Goal: Task Accomplishment & Management: Manage account settings

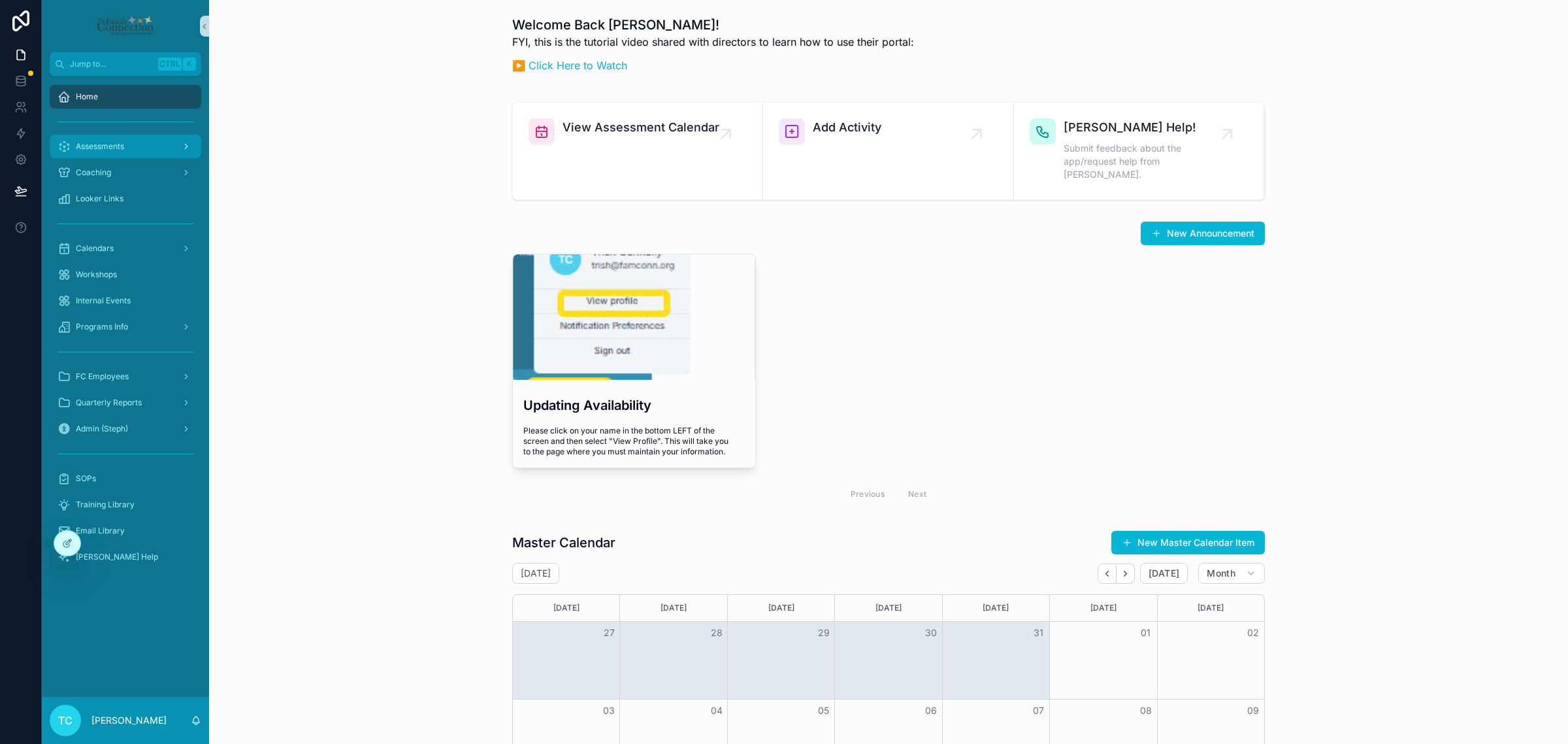
click at [145, 153] on div "Assessments" at bounding box center [125, 146] width 136 height 21
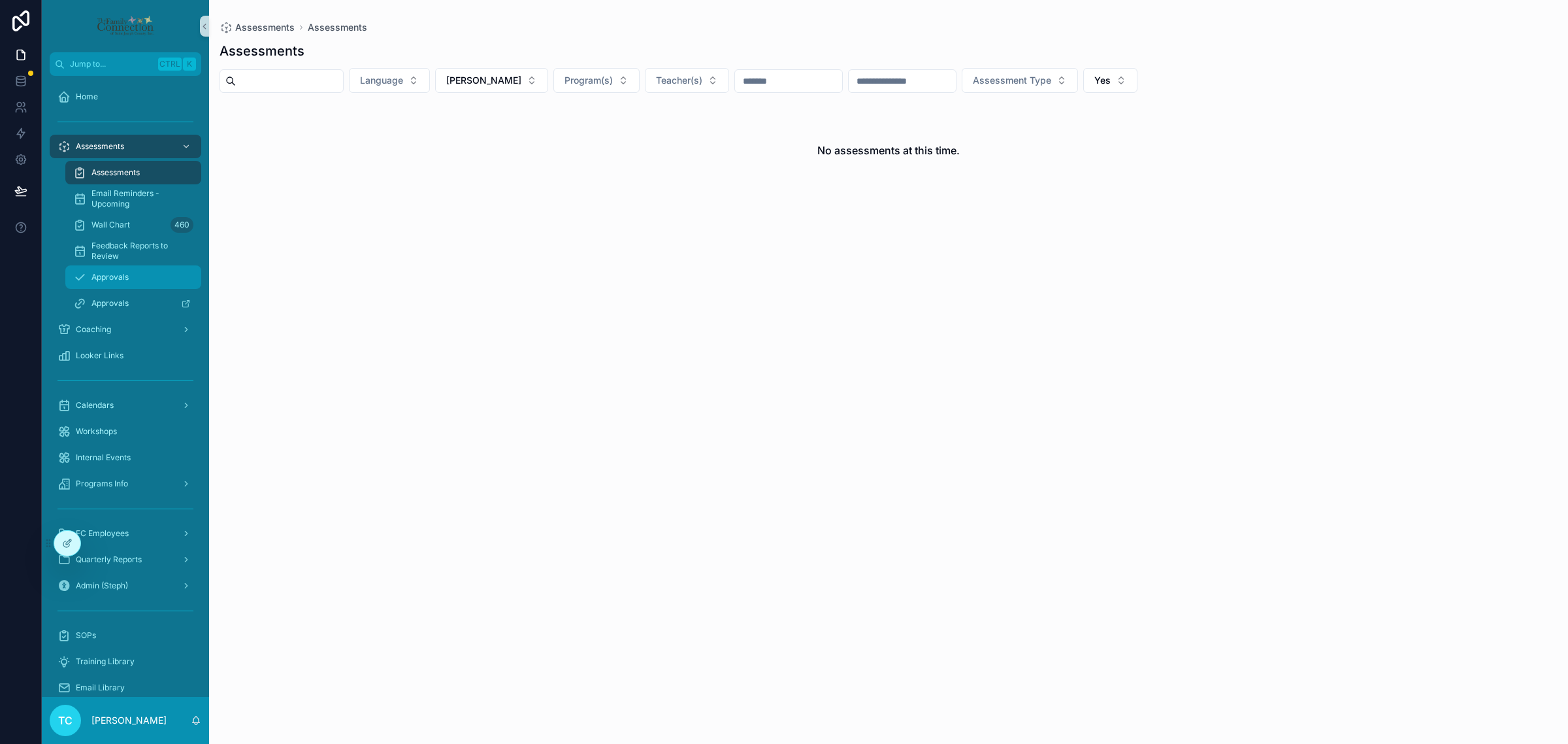
click at [144, 272] on div "Approvals" at bounding box center [133, 277] width 121 height 21
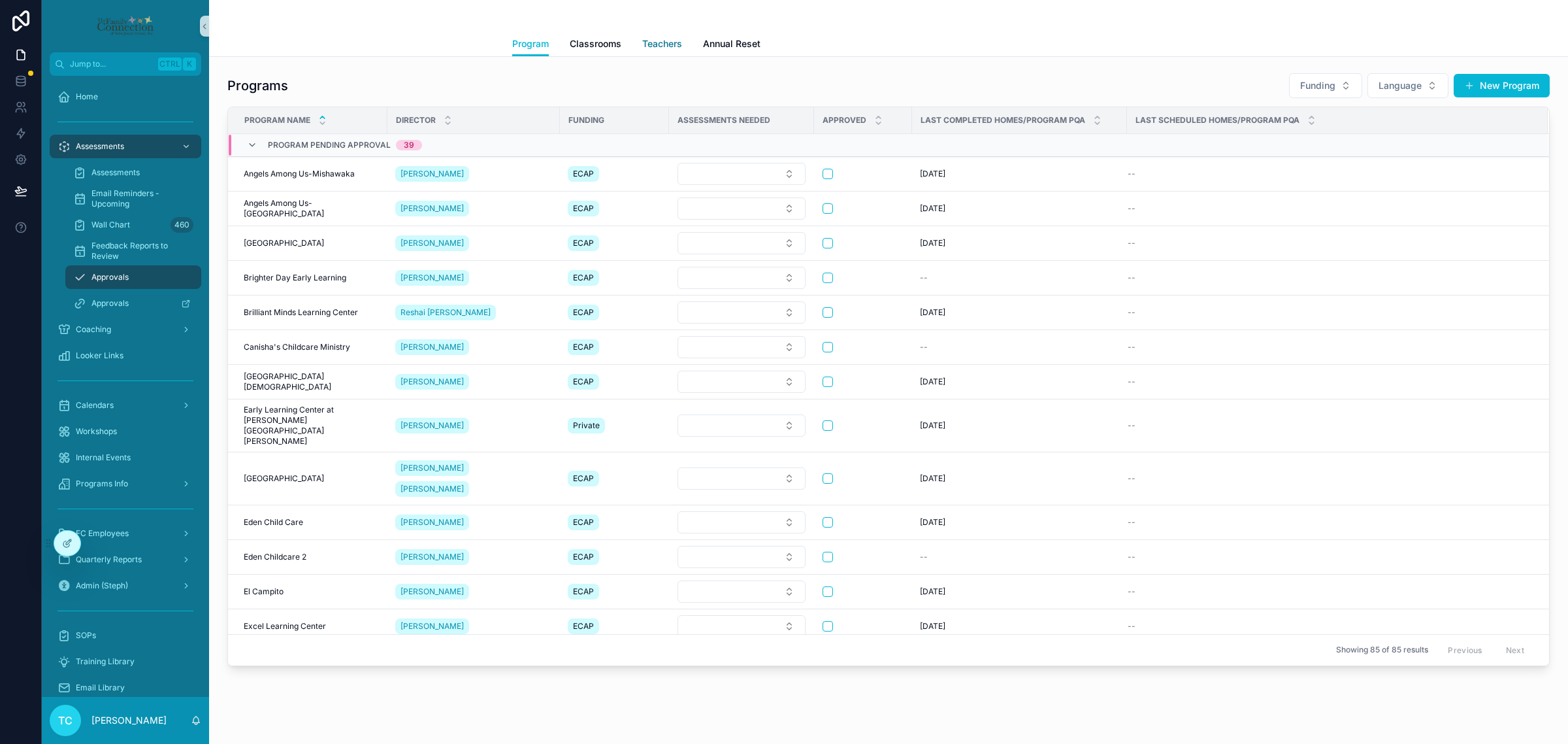
click at [671, 44] on span "Teachers" at bounding box center [662, 44] width 40 height 13
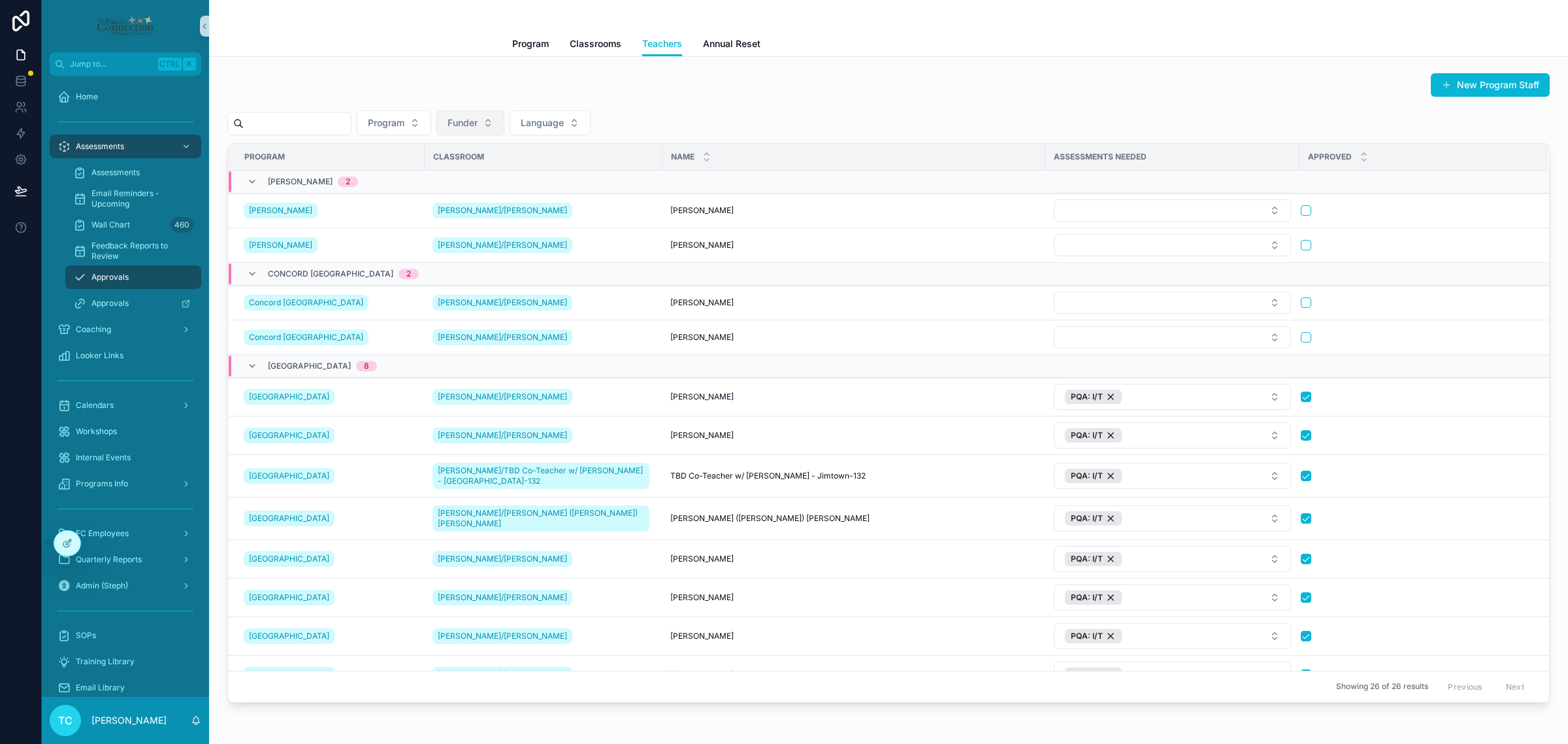
click at [504, 125] on button "Funder" at bounding box center [470, 122] width 68 height 24
click at [504, 191] on div "EHS" at bounding box center [502, 196] width 157 height 21
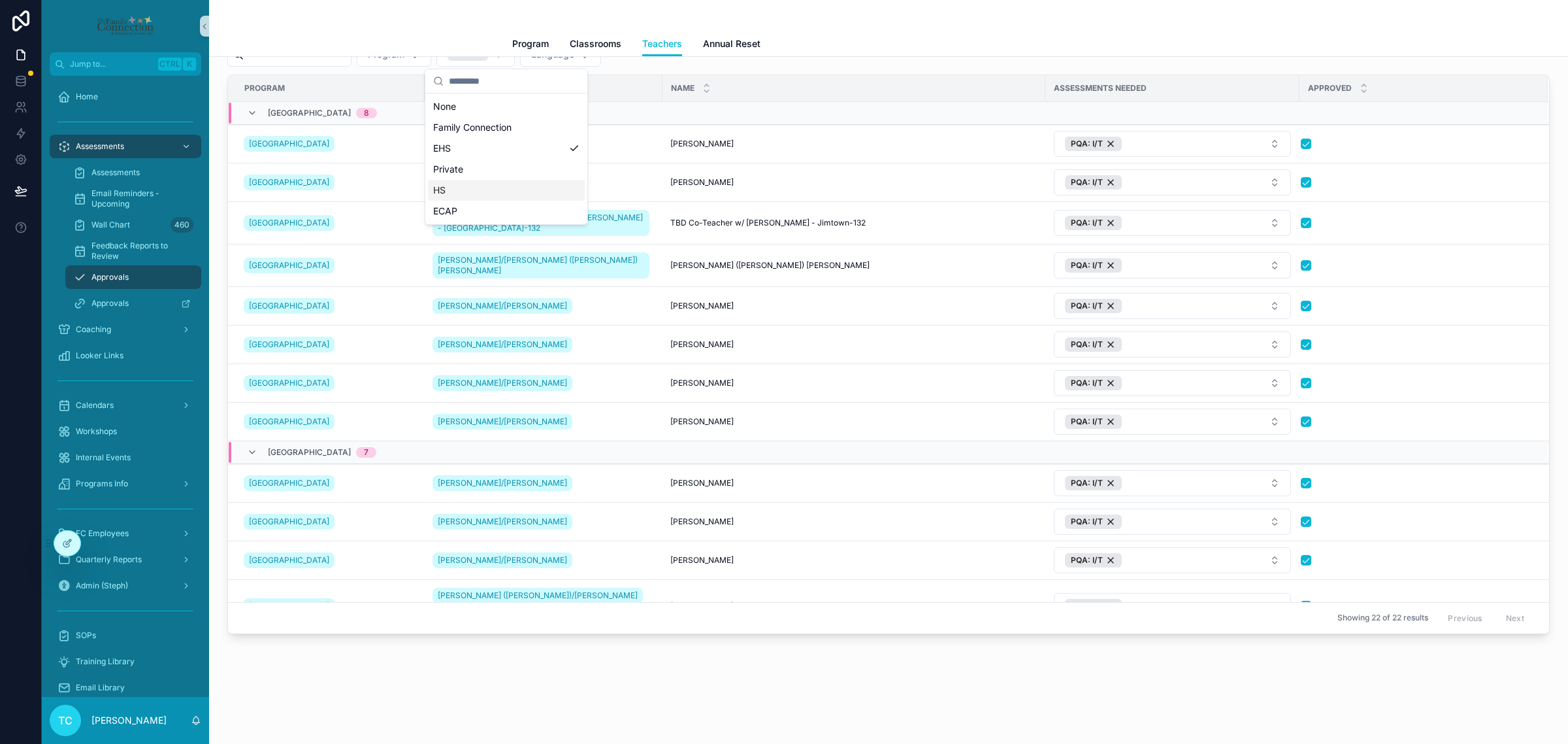
click at [499, 187] on div "HS" at bounding box center [506, 190] width 157 height 21
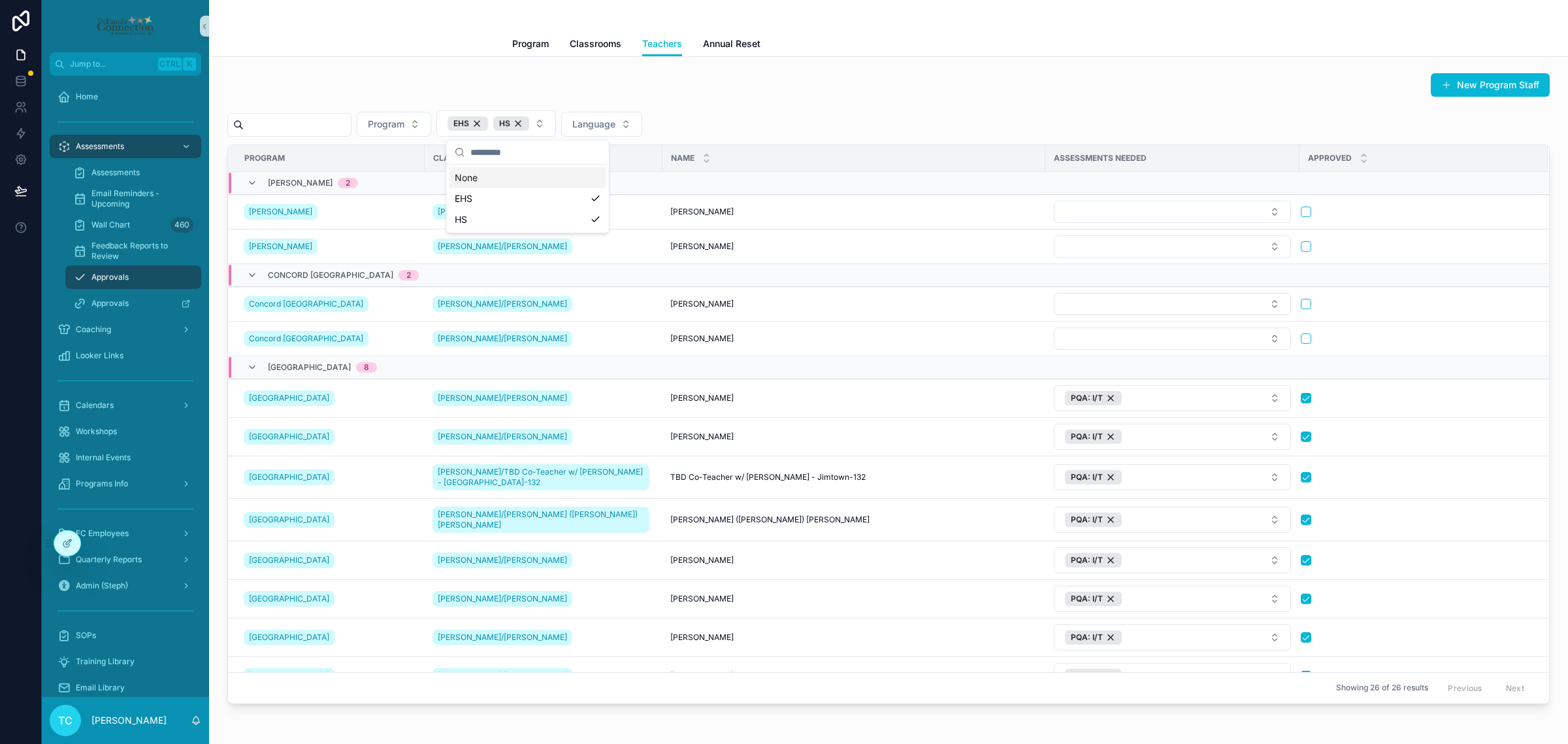
click at [906, 81] on div "New Program Staff" at bounding box center [889, 87] width 1322 height 30
click at [530, 122] on div "HS" at bounding box center [511, 123] width 36 height 15
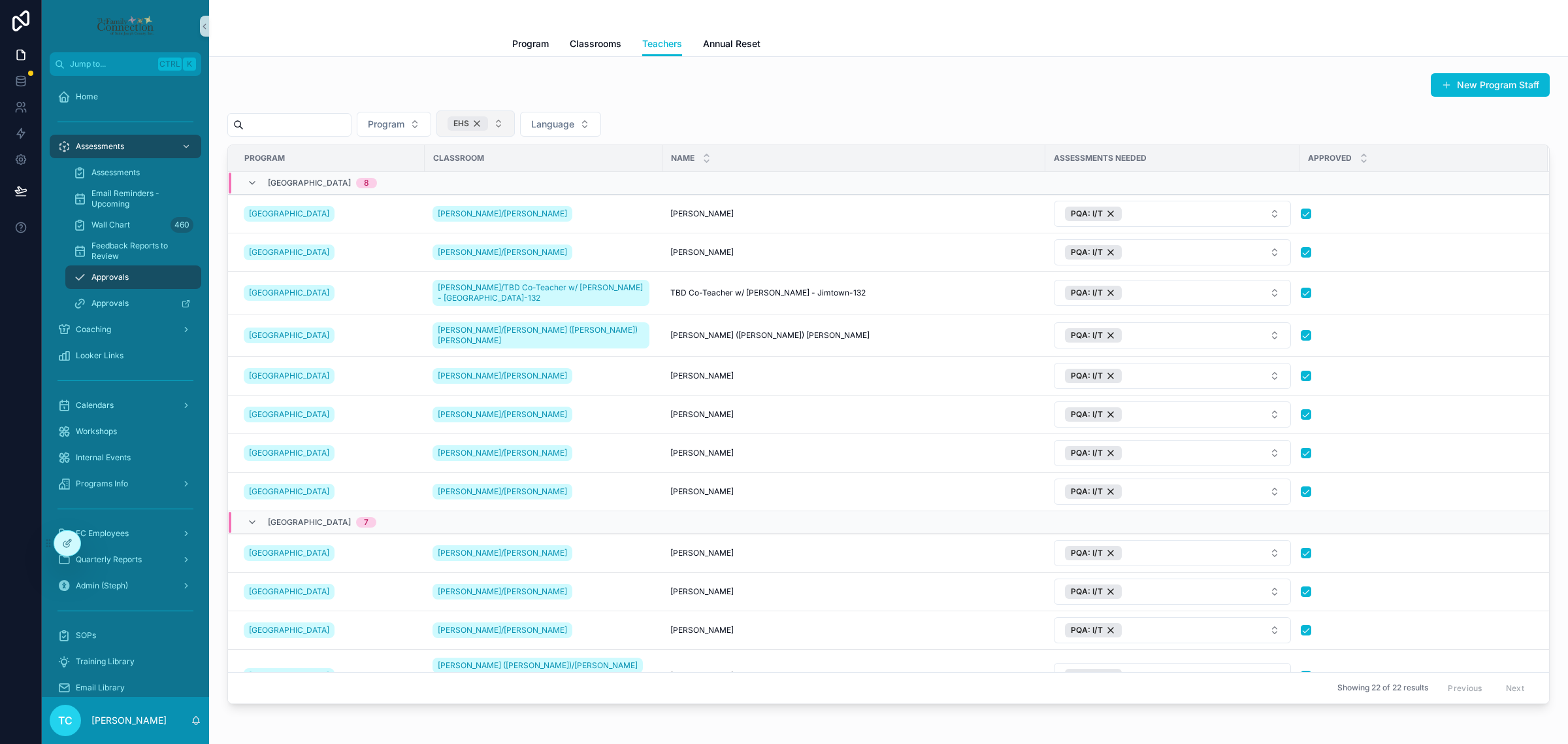
click at [488, 122] on div "EHS" at bounding box center [468, 123] width 41 height 15
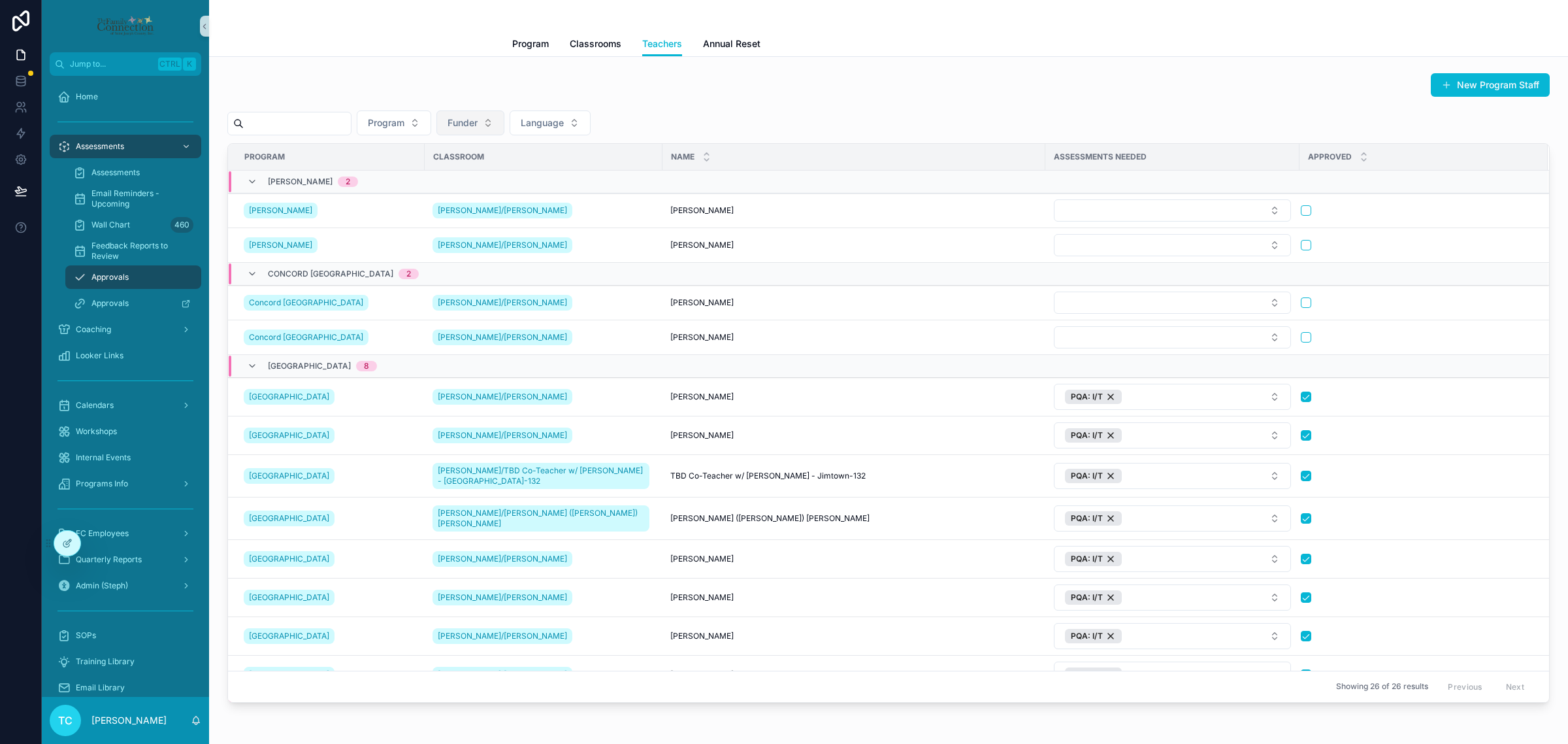
click at [443, 79] on div "New Program Staff" at bounding box center [889, 87] width 1322 height 30
click at [142, 177] on div "Assessments" at bounding box center [133, 172] width 121 height 21
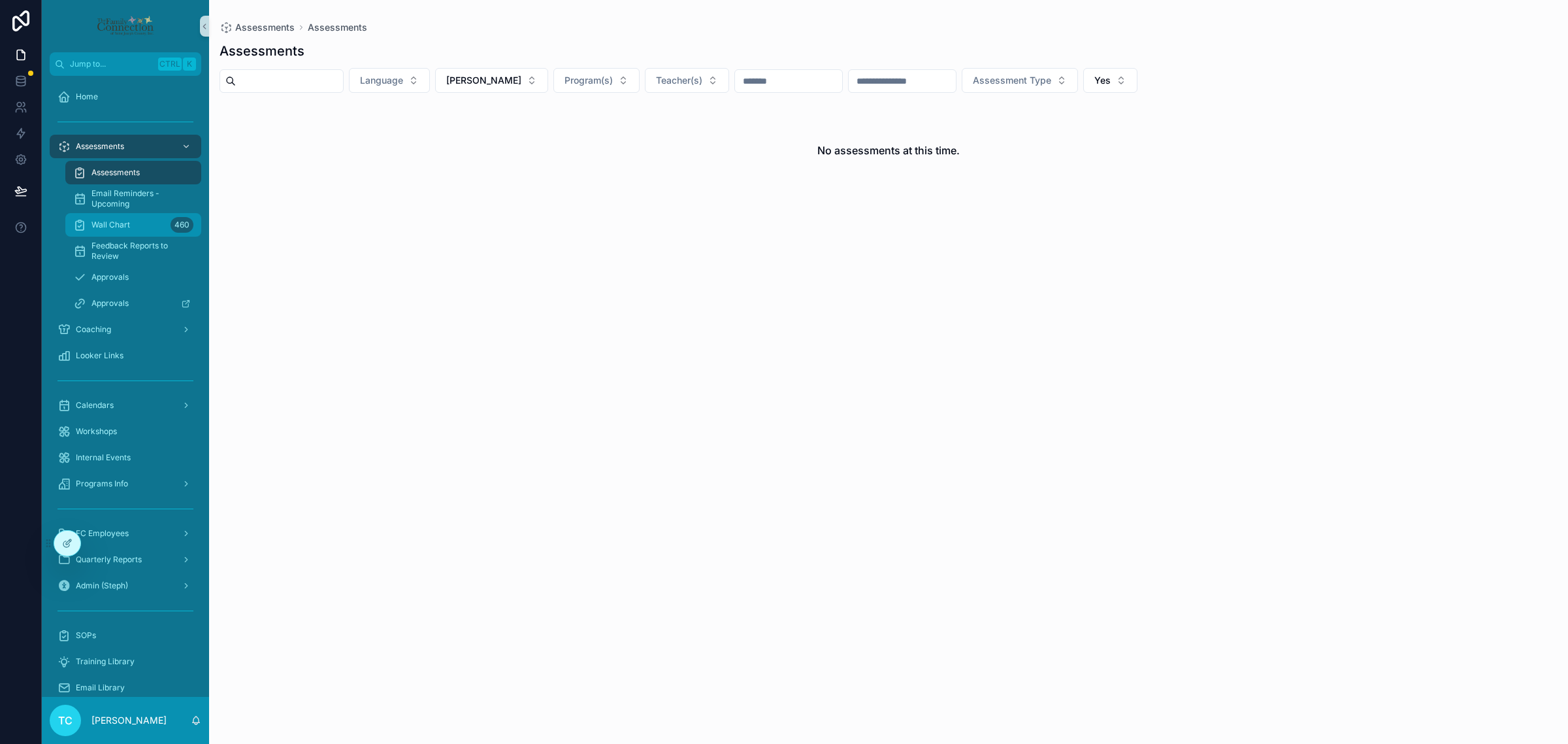
click at [137, 226] on div "Wall Chart 460" at bounding box center [133, 224] width 121 height 21
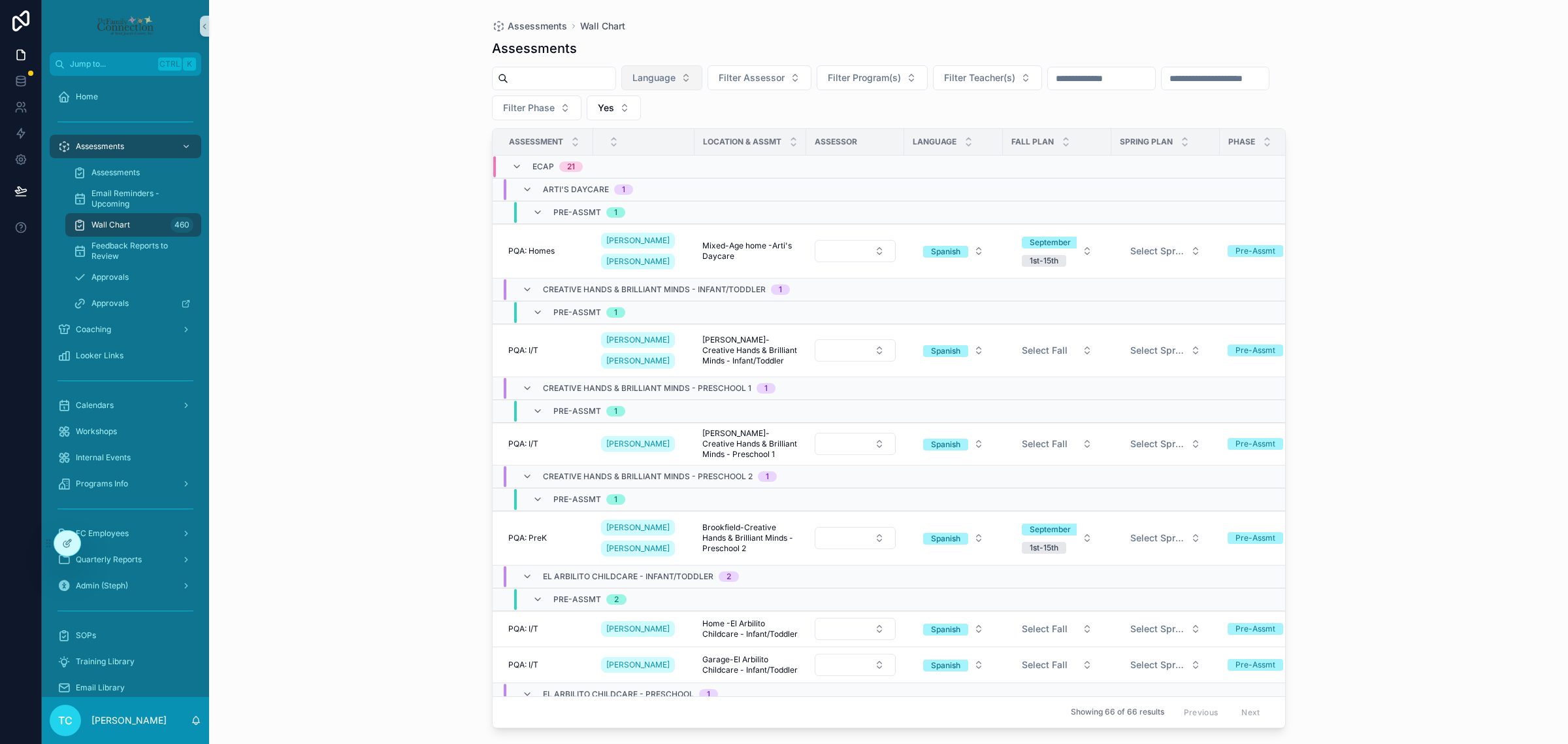
click at [703, 76] on button "Language" at bounding box center [661, 77] width 81 height 24
click at [696, 128] on div "English" at bounding box center [692, 131] width 157 height 21
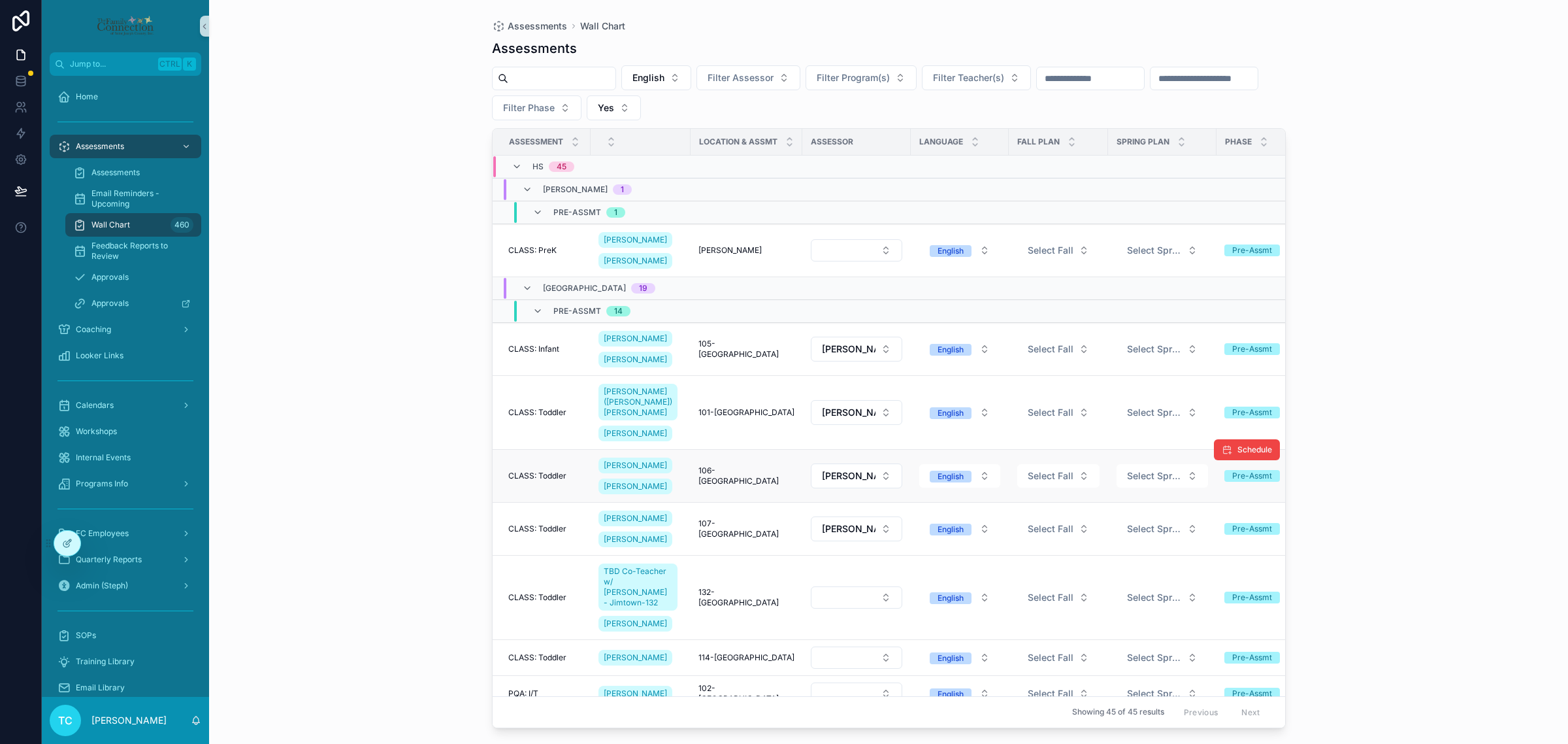
scroll to position [82, 0]
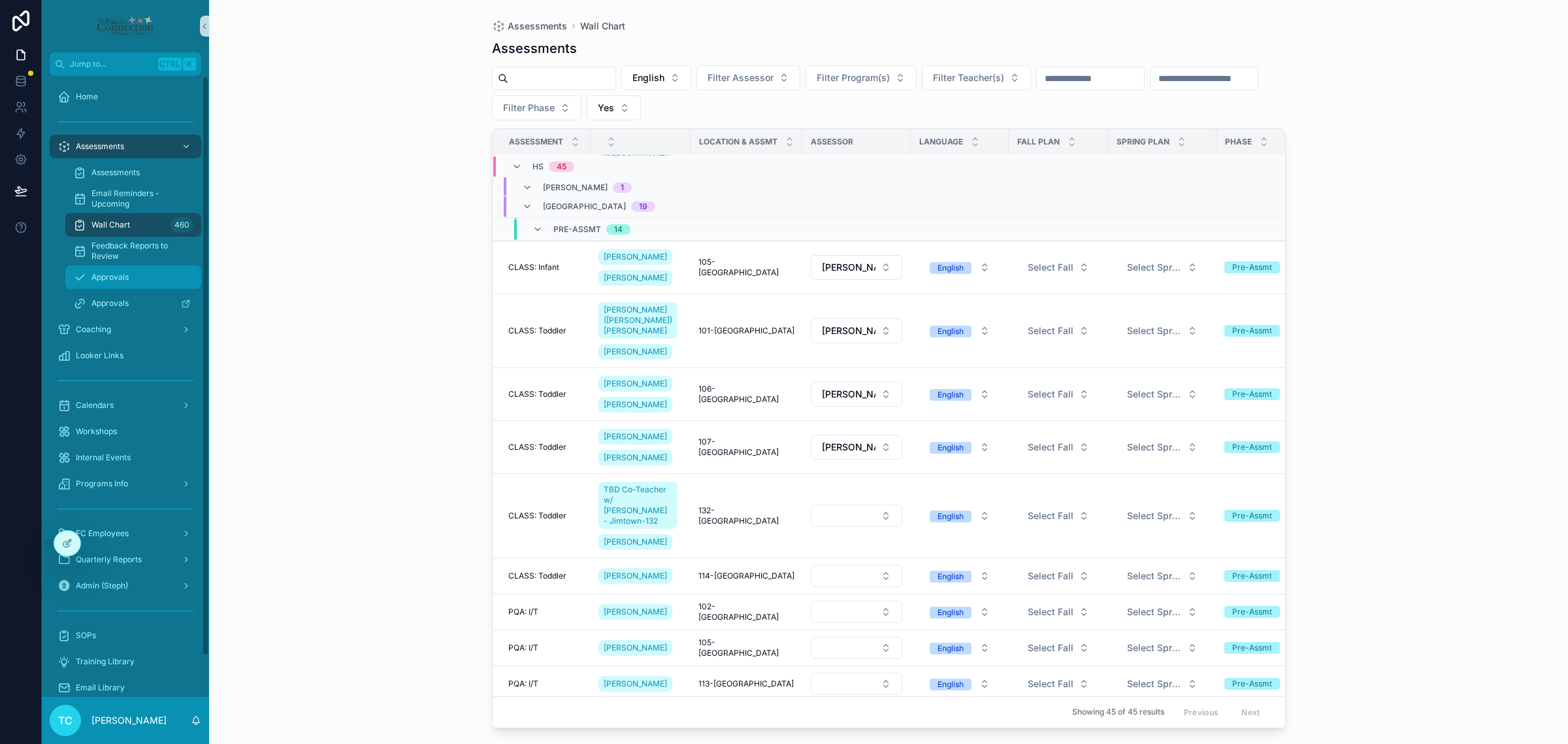
click at [116, 287] on div "Approvals" at bounding box center [133, 277] width 121 height 21
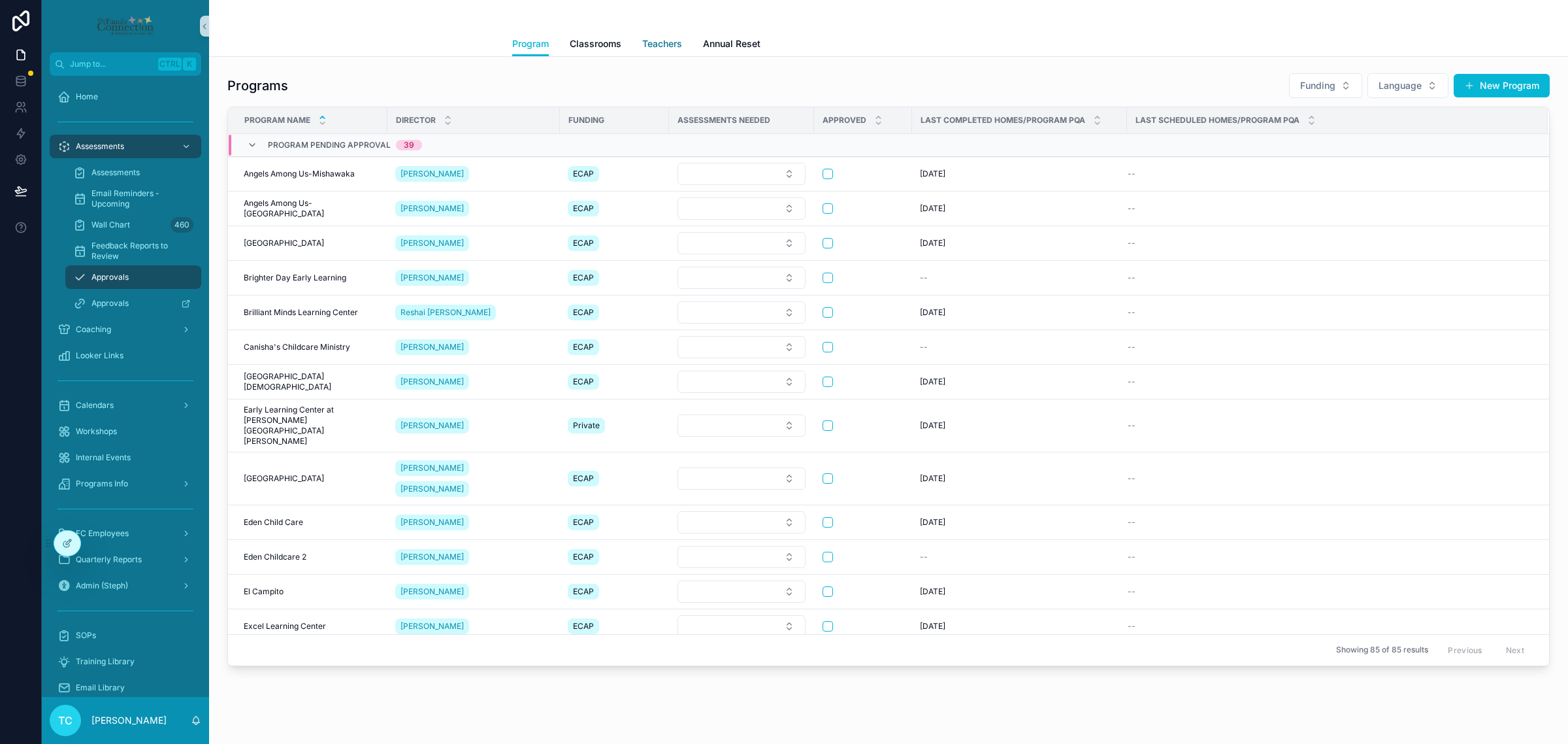
click at [658, 43] on span "Teachers" at bounding box center [662, 44] width 40 height 13
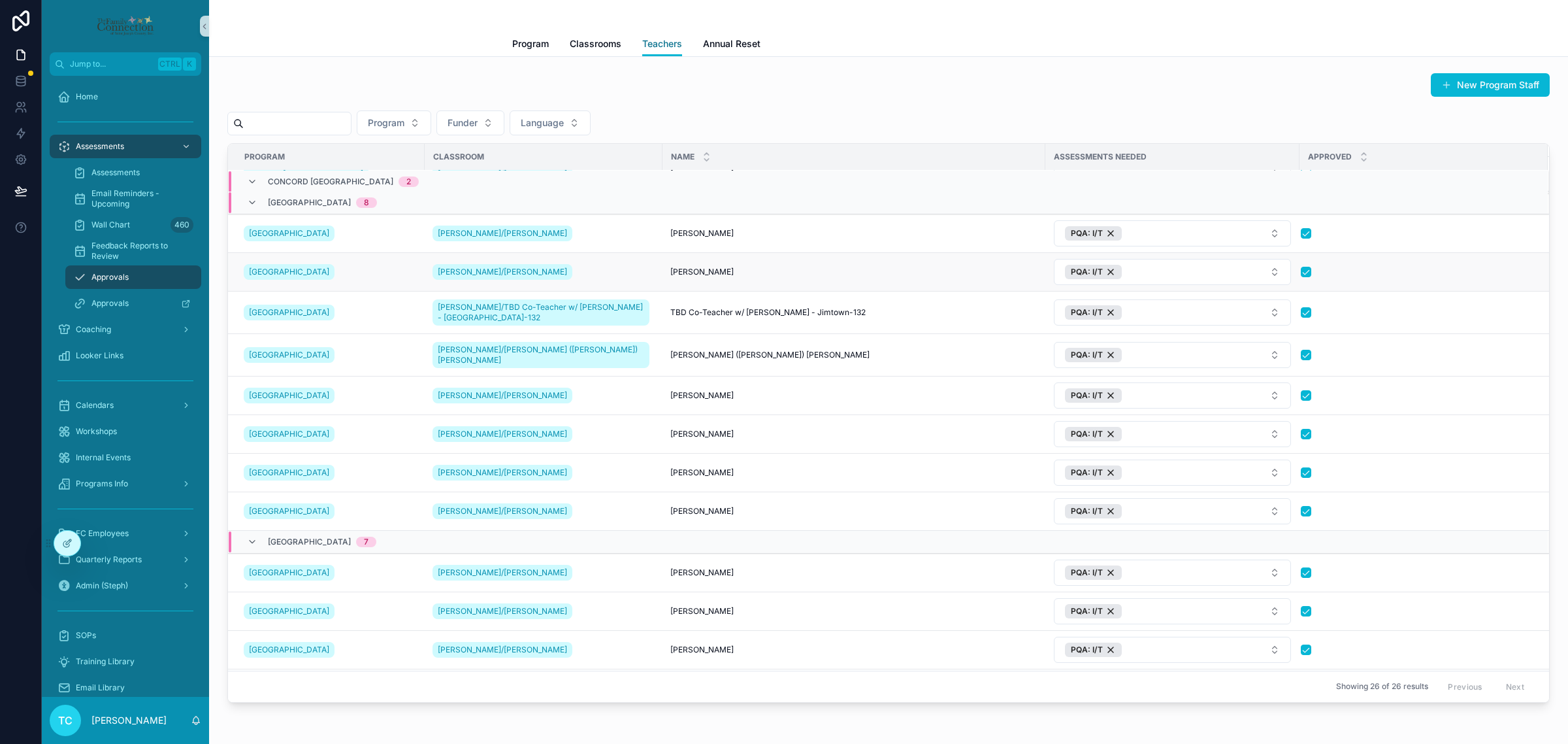
scroll to position [82, 0]
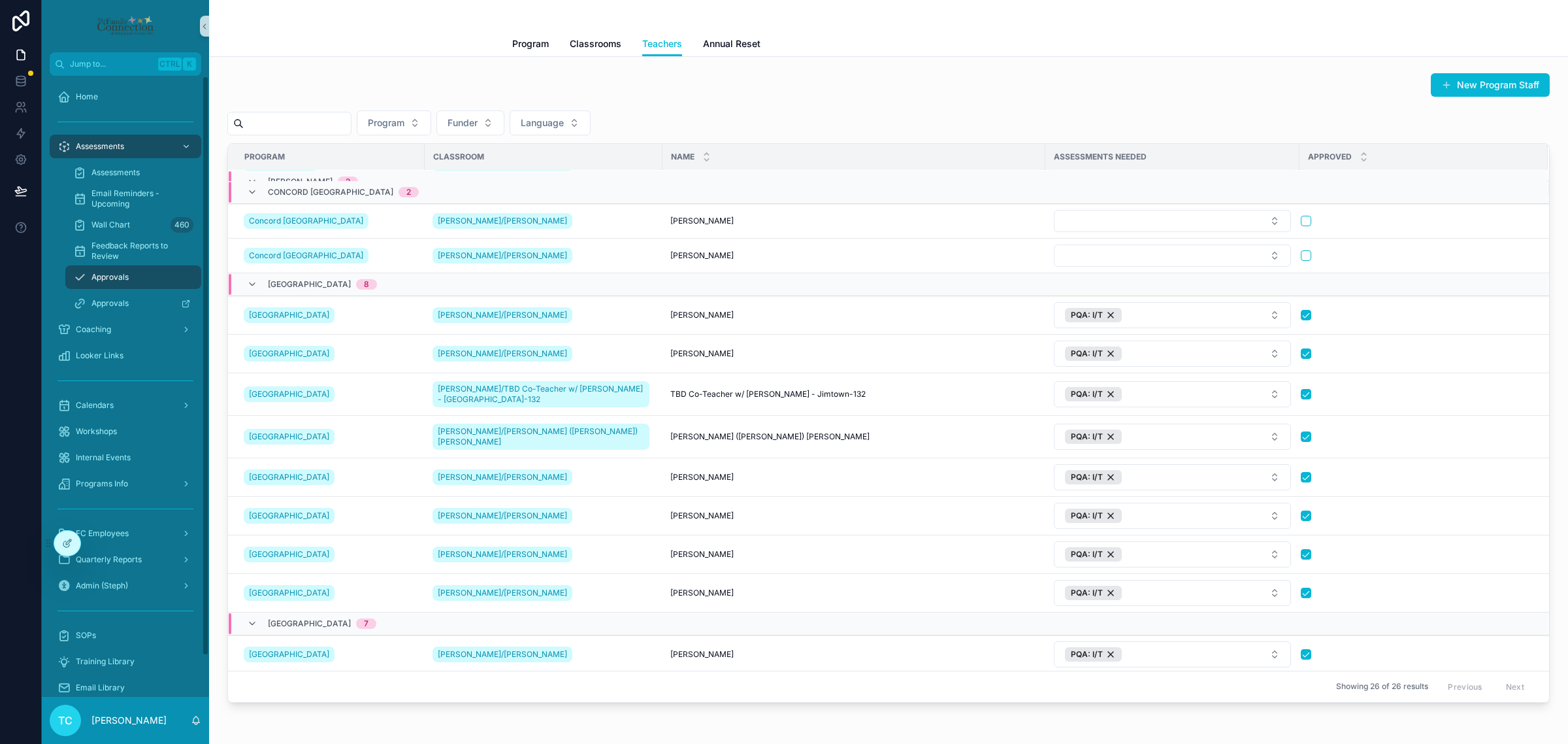
drag, startPoint x: 67, startPoint y: 547, endPoint x: 31, endPoint y: 542, distance: 36.3
click at [31, 542] on div "Jump to... Ctrl K Home Assessments Assessments Email Reminders - Upcoming Wall …" at bounding box center [784, 372] width 1568 height 744
click at [131, 165] on div "Assessments" at bounding box center [133, 172] width 121 height 21
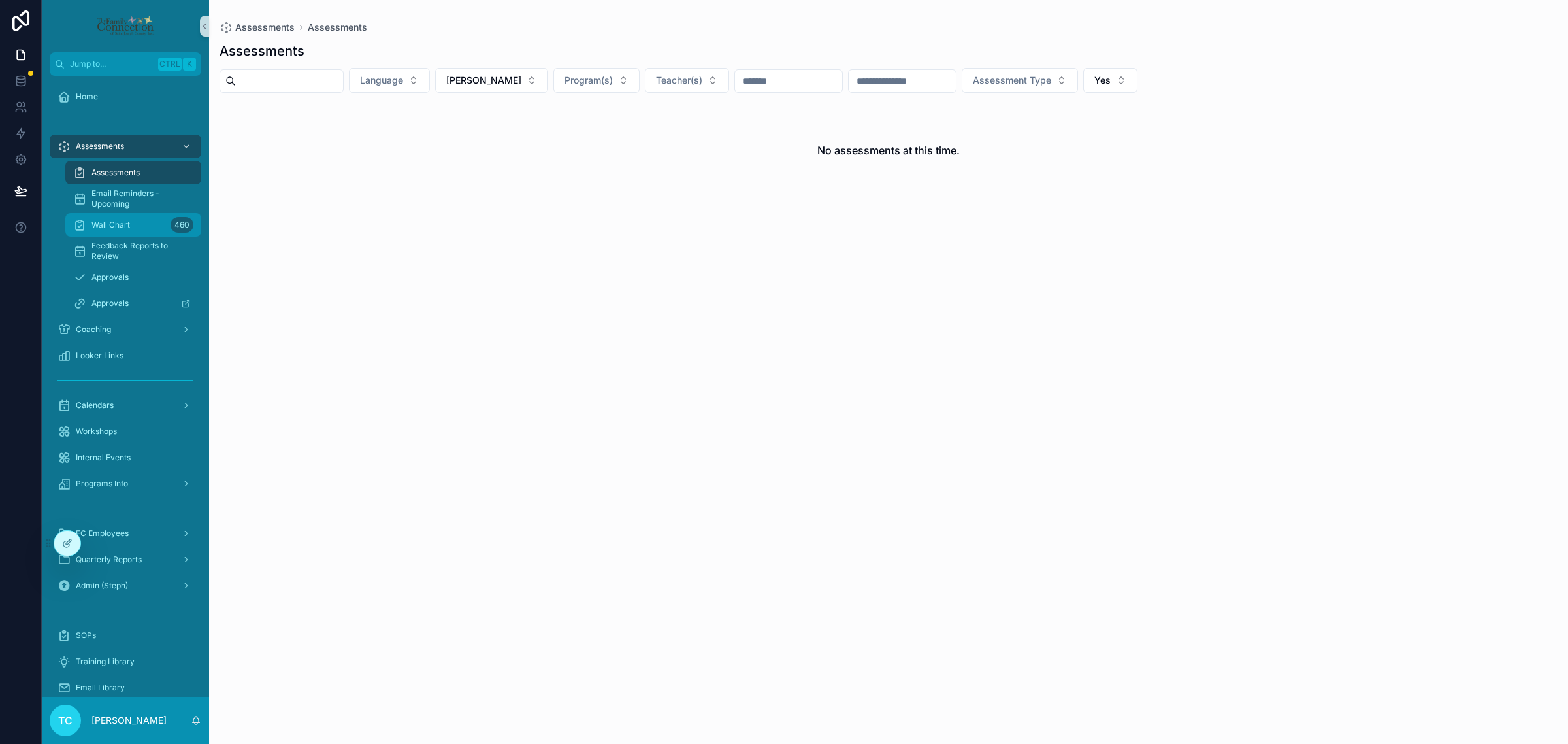
click at [145, 226] on div "Wall Chart 460" at bounding box center [133, 224] width 121 height 21
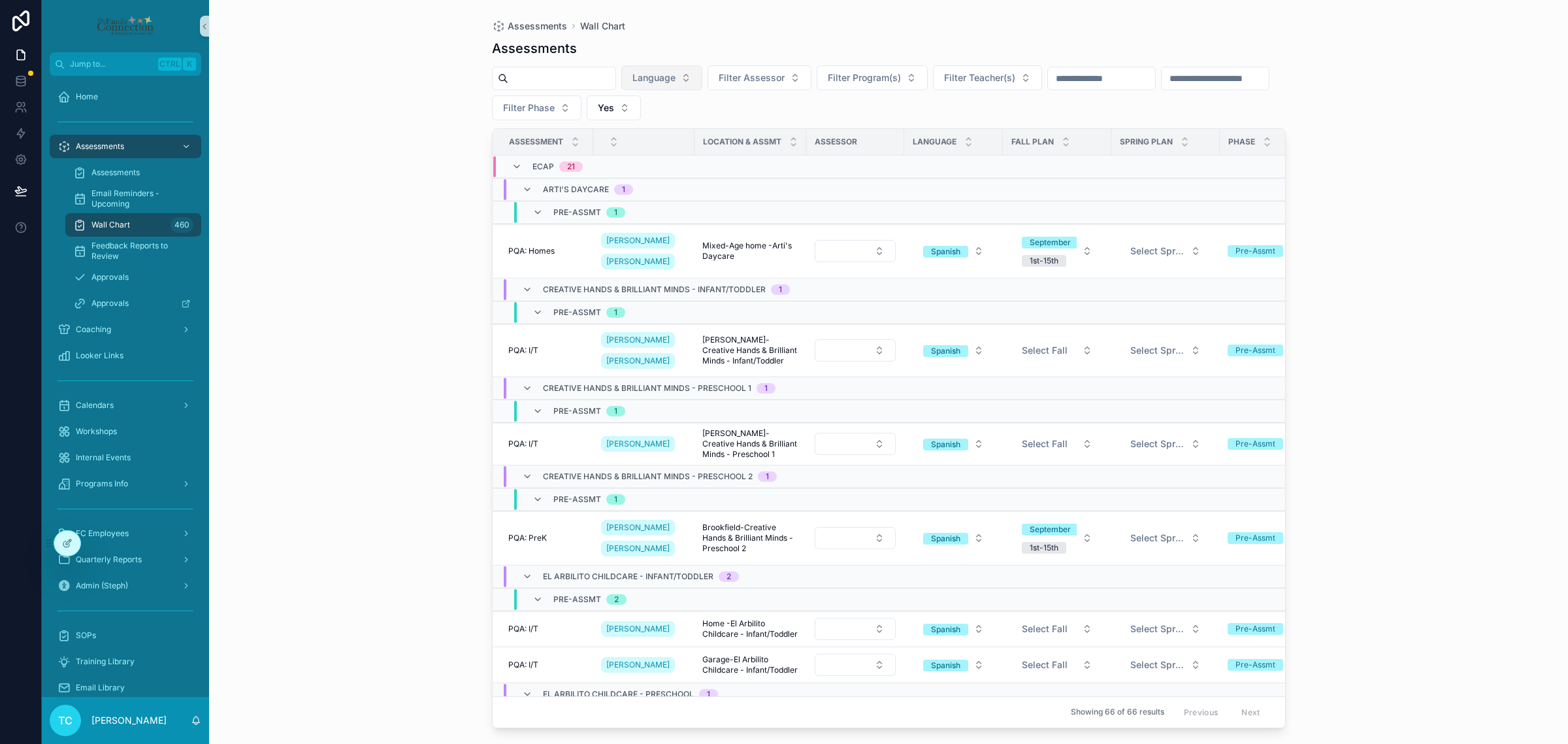
click at [703, 76] on button "Language" at bounding box center [661, 77] width 81 height 24
click at [707, 129] on div "English" at bounding box center [692, 131] width 157 height 21
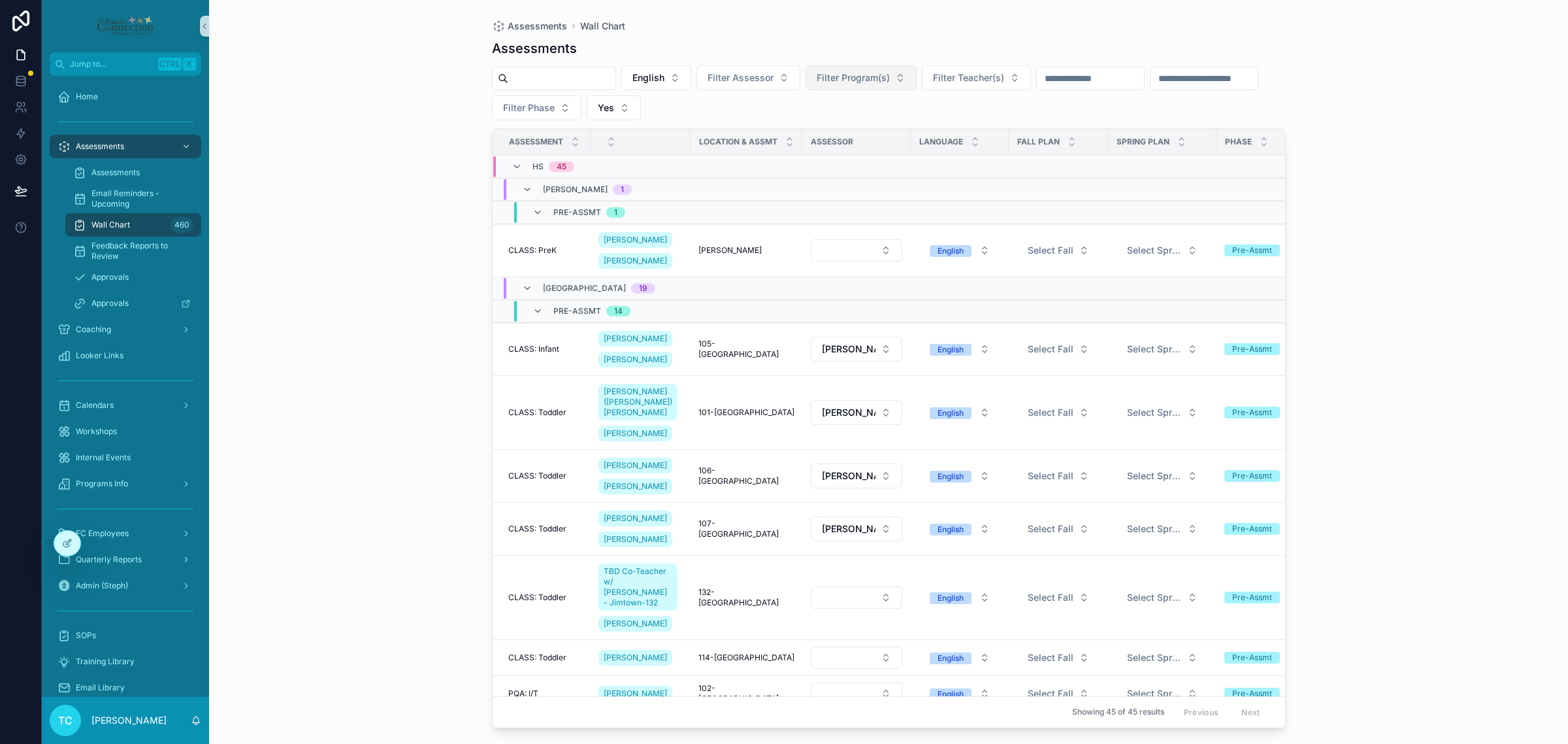
click at [890, 80] on span "Filter Program(s)" at bounding box center [853, 78] width 73 height 13
type input "***"
click at [885, 137] on div "[GEOGRAPHIC_DATA]" at bounding box center [891, 131] width 157 height 21
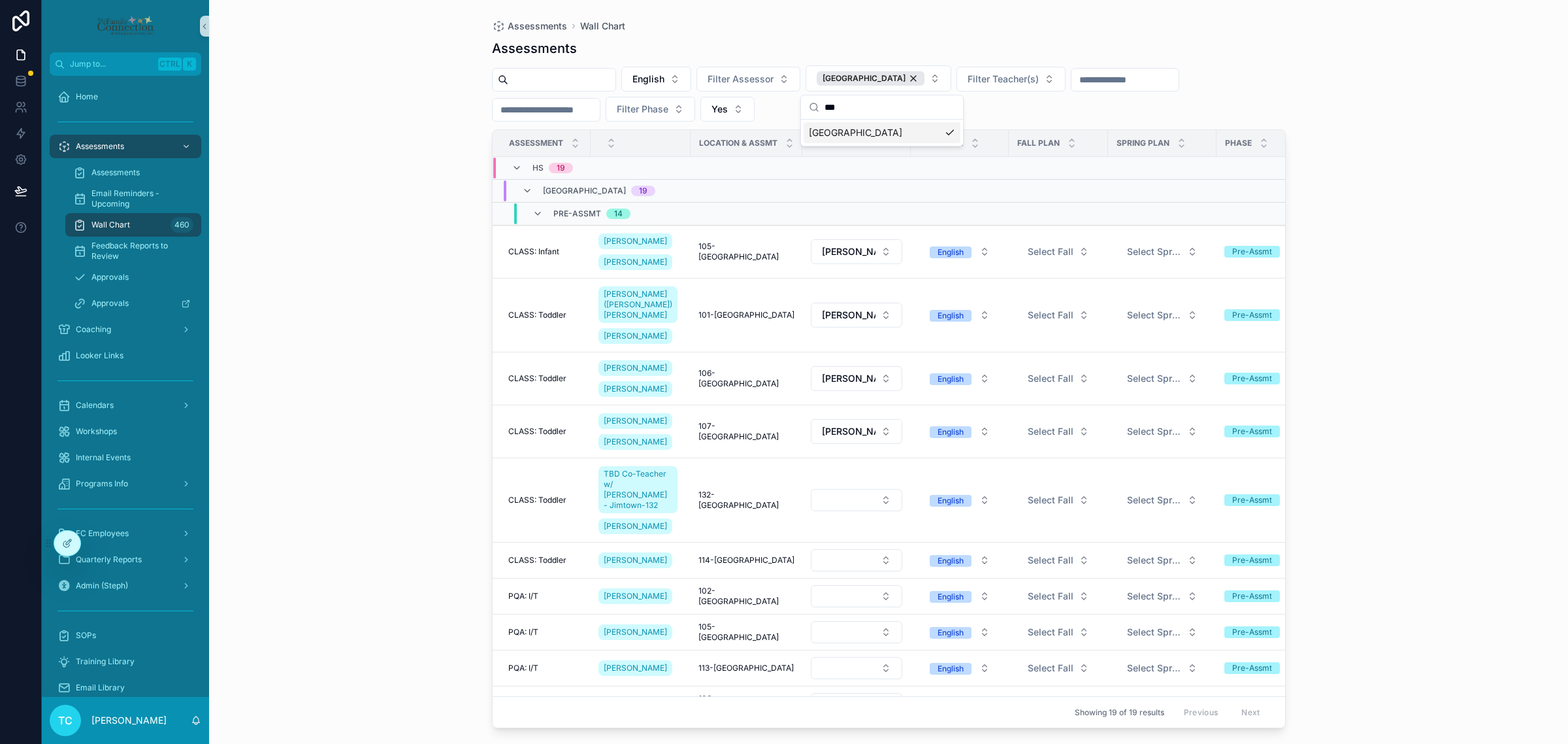
click at [373, 116] on div "Assessments Wall Chart Assessments English Filter Assessor Jimtown Filter Teach…" at bounding box center [889, 372] width 1359 height 744
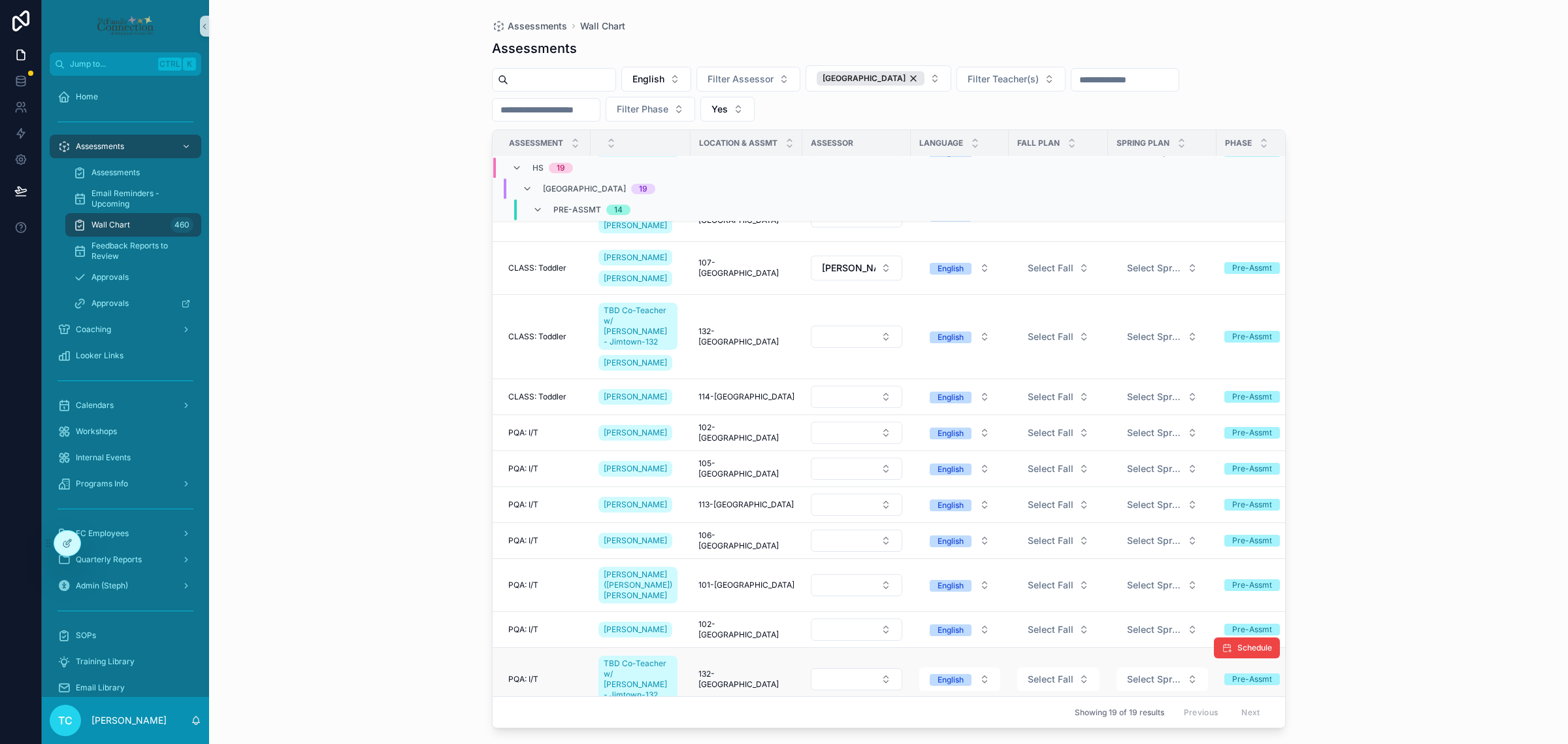
scroll to position [245, 0]
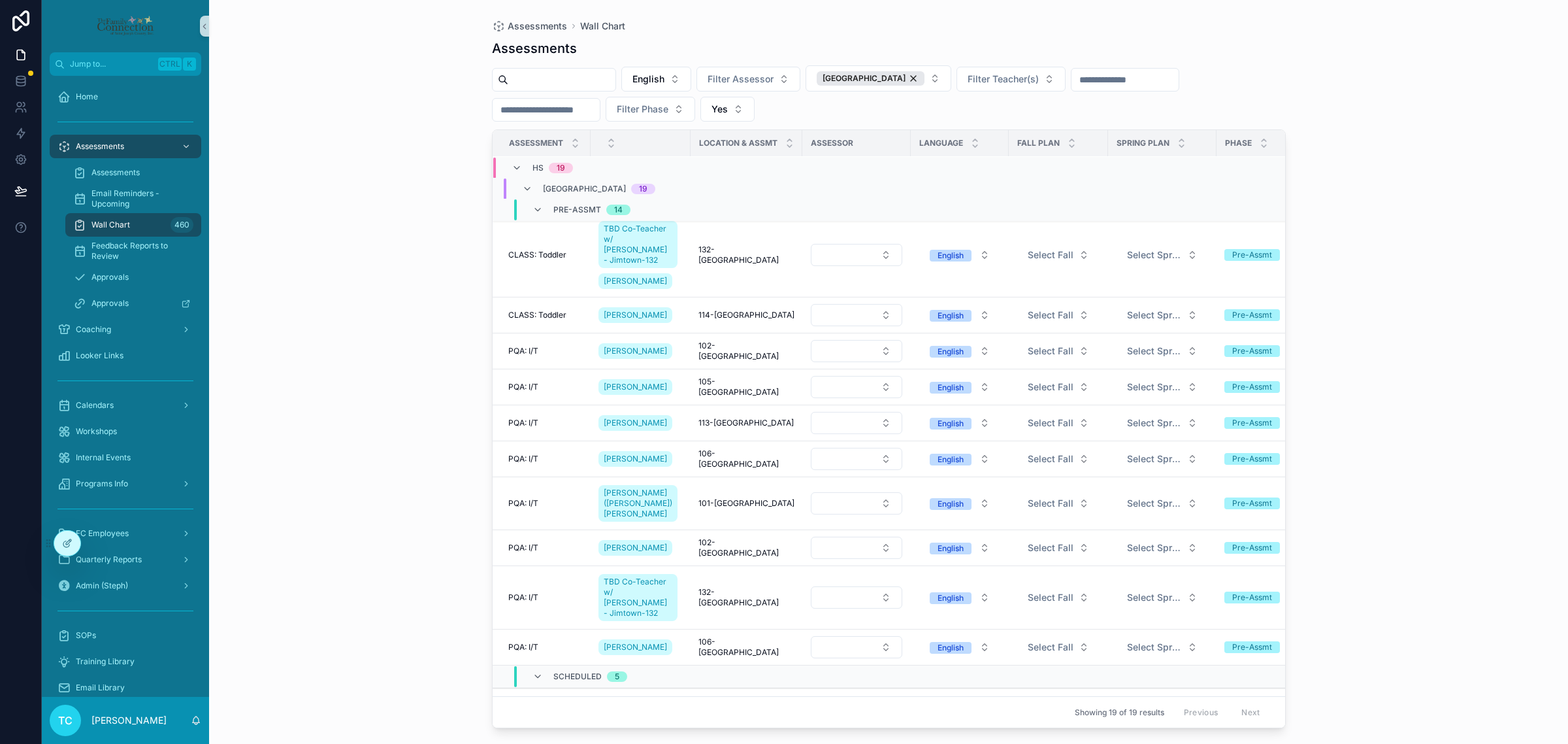
click at [338, 517] on div "Assessments Wall Chart Assessments English Filter Assessor Jimtown Filter Teach…" at bounding box center [889, 372] width 1359 height 744
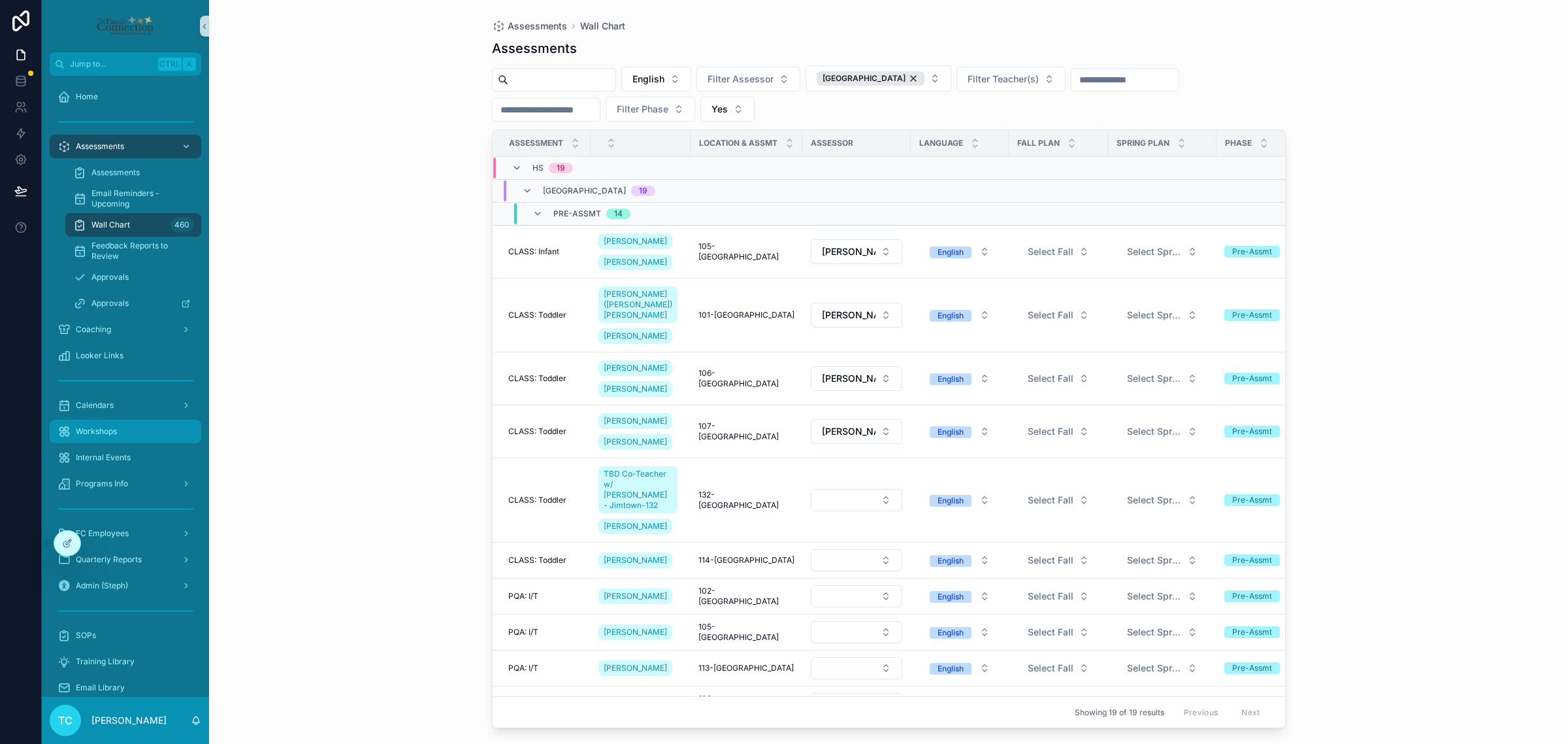
scroll to position [44, 0]
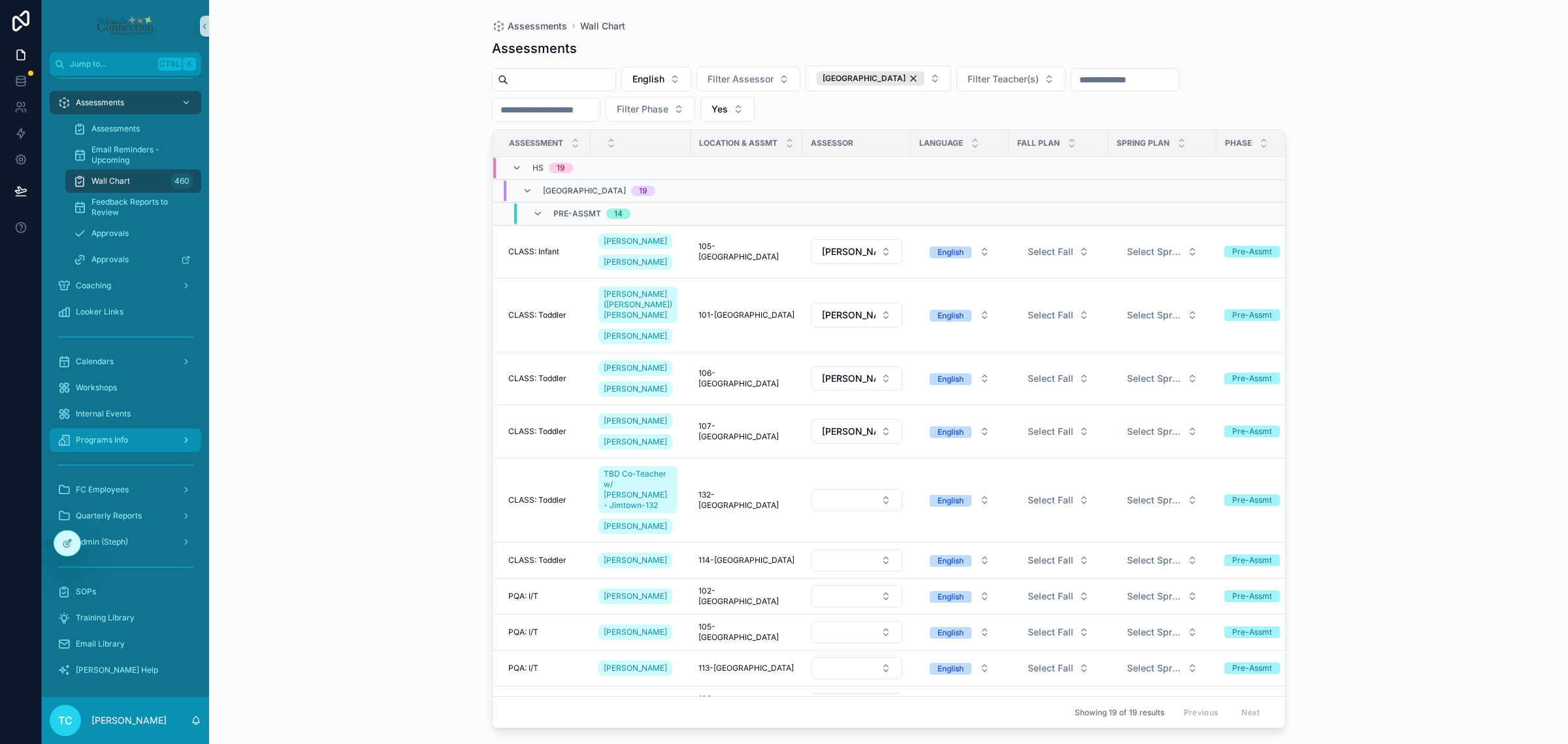
click at [141, 434] on div "Programs Info" at bounding box center [125, 439] width 136 height 21
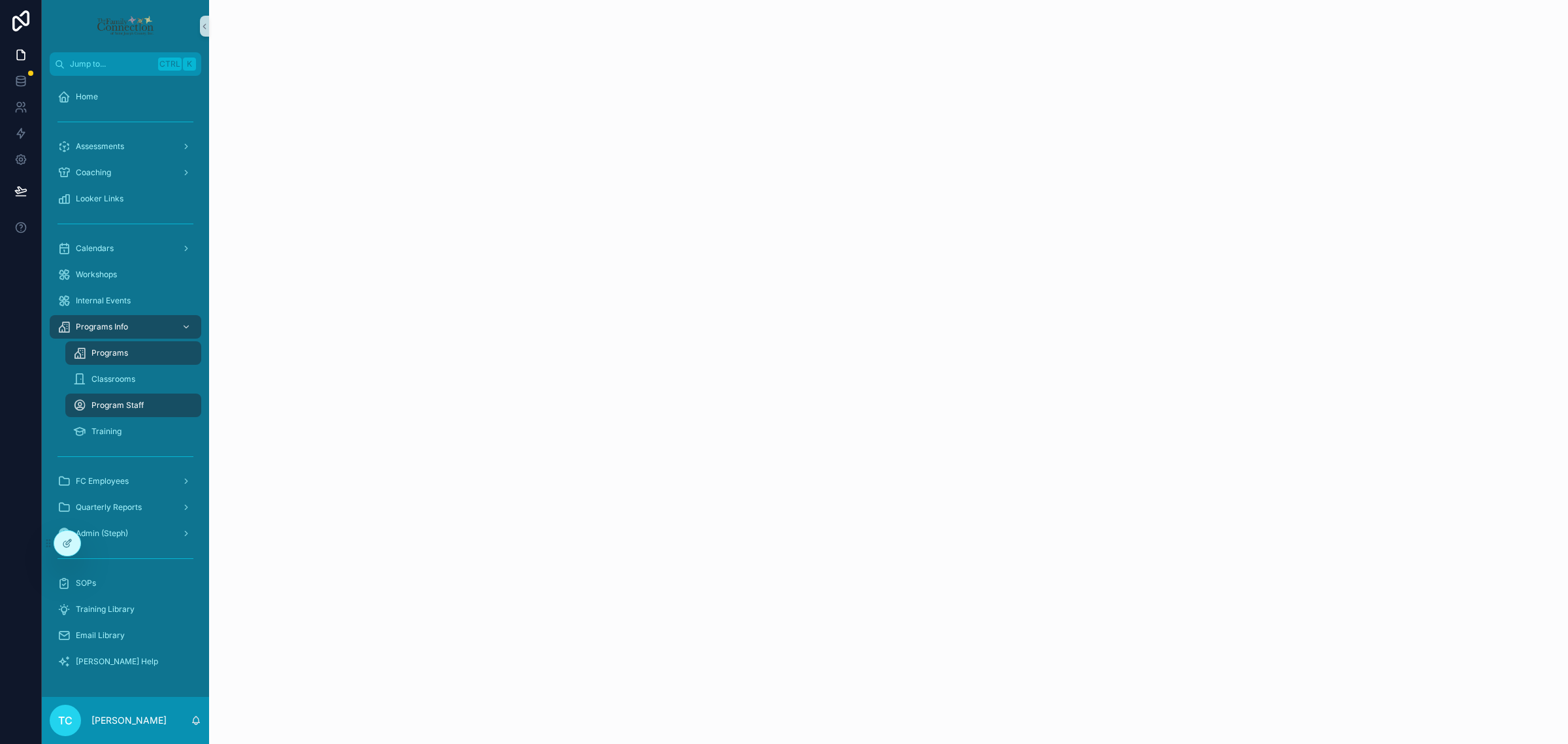
click at [142, 353] on div "Programs" at bounding box center [133, 353] width 121 height 21
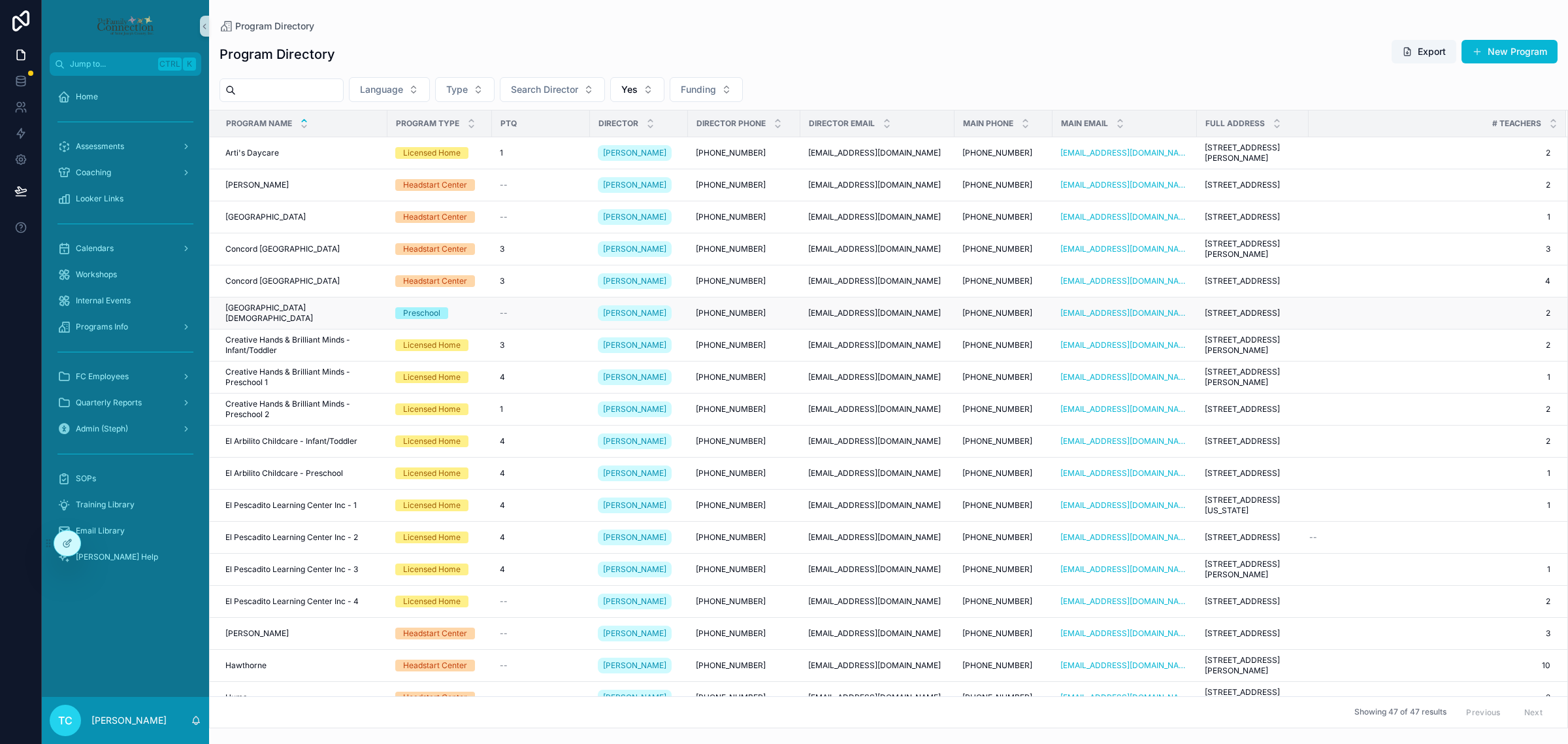
click at [322, 312] on span "Covenant Christian School" at bounding box center [303, 313] width 154 height 21
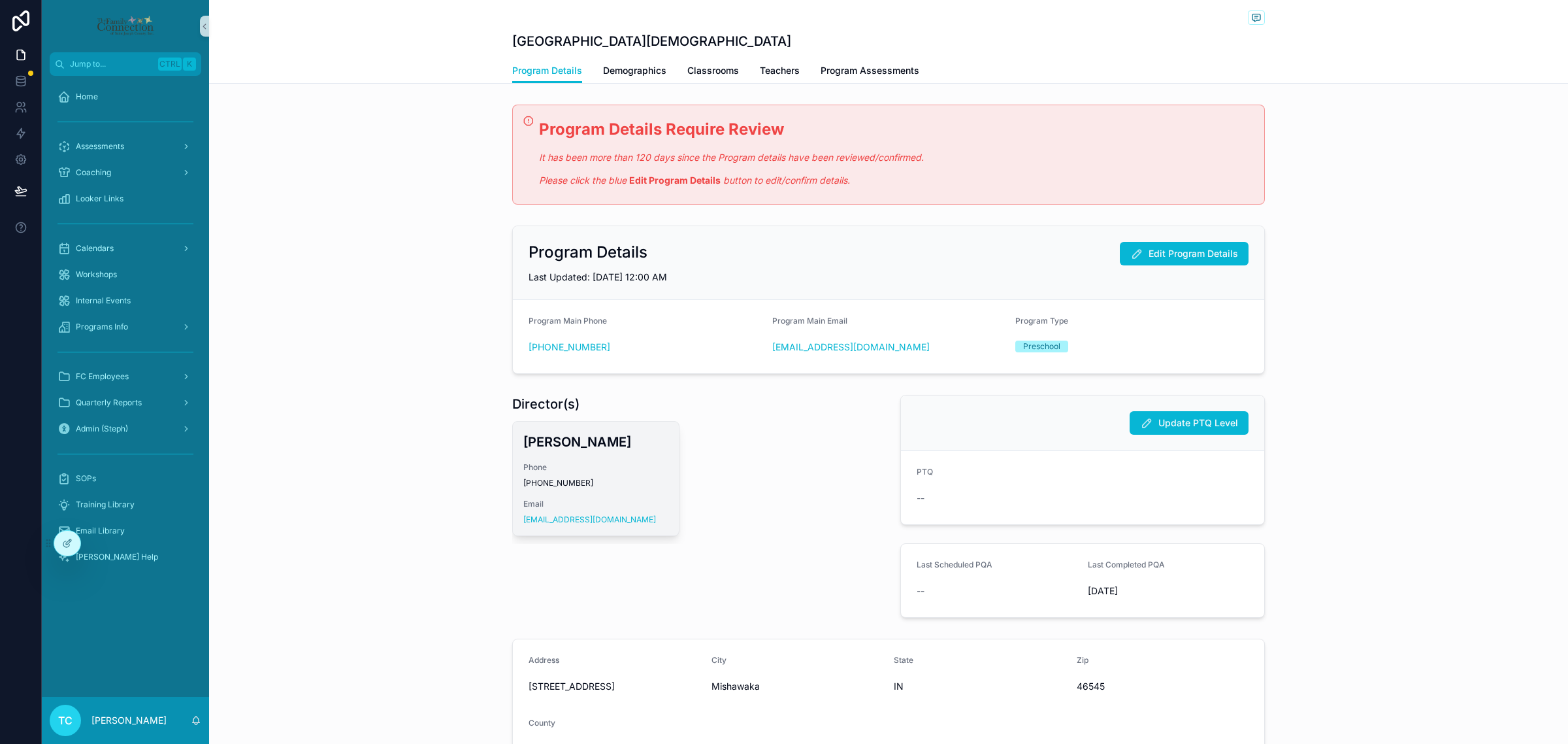
click at [586, 449] on h3 "Alison Noakes" at bounding box center [596, 442] width 145 height 20
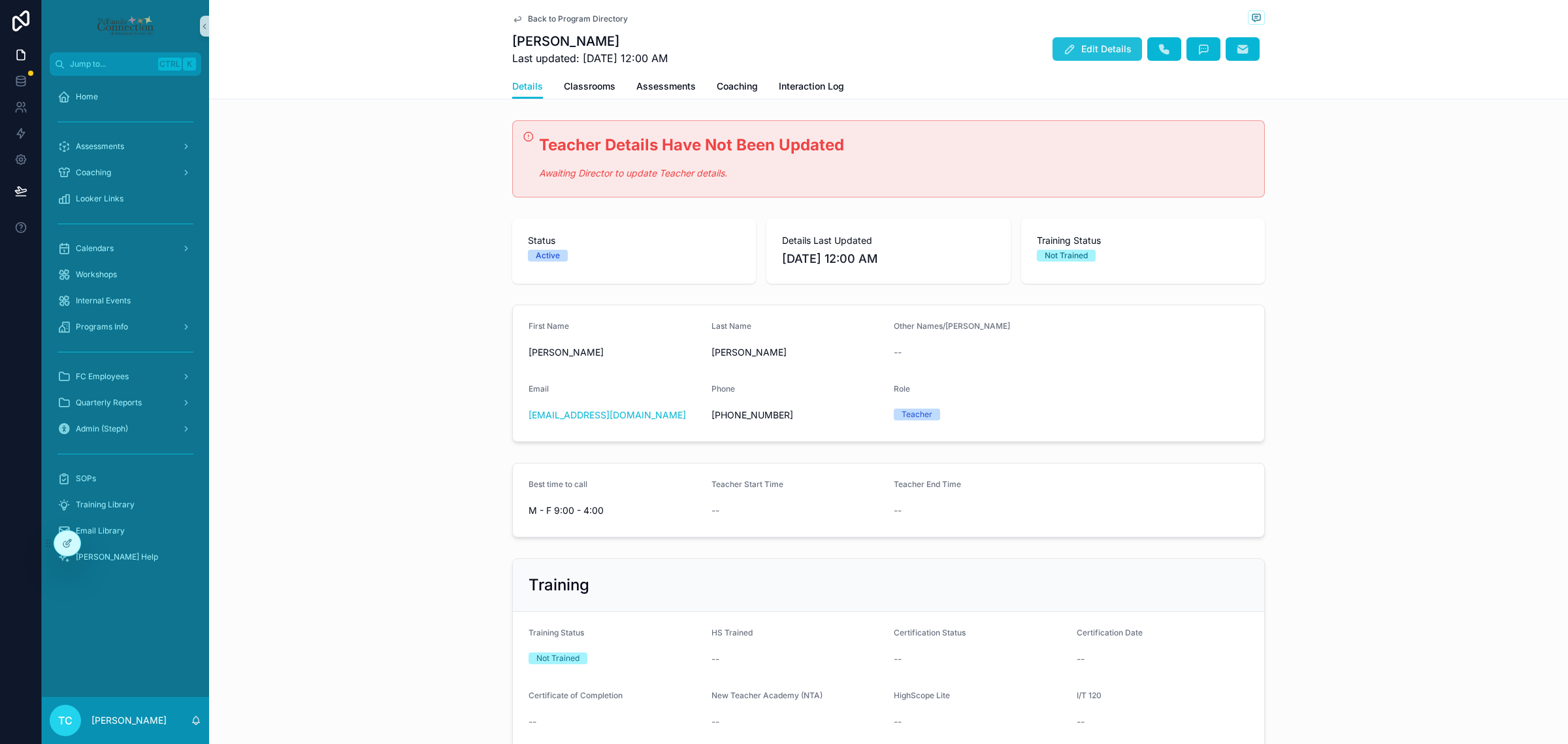
click at [1092, 53] on span "Edit Details" at bounding box center [1106, 49] width 50 height 13
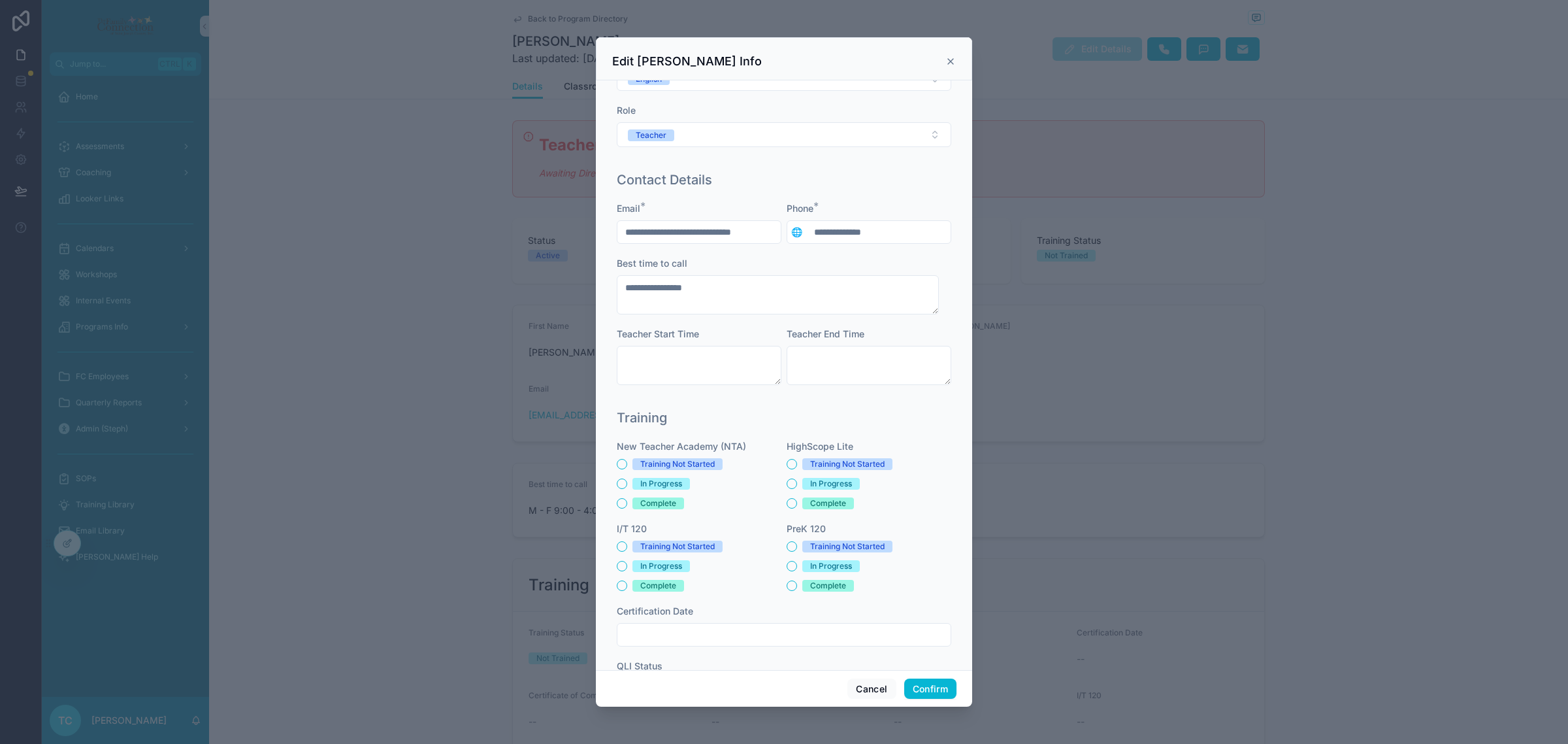
scroll to position [230, 0]
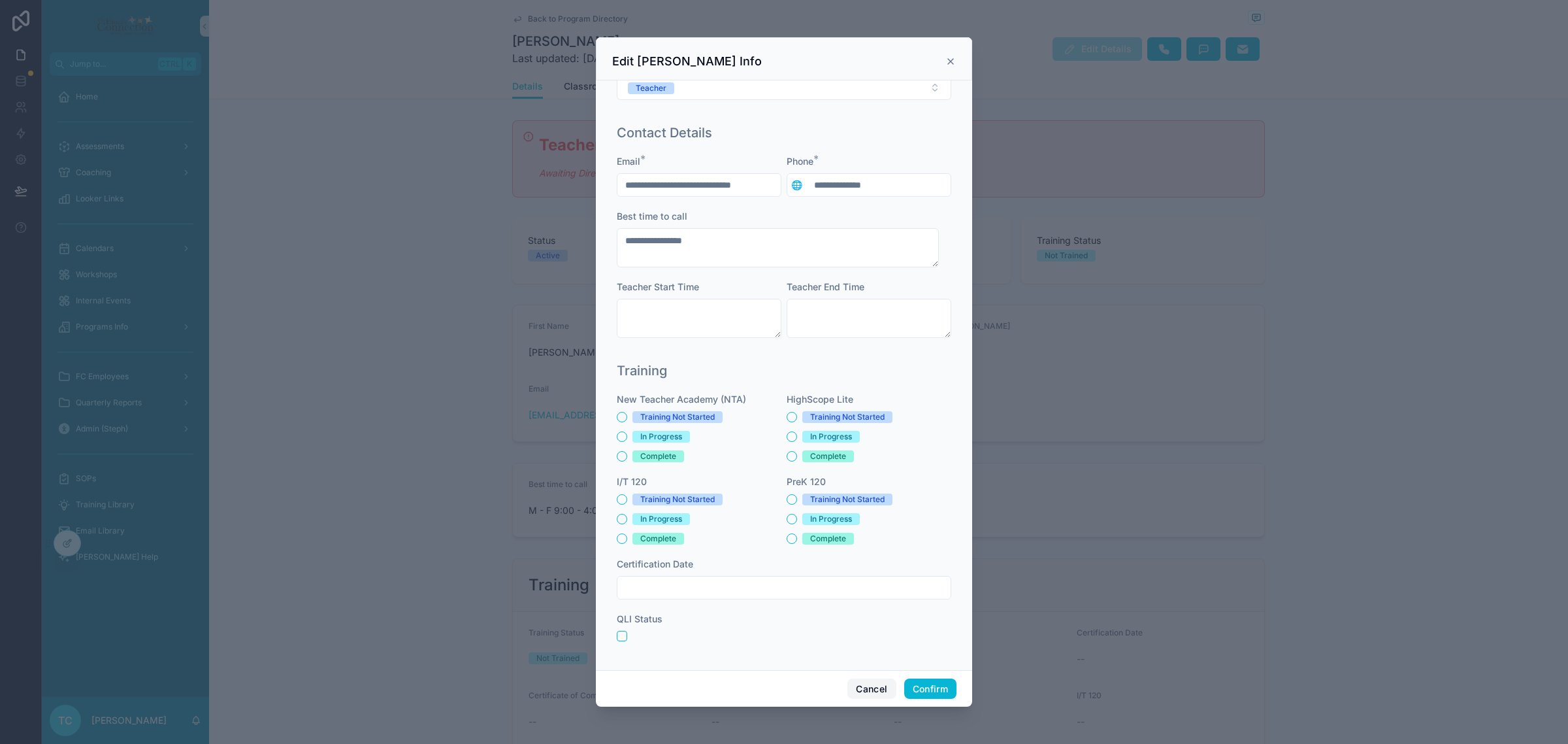
drag, startPoint x: 854, startPoint y: 688, endPoint x: 843, endPoint y: 687, distance: 11.0
click at [854, 592] on button "Cancel" at bounding box center [872, 689] width 48 height 21
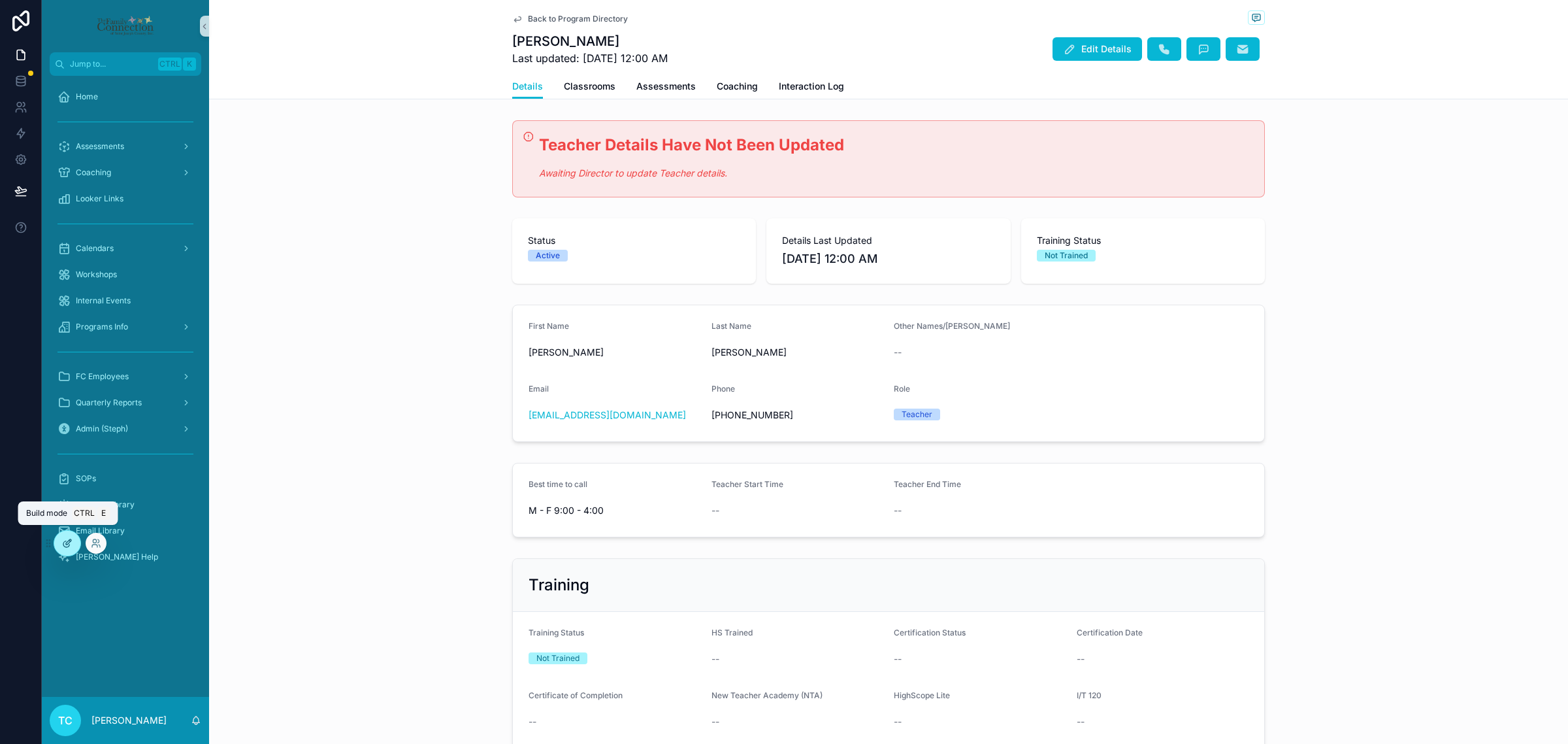
click at [69, 544] on icon at bounding box center [67, 543] width 11 height 11
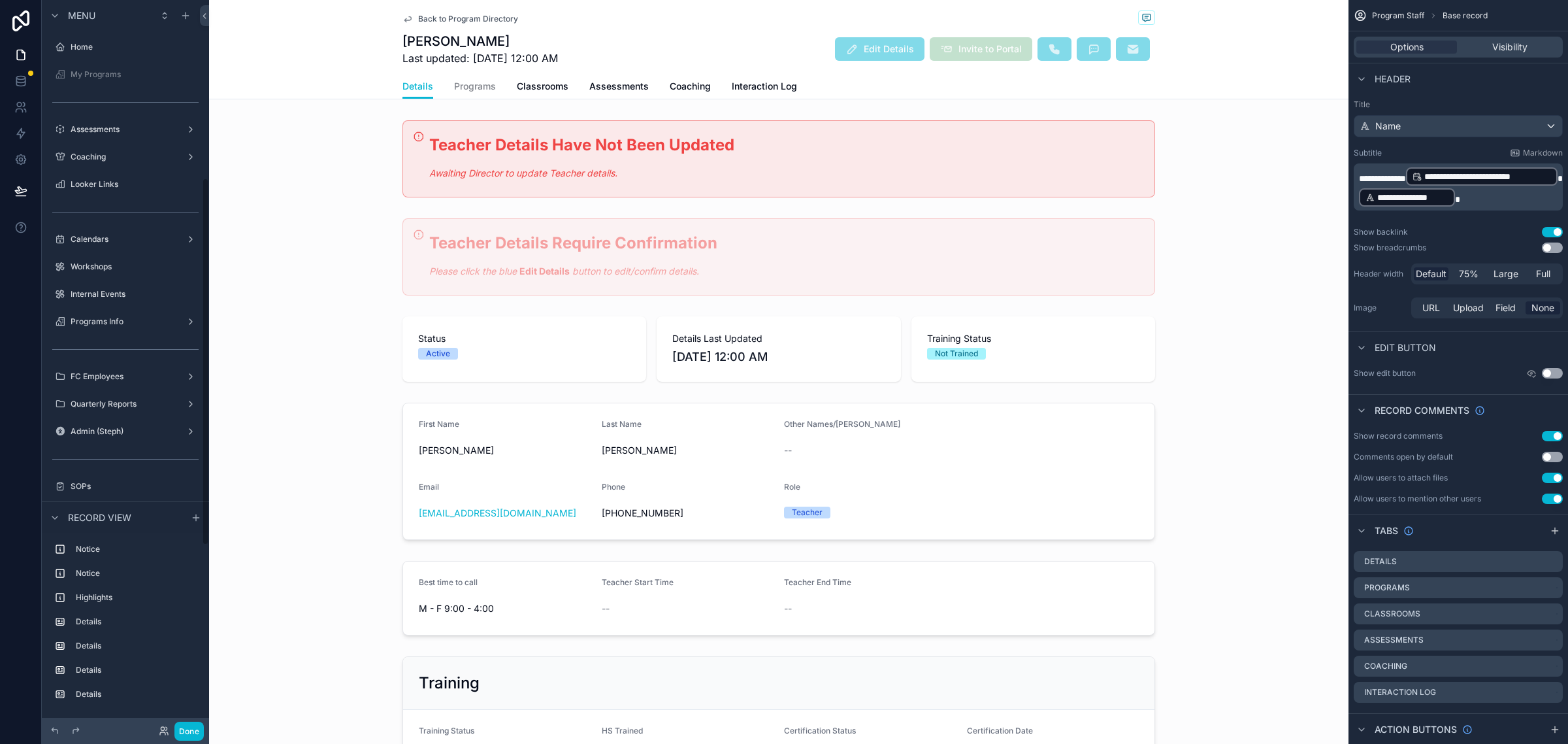
scroll to position [353, 0]
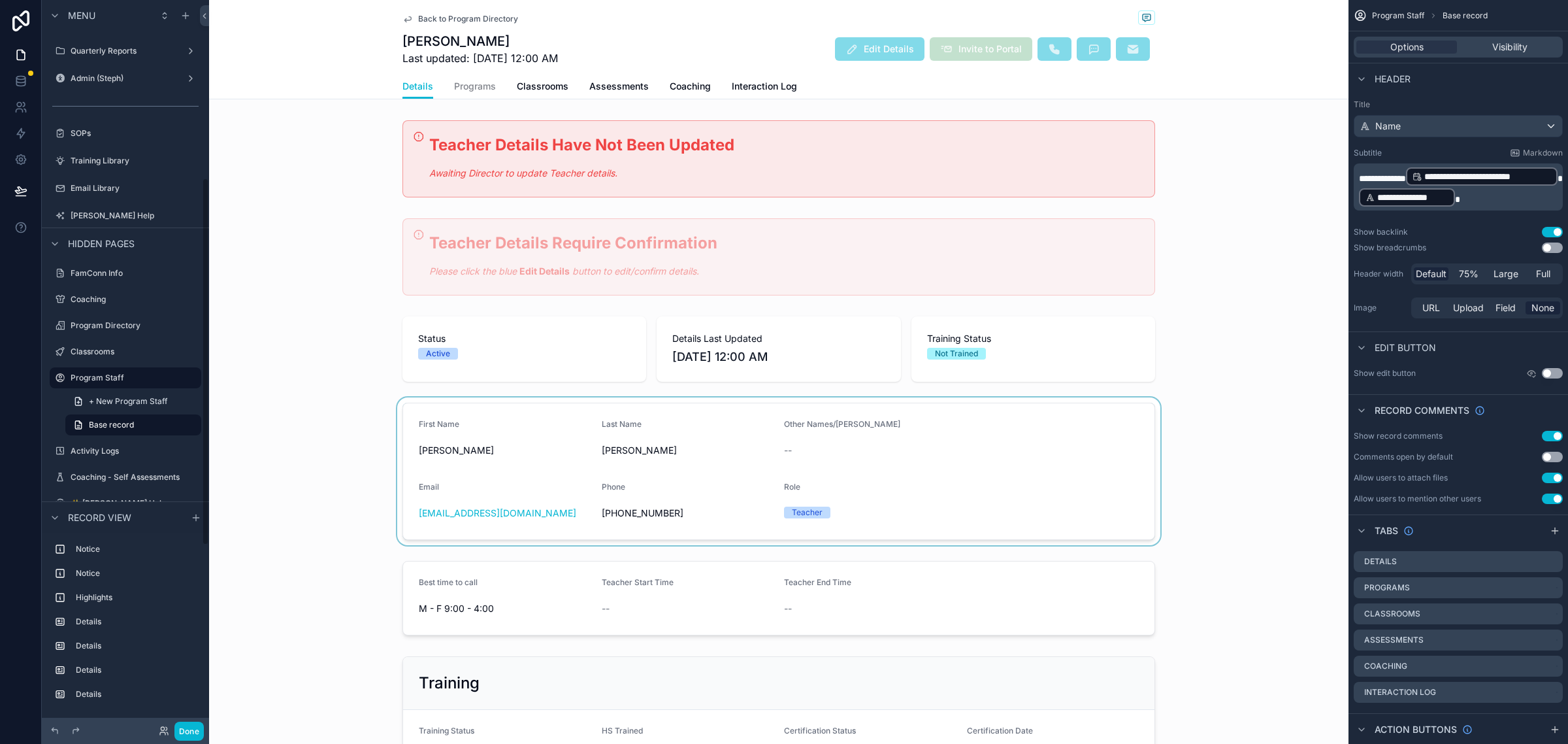
click at [263, 400] on div "scrollable content" at bounding box center [779, 471] width 1140 height 148
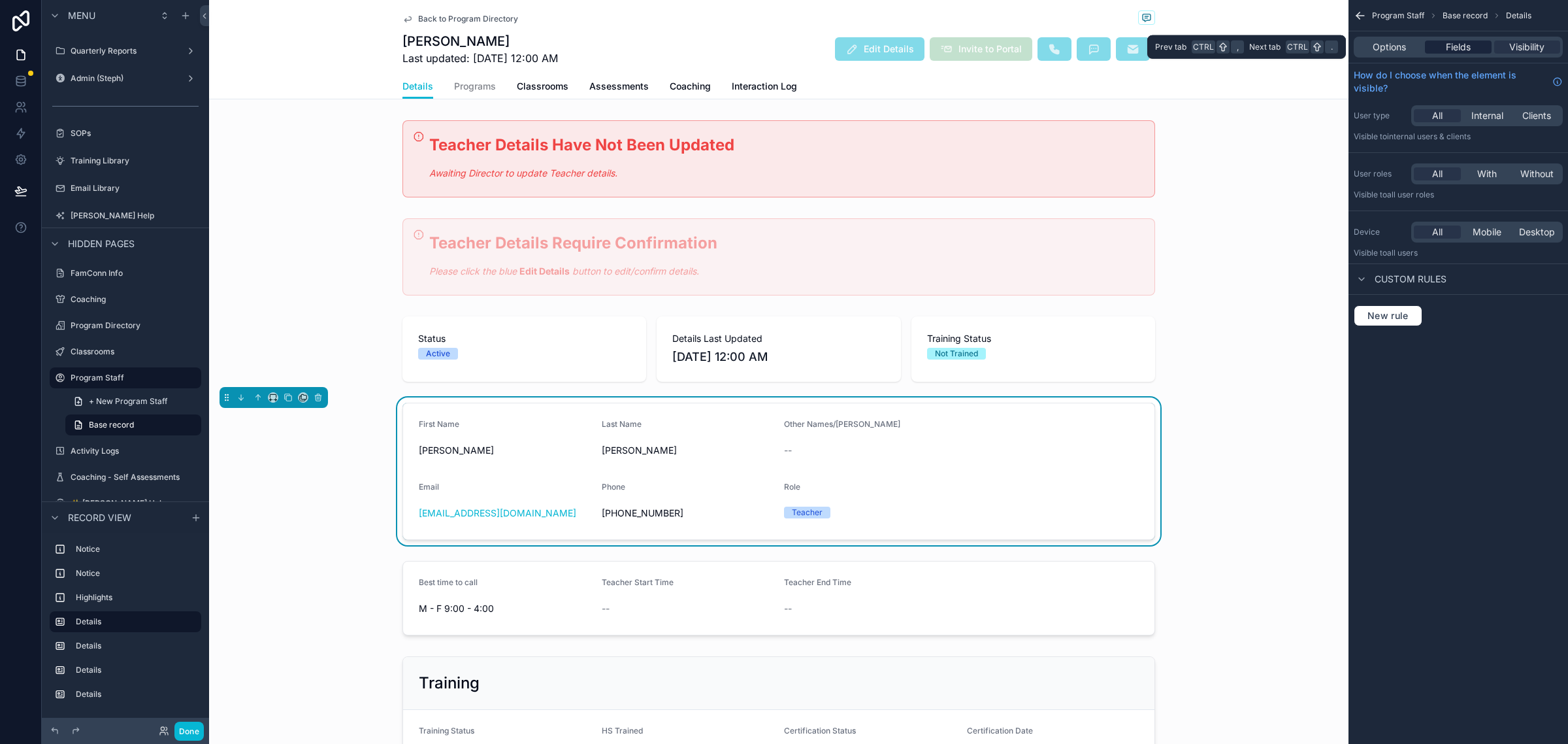
click at [1166, 50] on span "Fields" at bounding box center [1458, 47] width 24 height 13
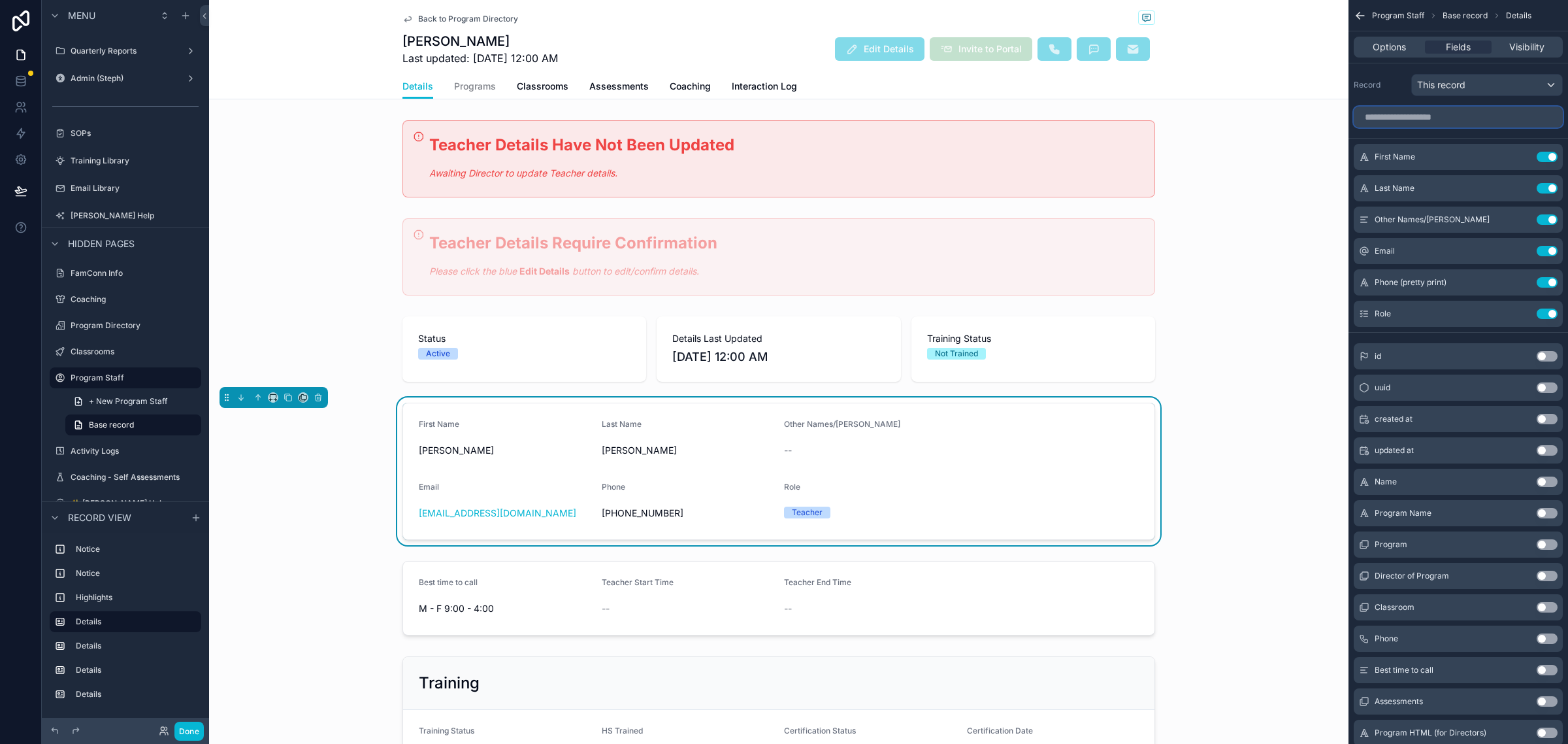
click at [1166, 113] on input "scrollable content" at bounding box center [1458, 116] width 209 height 21
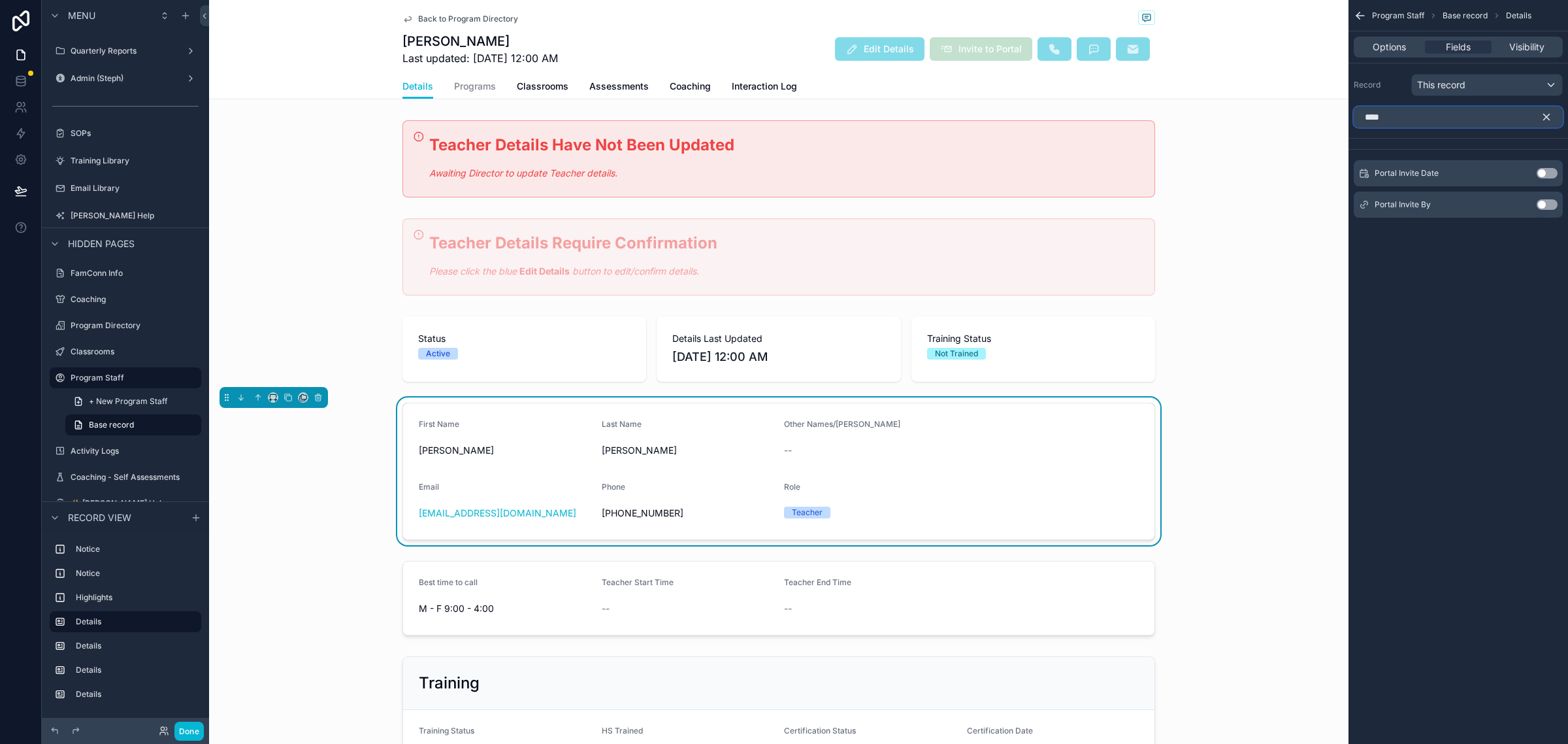
type input "****"
click at [1166, 174] on button "Use setting" at bounding box center [1547, 173] width 21 height 11
click at [1166, 151] on div "Portal Invite Date Use setting" at bounding box center [1458, 157] width 209 height 26
click at [1166, 155] on button "Use setting" at bounding box center [1547, 157] width 21 height 11
click at [1137, 359] on div "scrollable content" at bounding box center [779, 349] width 1140 height 76
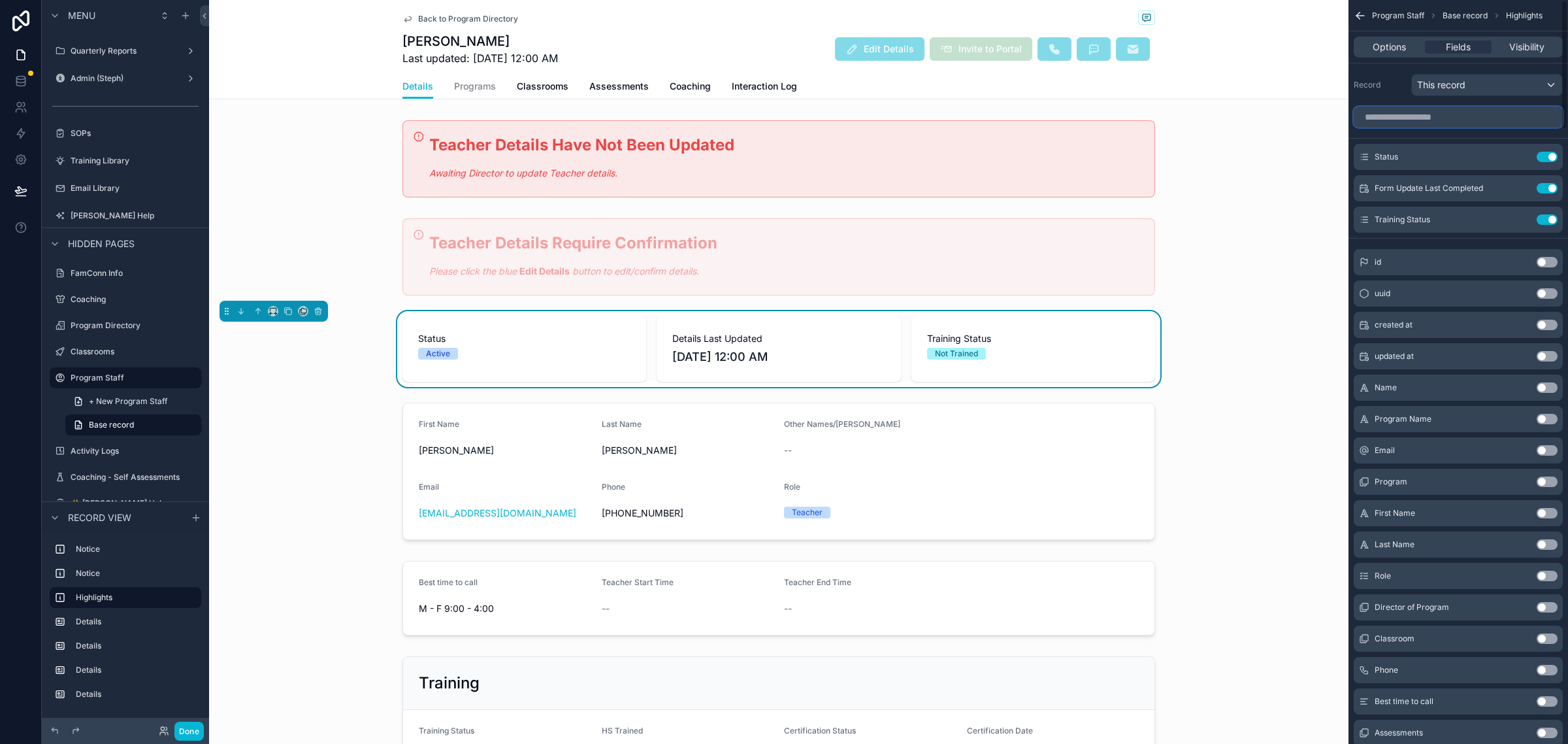
click at [1166, 115] on input "scrollable content" at bounding box center [1458, 116] width 209 height 21
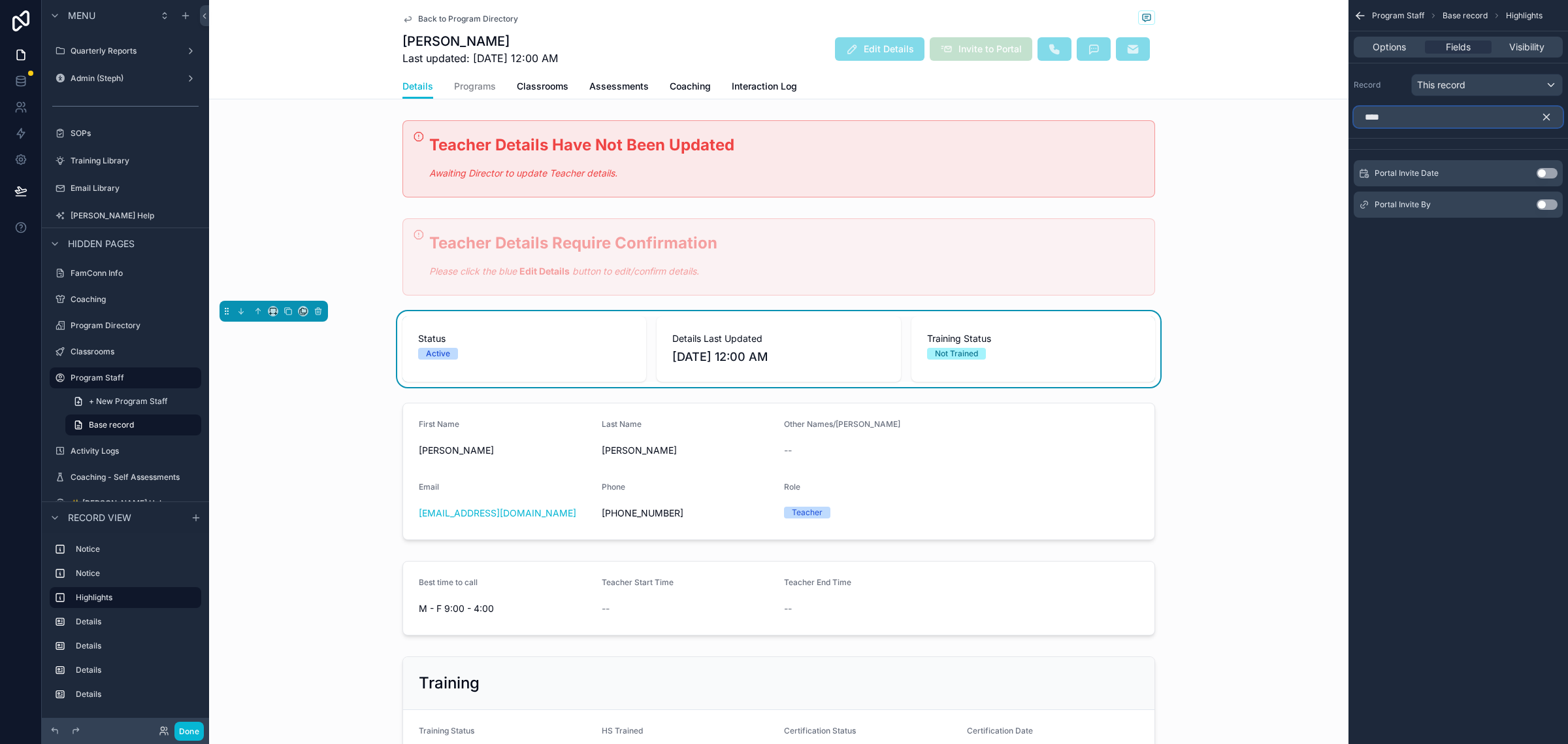
type input "****"
click at [1166, 173] on button "Use setting" at bounding box center [1547, 173] width 21 height 11
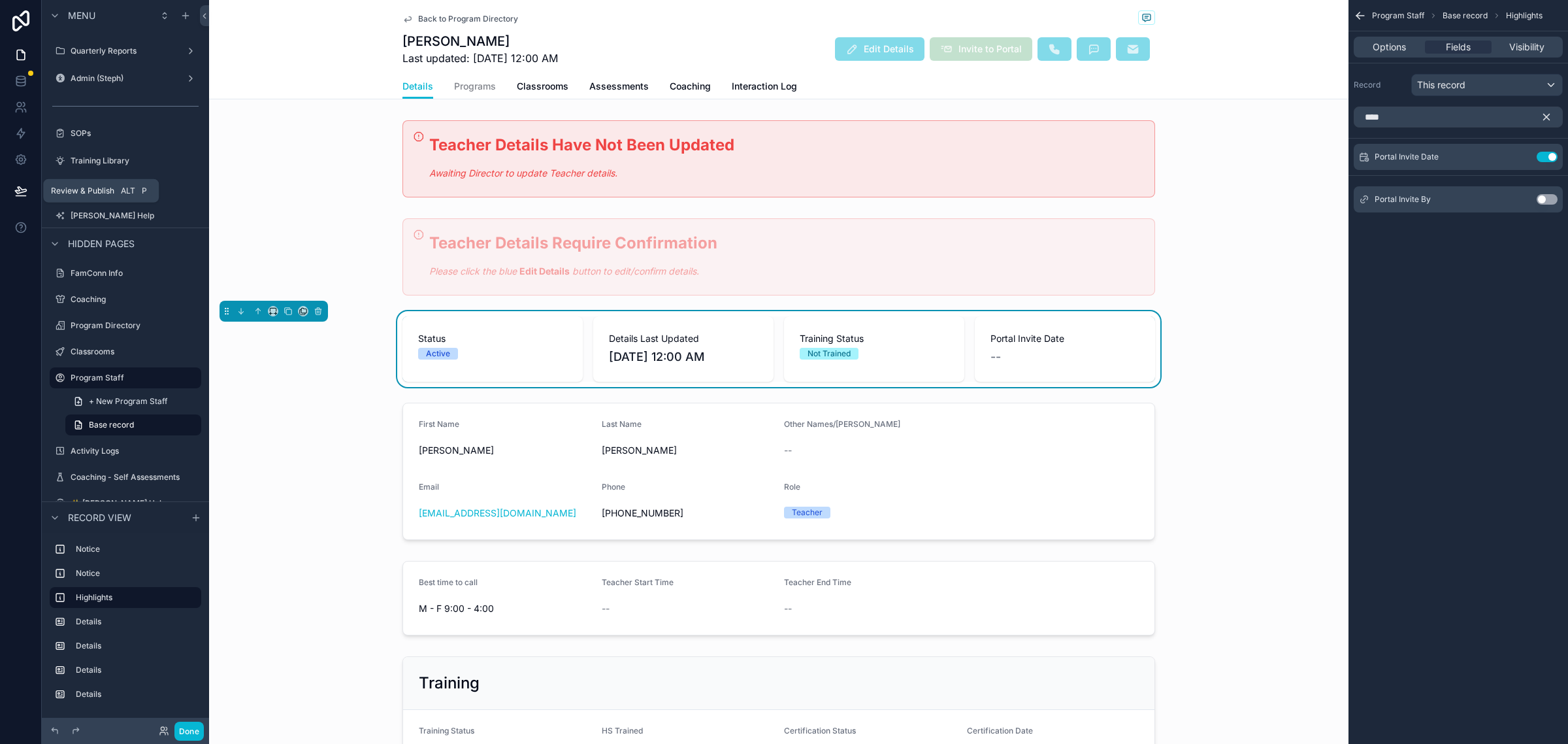
click at [20, 184] on icon at bounding box center [21, 191] width 13 height 13
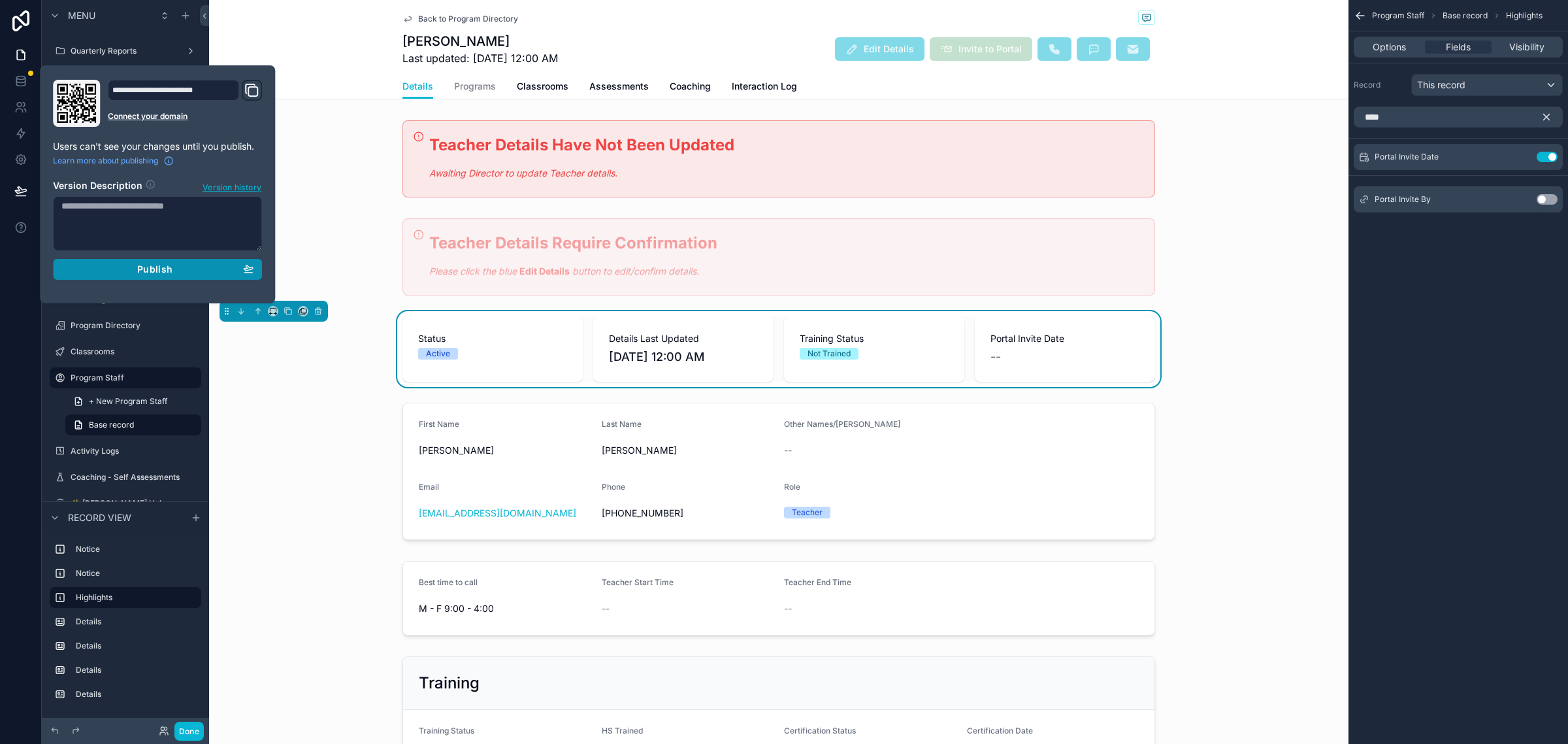
click at [128, 261] on button "Publish" at bounding box center [157, 269] width 209 height 21
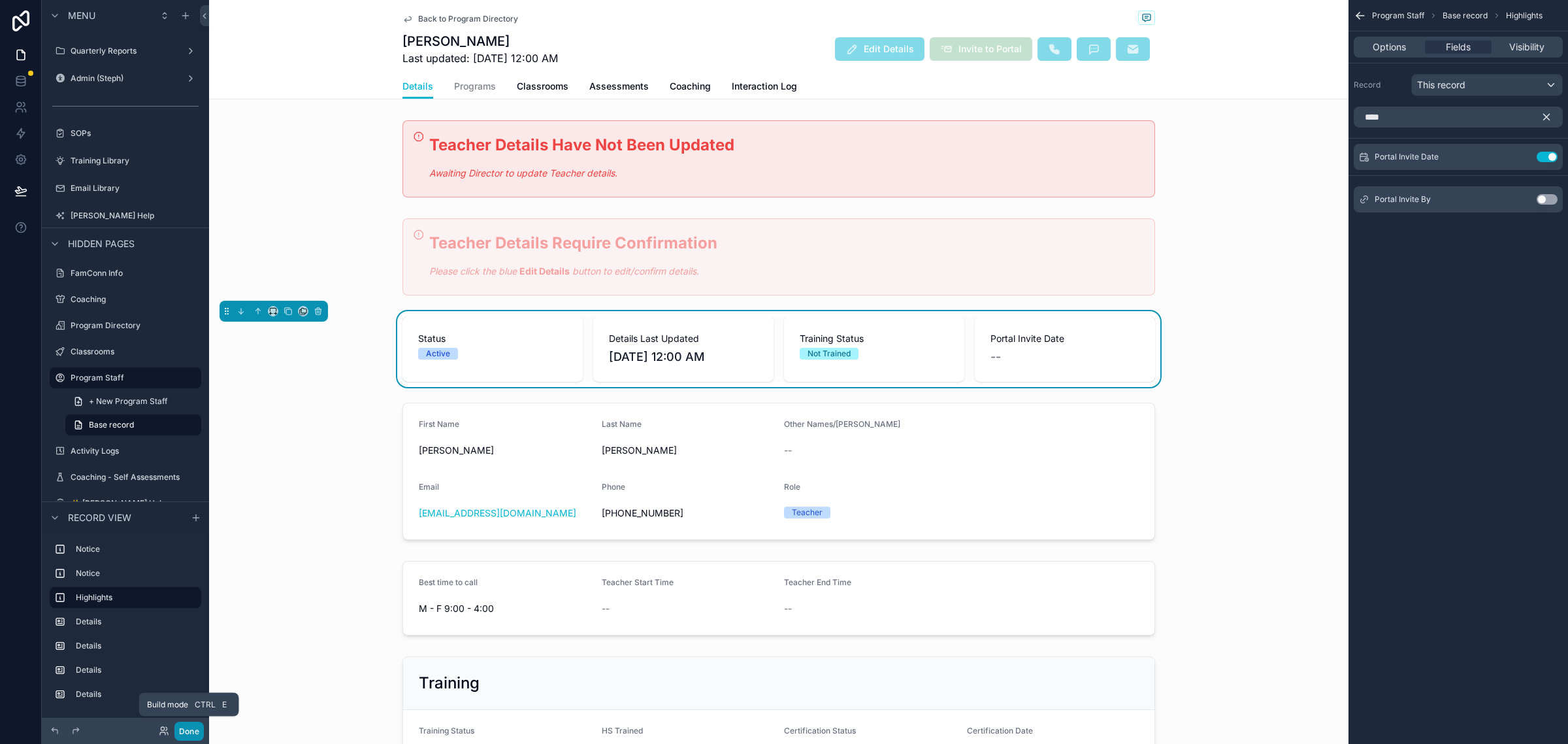
click at [189, 592] on button "Done" at bounding box center [189, 730] width 29 height 19
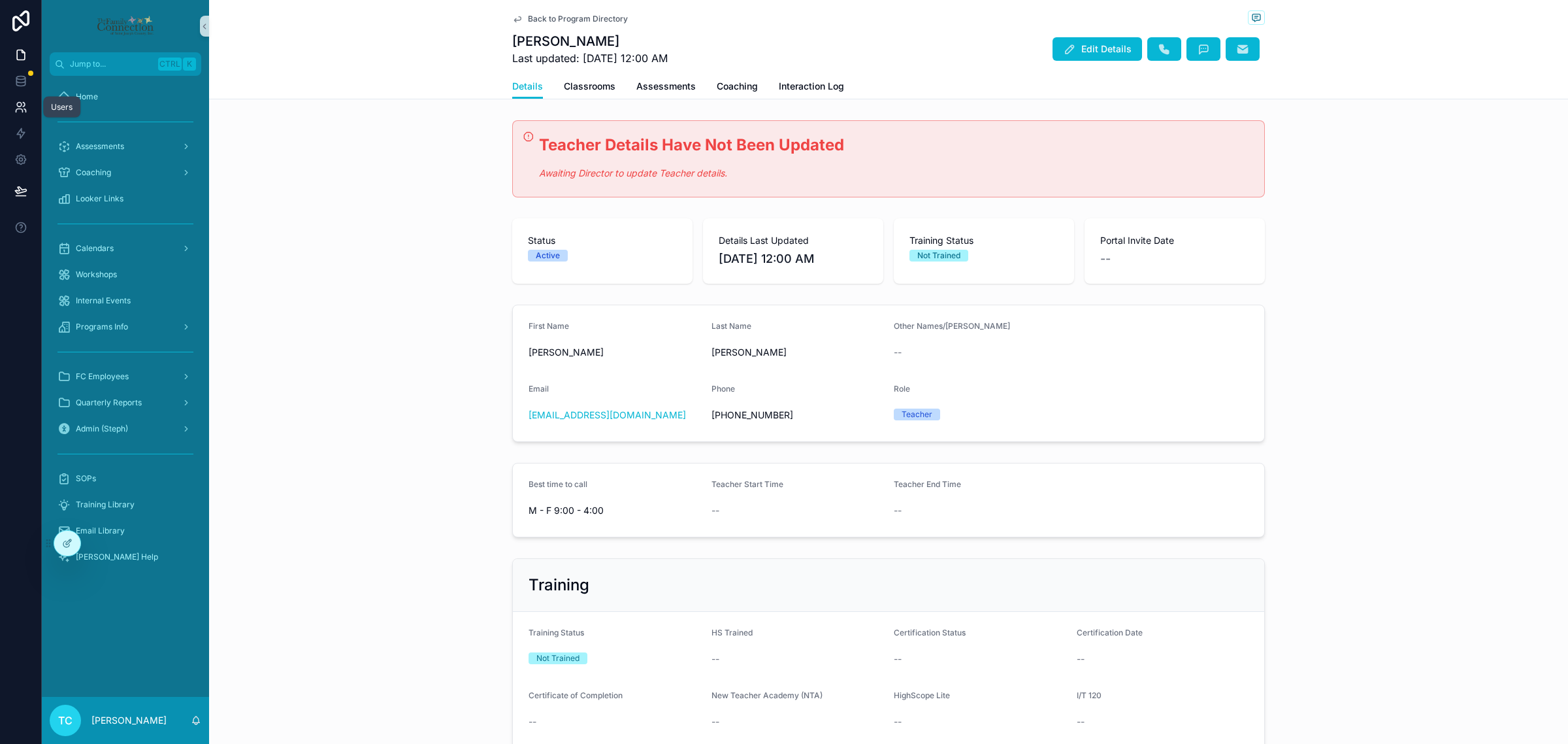
click at [17, 111] on icon at bounding box center [21, 107] width 13 height 13
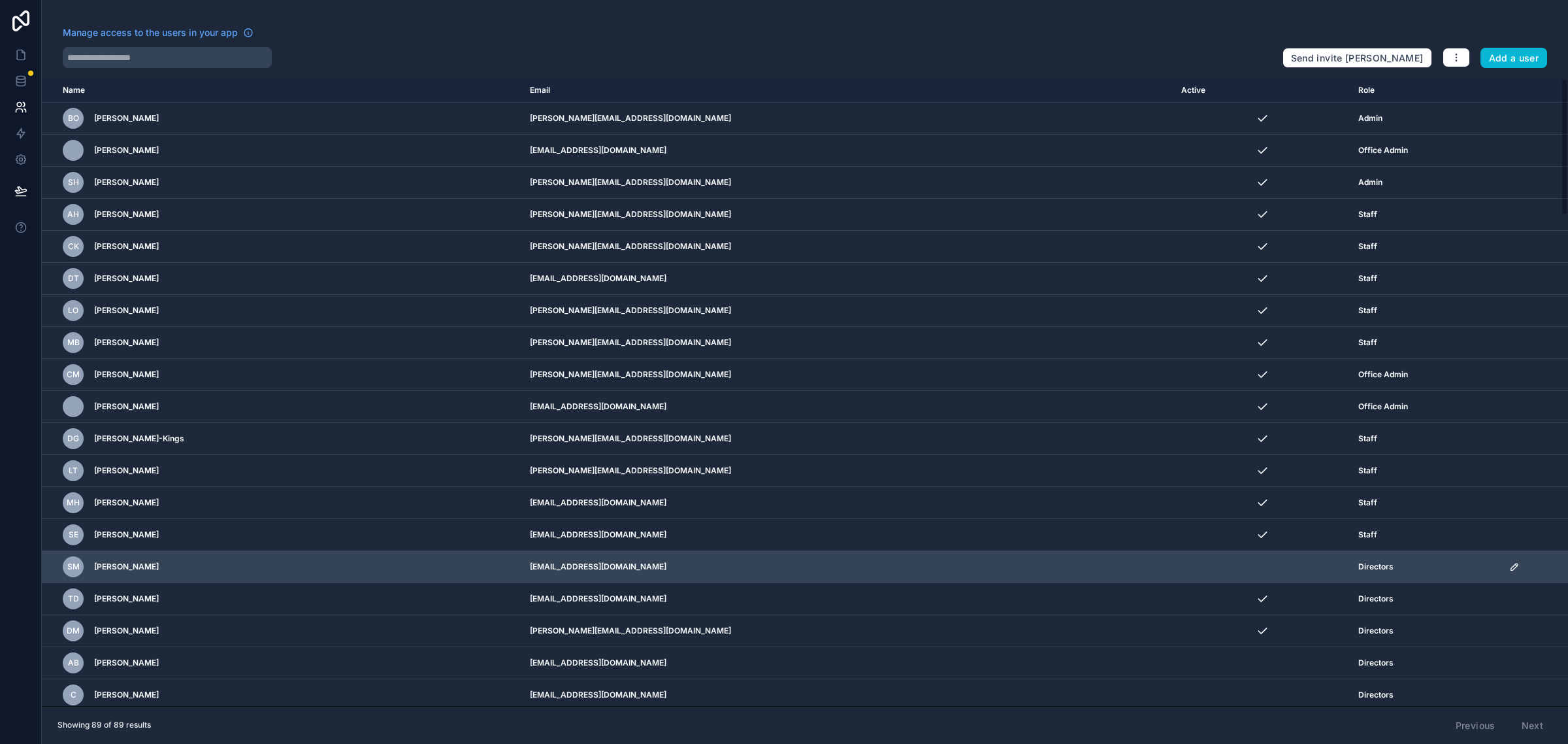
scroll to position [327, 0]
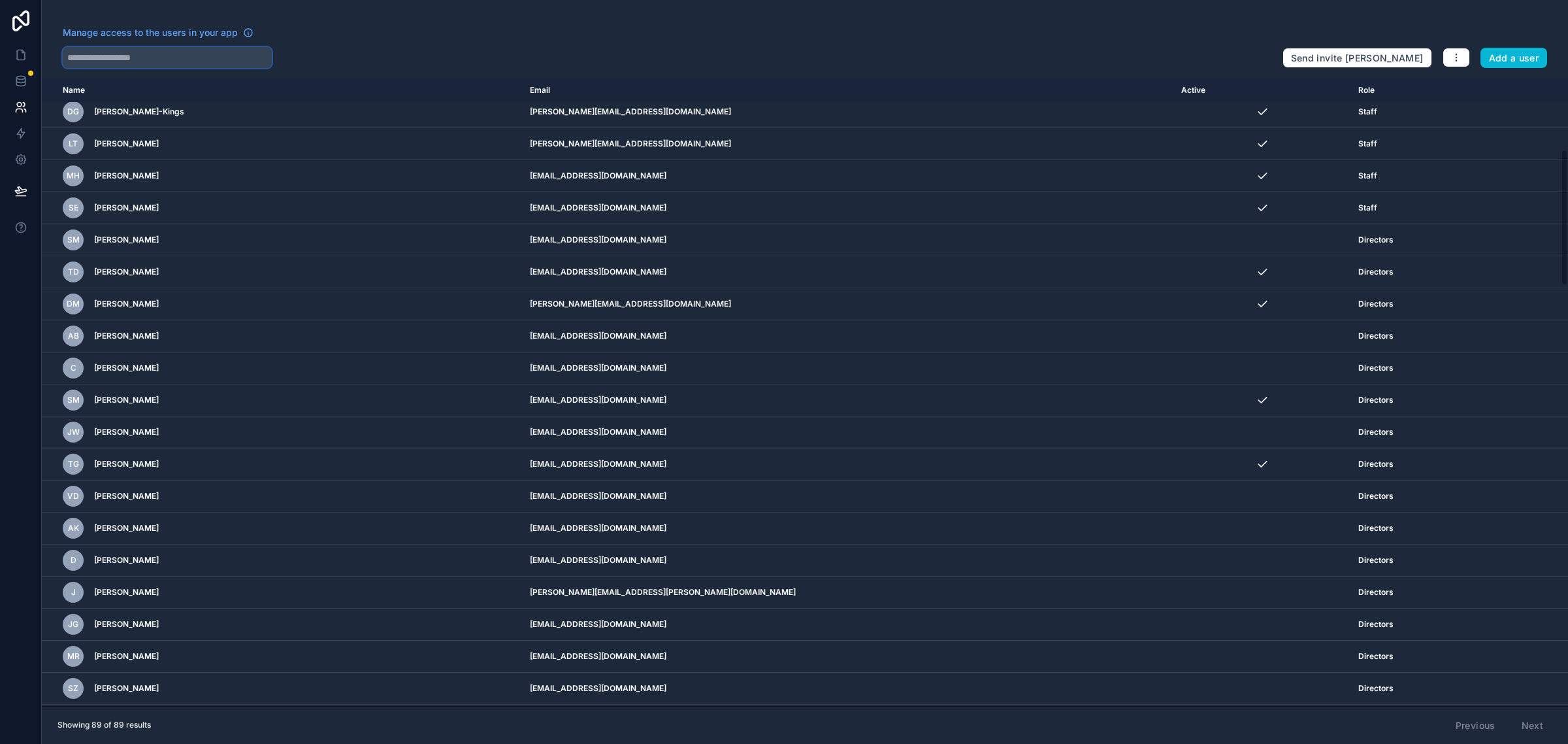
click at [187, 60] on input "text" at bounding box center [167, 57] width 209 height 21
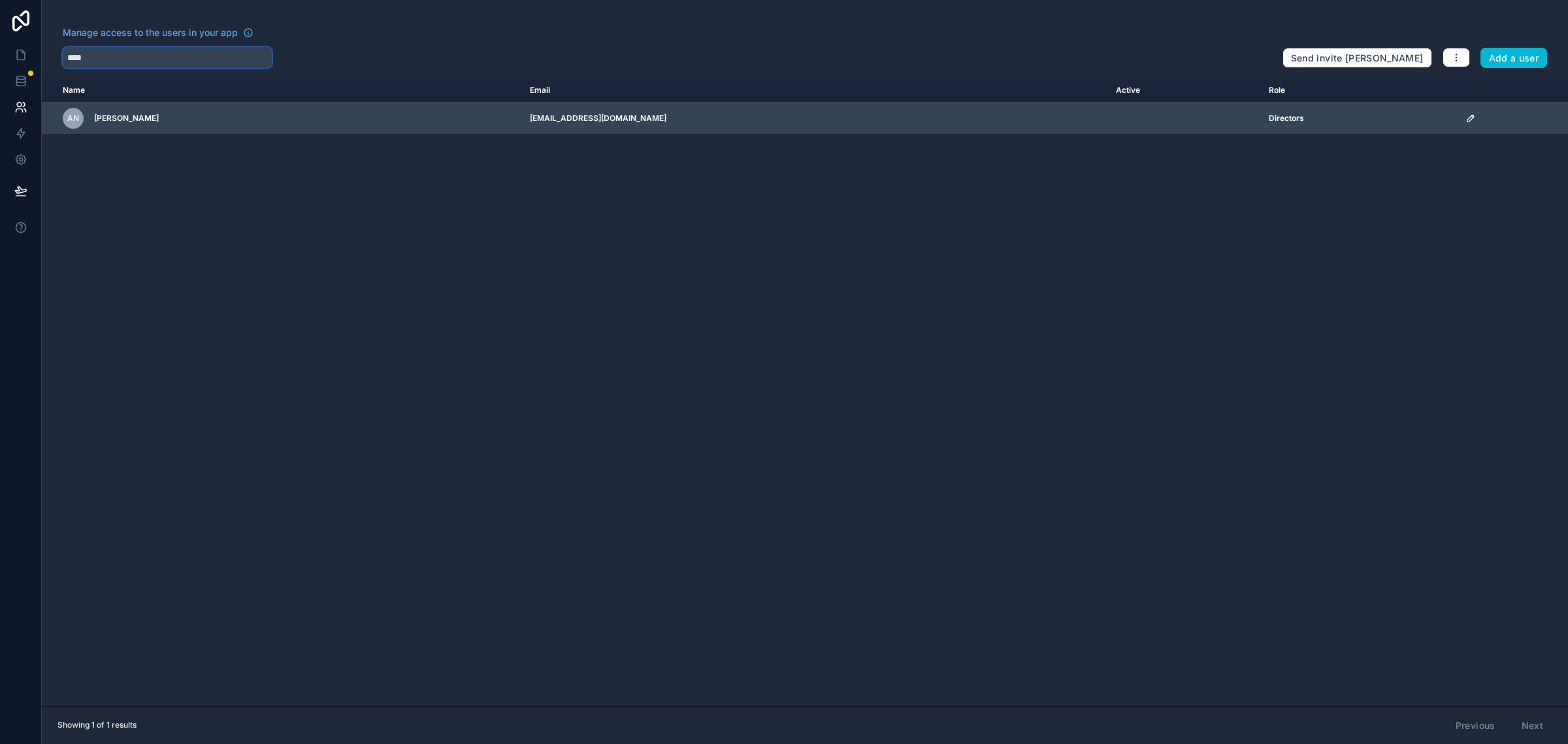
type input "****"
click at [1166, 116] on div "Directors" at bounding box center [1359, 119] width 180 height 11
click at [1166, 118] on td "scrollable content" at bounding box center [1514, 118] width 111 height 32
click at [1166, 118] on icon "scrollable content" at bounding box center [1471, 119] width 11 height 11
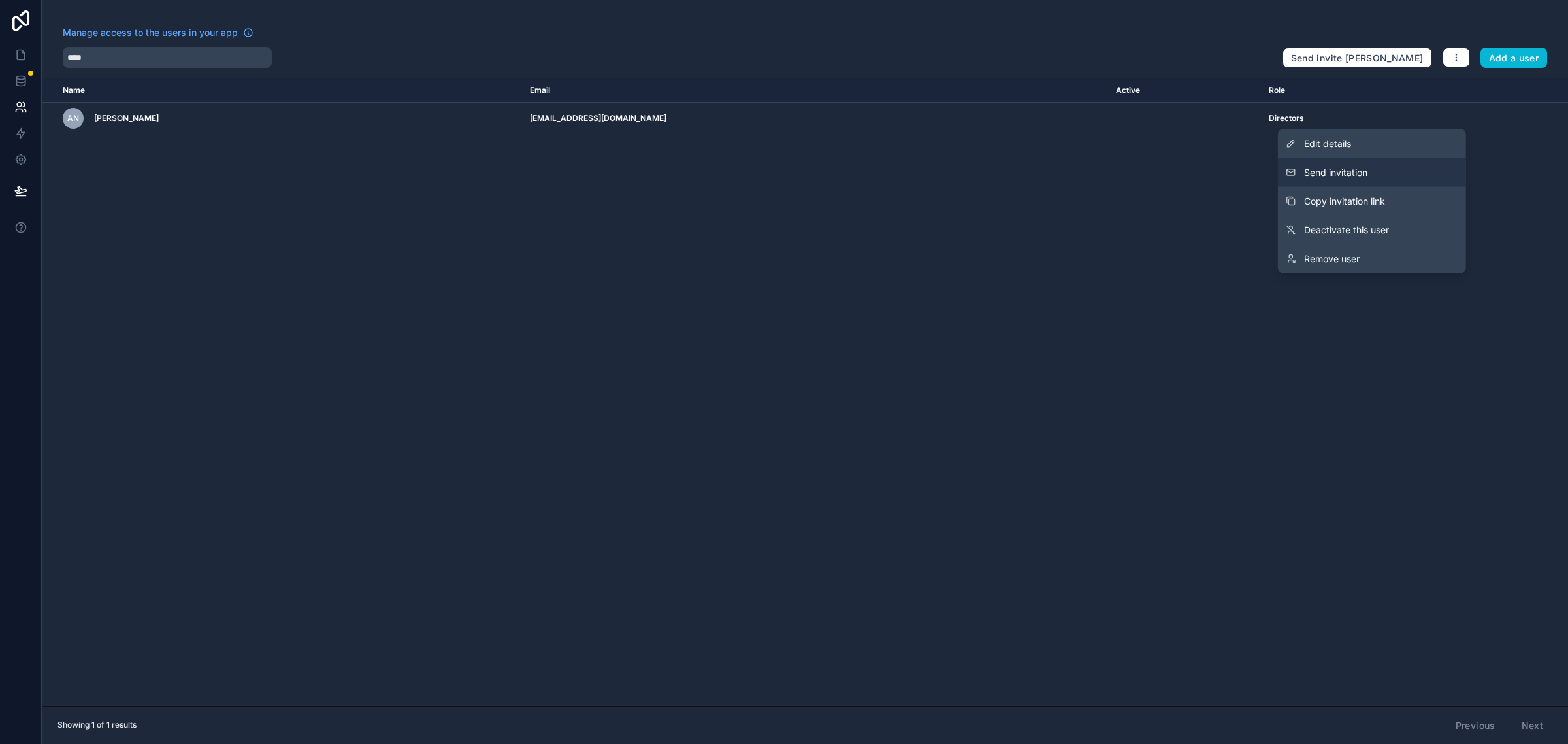
click at [1166, 169] on span "Send invitation" at bounding box center [1336, 172] width 63 height 13
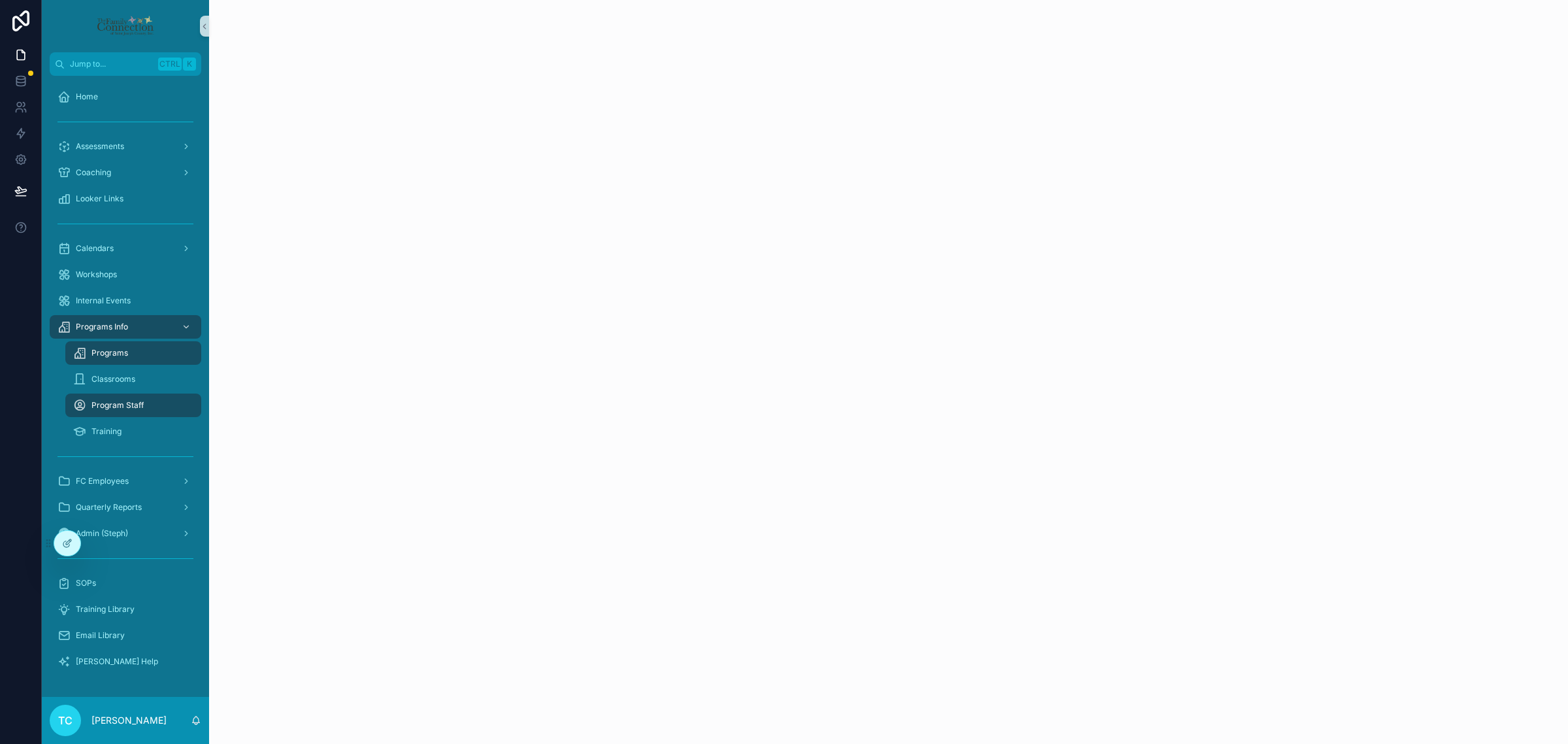
click at [148, 404] on div "Program Staff" at bounding box center [133, 405] width 121 height 21
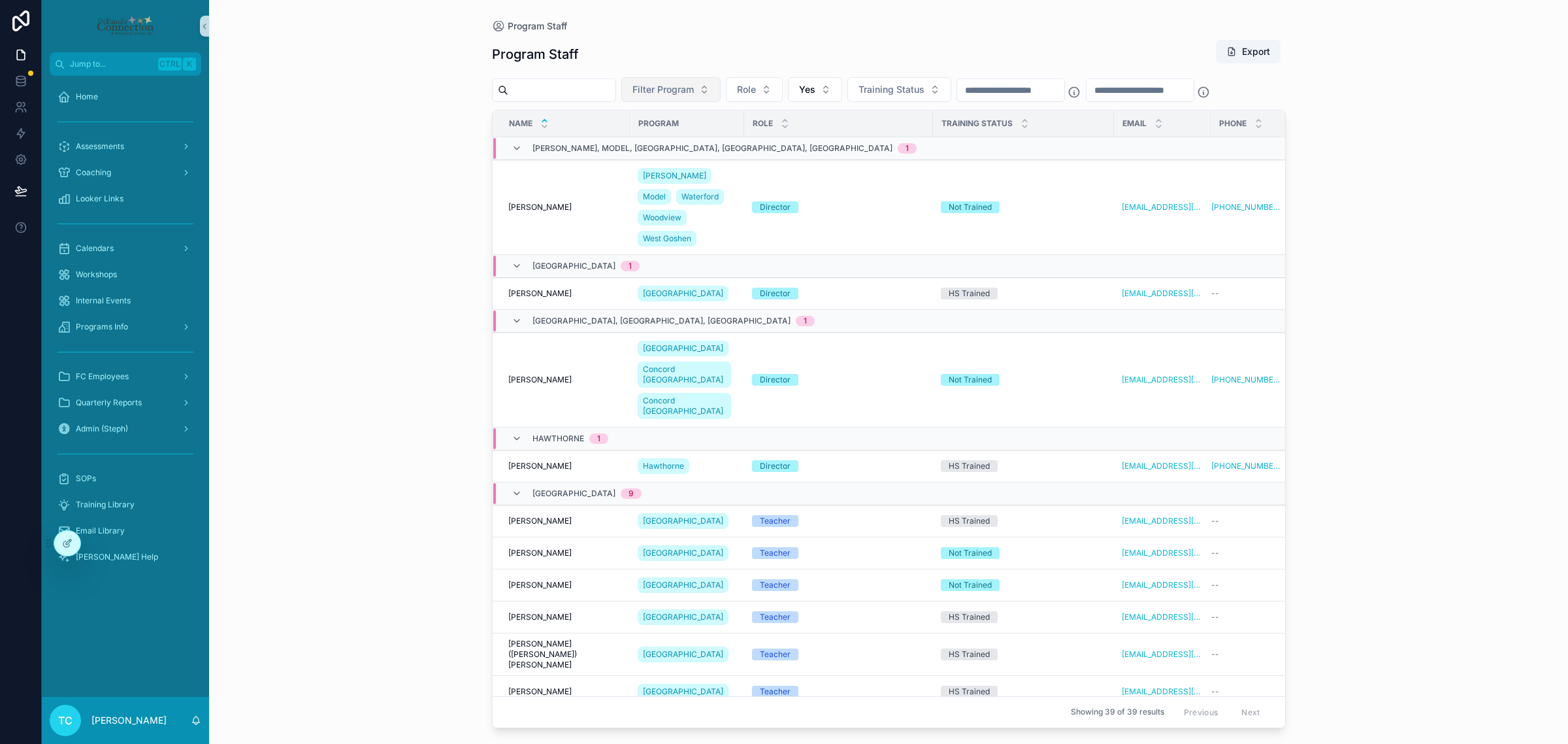
click at [694, 86] on span "Filter Program" at bounding box center [663, 90] width 62 height 13
type input "***"
click at [701, 146] on span "Covenant Christian School" at bounding box center [693, 142] width 131 height 13
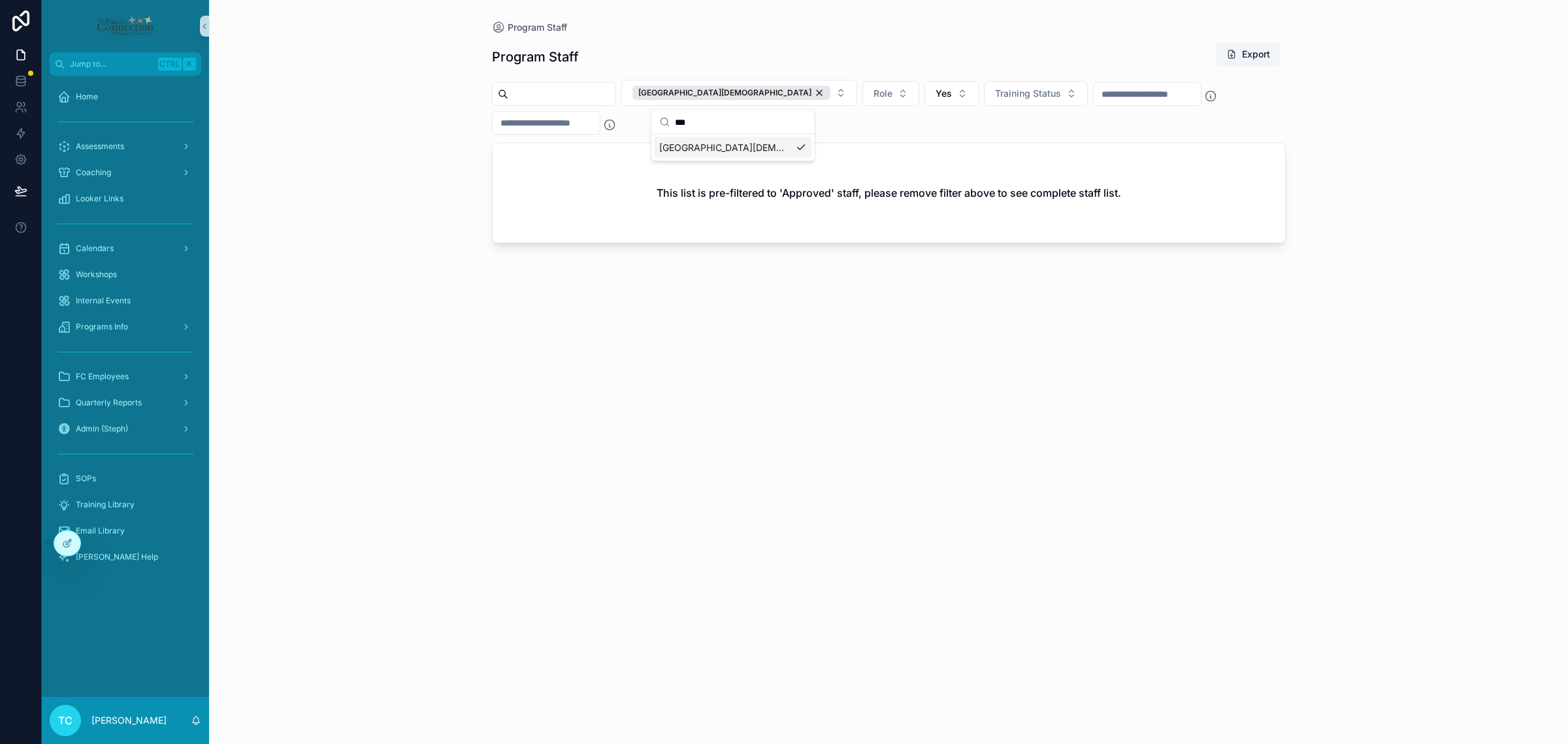
click at [443, 164] on div "Program Staff Program Staff Export Covenant Christian School Role Yes Training …" at bounding box center [889, 372] width 1359 height 744
click at [776, 93] on div "Covenant Christian School" at bounding box center [731, 93] width 198 height 15
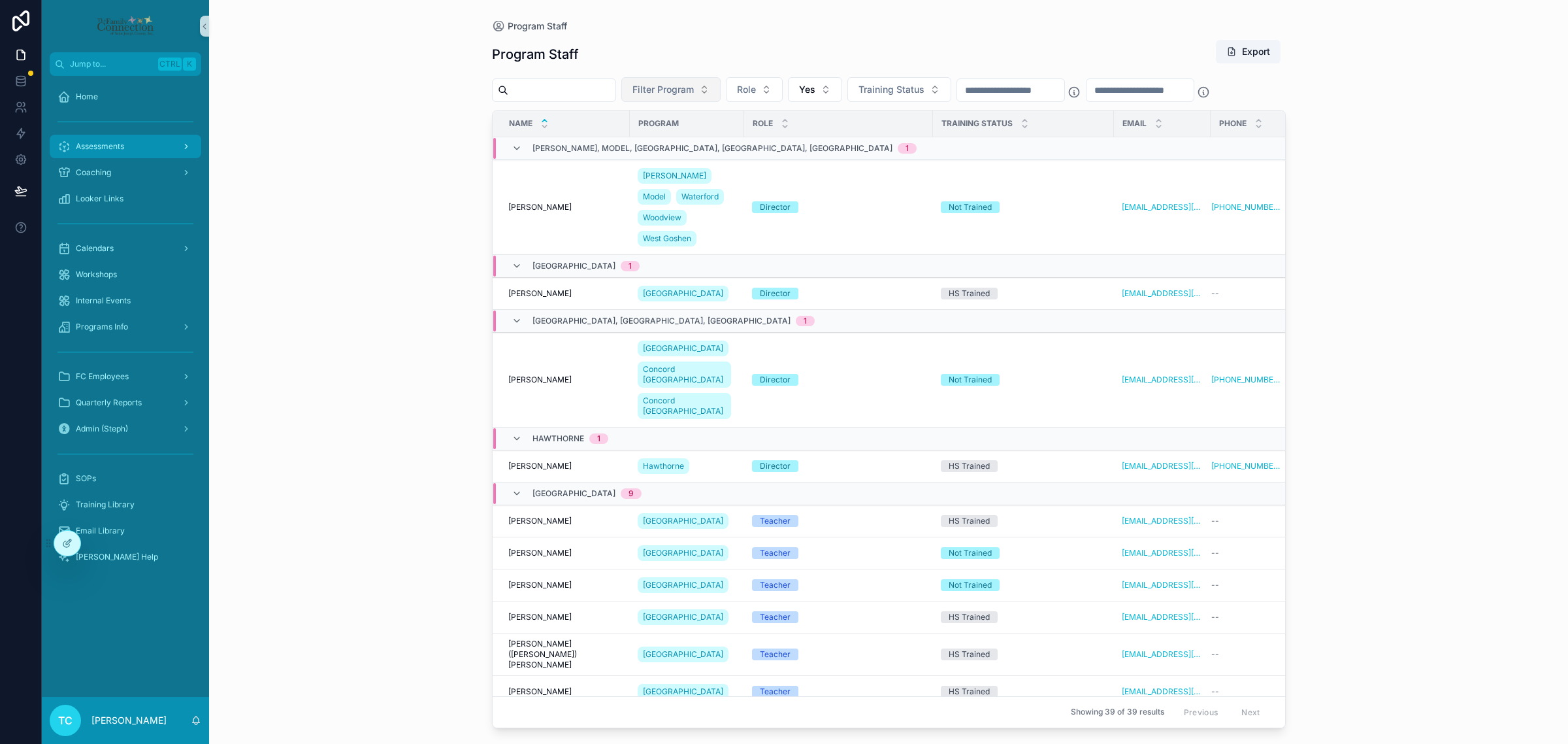
click at [116, 151] on span "Assessments" at bounding box center [100, 147] width 48 height 11
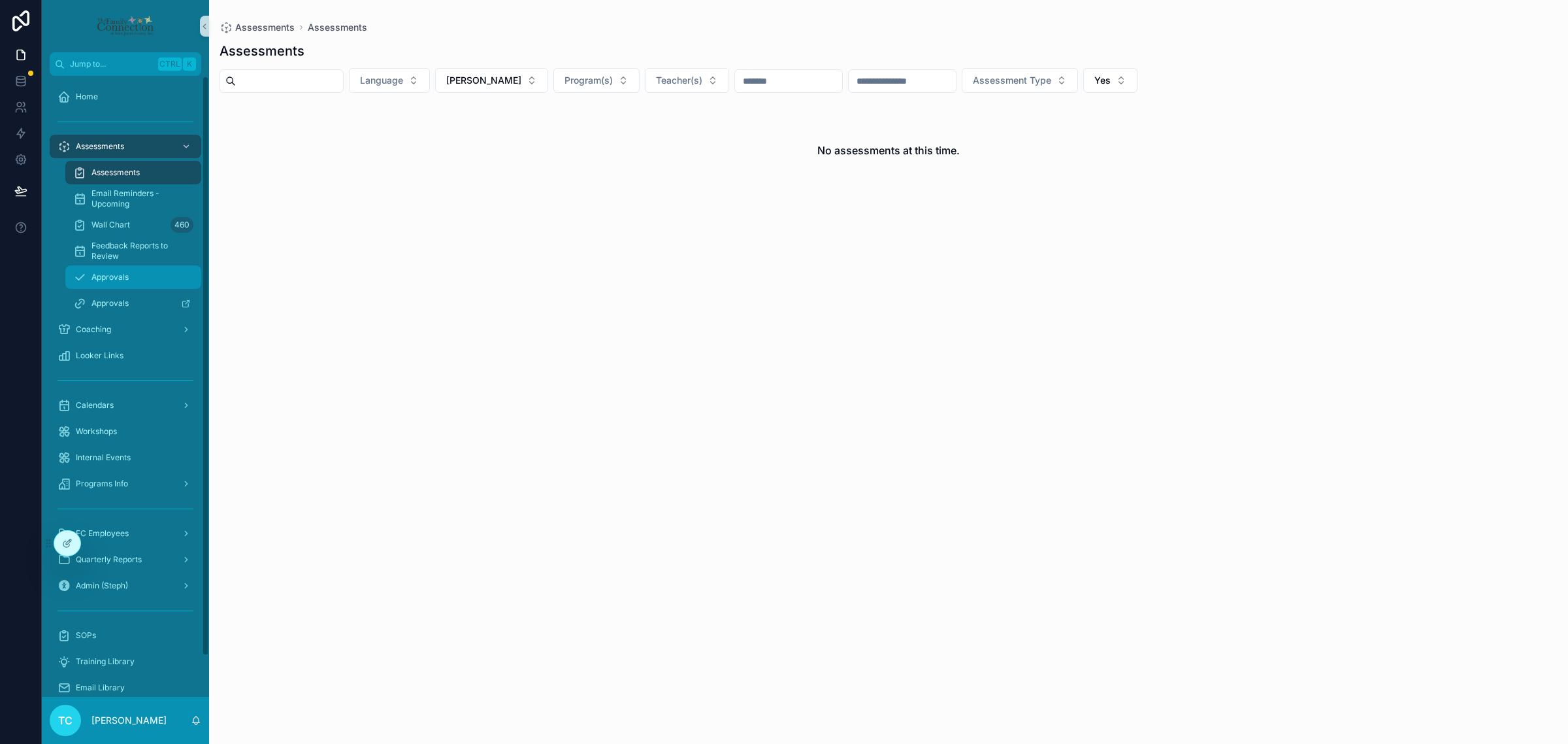
click at [139, 277] on div "Approvals" at bounding box center [133, 277] width 121 height 21
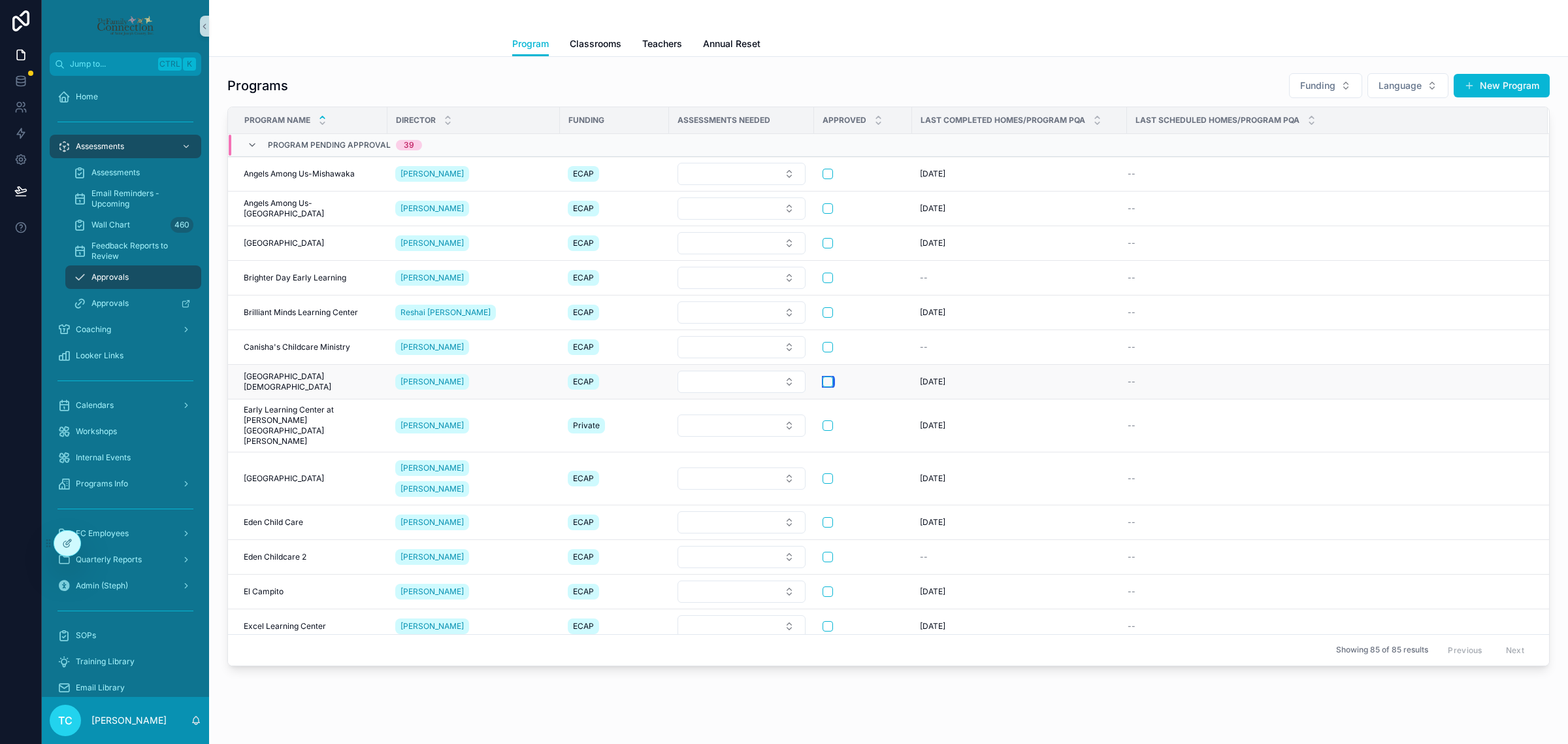
click at [829, 387] on button "scrollable content" at bounding box center [828, 382] width 11 height 11
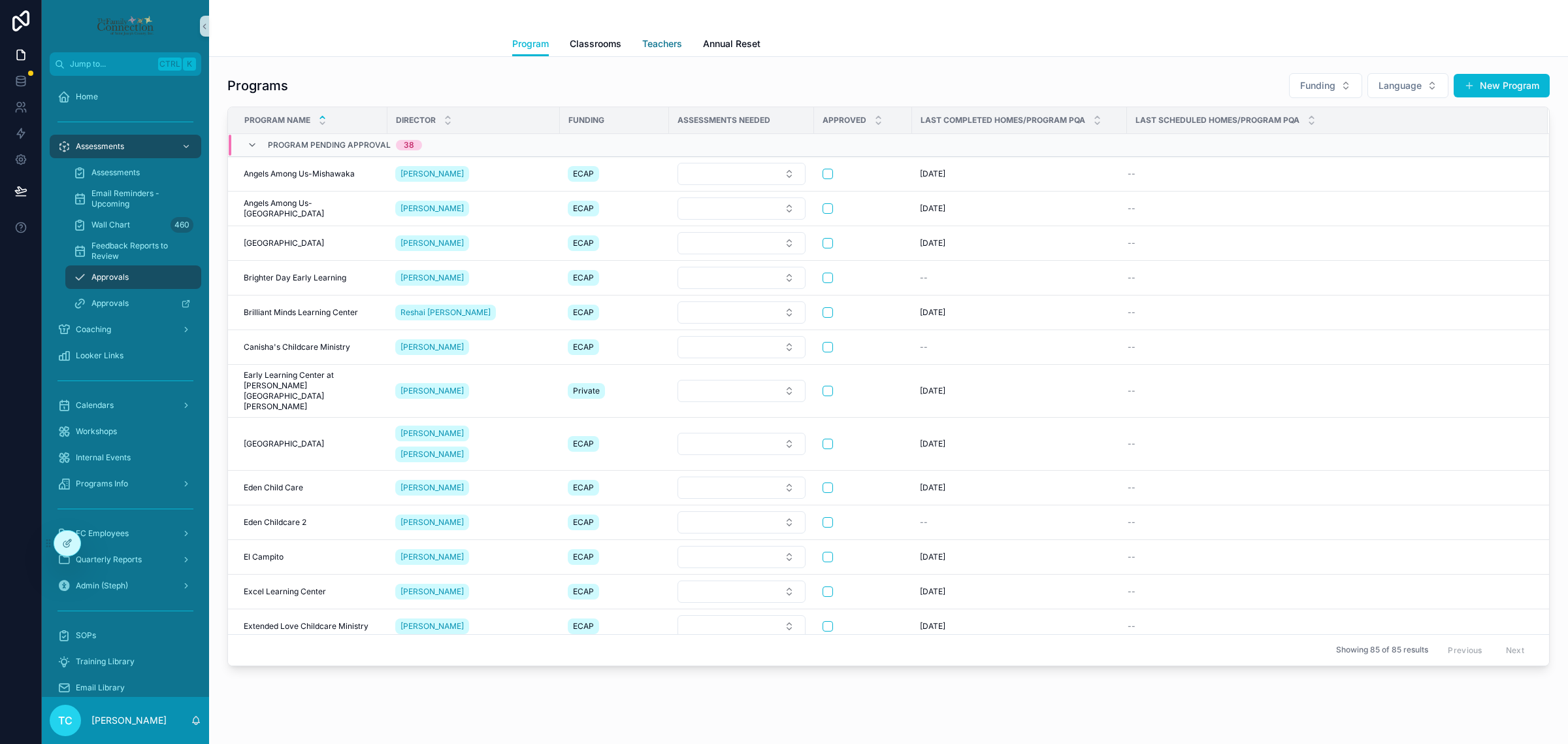
click at [667, 49] on span "Teachers" at bounding box center [662, 44] width 40 height 13
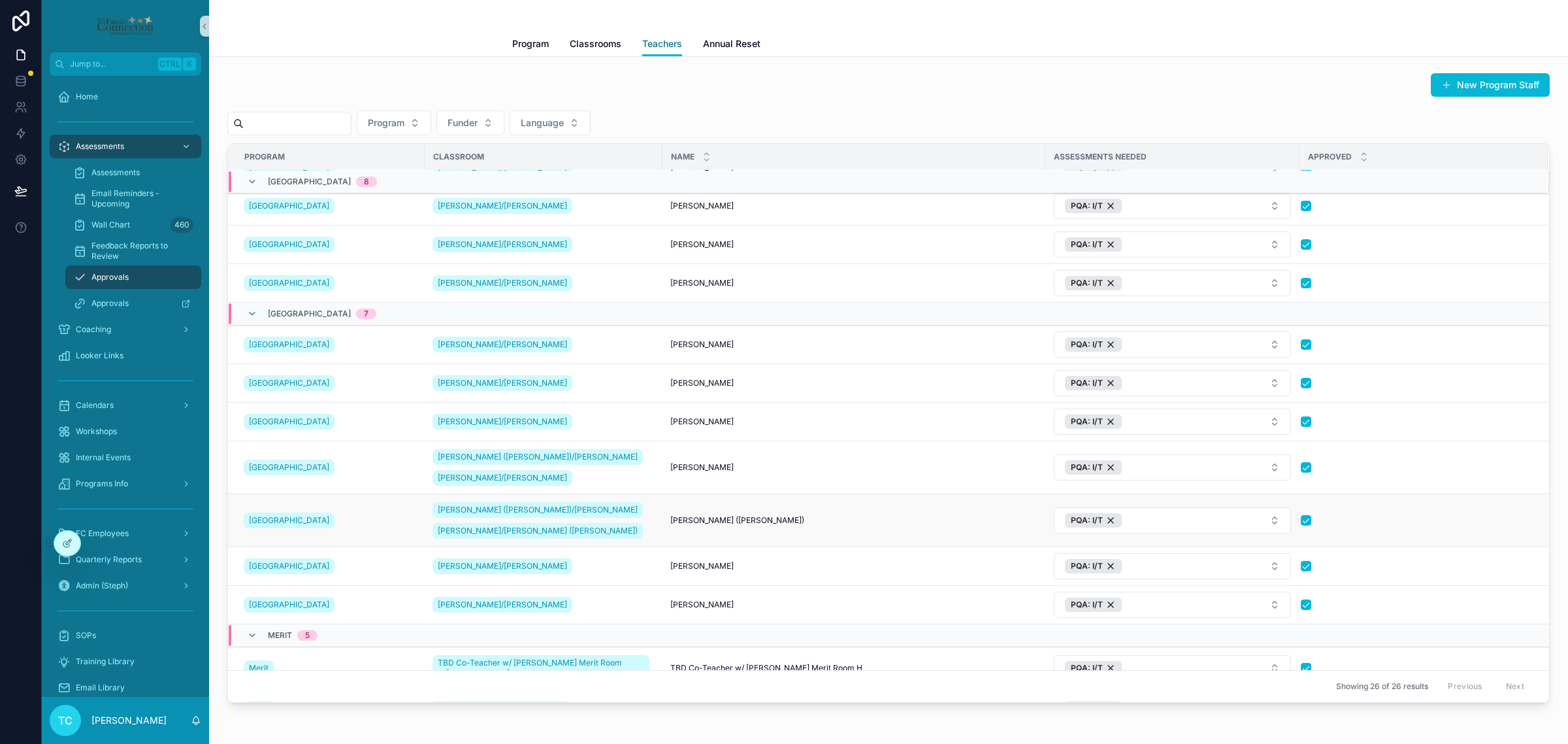
scroll to position [427, 0]
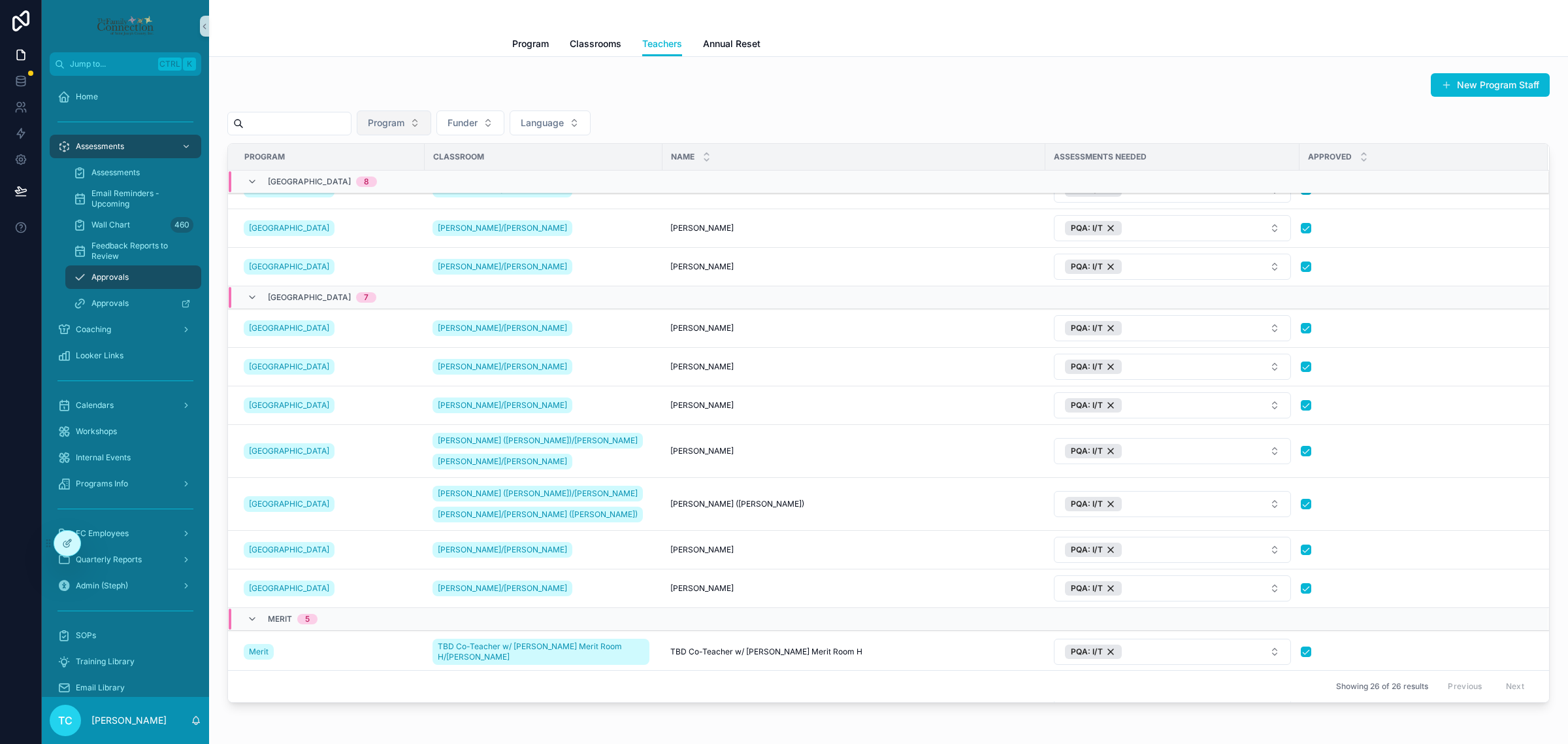
click at [404, 124] on span "Program" at bounding box center [386, 122] width 36 height 13
type input "***"
click at [408, 170] on span "Covenant Christian School" at bounding box center [416, 176] width 131 height 13
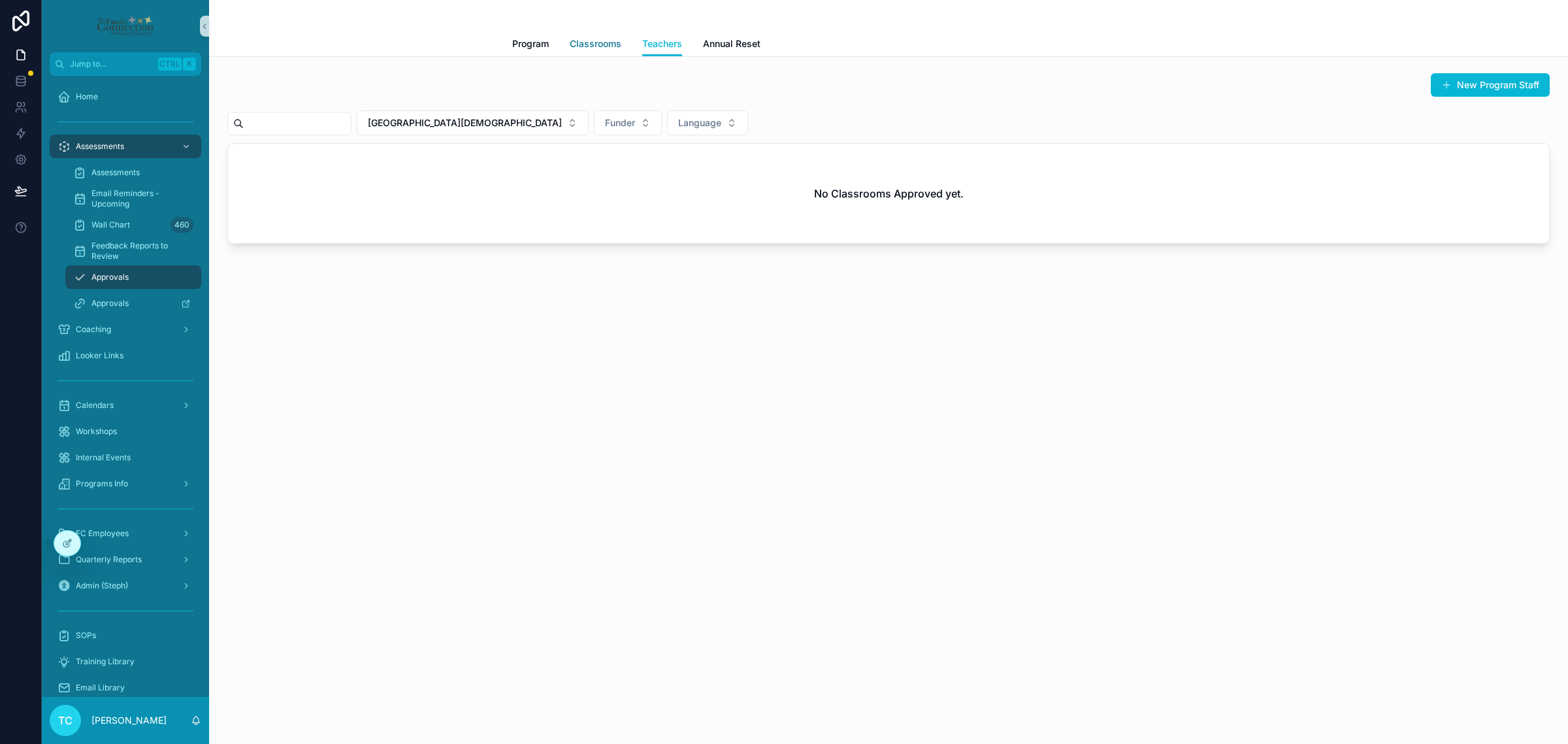
click at [585, 44] on span "Classrooms" at bounding box center [595, 44] width 52 height 13
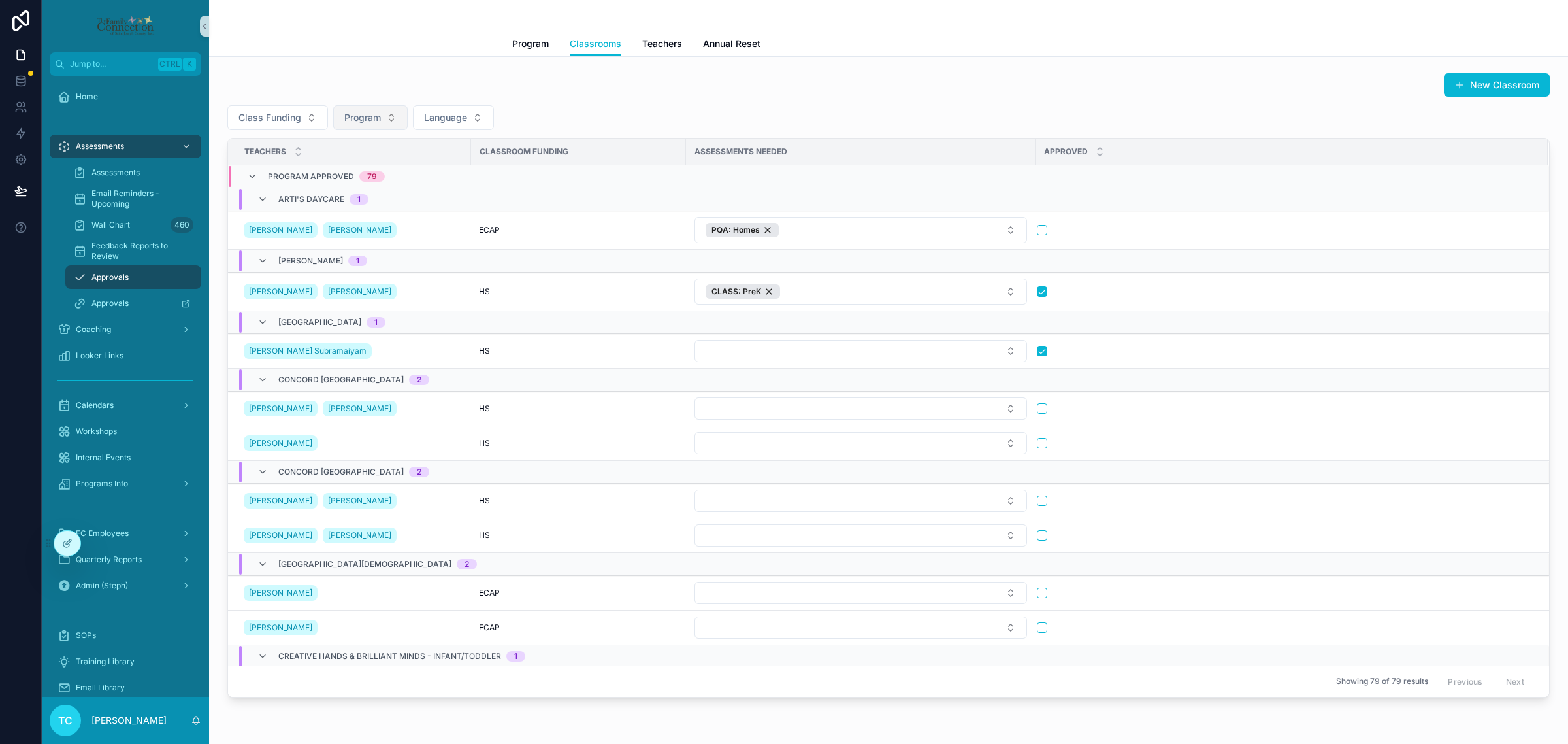
click at [373, 118] on span "Program" at bounding box center [363, 117] width 36 height 13
type input "***"
click at [353, 171] on span "Covenant Christian School" at bounding box center [362, 171] width 131 height 13
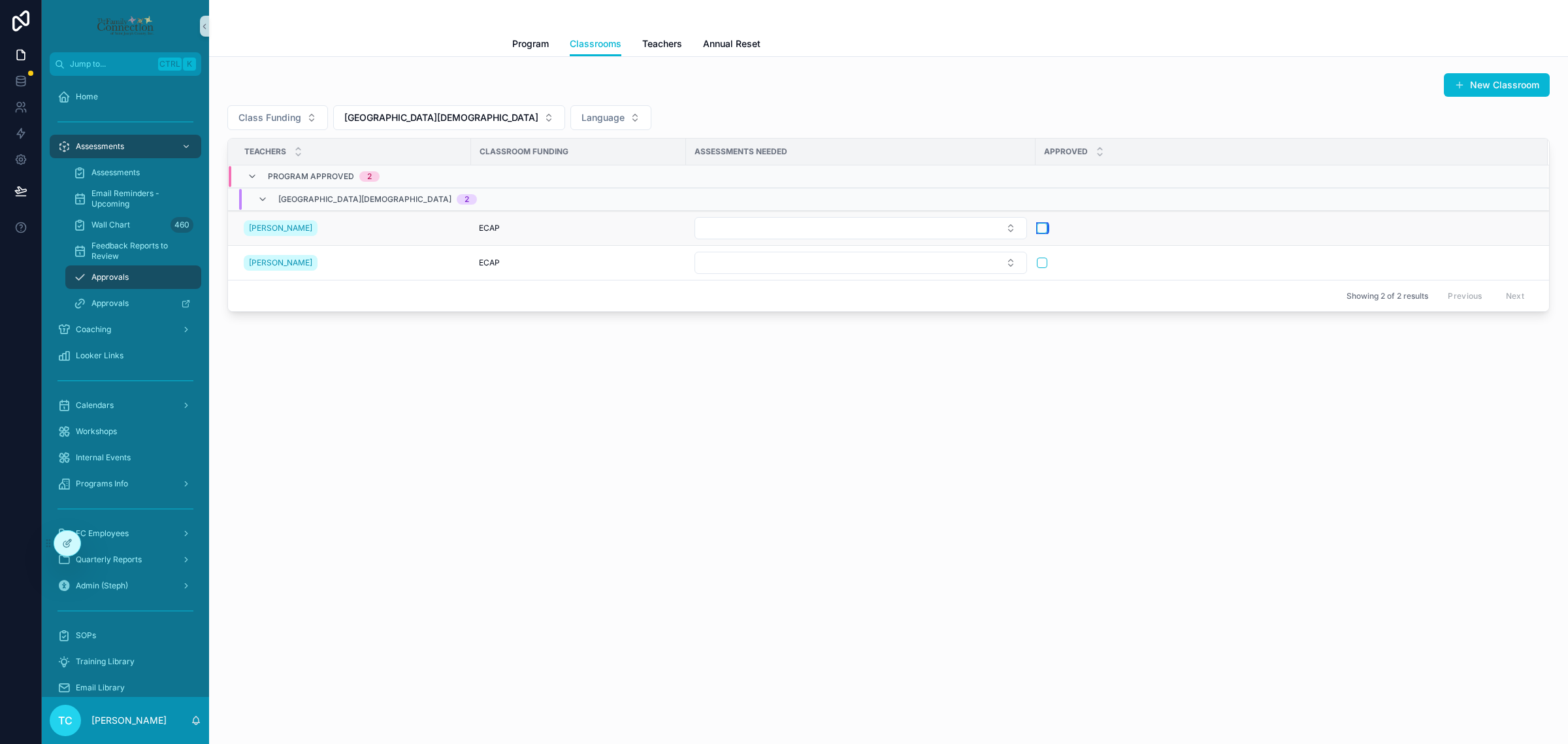
click at [1044, 233] on button "scrollable content" at bounding box center [1043, 229] width 11 height 11
click at [1042, 263] on button "scrollable content" at bounding box center [1043, 263] width 11 height 11
click at [671, 44] on span "Teachers" at bounding box center [662, 44] width 40 height 13
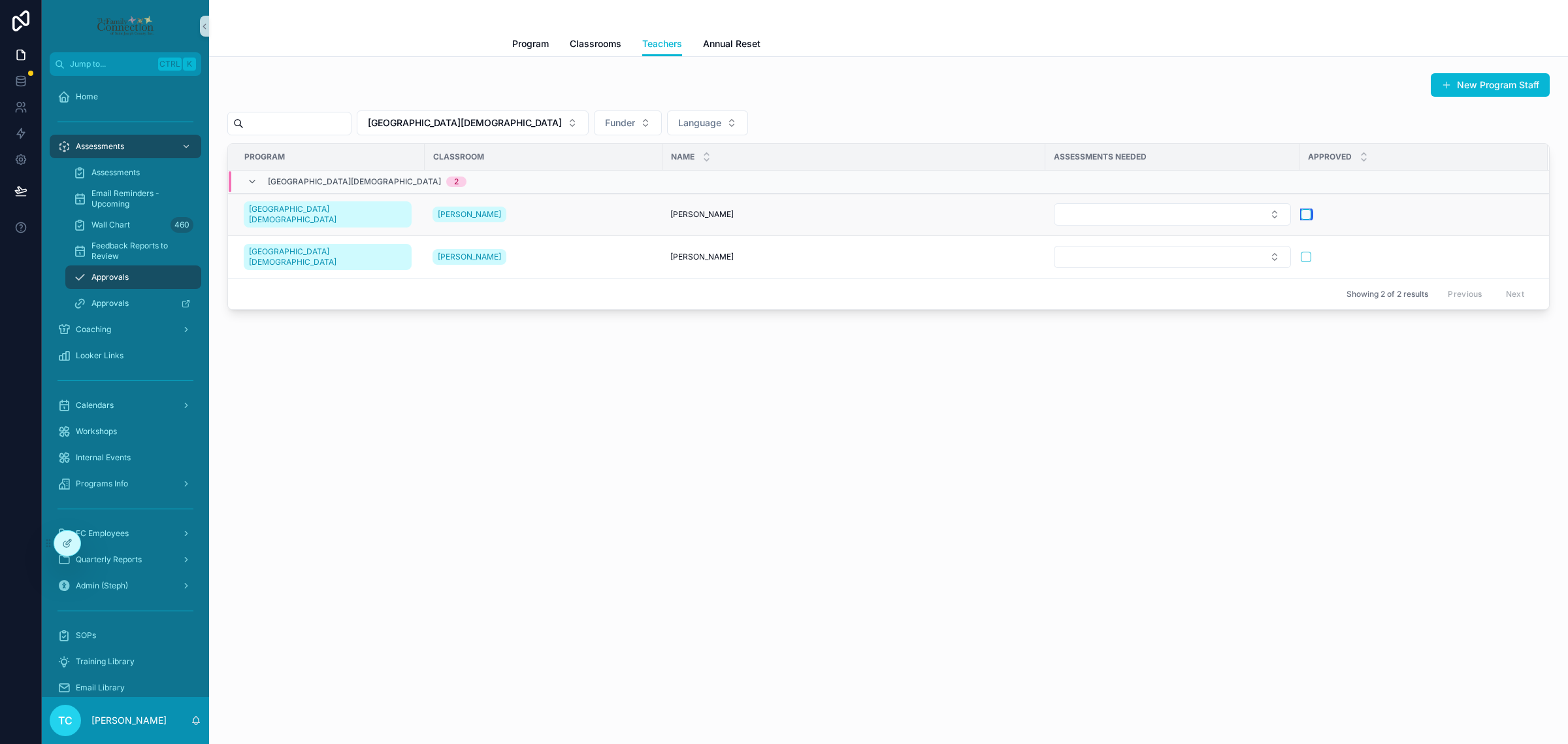
click at [1301, 216] on button "scrollable content" at bounding box center [1307, 215] width 11 height 11
click at [1307, 251] on button "scrollable content" at bounding box center [1307, 257] width 11 height 11
click at [847, 78] on div "New Program Staff" at bounding box center [889, 87] width 1322 height 30
click at [147, 164] on div "Assessments" at bounding box center [133, 172] width 121 height 21
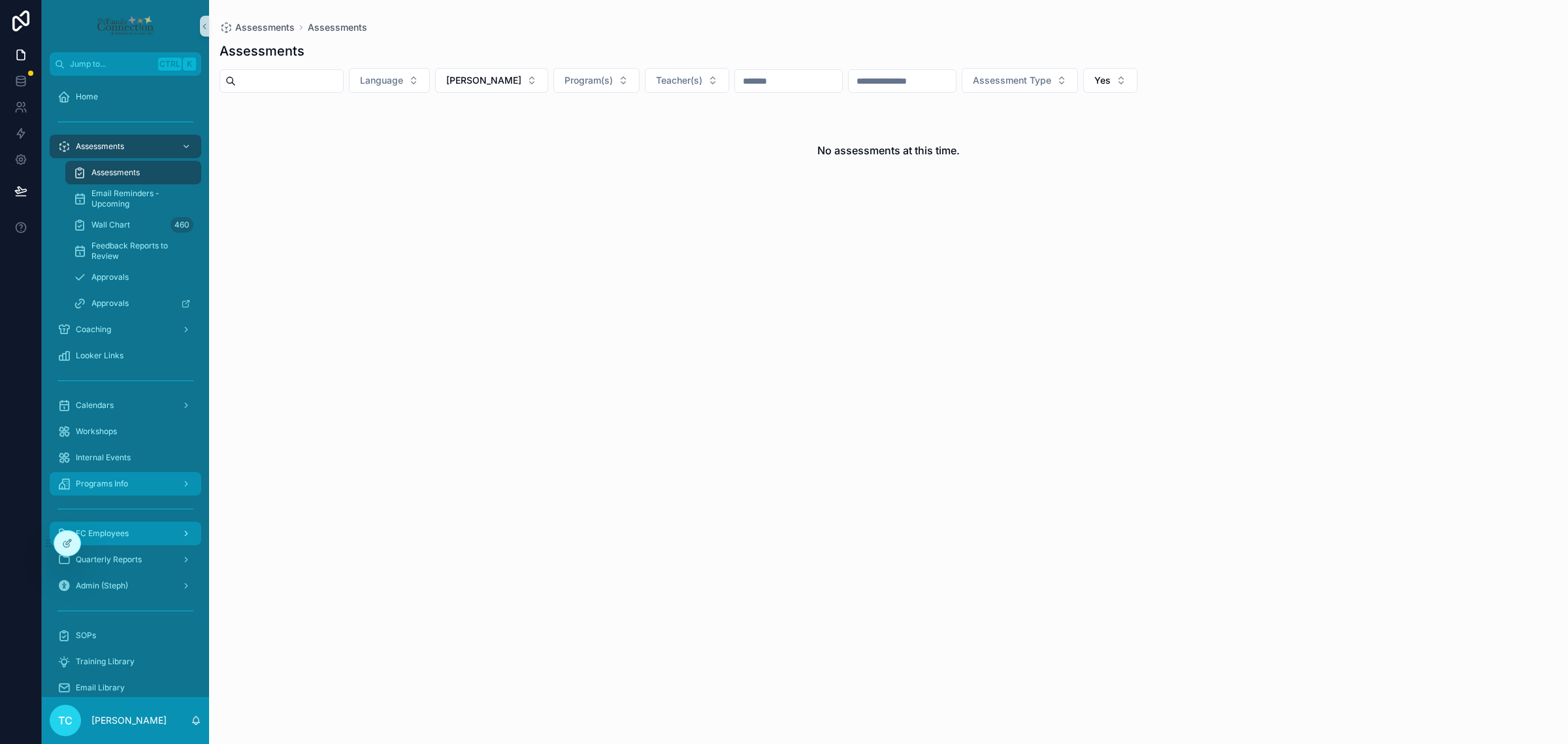
click at [129, 478] on div "Programs Info" at bounding box center [125, 484] width 136 height 21
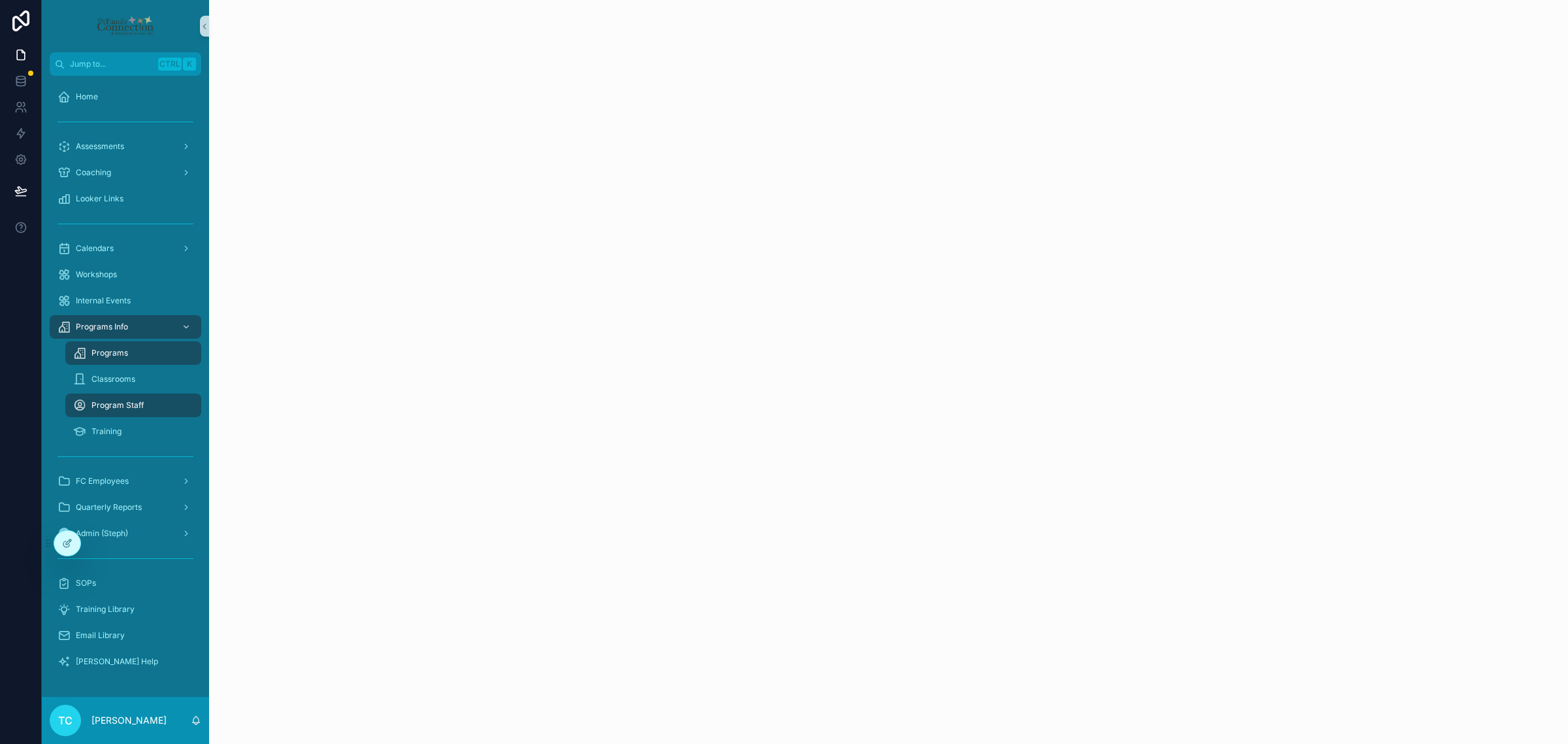
click at [134, 349] on div "Programs" at bounding box center [133, 353] width 121 height 21
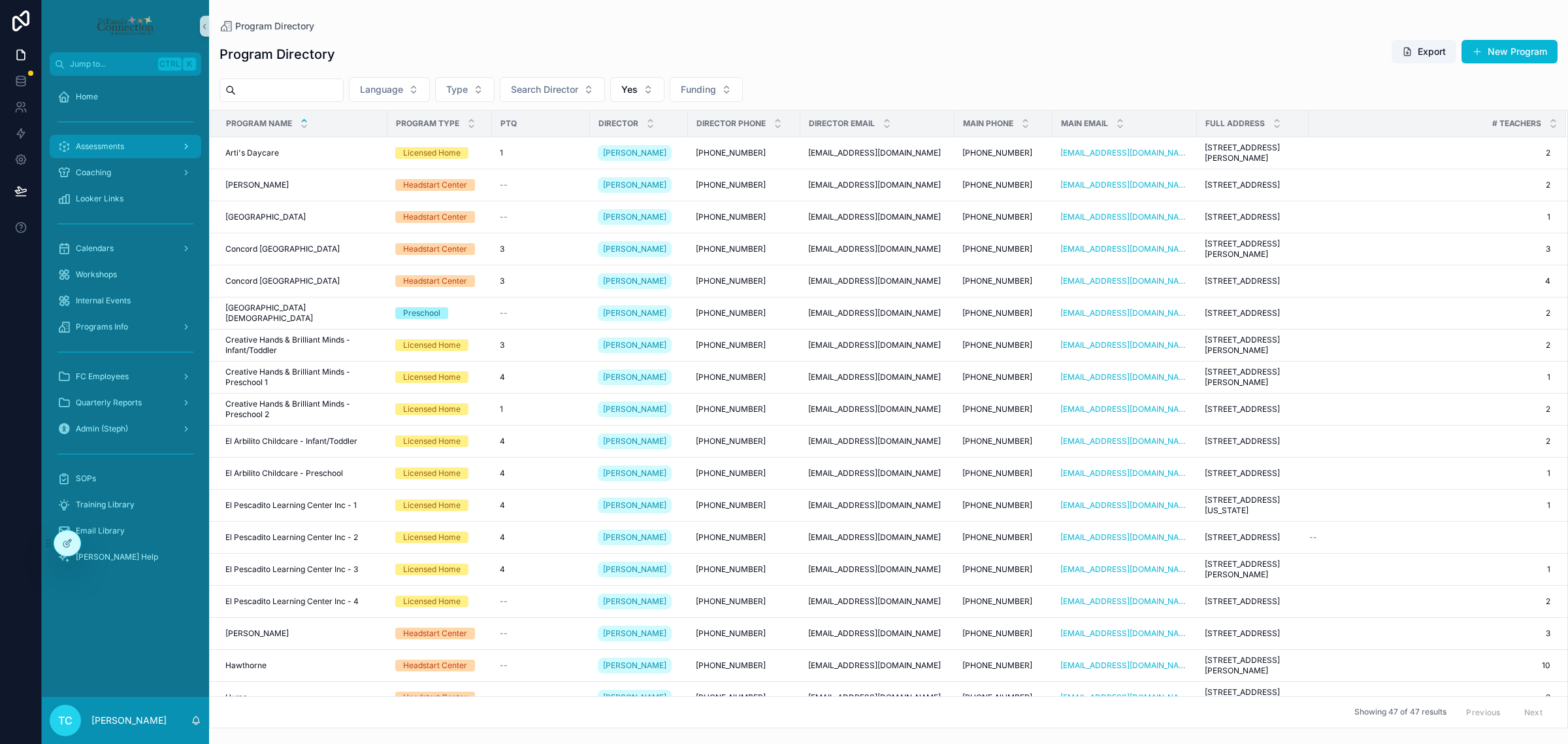
click at [132, 152] on div "Assessments" at bounding box center [125, 146] width 136 height 21
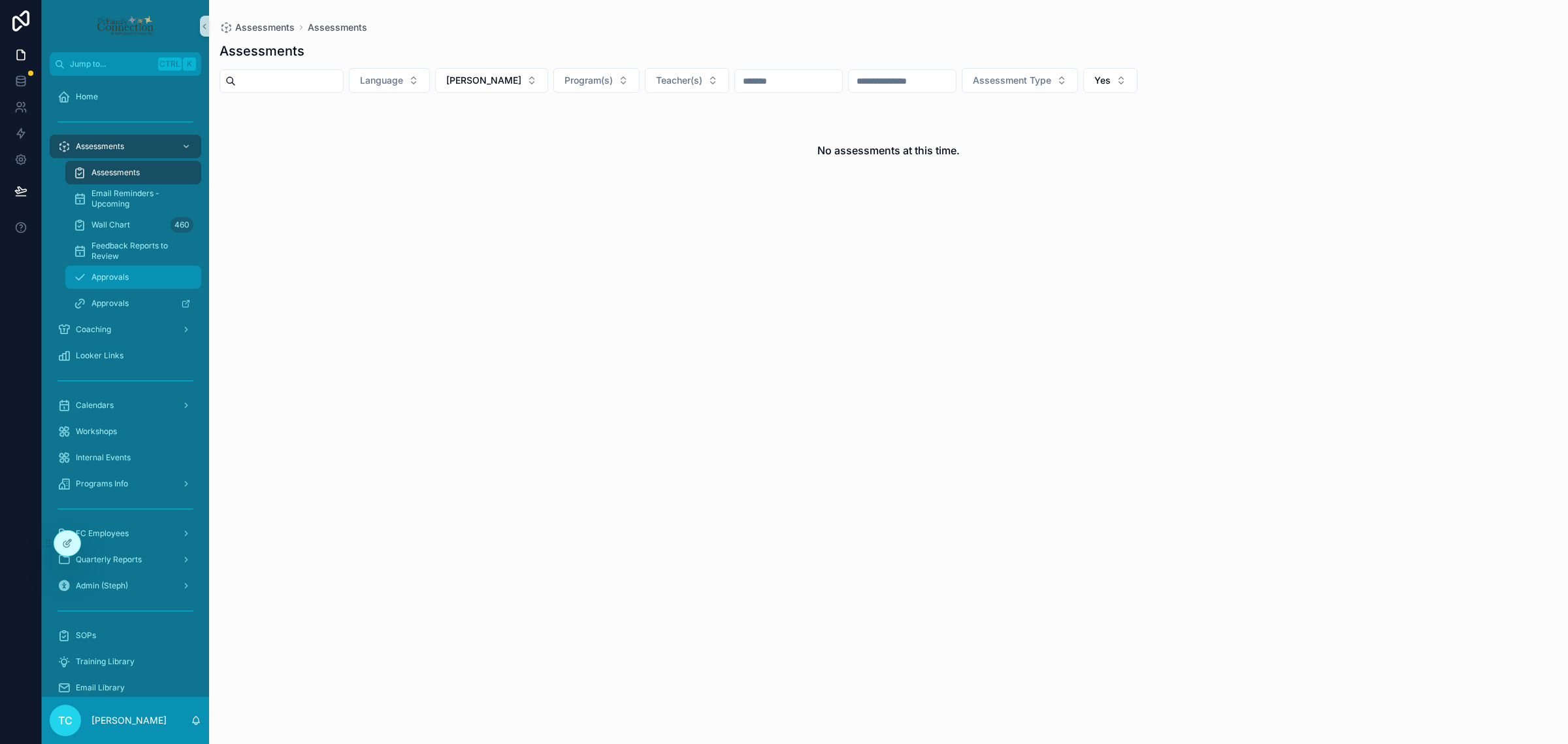
click at [120, 272] on span "Approvals" at bounding box center [110, 278] width 37 height 11
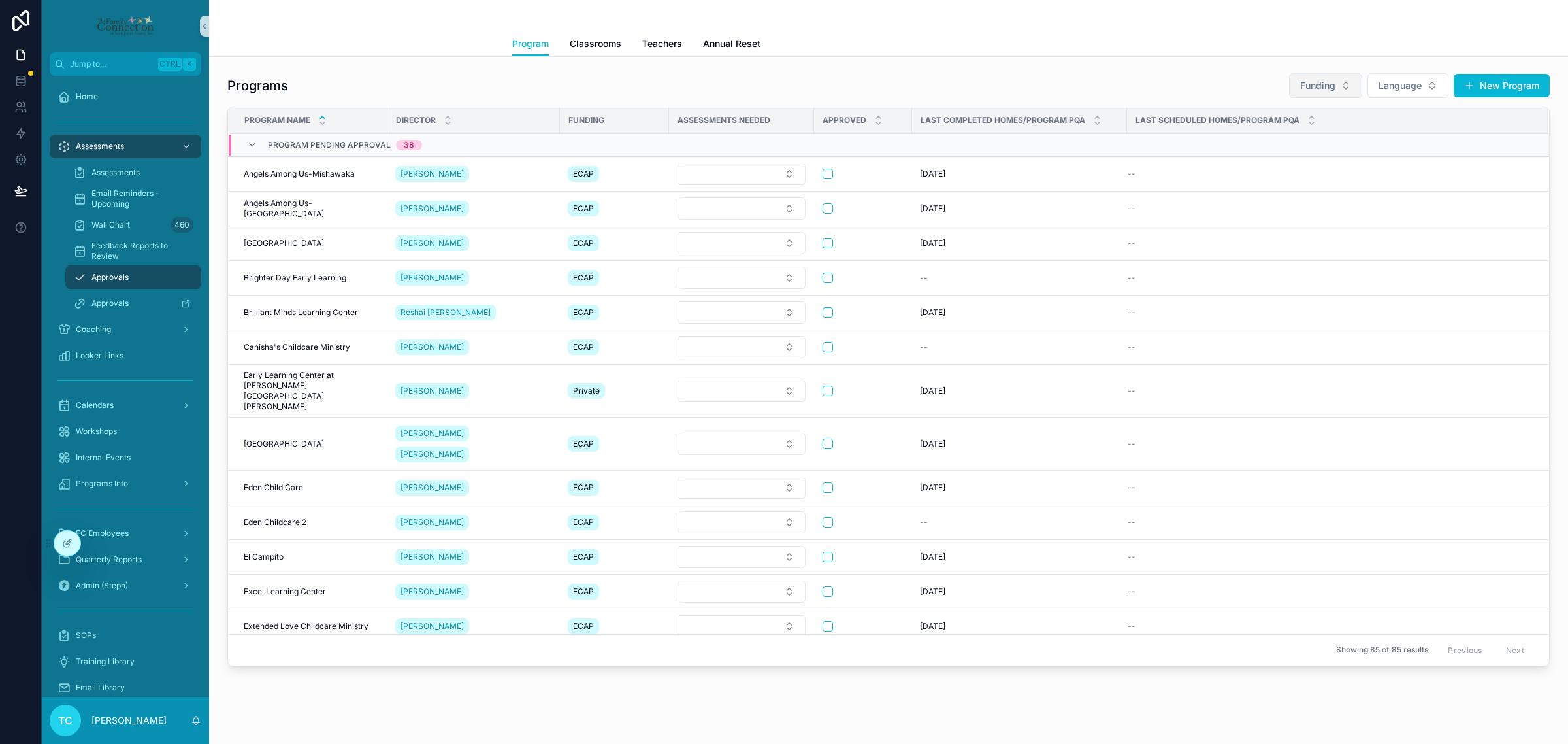
click at [1310, 87] on span "Funding" at bounding box center [1318, 85] width 35 height 13
click at [1290, 152] on div "EHS" at bounding box center [1313, 160] width 157 height 21
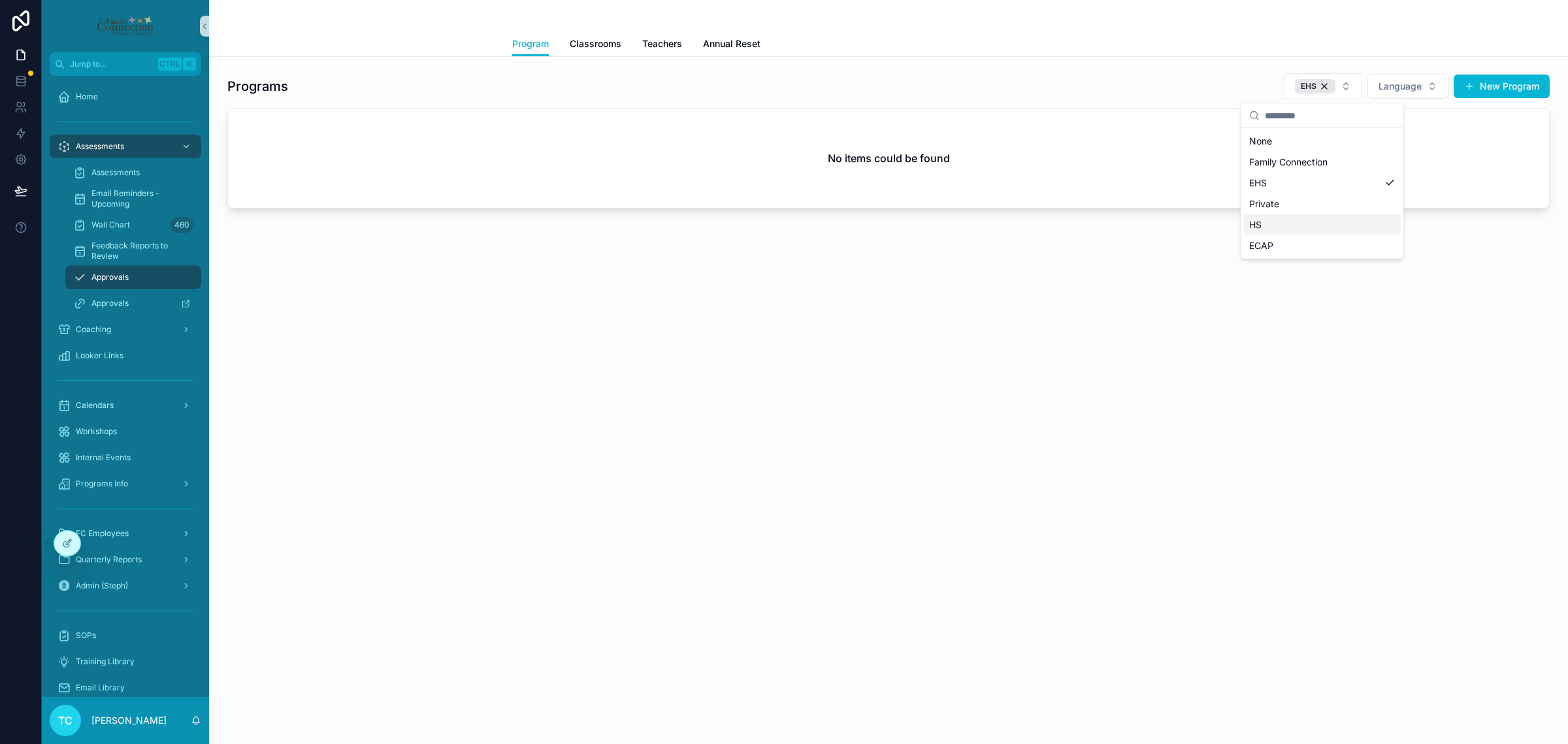
click at [1281, 223] on div "HS" at bounding box center [1322, 224] width 157 height 21
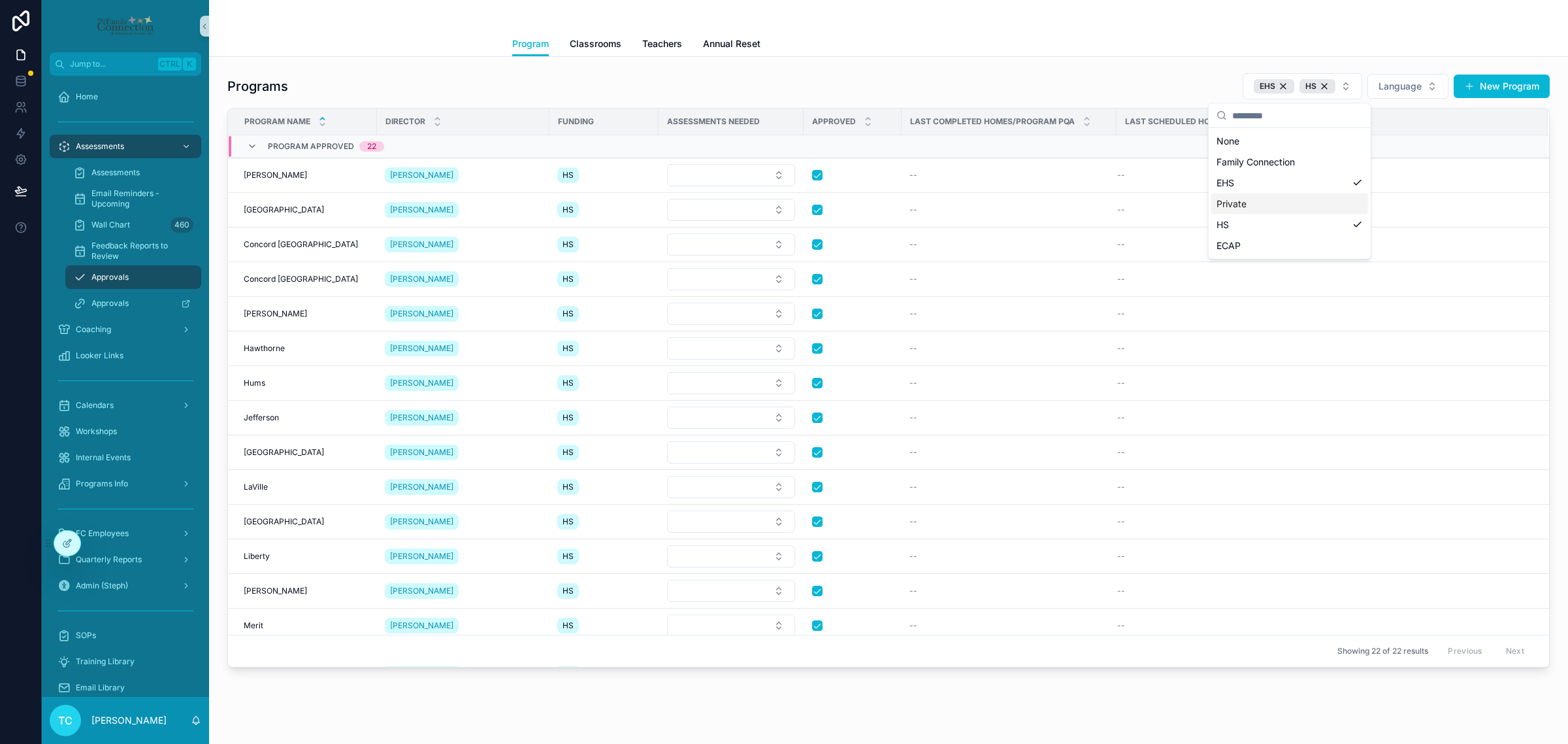
click at [977, 57] on div "Programs EHS HS Language New Program Program Name Director Funding Assessments …" at bounding box center [889, 406] width 1359 height 700
click at [131, 481] on div "Programs Info" at bounding box center [125, 484] width 136 height 21
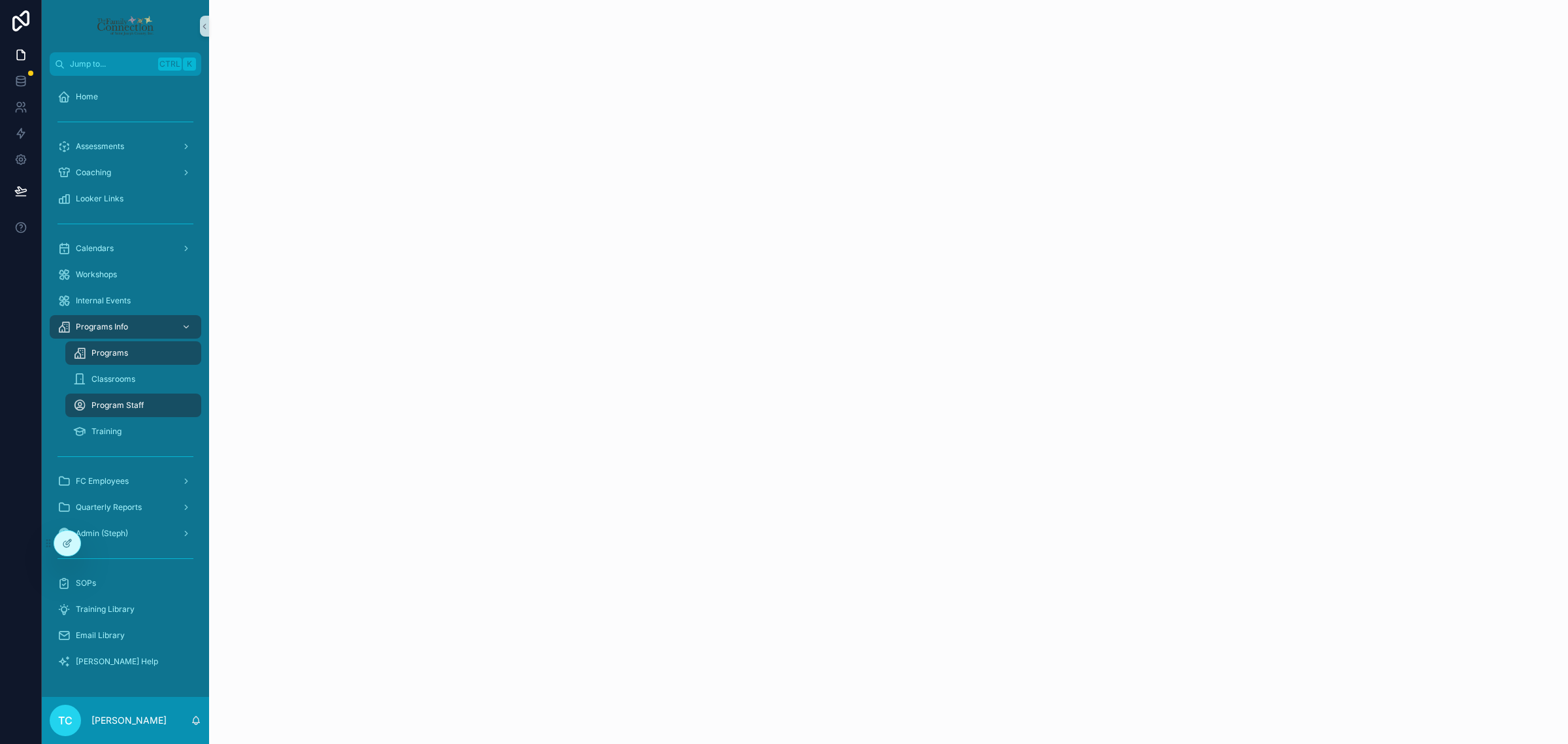
click at [131, 349] on div "Programs" at bounding box center [133, 353] width 121 height 21
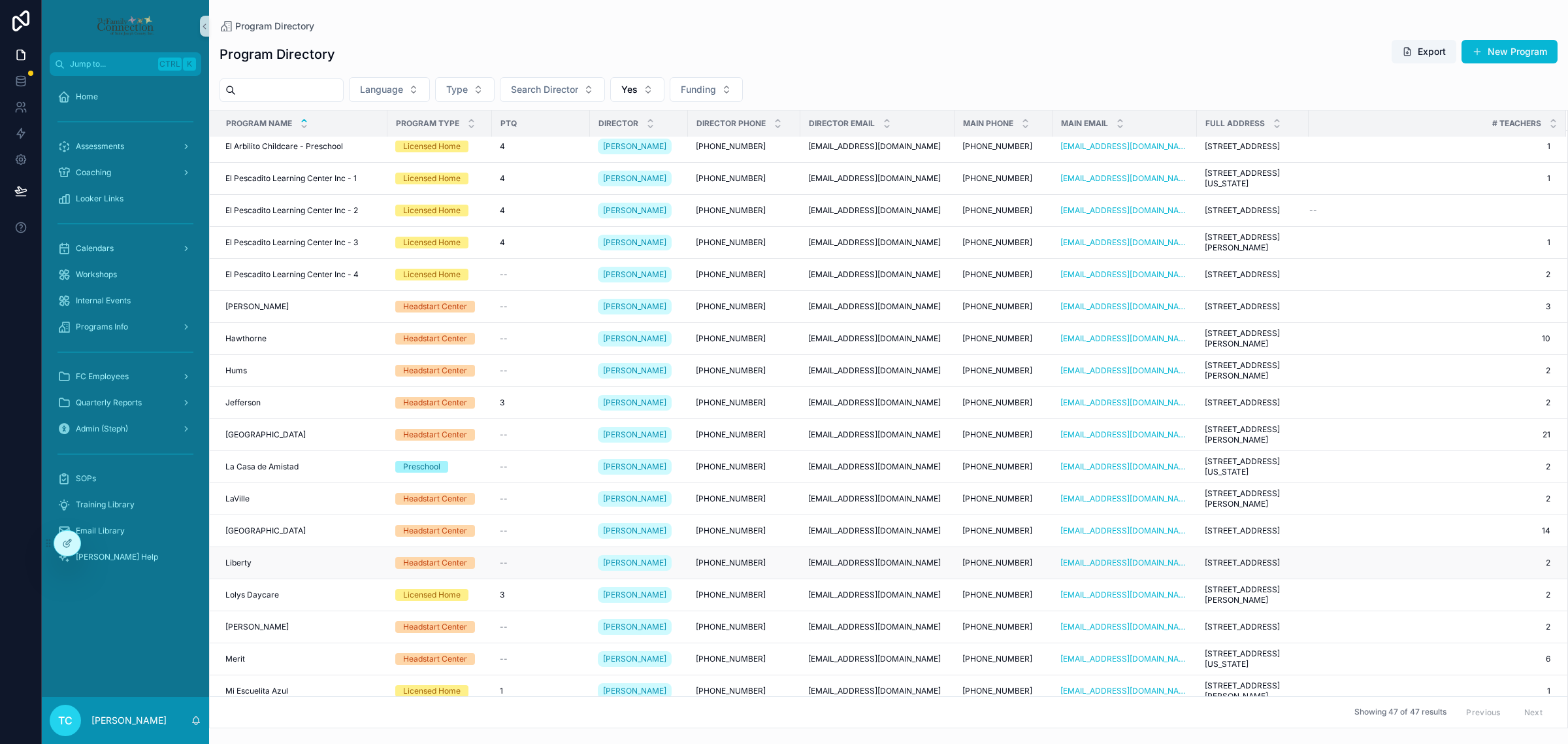
scroll to position [407, 0]
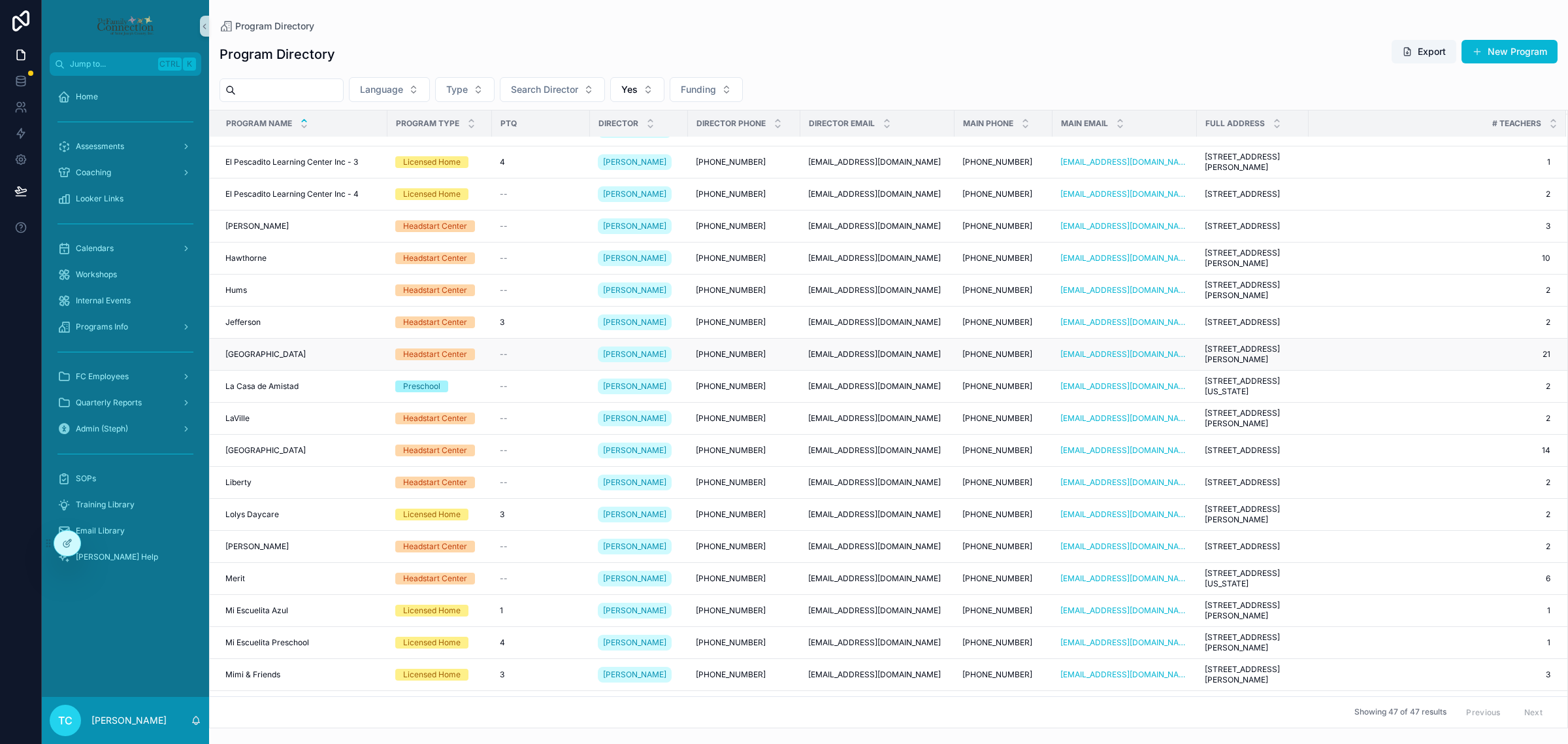
click at [311, 348] on td "Jimtown Jimtown" at bounding box center [298, 354] width 178 height 32
click at [347, 357] on div "Jimtown Jimtown" at bounding box center [303, 355] width 154 height 11
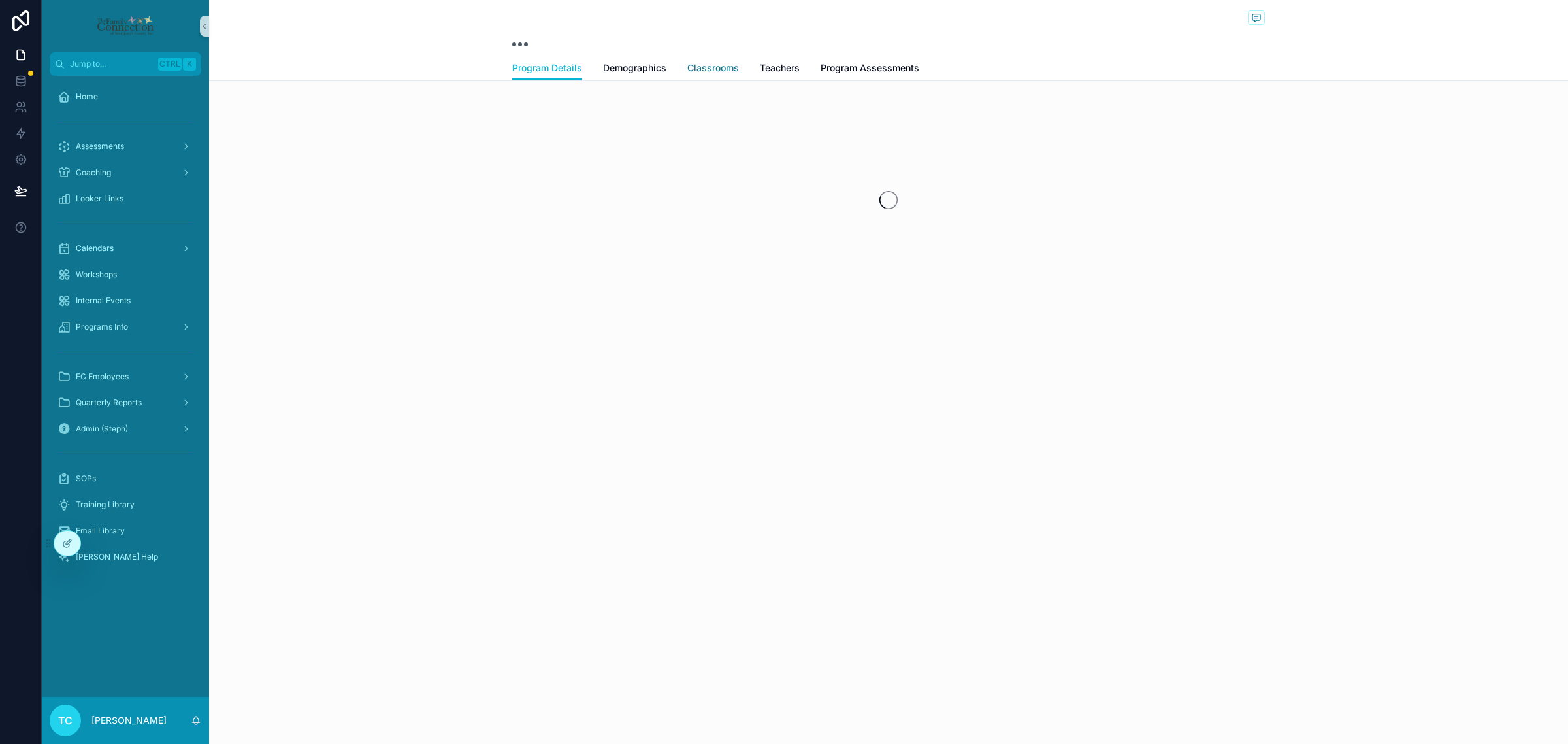
click at [728, 71] on span "Classrooms" at bounding box center [713, 68] width 52 height 13
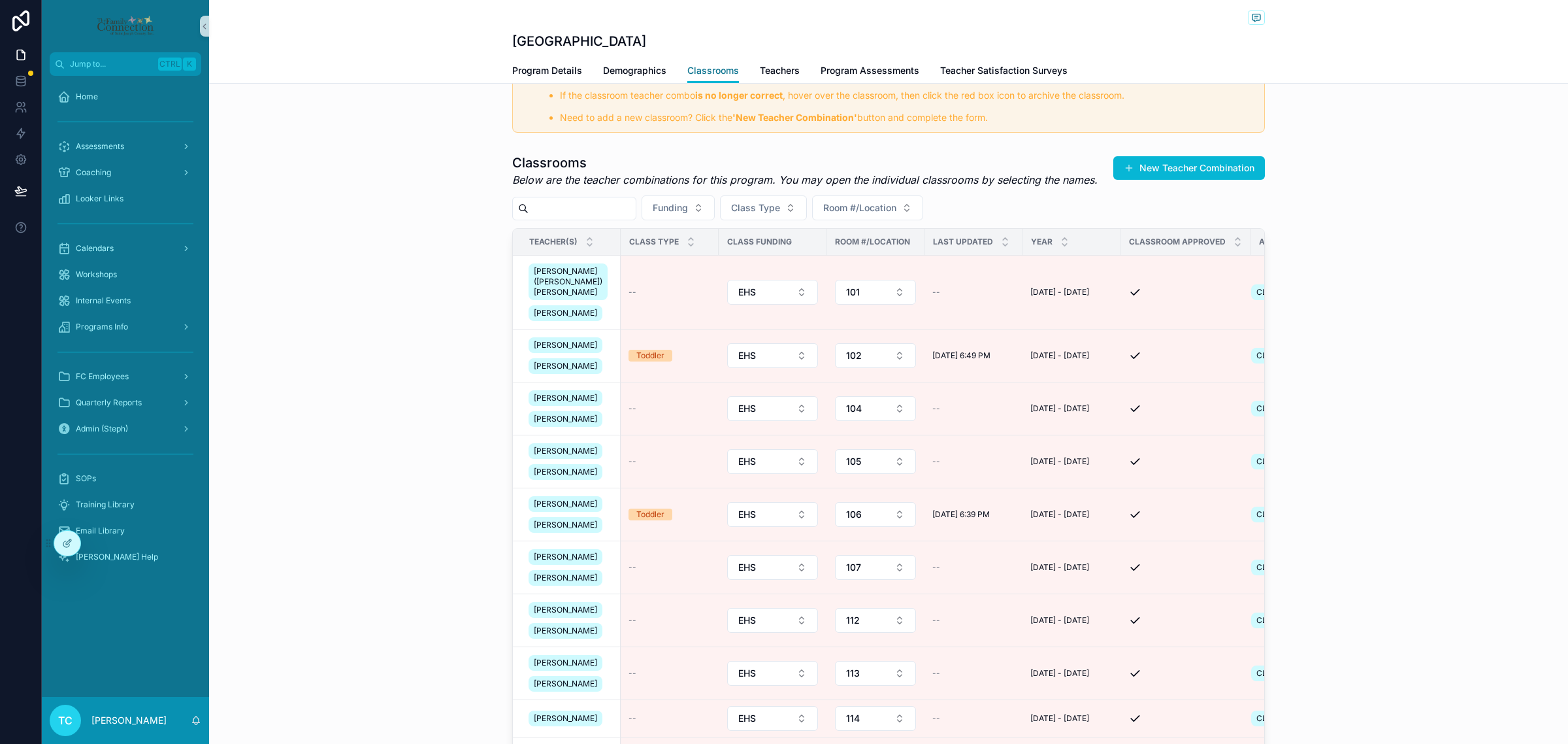
scroll to position [245, 0]
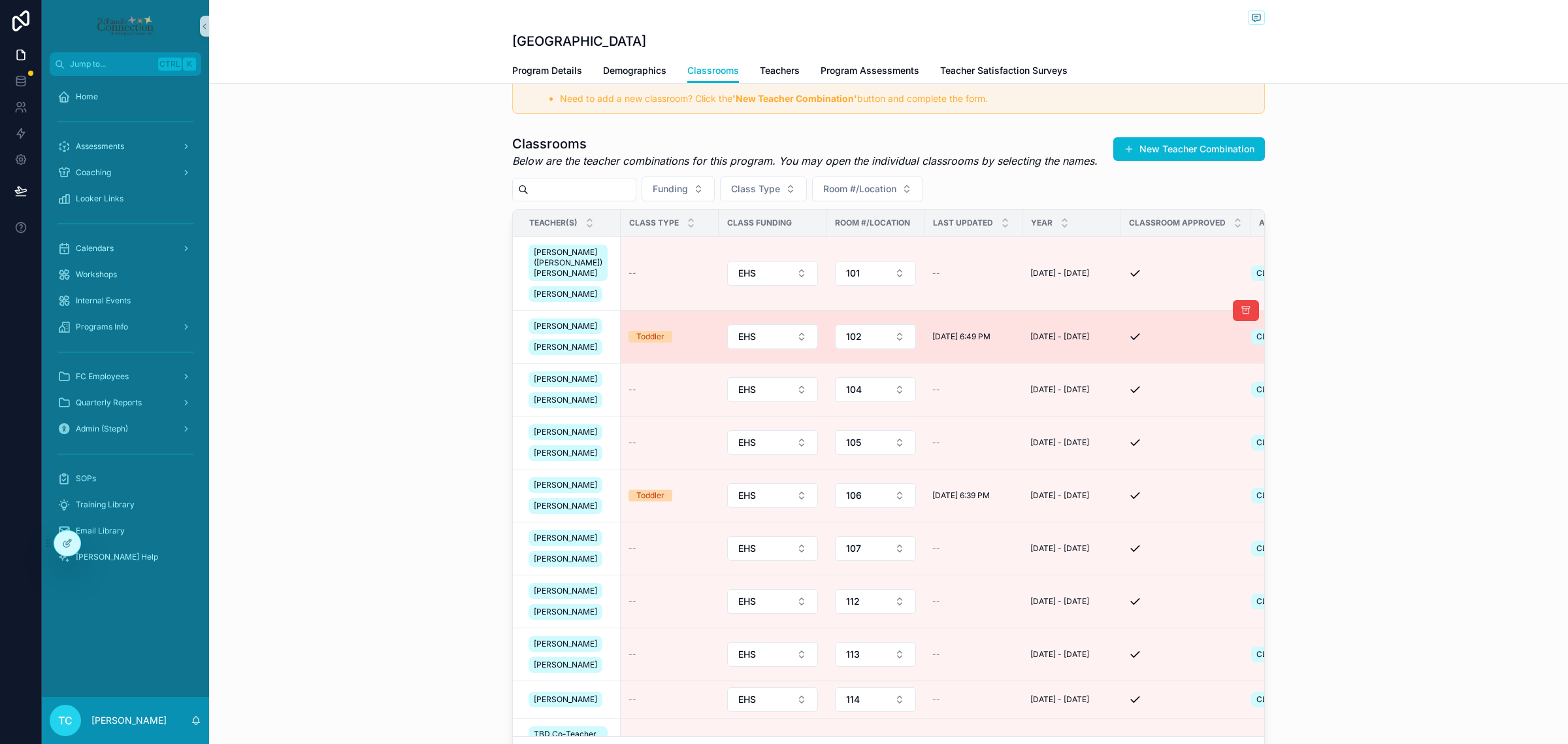
click at [1168, 357] on td "scrollable content" at bounding box center [1185, 337] width 130 height 53
click at [667, 336] on div "Toddler" at bounding box center [669, 337] width 83 height 12
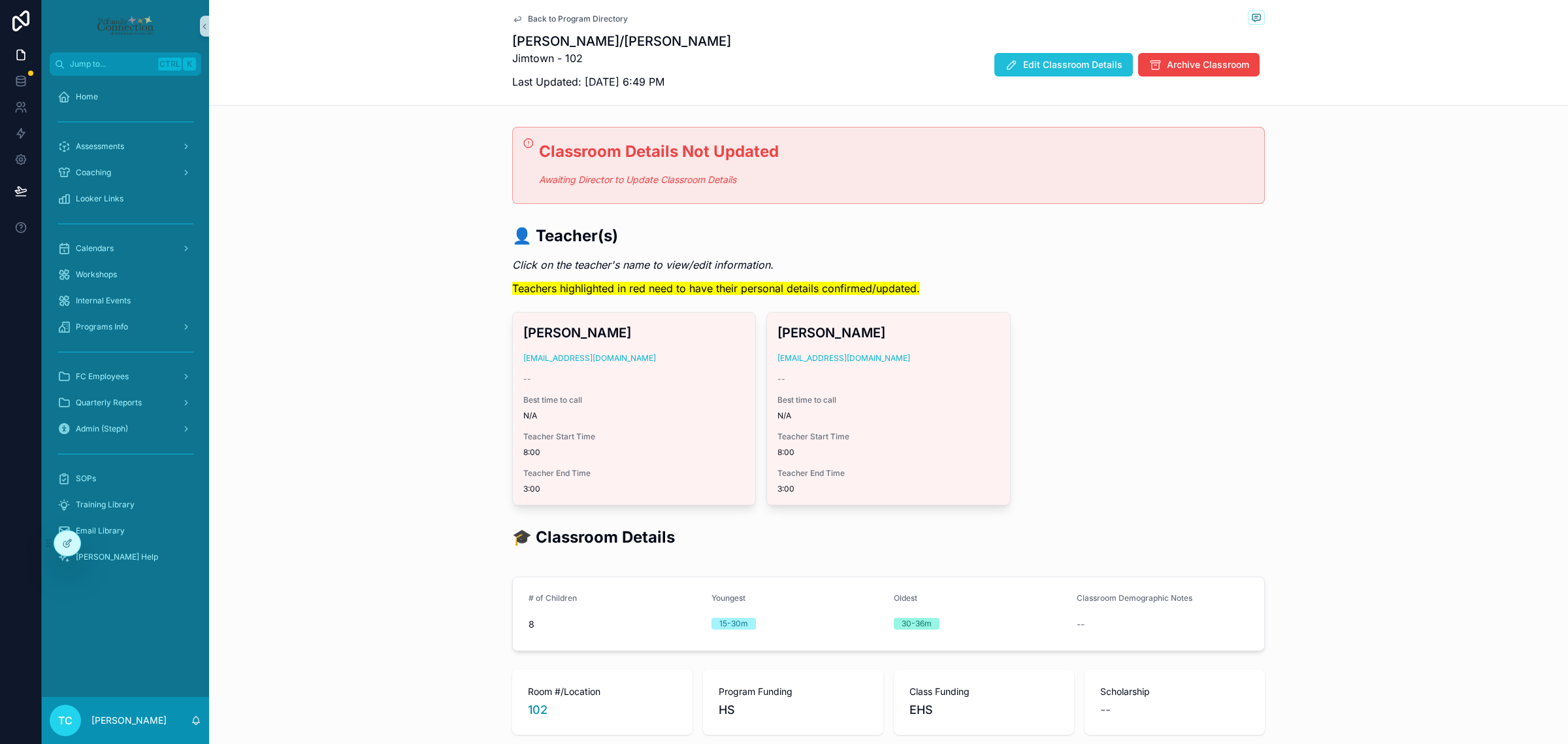
click at [1066, 64] on span "Edit Classroom Details" at bounding box center [1073, 64] width 100 height 13
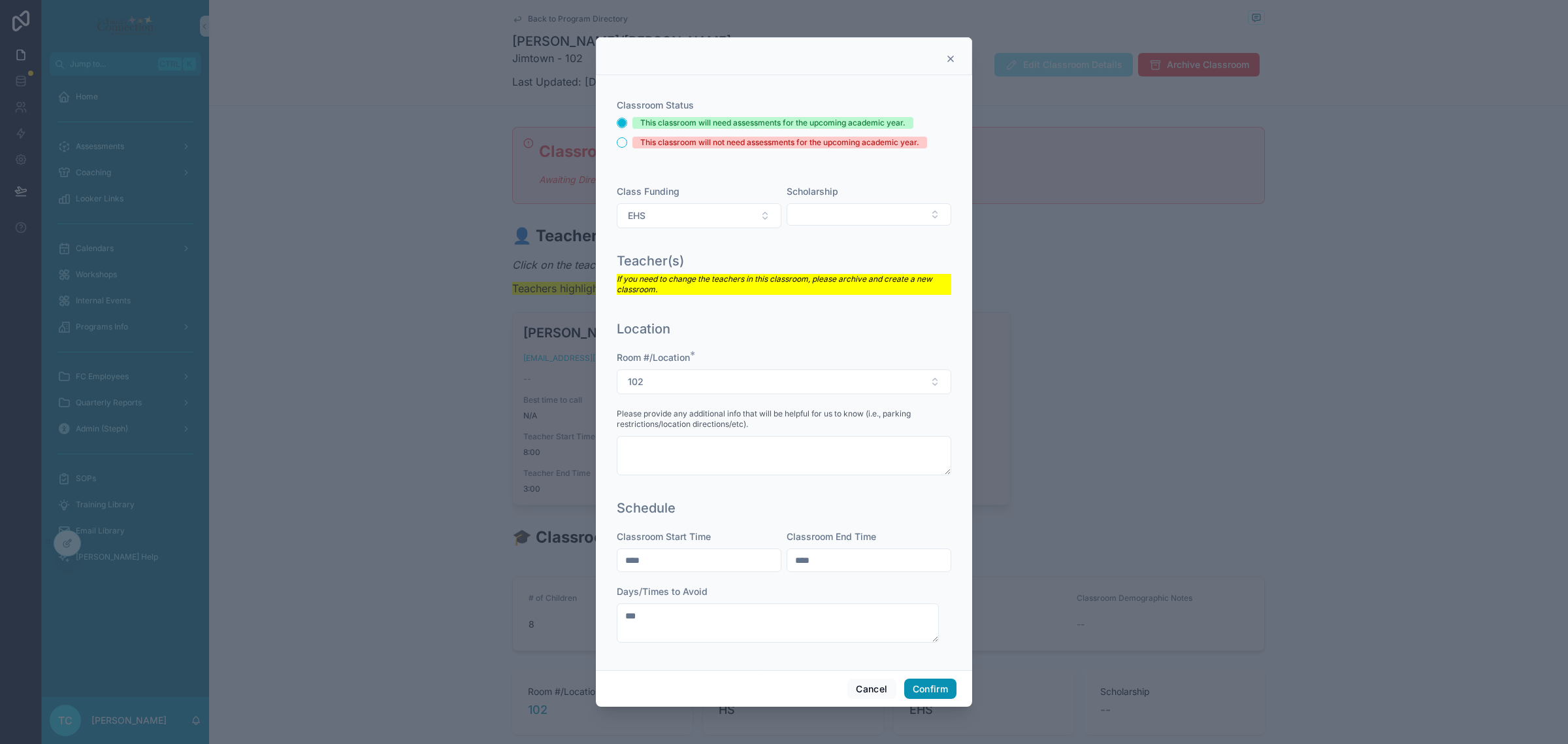
click at [926, 690] on button "Confirm" at bounding box center [930, 689] width 53 height 21
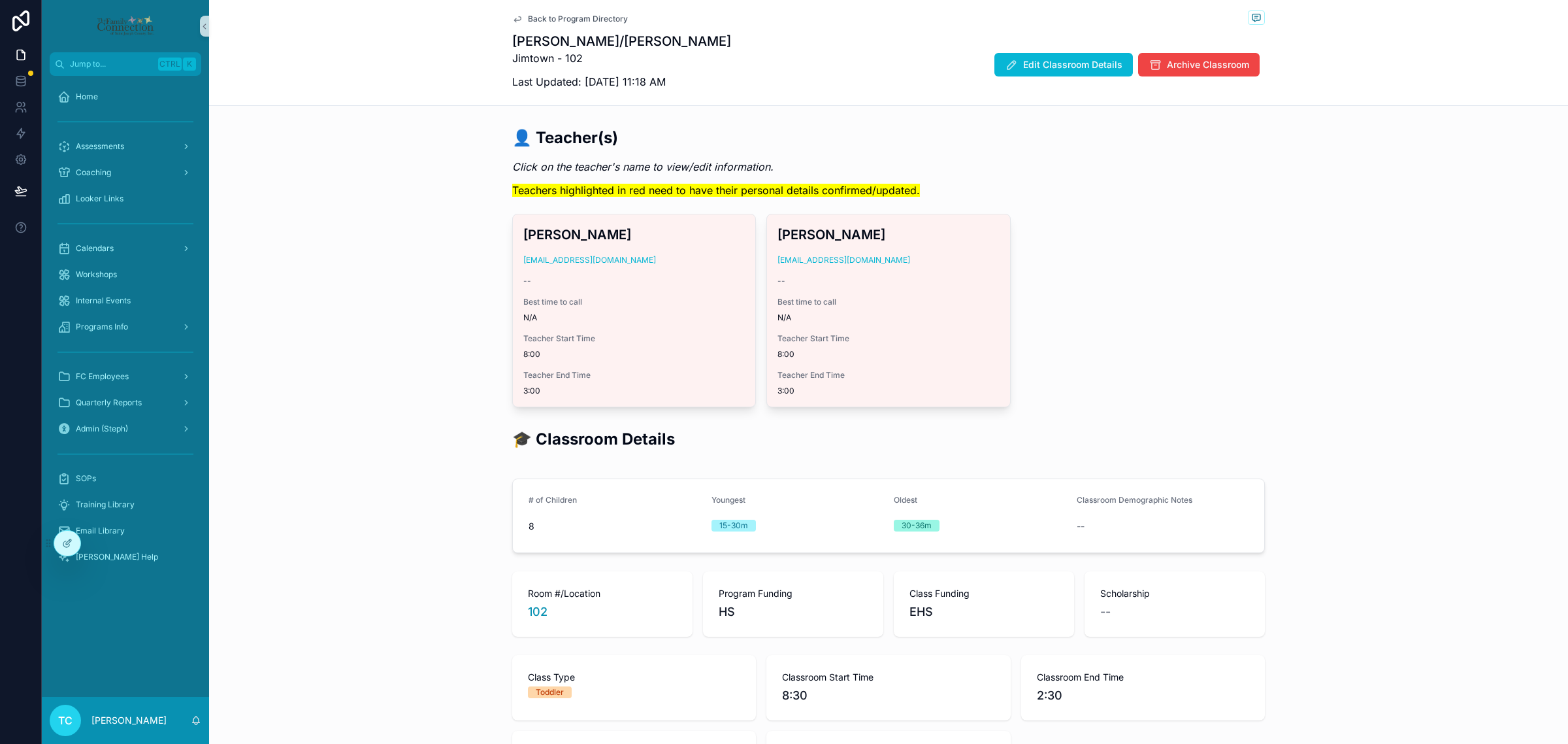
click at [1378, 444] on div "🎓 Classroom Details # of Children 8 Youngest 15-30m Oldest 30-36m Classroom Dem…" at bounding box center [889, 617] width 1359 height 389
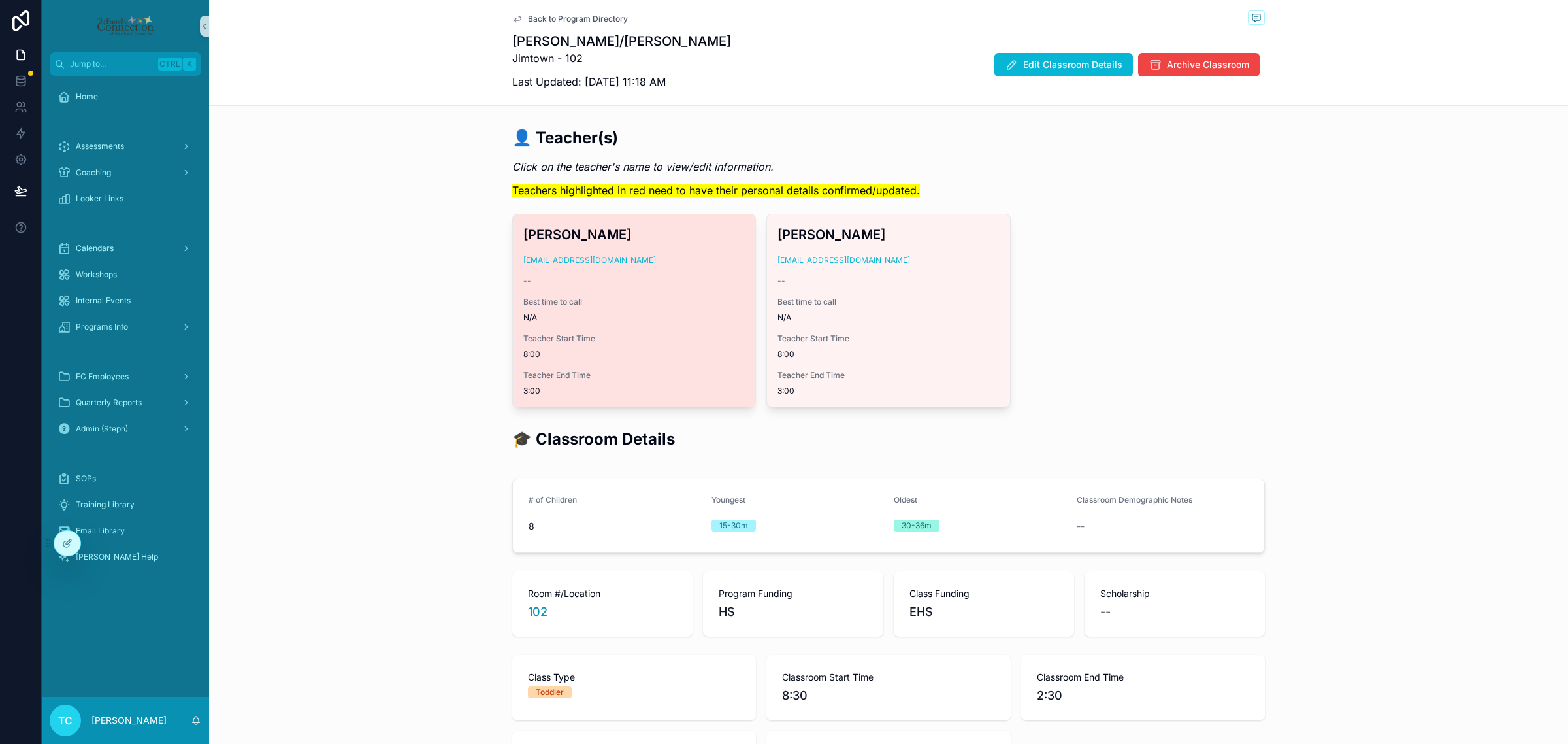
click at [652, 308] on div "Best time to call N/A" at bounding box center [634, 309] width 221 height 26
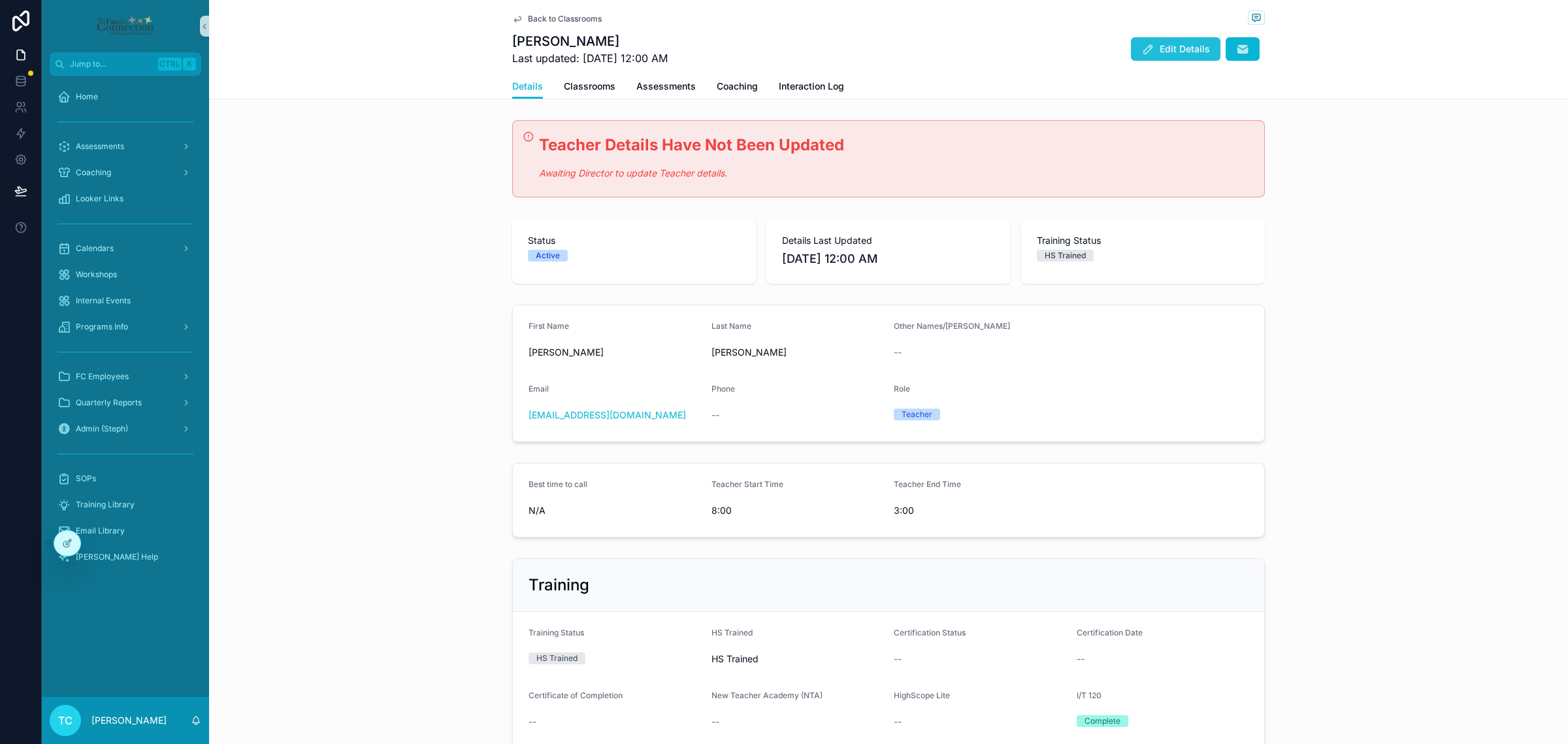
click at [1188, 41] on button "Edit Details" at bounding box center [1175, 49] width 90 height 24
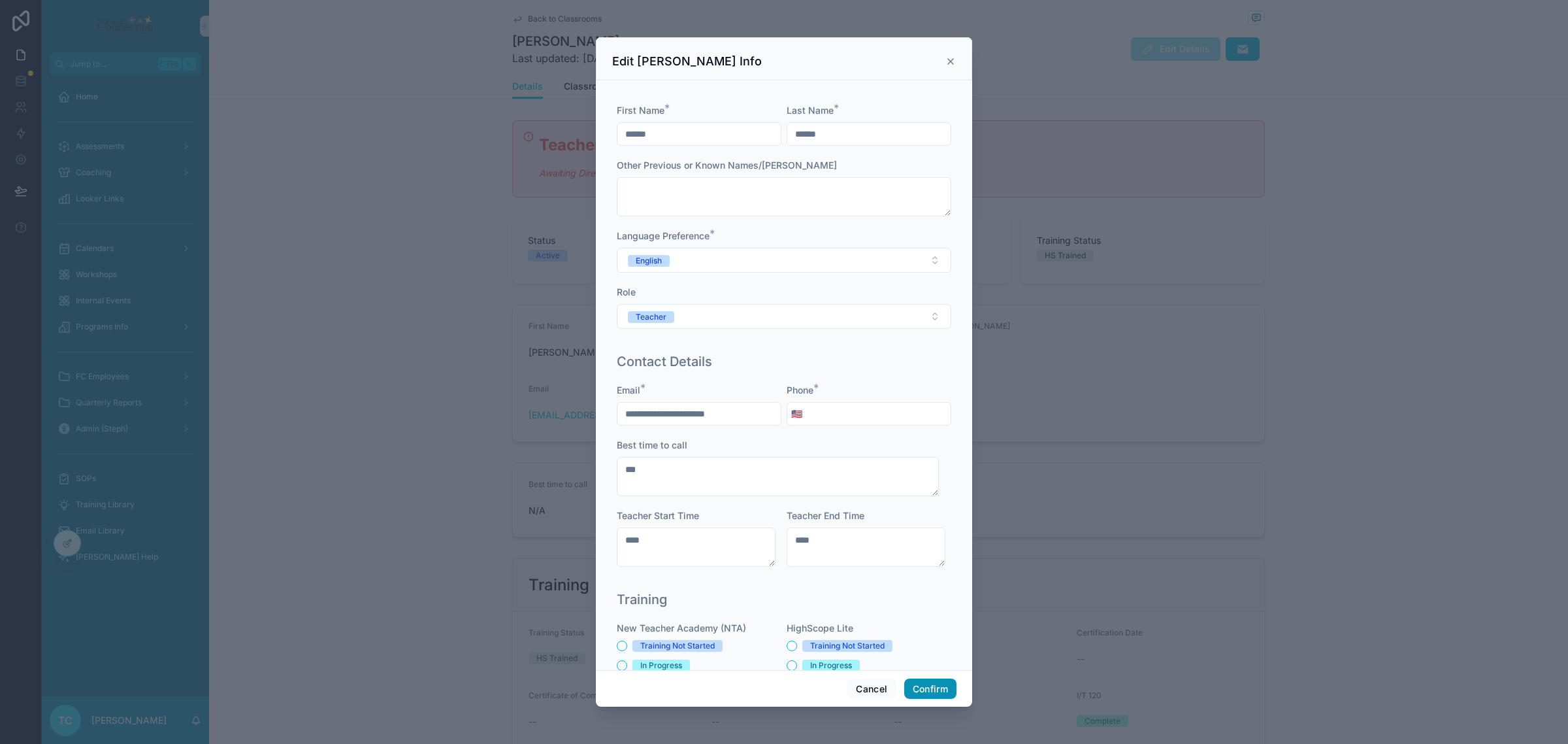
click at [932, 685] on button "Confirm" at bounding box center [930, 689] width 53 height 21
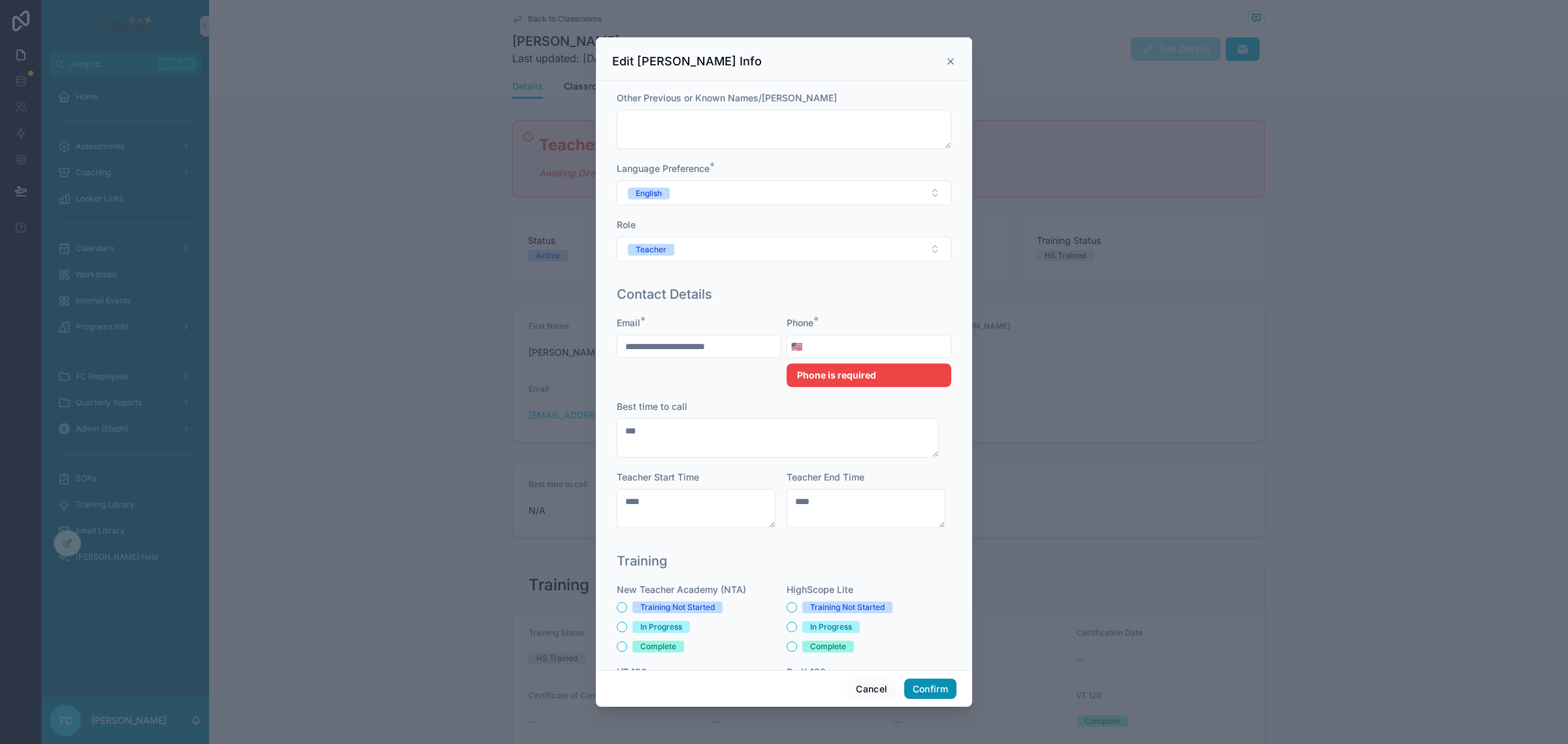
scroll to position [71, 0]
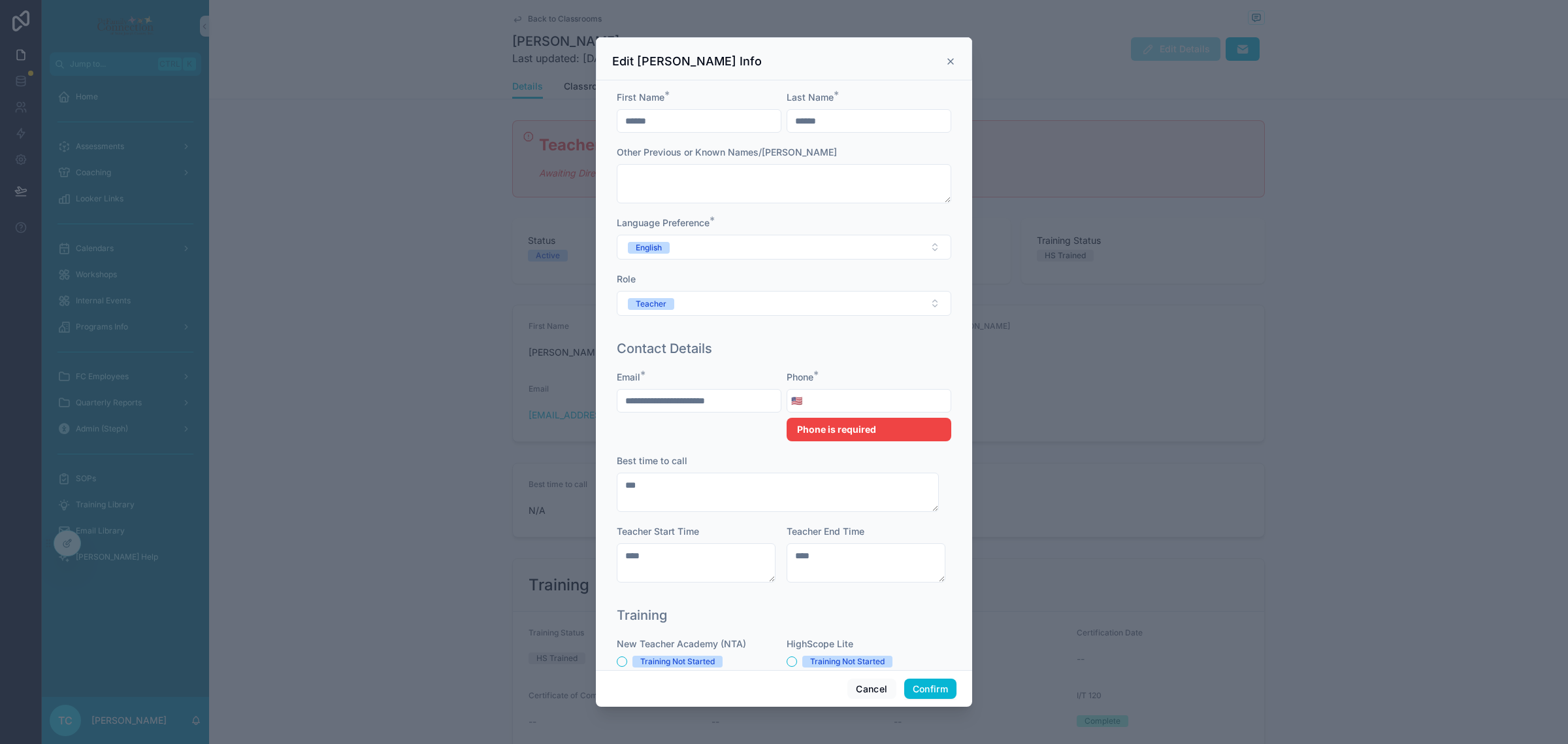
click at [864, 404] on input "tel" at bounding box center [878, 401] width 144 height 18
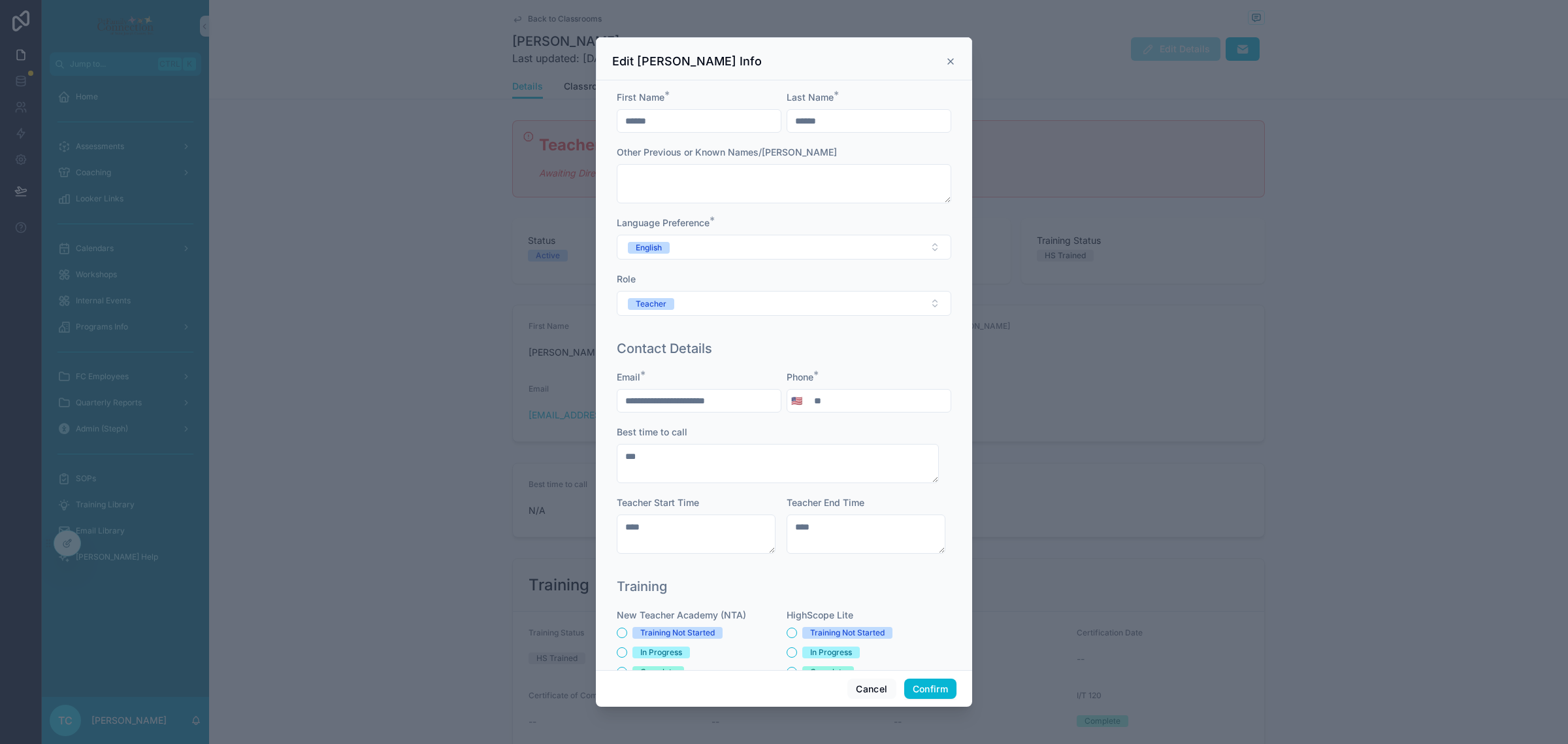
type input "*"
type input "**********"
click at [948, 408] on div "**********" at bounding box center [784, 376] width 376 height 590
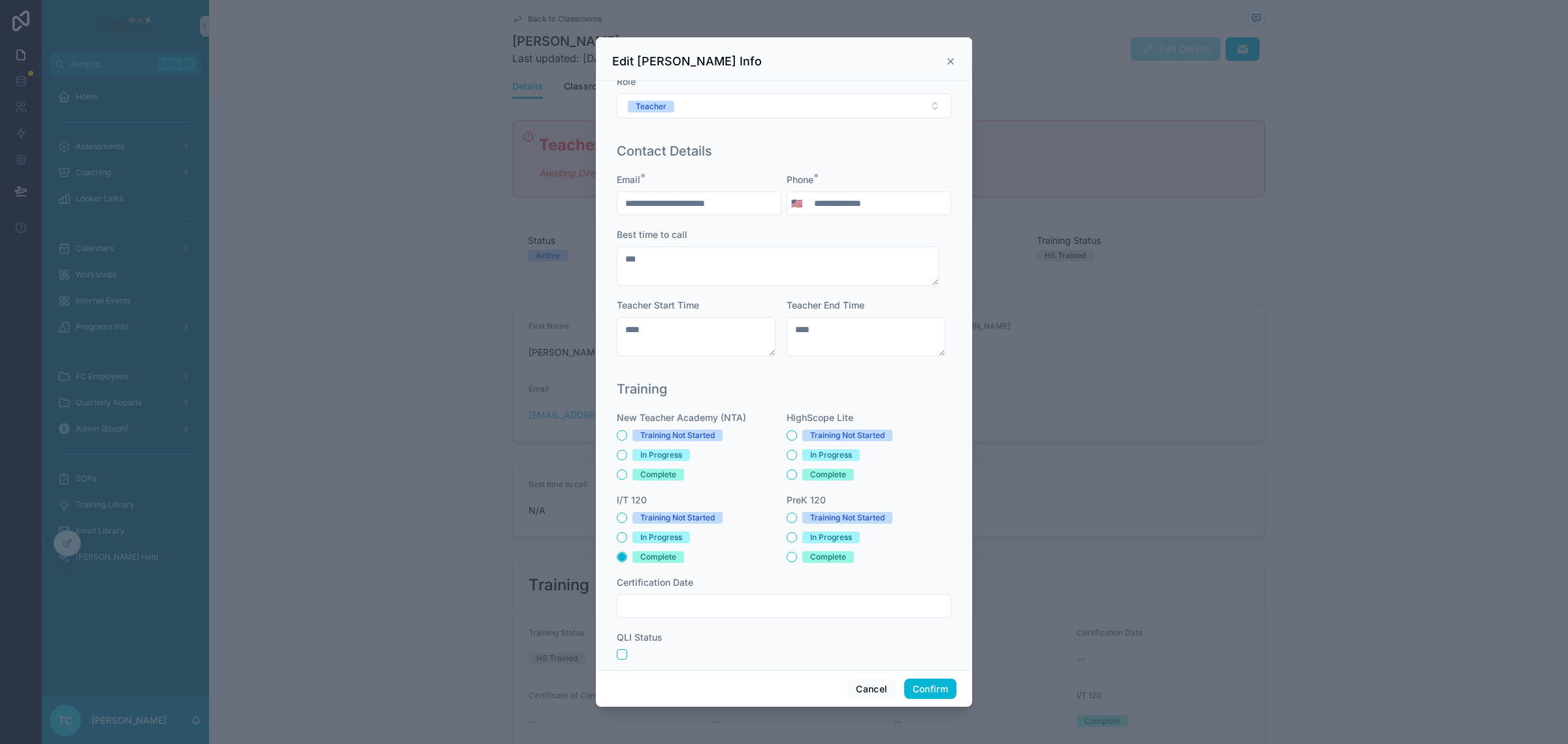
scroll to position [288, 0]
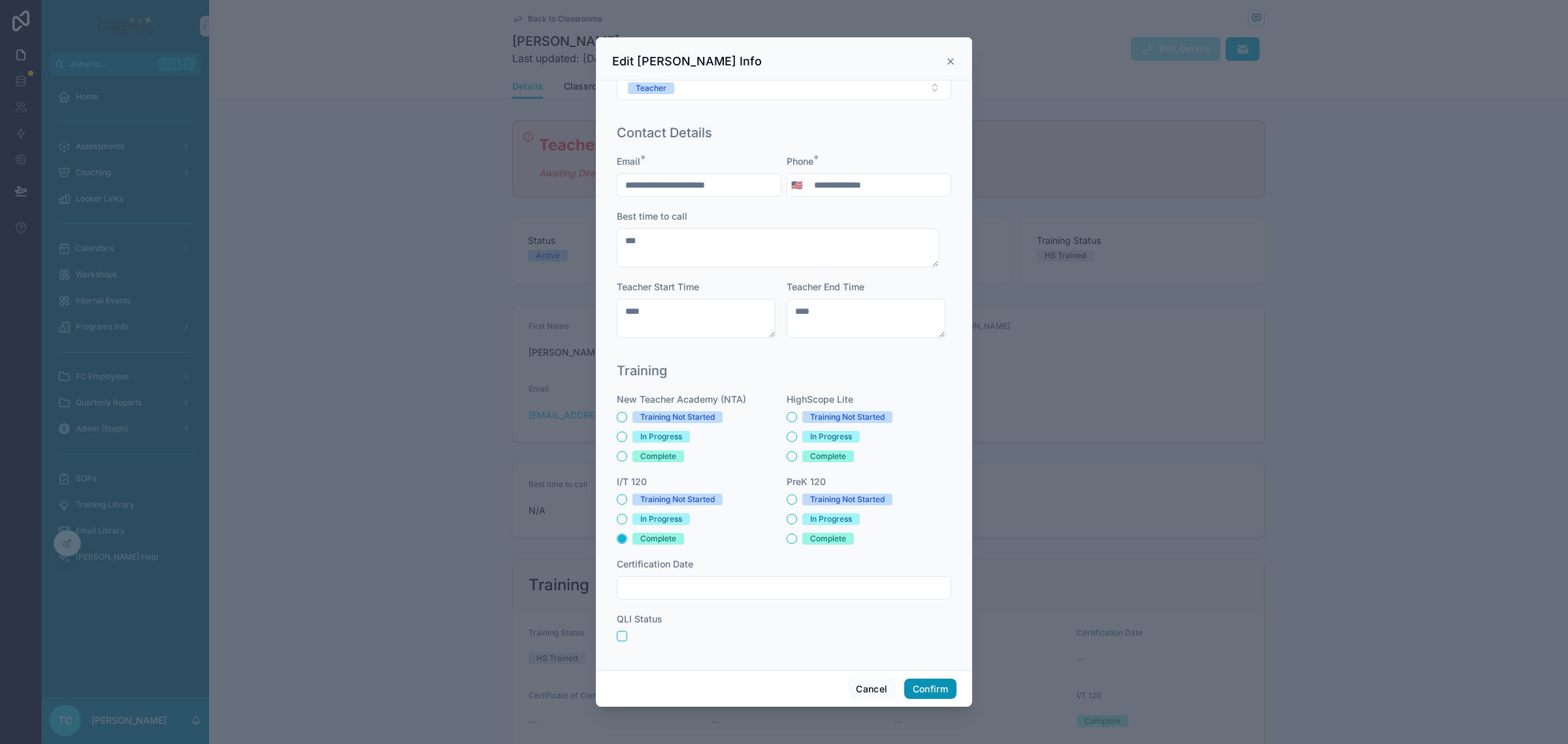
click at [949, 690] on button "Confirm" at bounding box center [930, 689] width 53 height 21
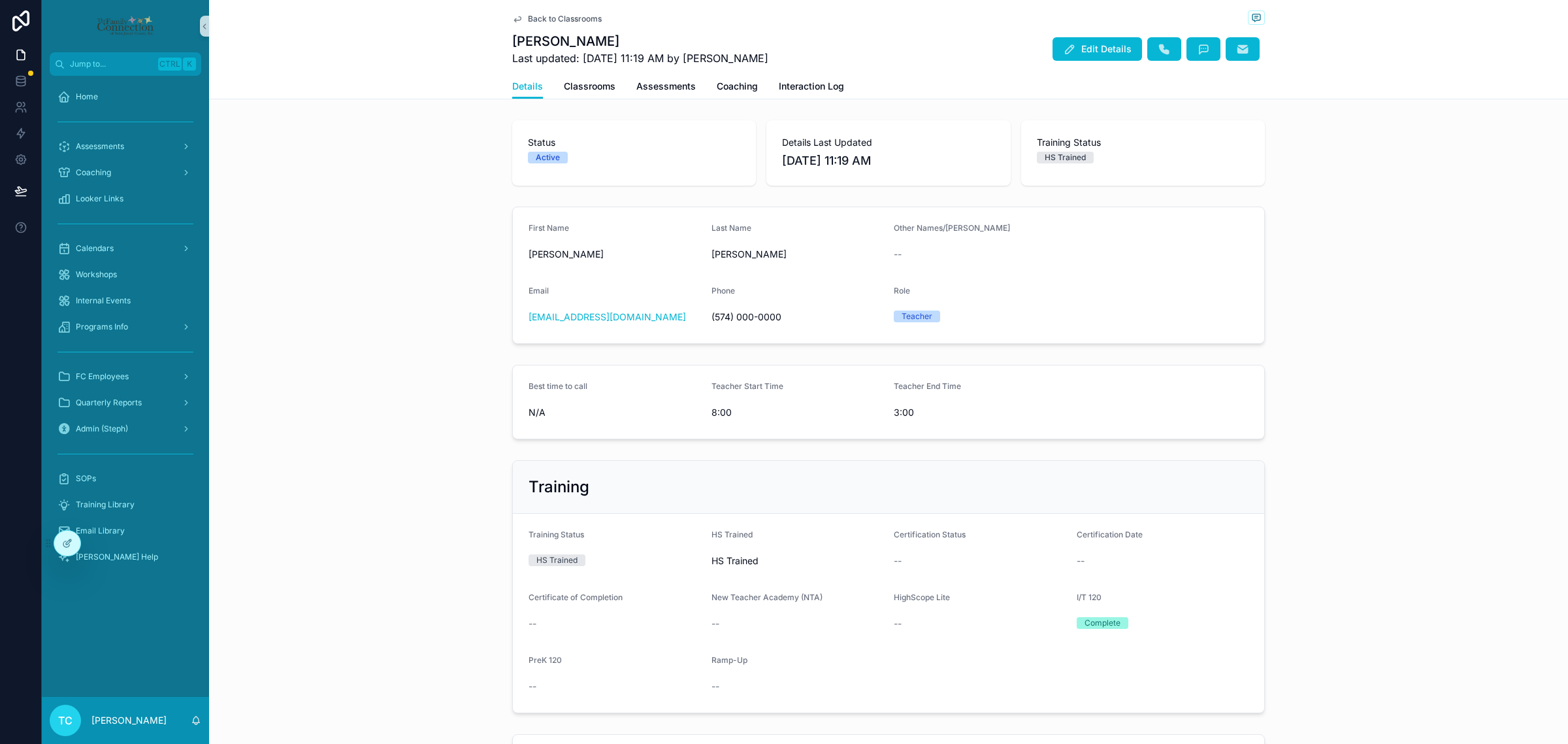
click at [566, 15] on span "Back to Classrooms" at bounding box center [564, 19] width 73 height 11
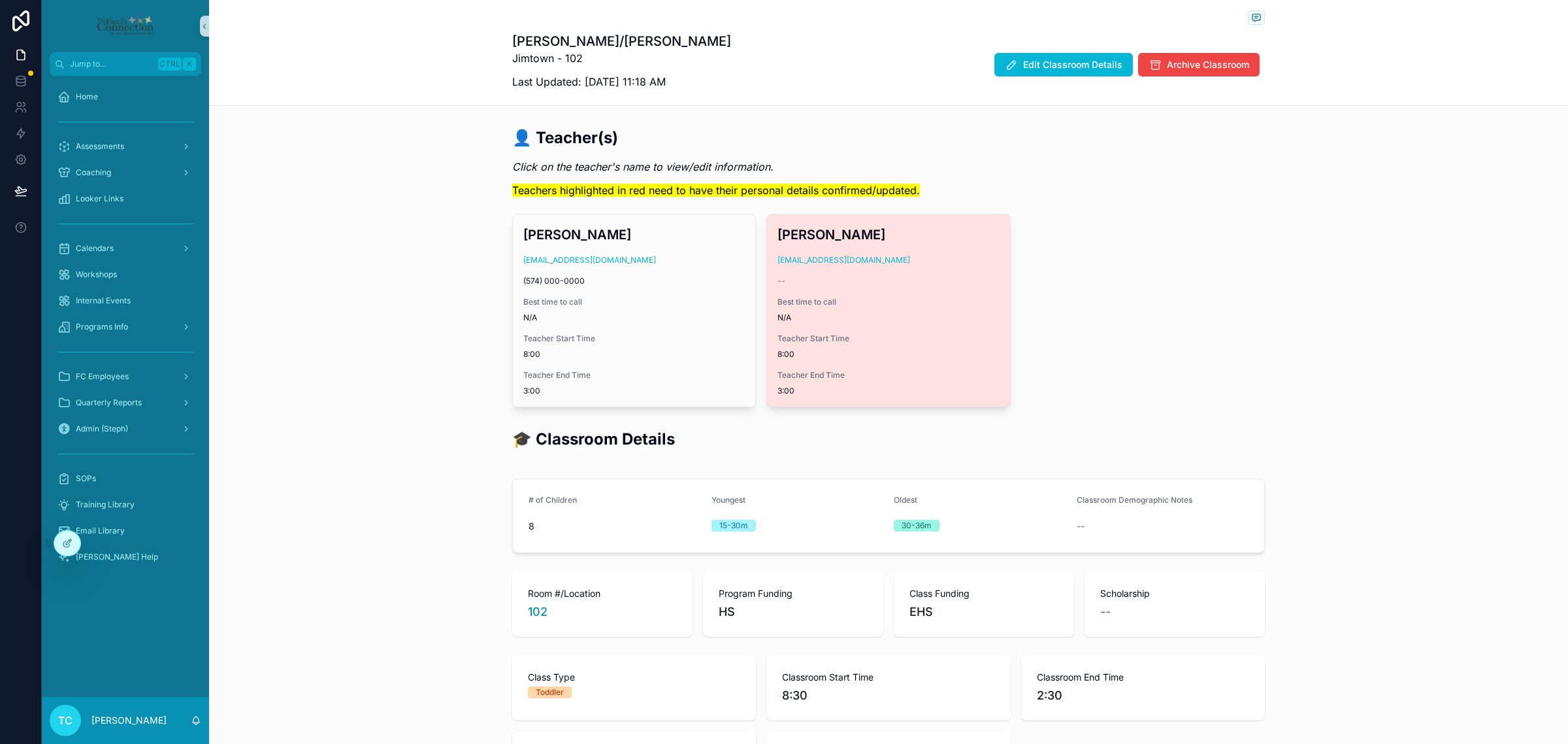
click at [907, 310] on div "Best time to call N/A" at bounding box center [888, 309] width 221 height 26
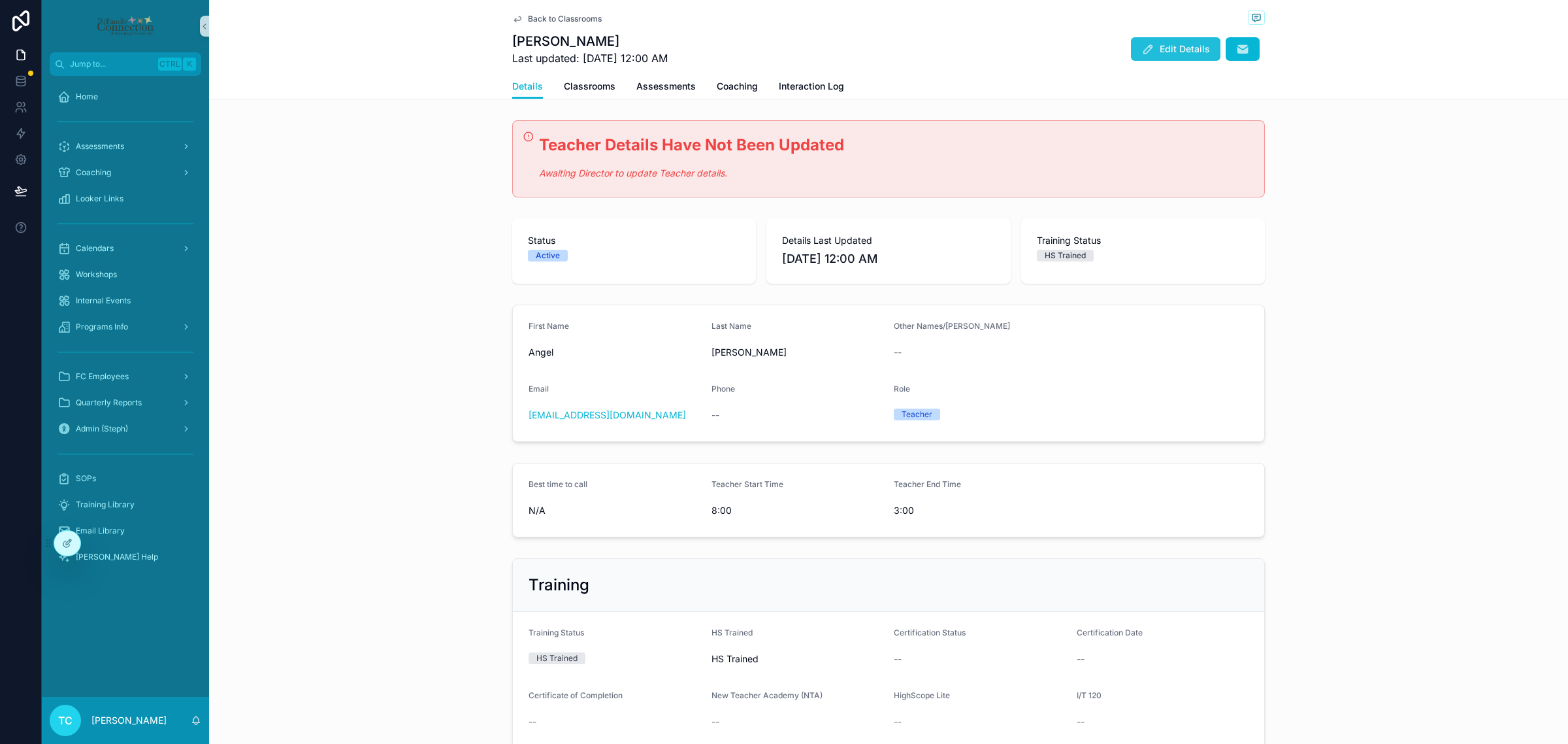
click at [1172, 46] on span "Edit Details" at bounding box center [1184, 49] width 50 height 13
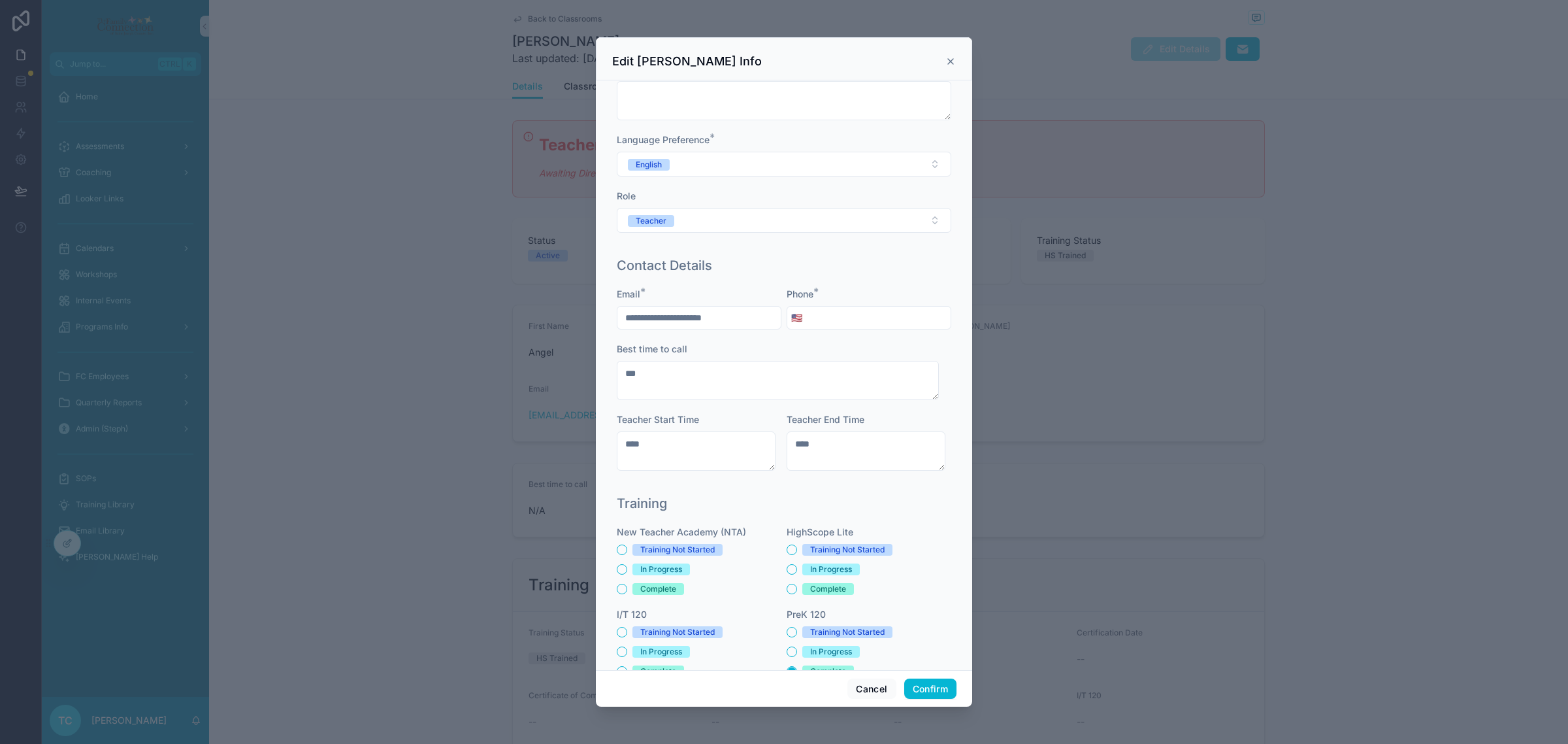
scroll to position [66, 0]
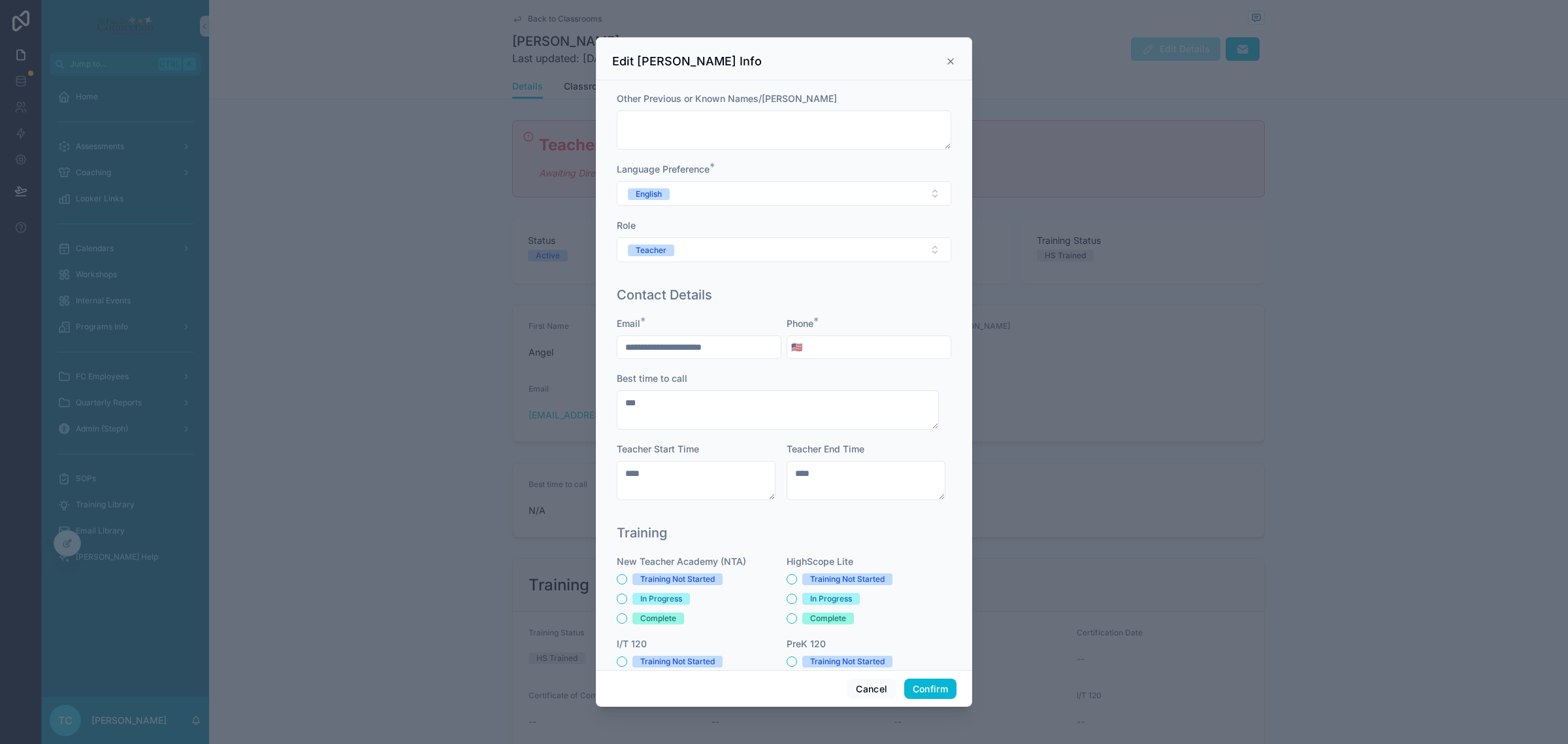
click at [905, 348] on input "tel" at bounding box center [878, 348] width 144 height 18
type input "**********"
click at [922, 687] on button "Confirm" at bounding box center [930, 689] width 53 height 21
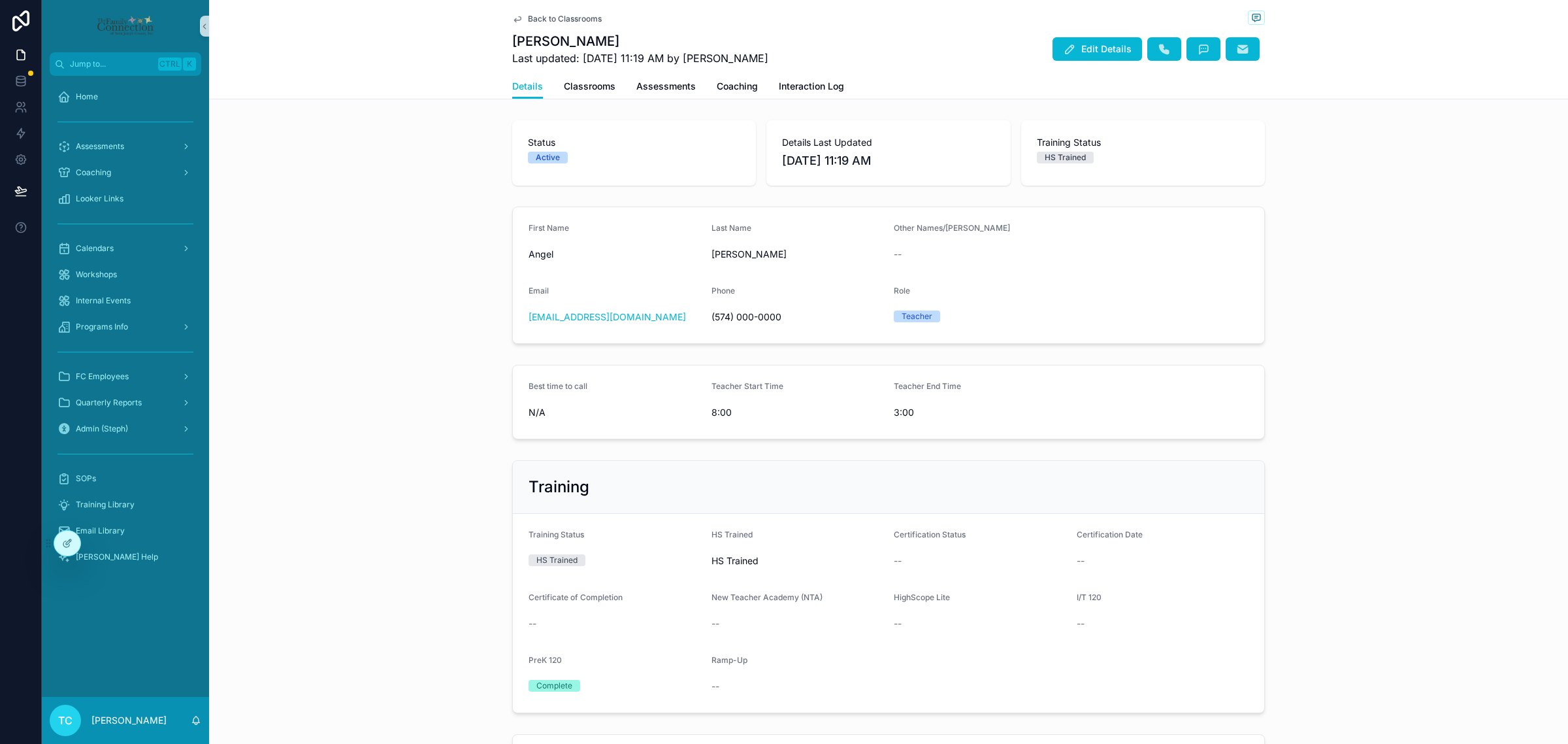
click at [566, 20] on span "Back to Classrooms" at bounding box center [564, 19] width 73 height 11
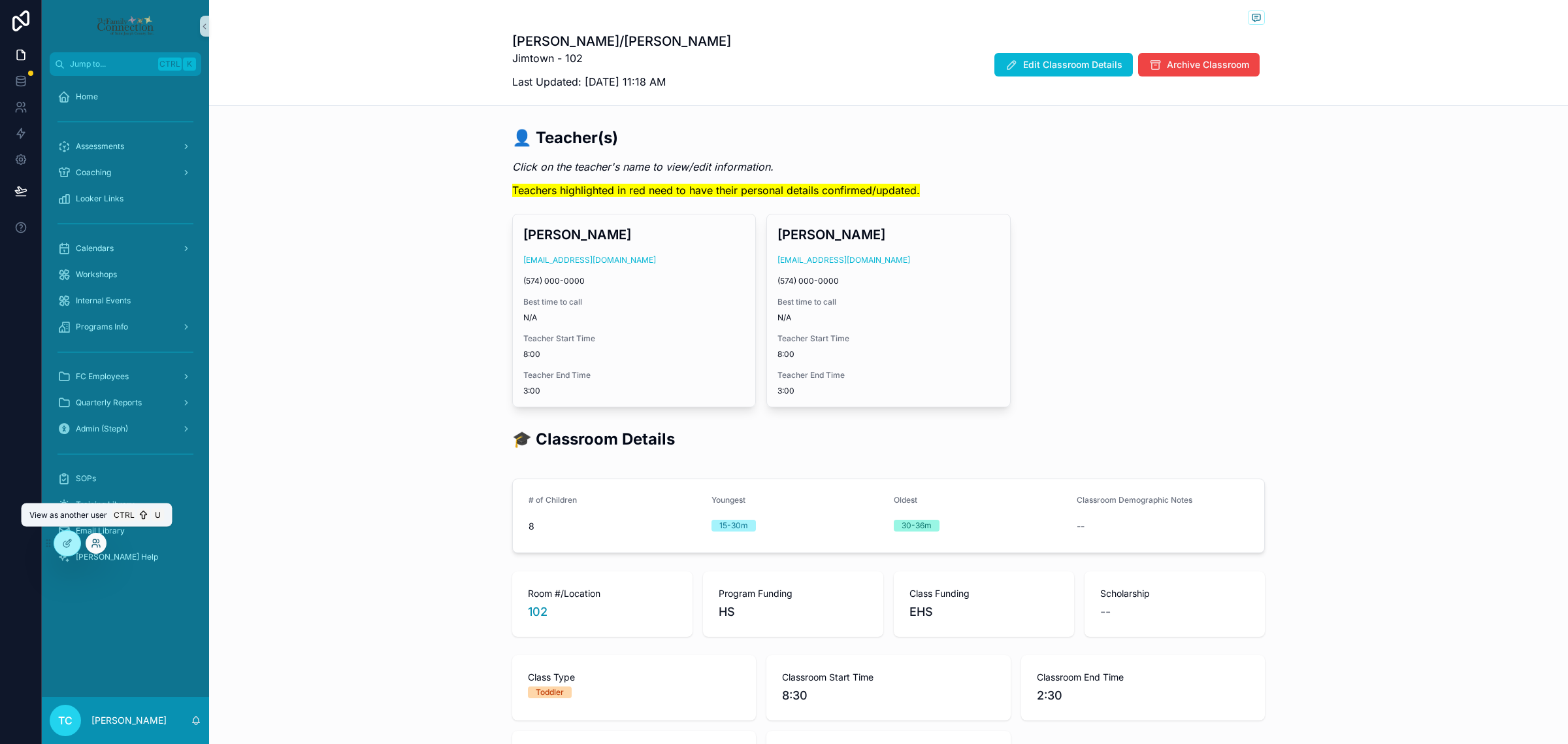
click at [93, 542] on icon at bounding box center [96, 543] width 11 height 11
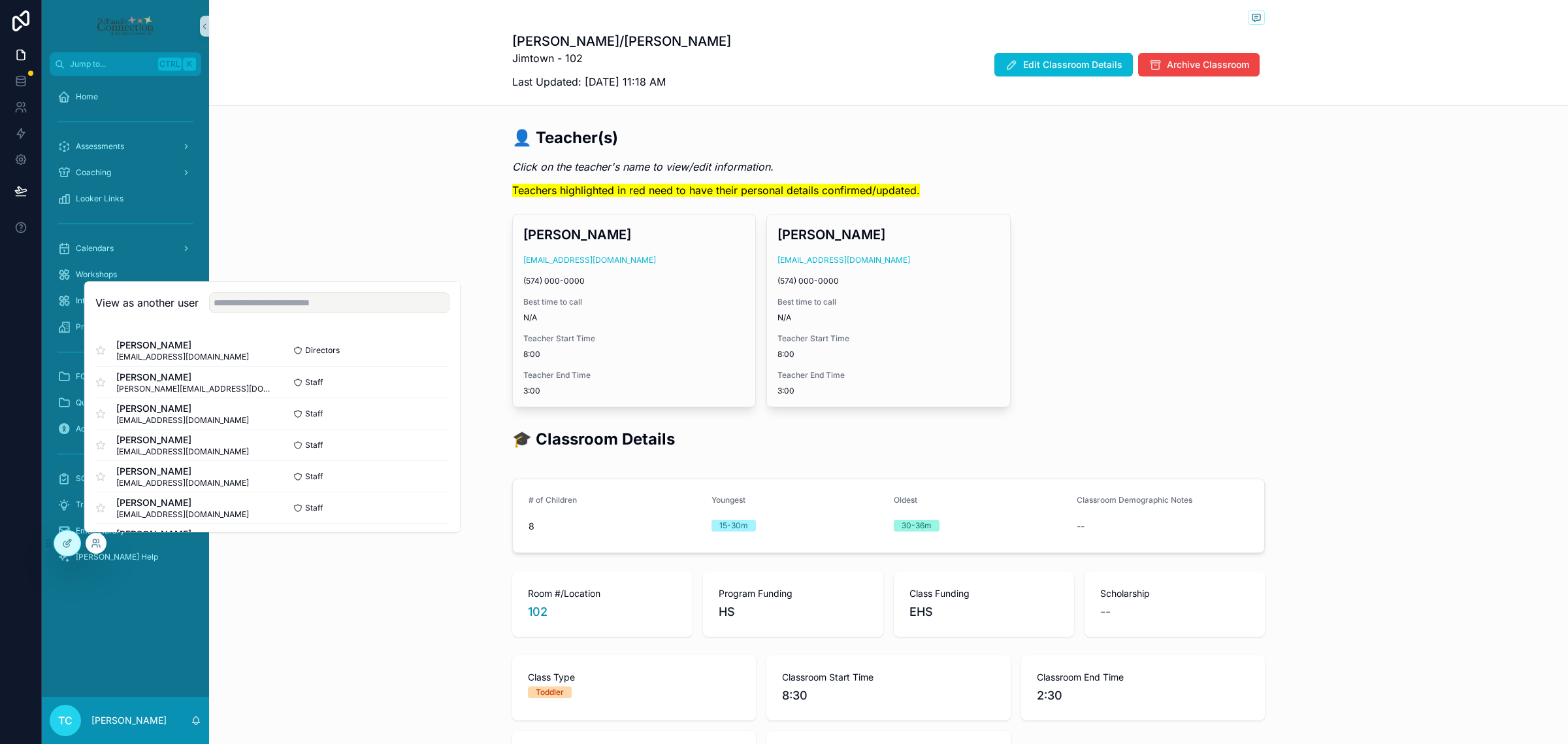
click at [433, 191] on div "👤 Teacher(s) Click on the teacher's name to view/edit information. Teachers hig…" at bounding box center [889, 267] width 1359 height 291
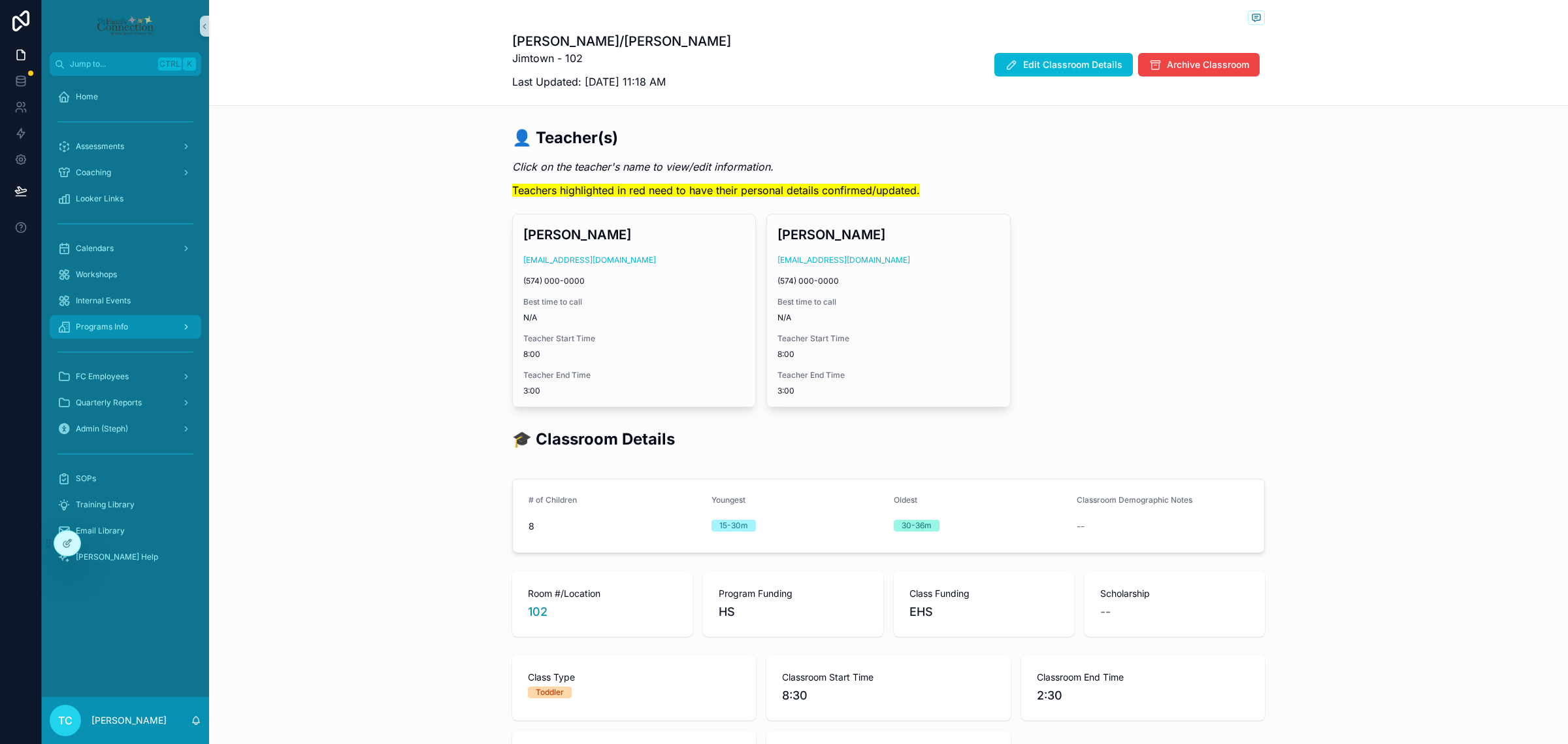
click at [158, 322] on div "Programs Info" at bounding box center [125, 327] width 136 height 21
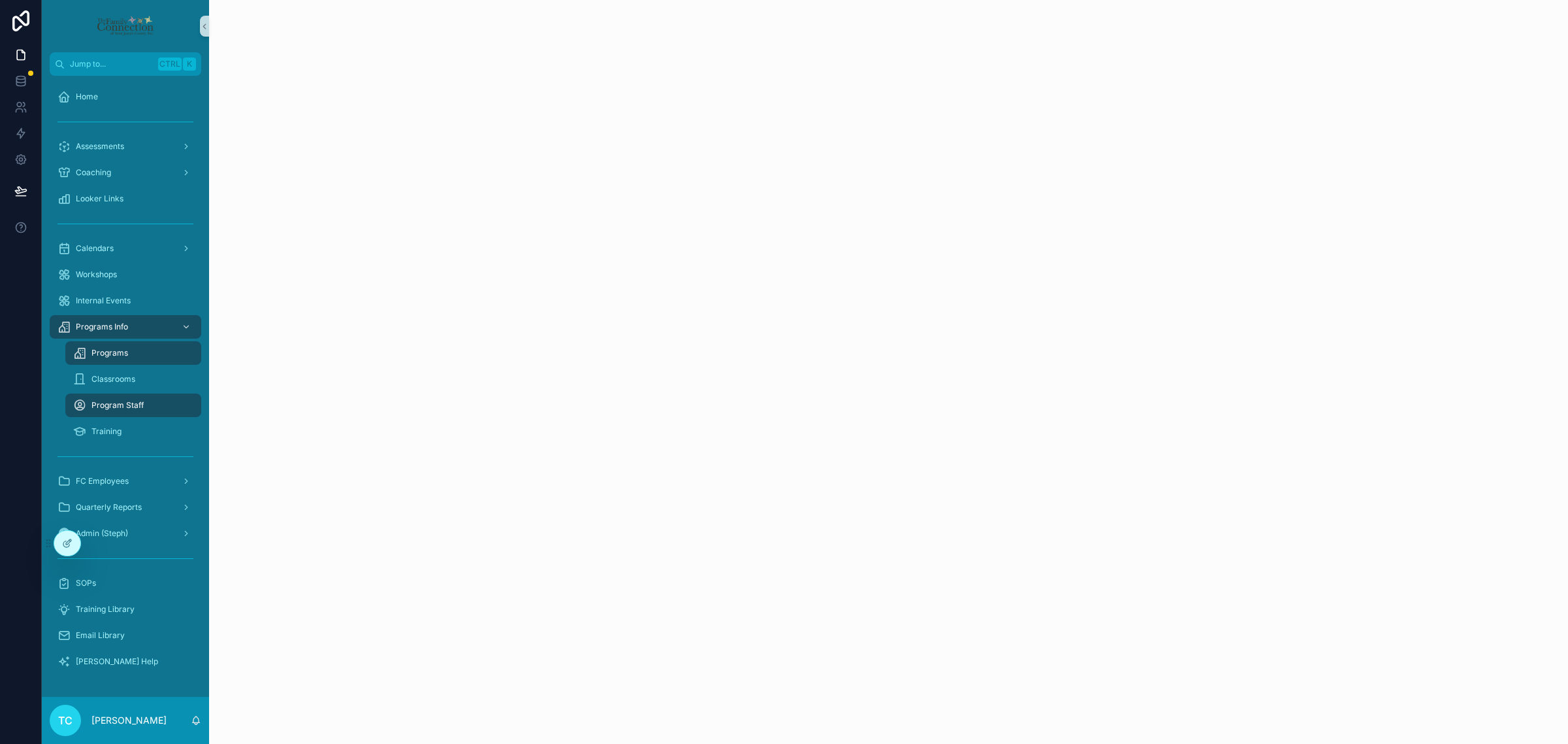
click at [146, 406] on div "Program Staff" at bounding box center [133, 405] width 121 height 21
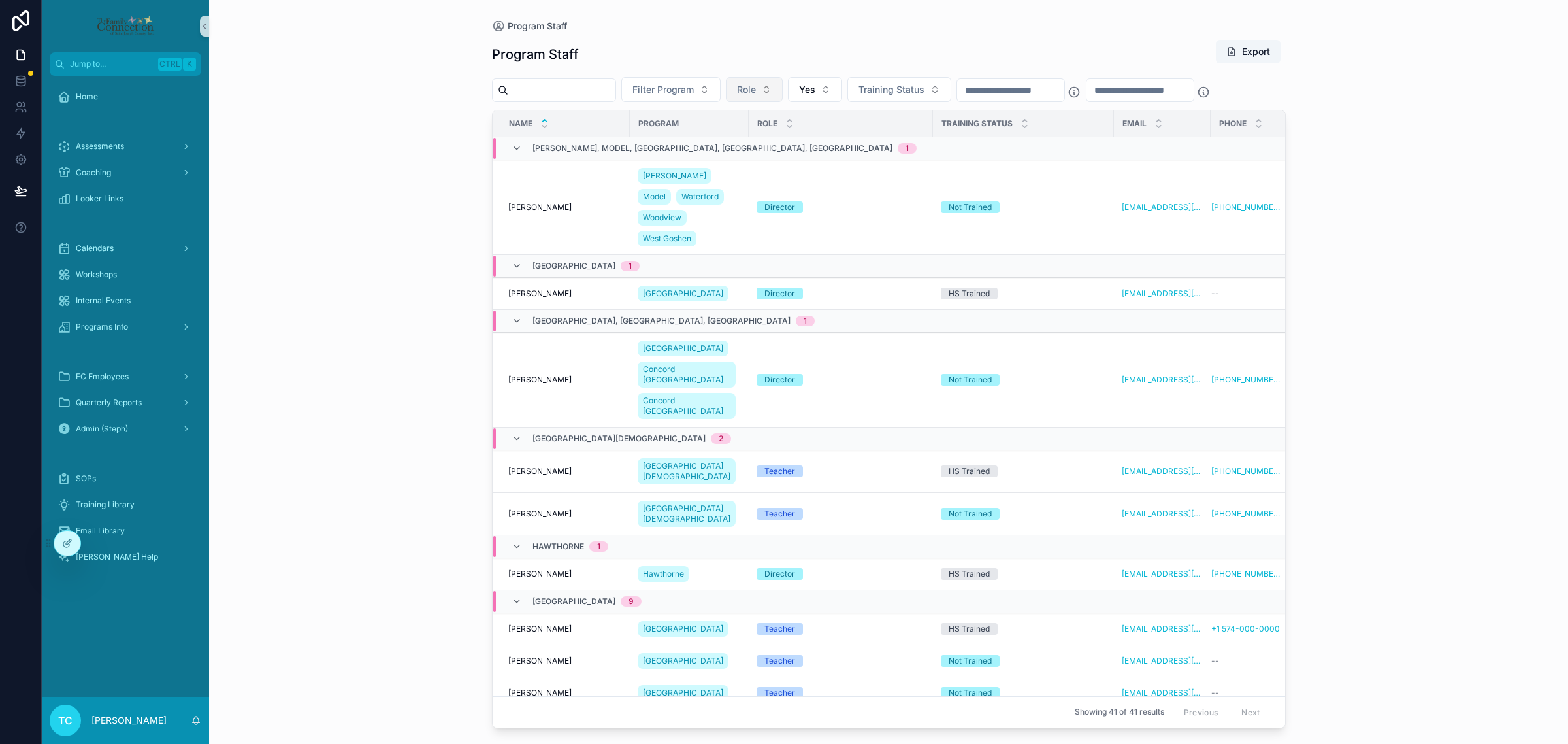
click at [783, 98] on button "Role" at bounding box center [755, 89] width 57 height 24
click at [791, 142] on div "Director" at bounding box center [784, 142] width 157 height 21
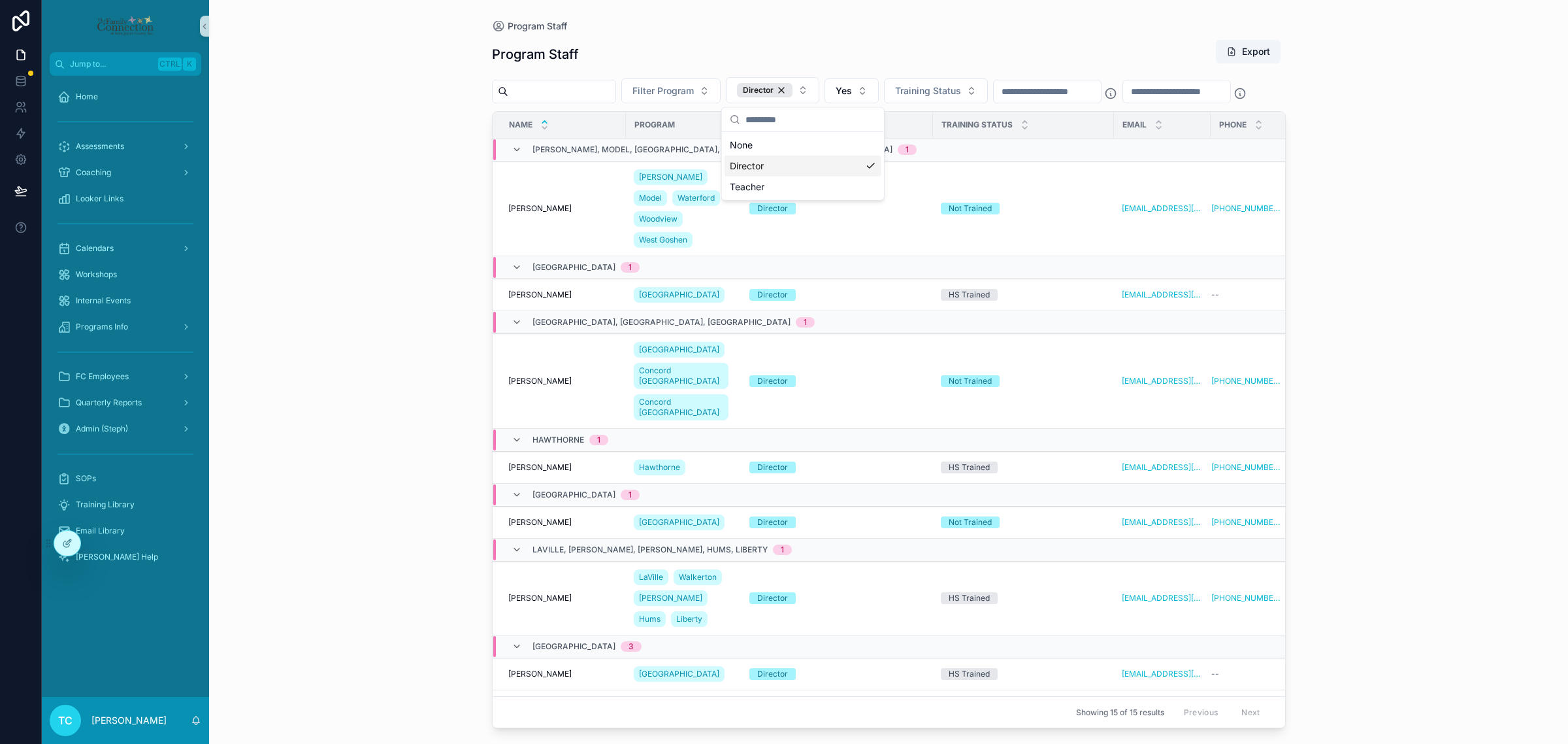
click at [365, 142] on div "Program Staff Program Staff Export Filter Program Director Yes Training Status …" at bounding box center [889, 372] width 1359 height 744
click at [100, 548] on icon at bounding box center [96, 543] width 11 height 11
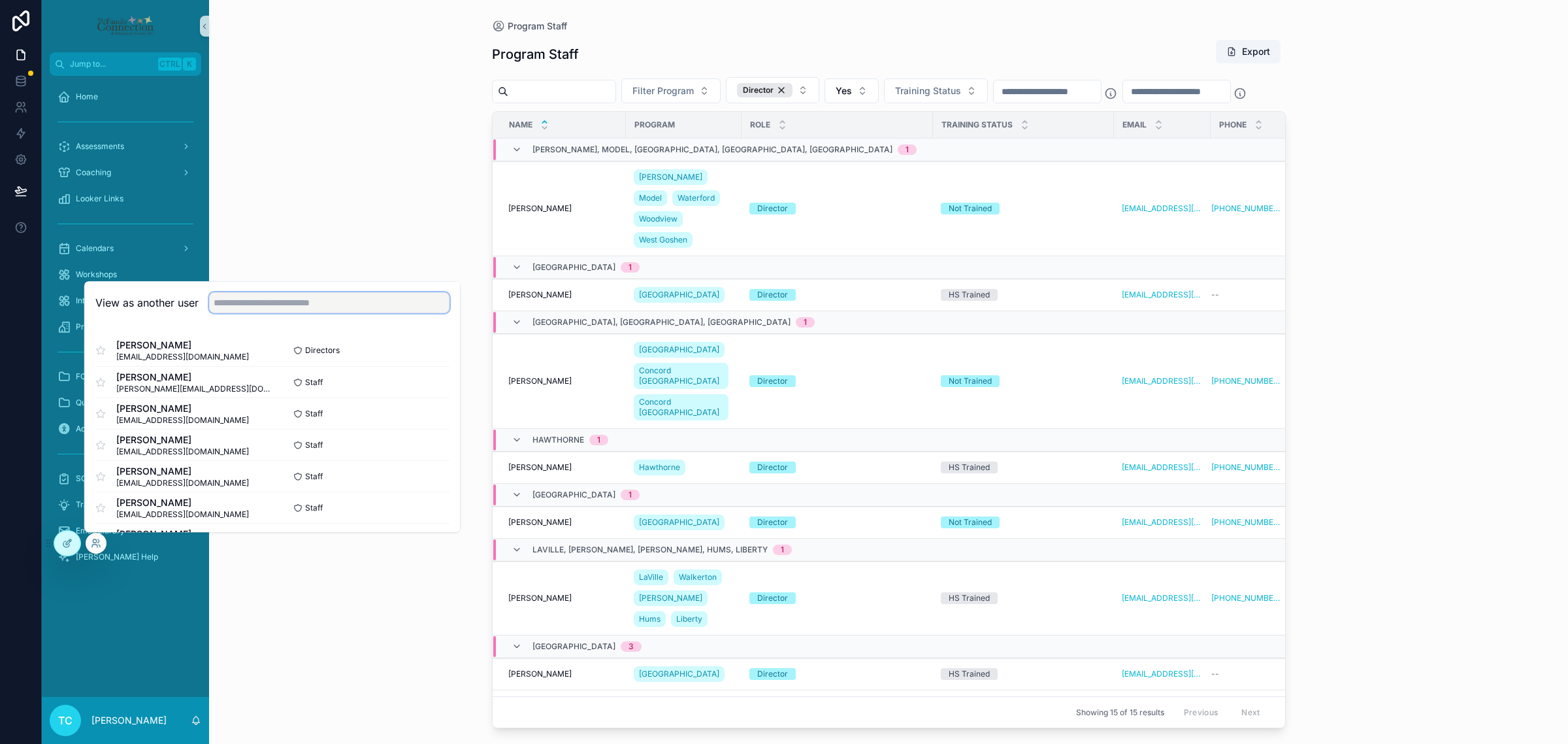
click at [299, 305] on input "text" at bounding box center [329, 302] width 240 height 21
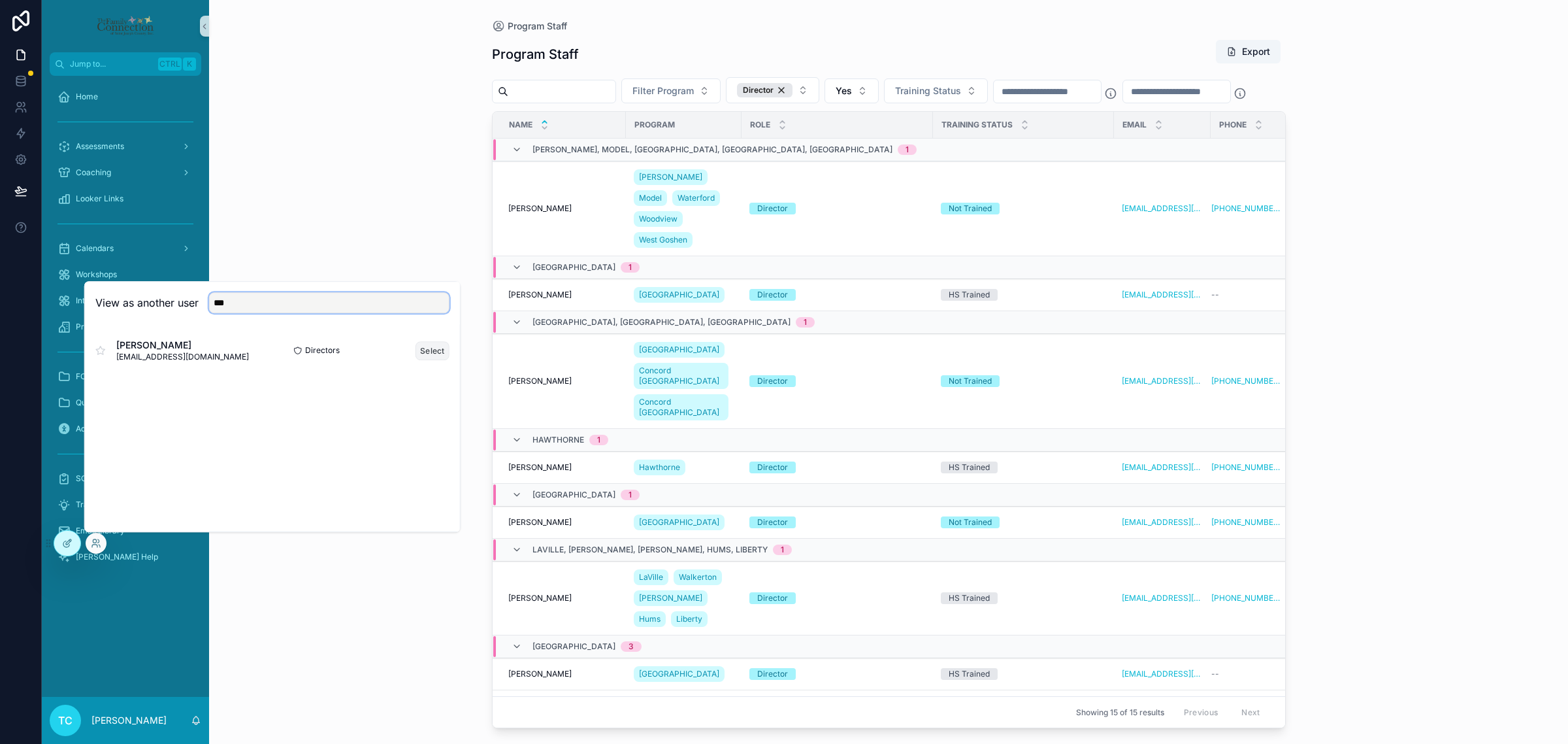
type input "***"
click at [439, 353] on button "Select" at bounding box center [432, 350] width 34 height 19
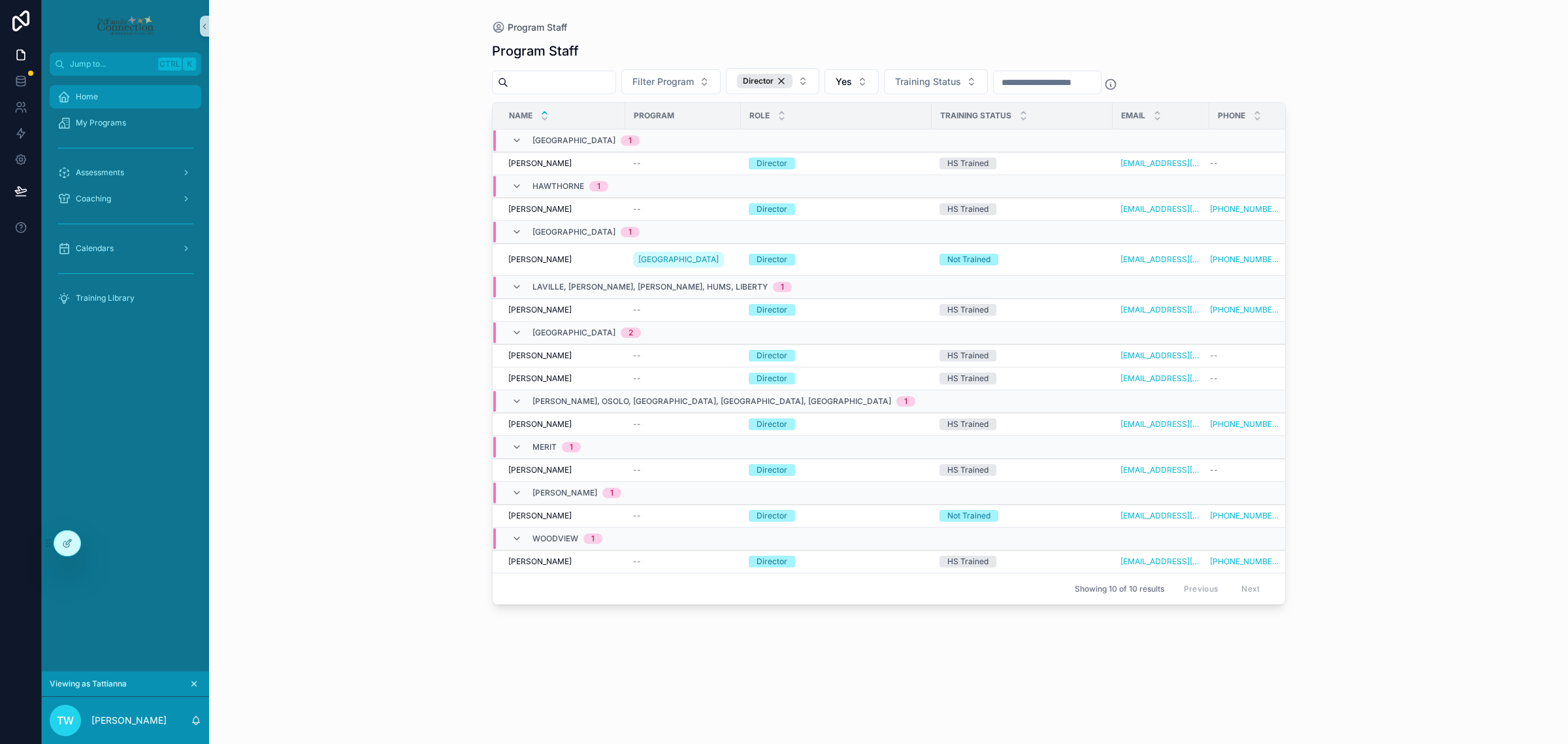
click at [122, 88] on div "Home" at bounding box center [125, 96] width 136 height 21
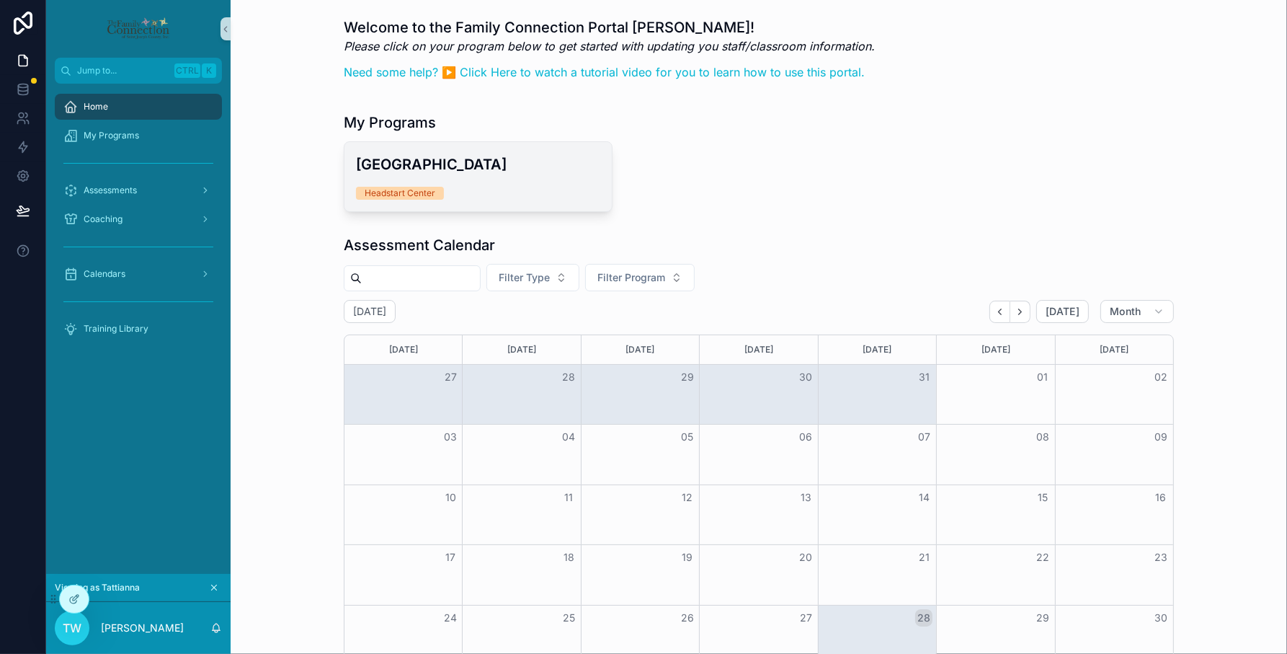
click at [469, 173] on h3 "[GEOGRAPHIC_DATA]" at bounding box center [478, 164] width 244 height 22
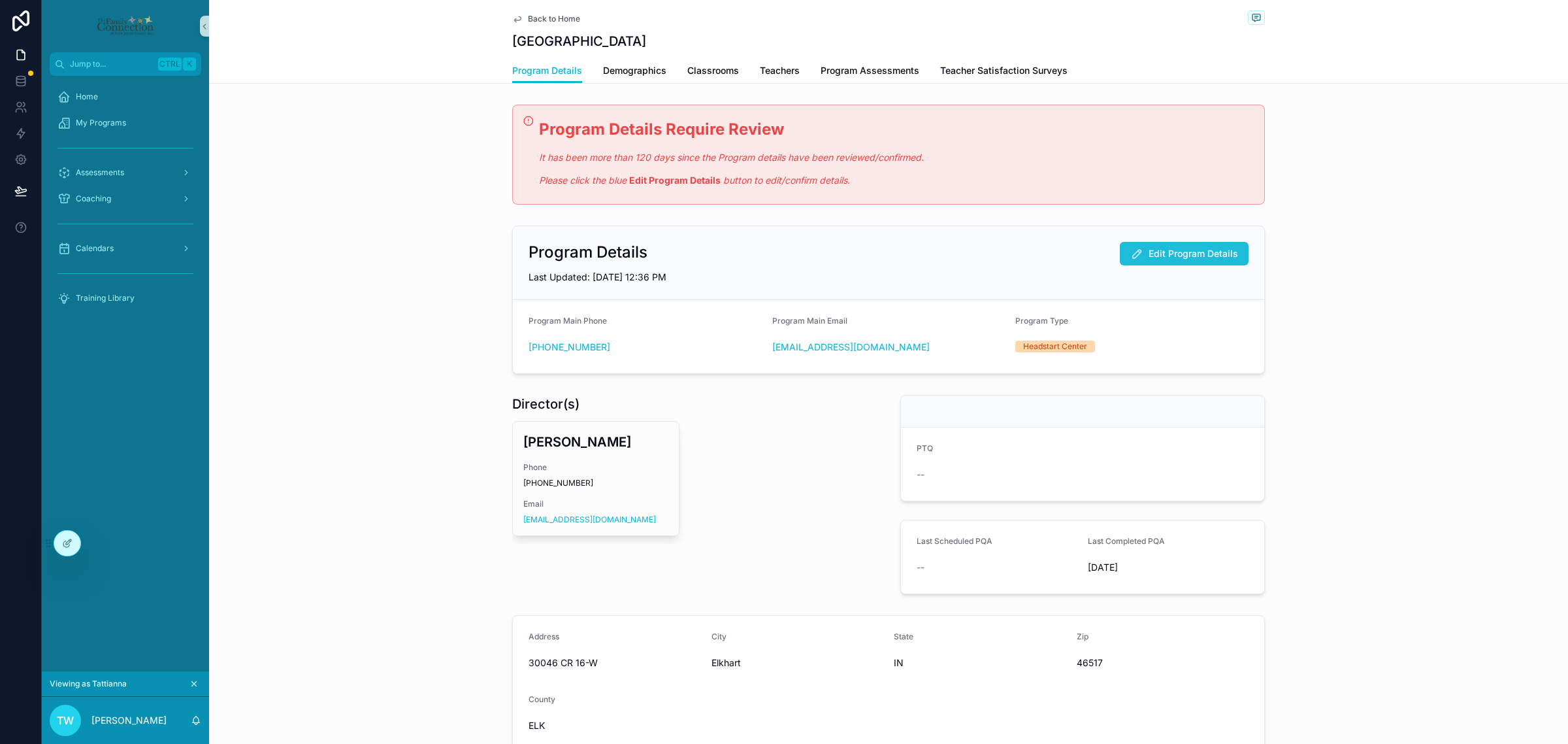
click at [1210, 250] on span "Edit Program Details" at bounding box center [1193, 253] width 90 height 13
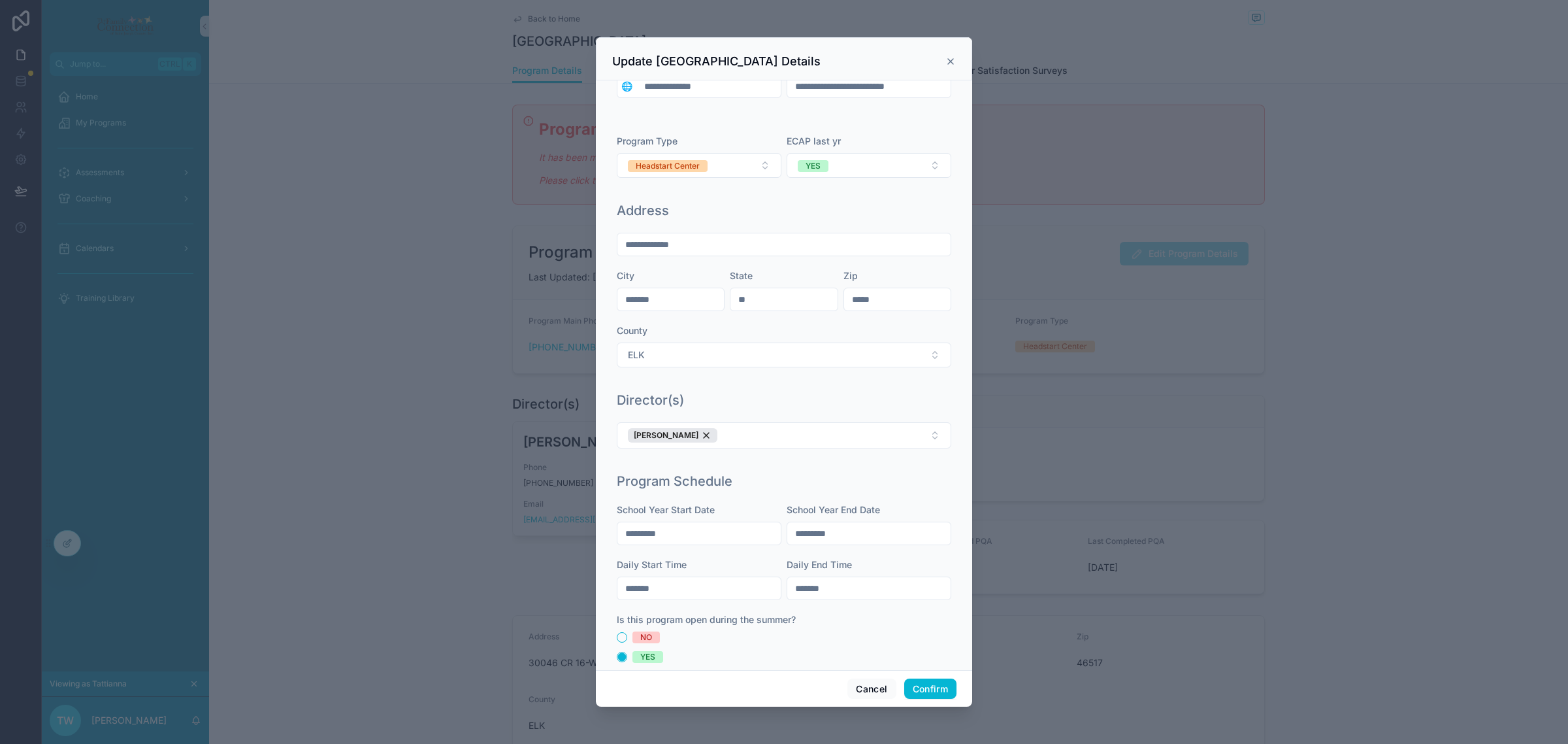
scroll to position [71, 0]
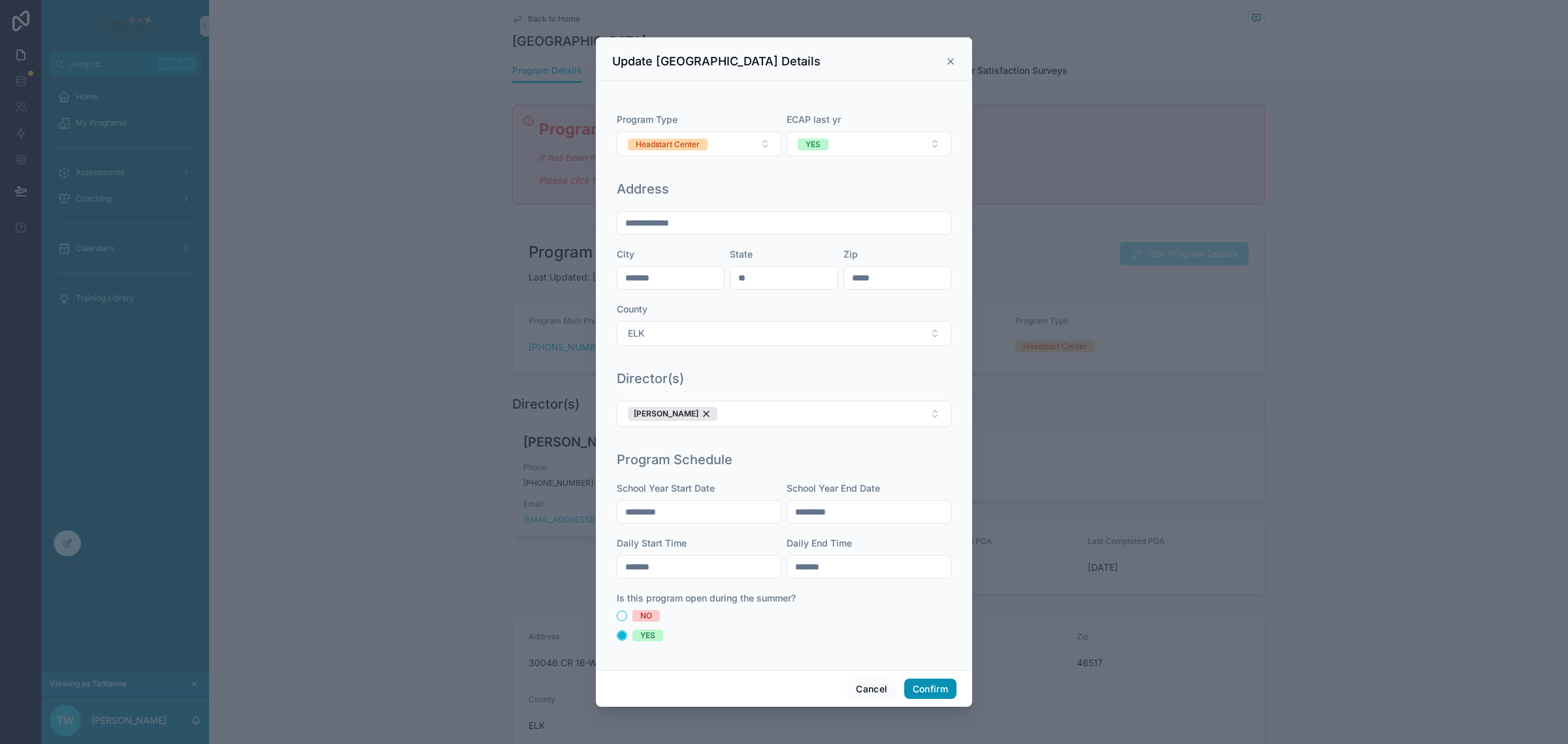
click at [932, 691] on button "Confirm" at bounding box center [930, 689] width 53 height 21
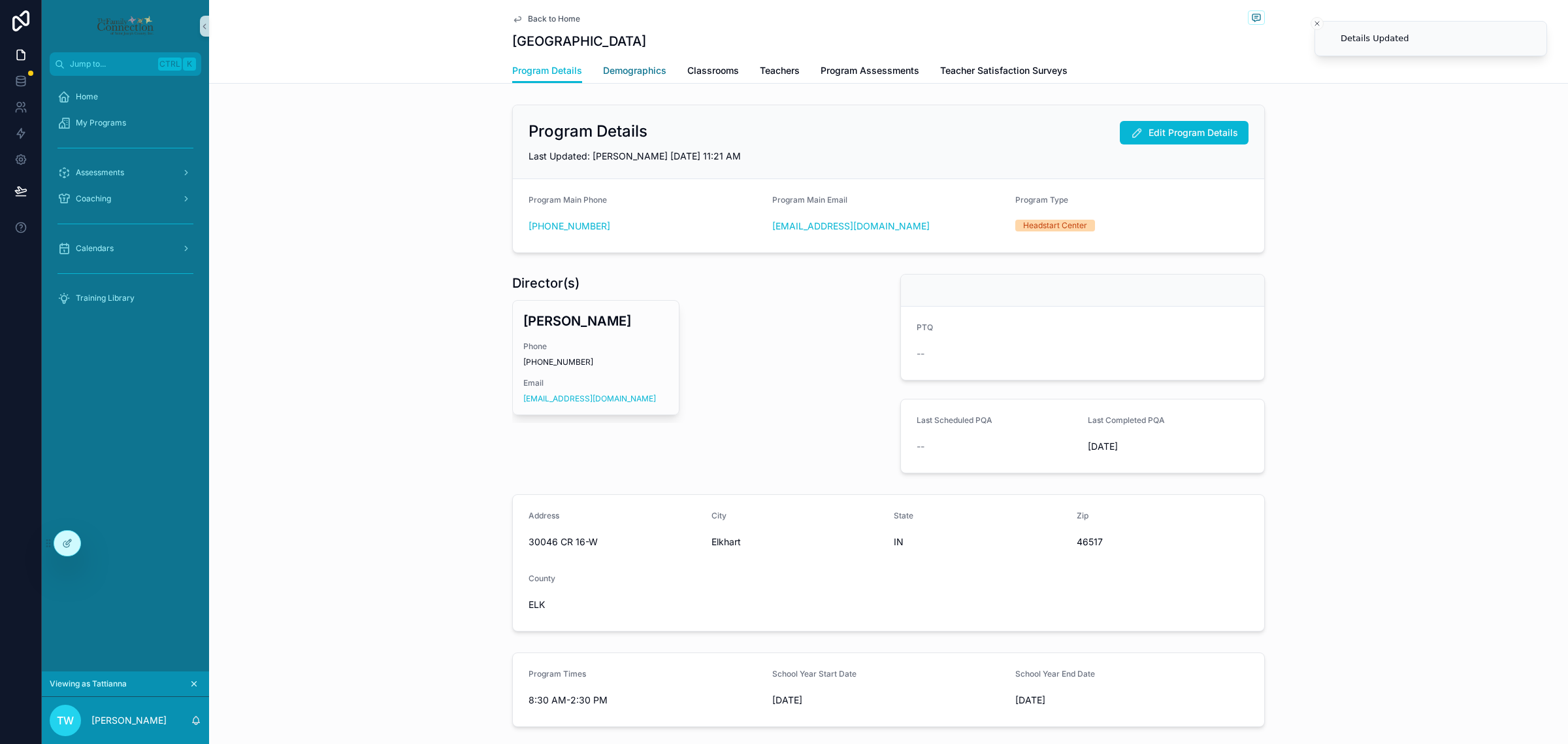
click at [638, 70] on span "Demographics" at bounding box center [635, 71] width 63 height 13
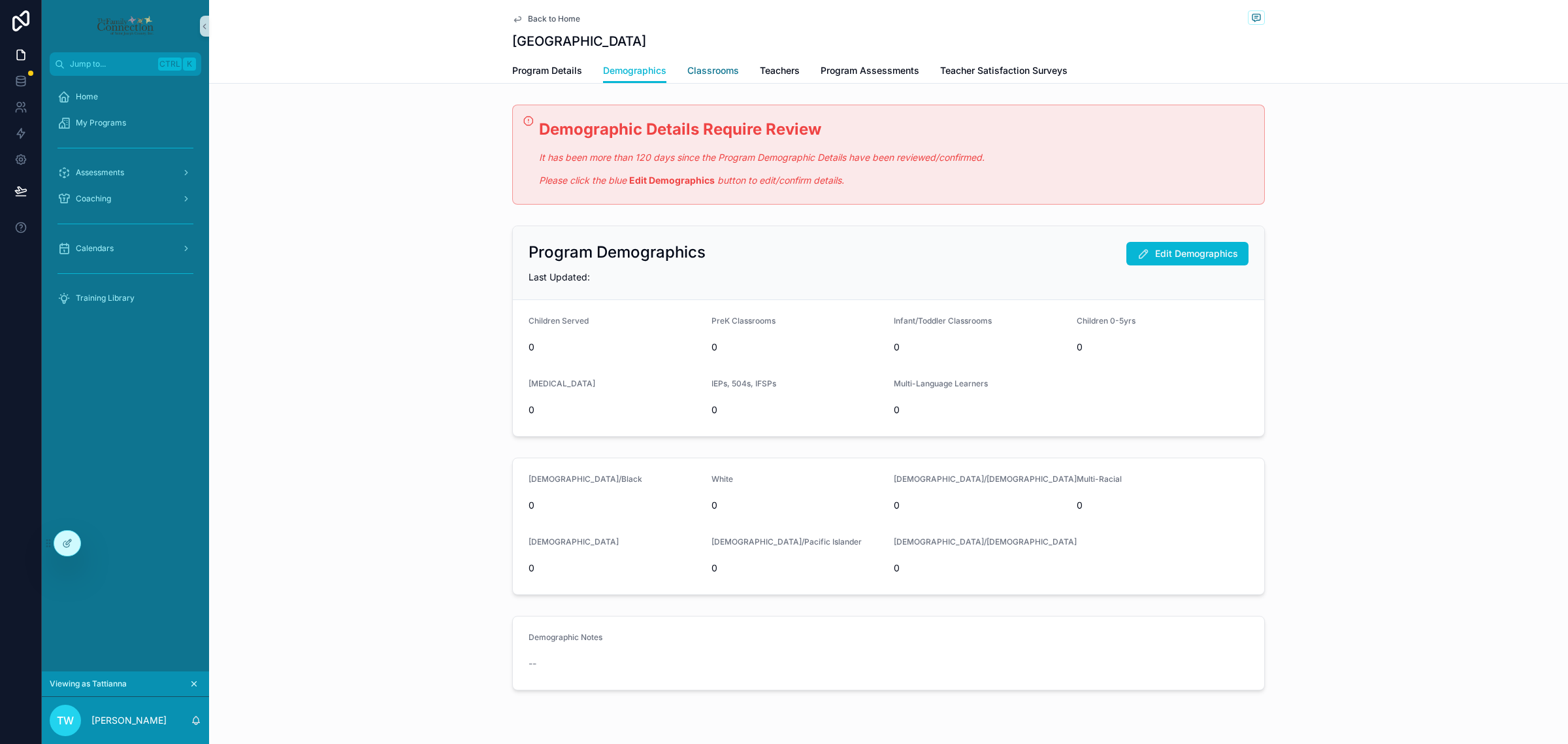
click at [710, 63] on link "Classrooms" at bounding box center [713, 72] width 52 height 26
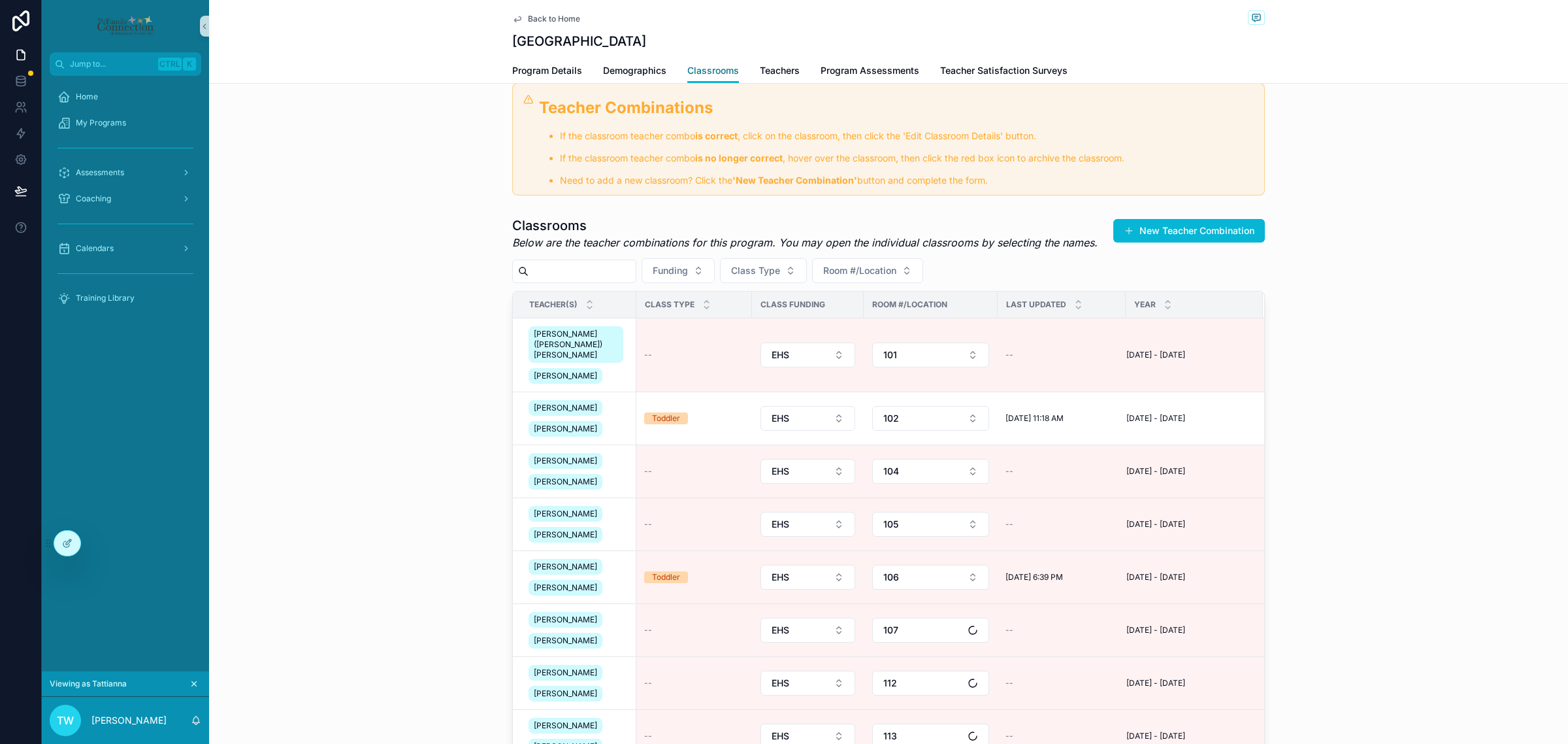
scroll to position [245, 0]
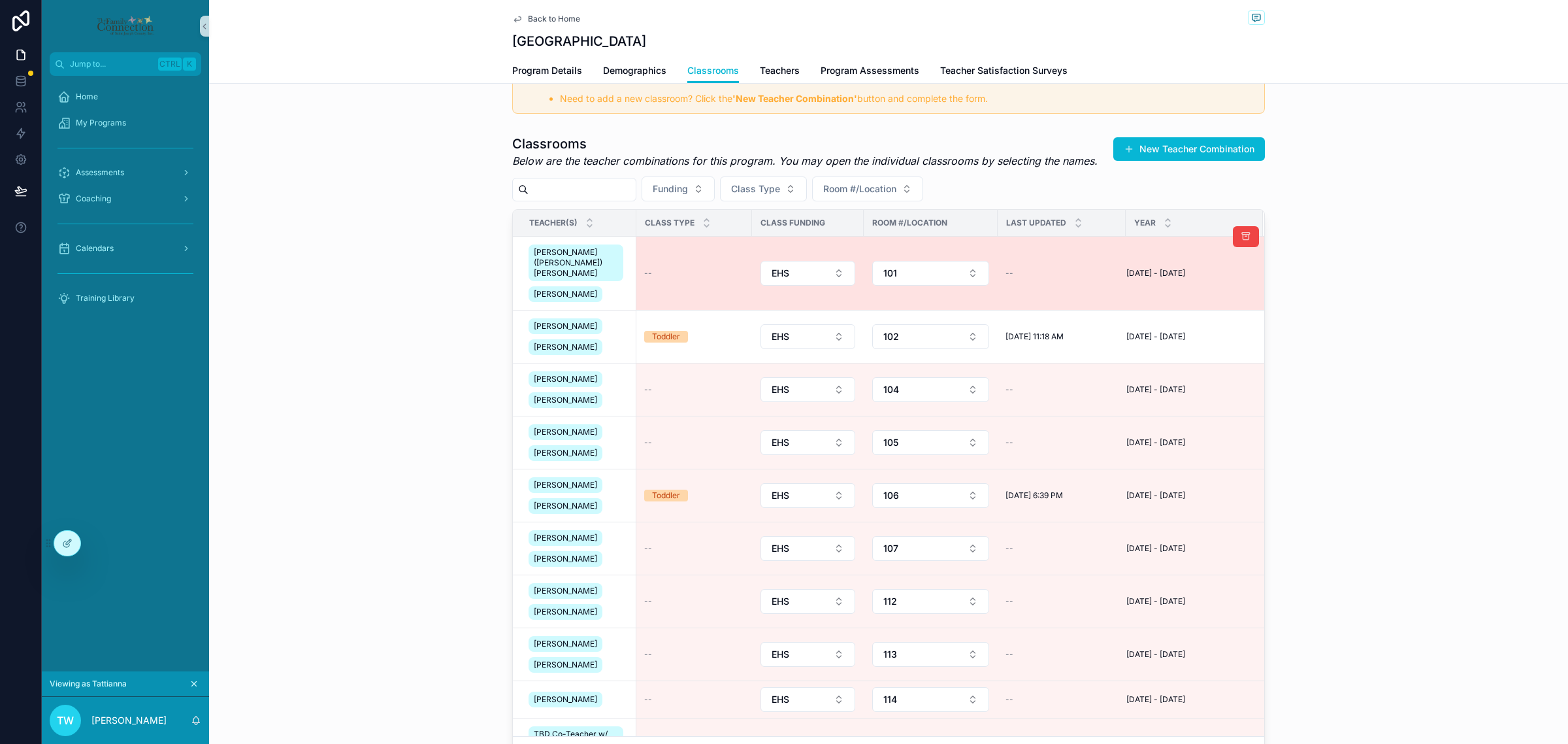
click at [1057, 270] on td "--" at bounding box center [1061, 273] width 128 height 73
click at [660, 268] on div "--" at bounding box center [694, 273] width 100 height 11
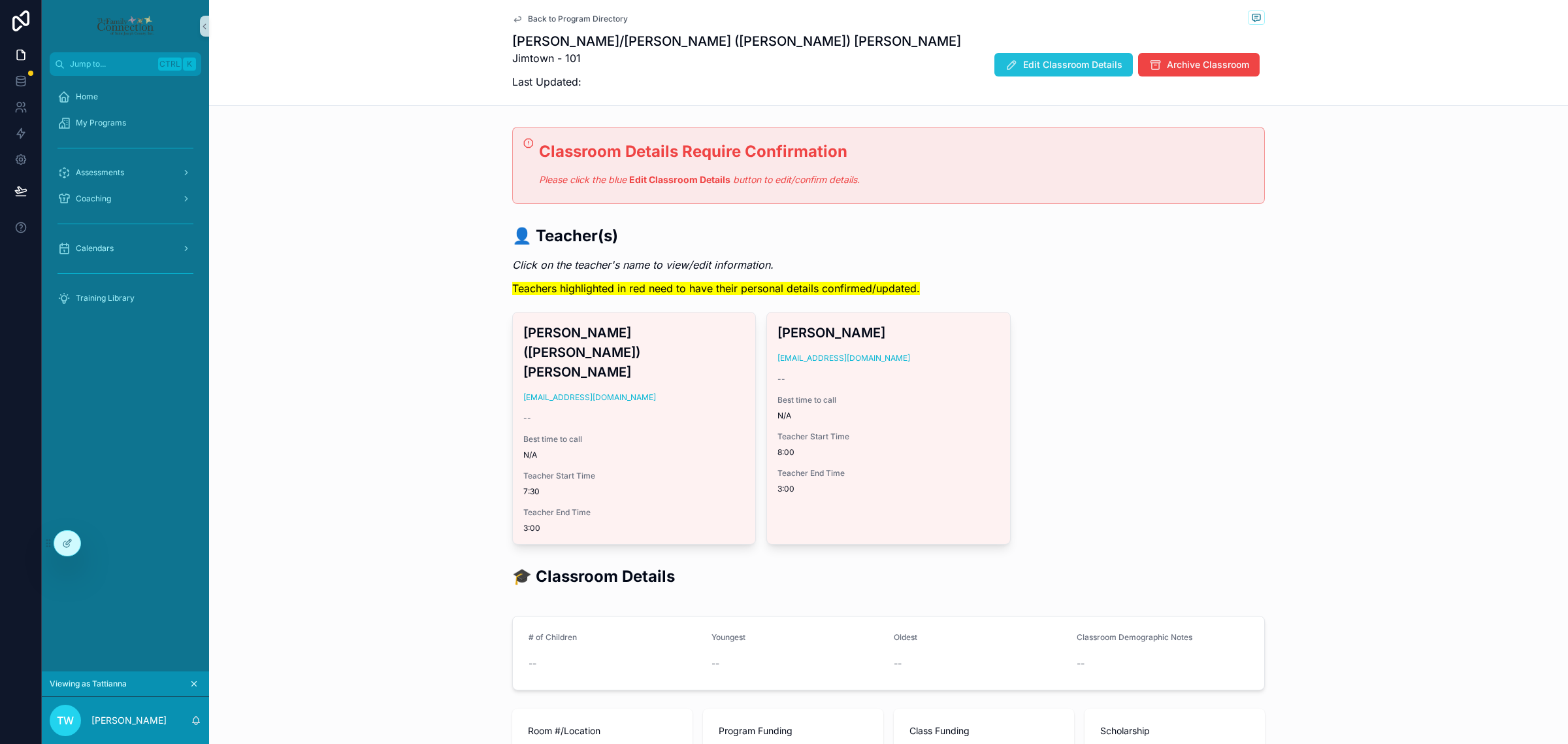
click at [1060, 76] on button "Edit Classroom Details" at bounding box center [1064, 64] width 139 height 24
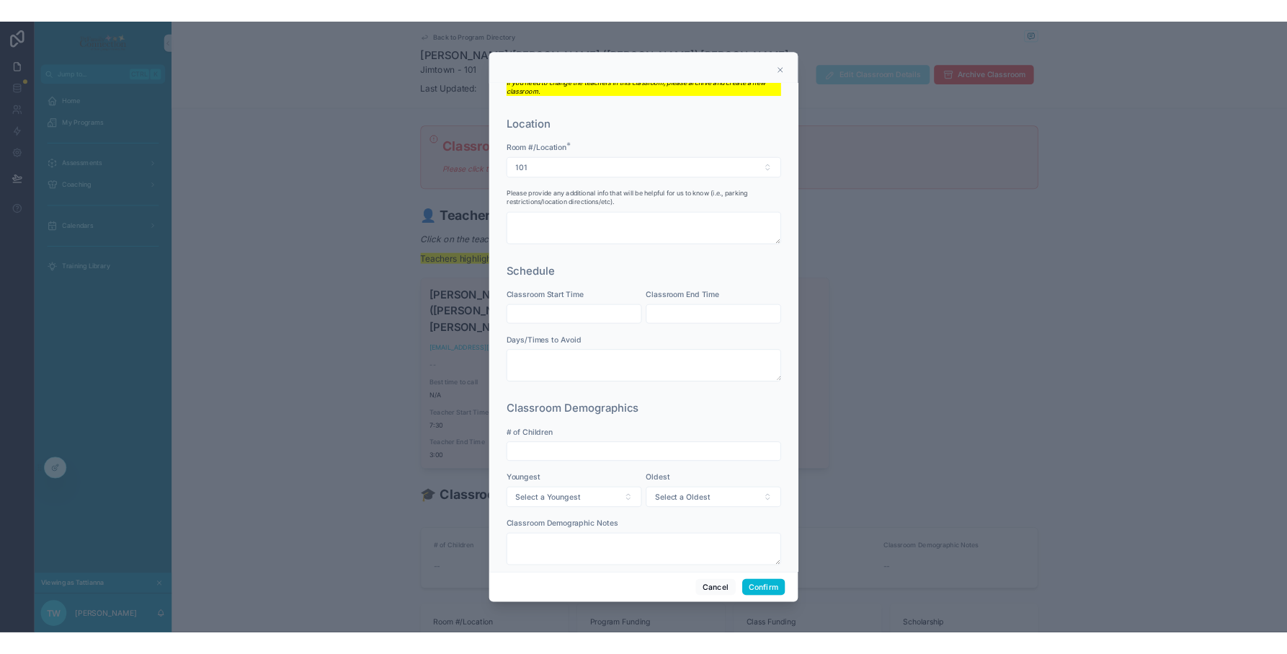
scroll to position [249, 0]
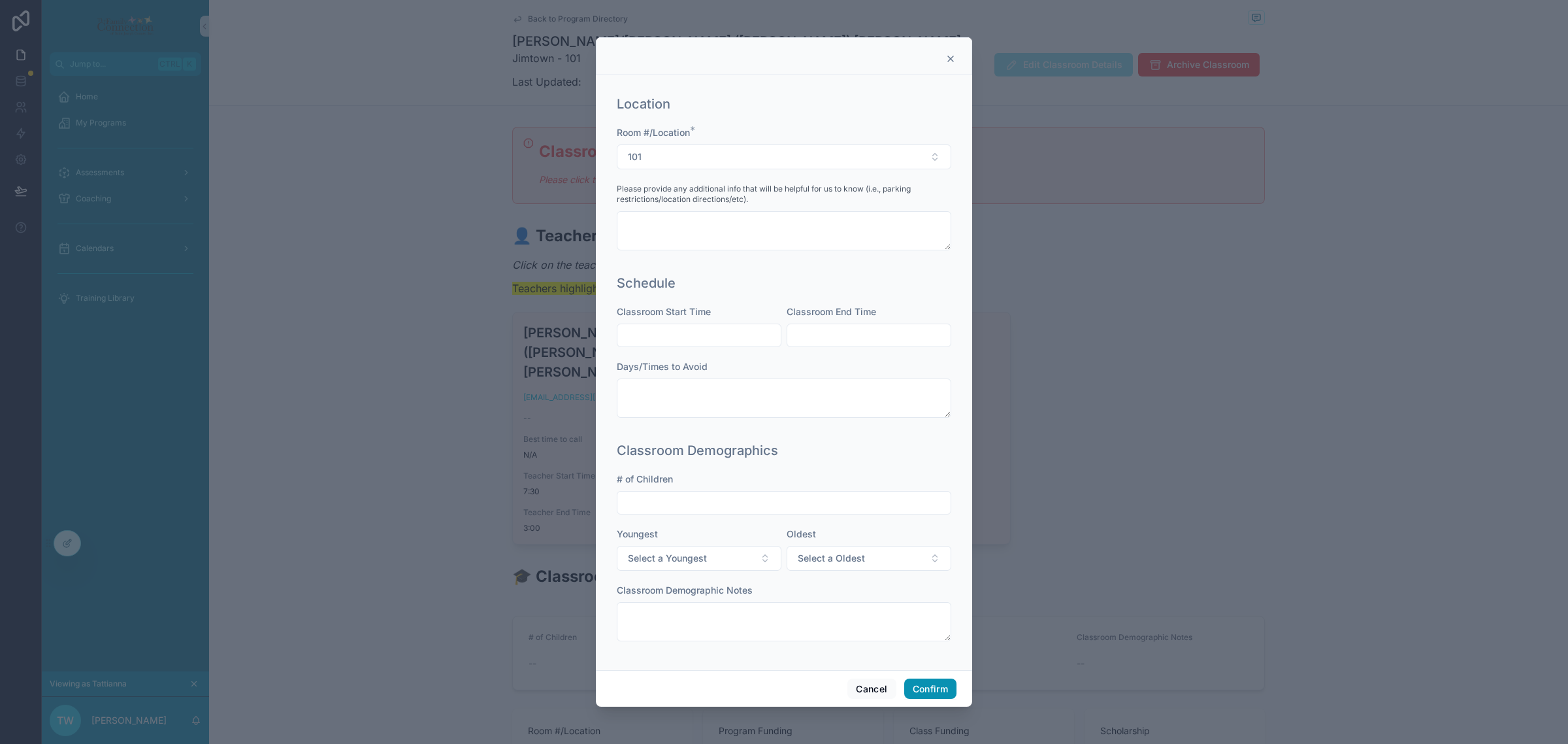
click at [942, 691] on button "Confirm" at bounding box center [930, 689] width 53 height 21
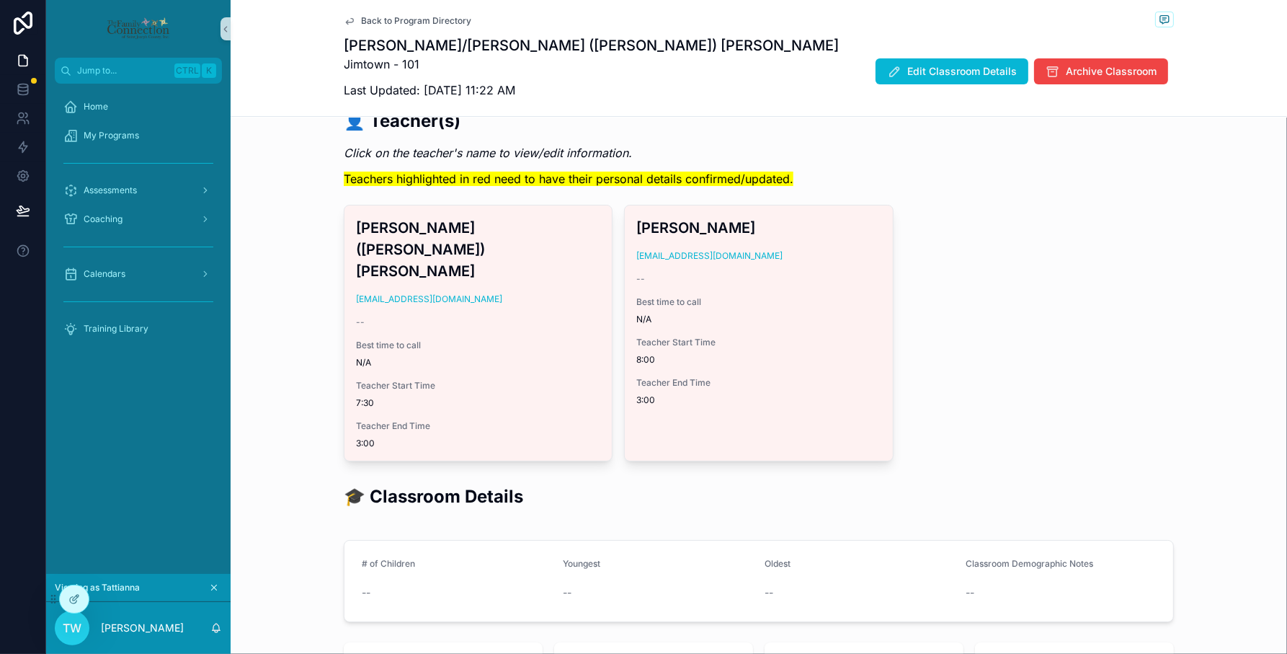
scroll to position [0, 0]
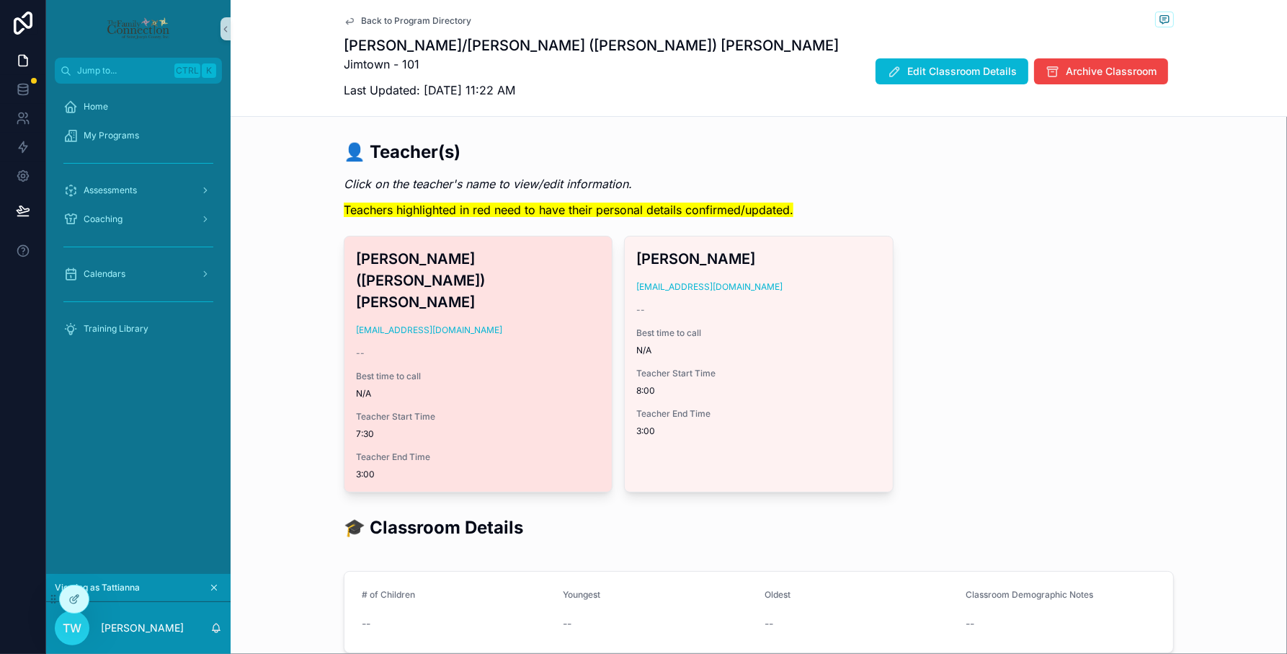
click at [491, 326] on div "[PERSON_NAME] ([PERSON_NAME]) [PERSON_NAME] [EMAIL_ADDRESS][DOMAIN_NAME] -- Bes…" at bounding box center [477, 363] width 267 height 255
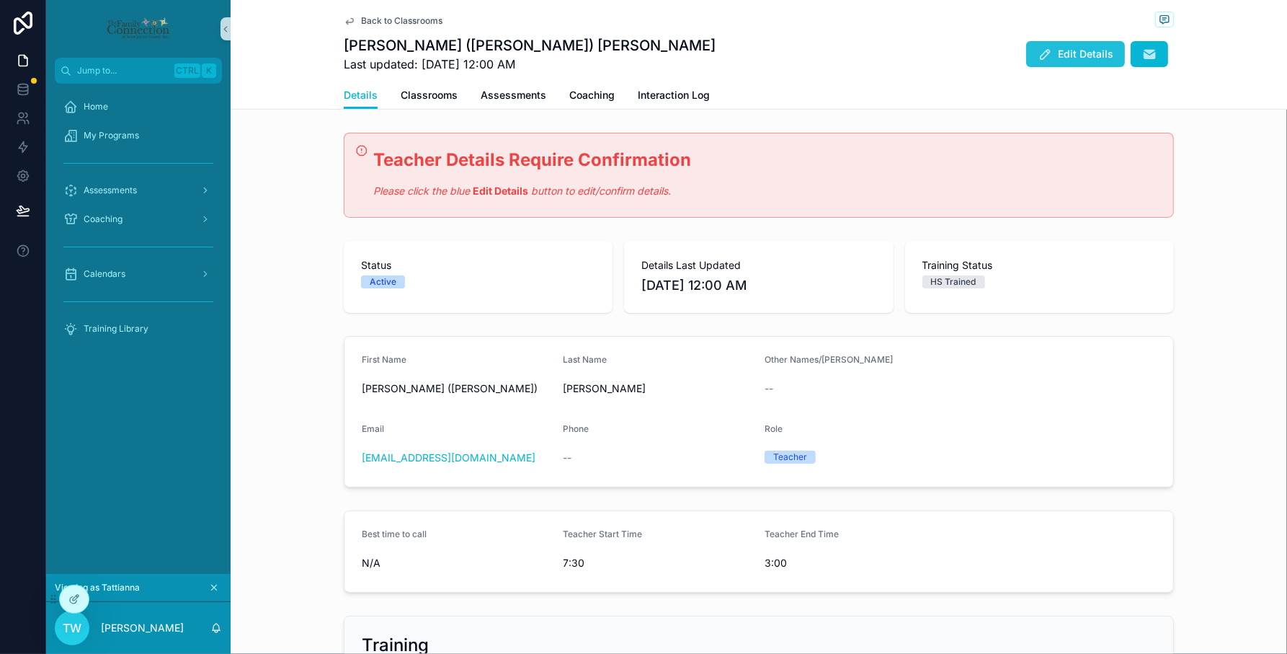
click at [1058, 61] on span "Edit Details" at bounding box center [1085, 54] width 55 height 14
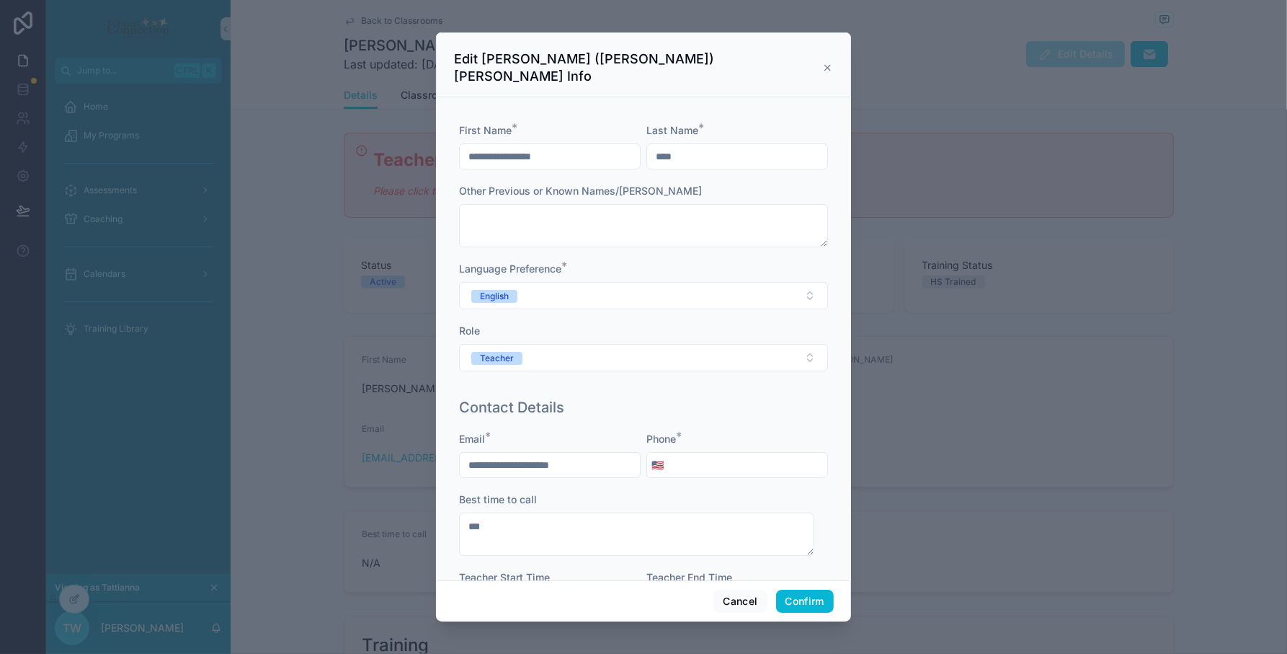
click at [765, 455] on input "tel" at bounding box center [747, 465] width 159 height 20
type input "**********"
click at [790, 602] on button "Confirm" at bounding box center [805, 600] width 58 height 23
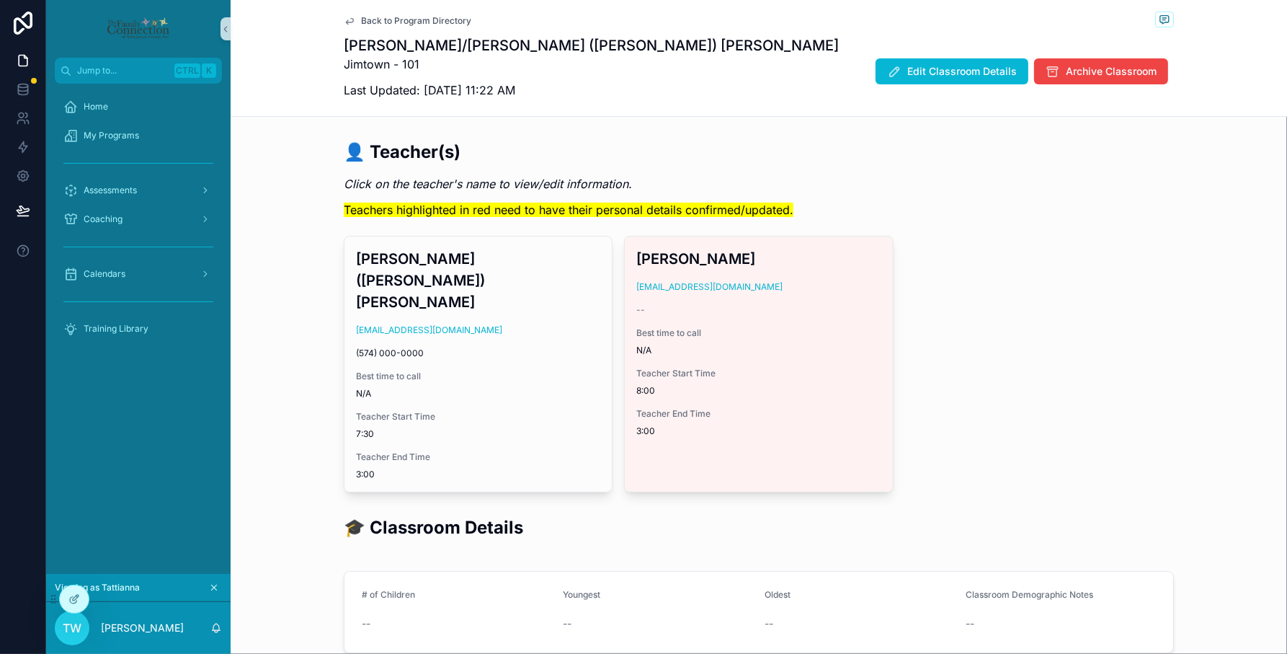
click at [747, 378] on span "Teacher Start Time" at bounding box center [758, 373] width 244 height 12
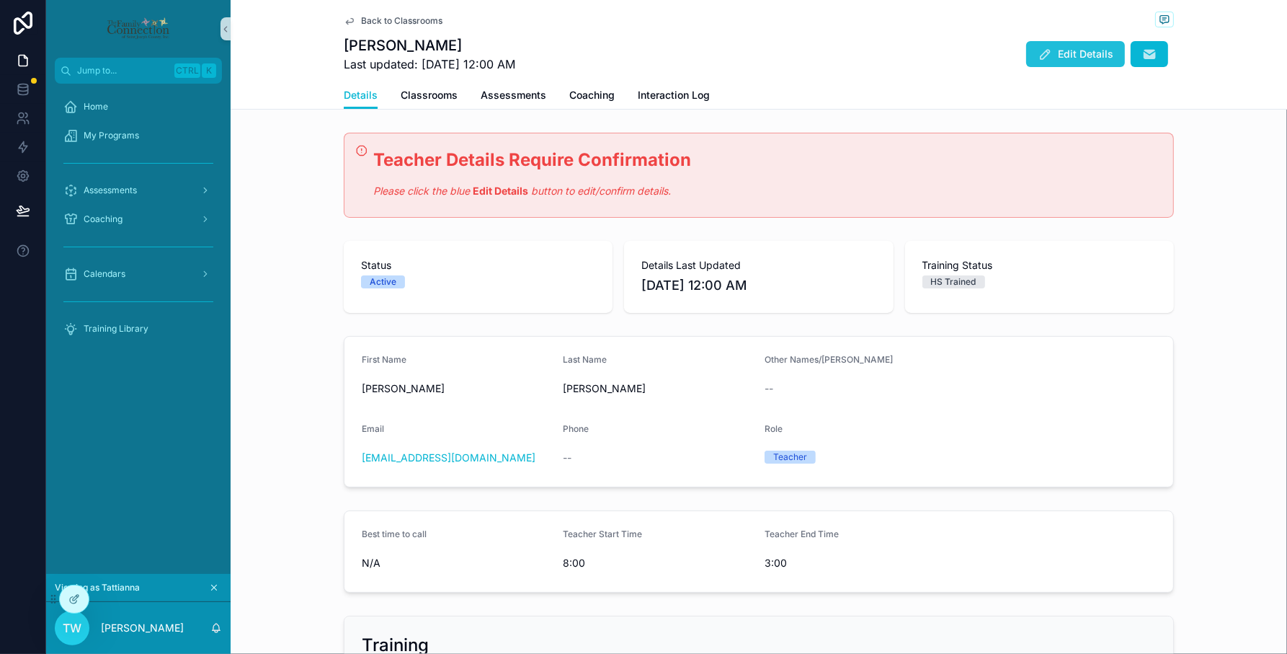
click at [1061, 51] on span "Edit Details" at bounding box center [1085, 54] width 55 height 14
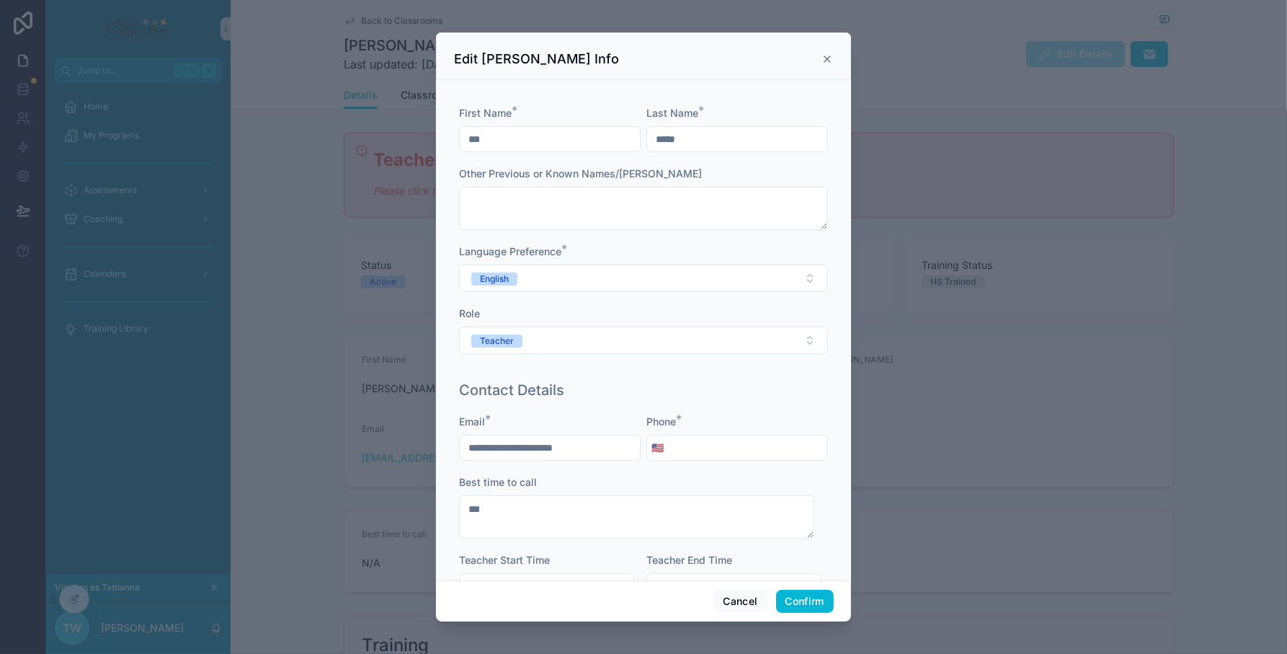
click at [747, 445] on input "tel" at bounding box center [747, 447] width 159 height 20
type input "**********"
drag, startPoint x: 809, startPoint y: 603, endPoint x: 802, endPoint y: 600, distance: 8.1
click at [808, 602] on button "Confirm" at bounding box center [805, 600] width 58 height 23
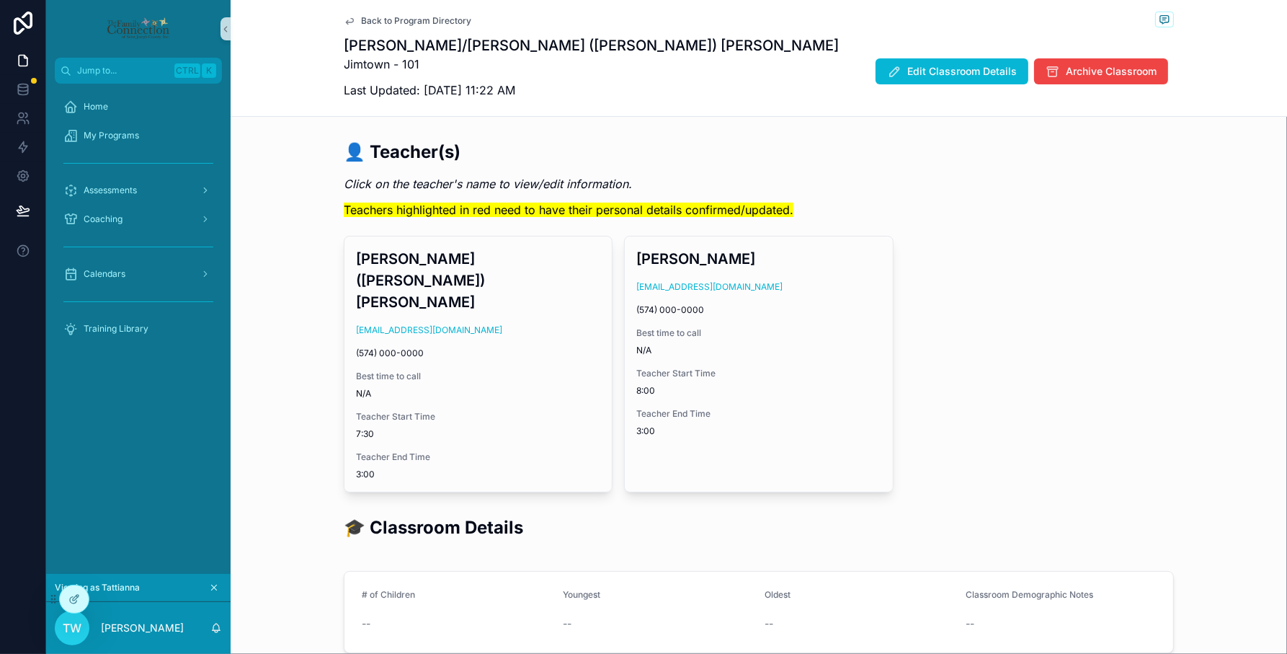
click at [416, 18] on span "Back to Program Directory" at bounding box center [416, 21] width 110 height 12
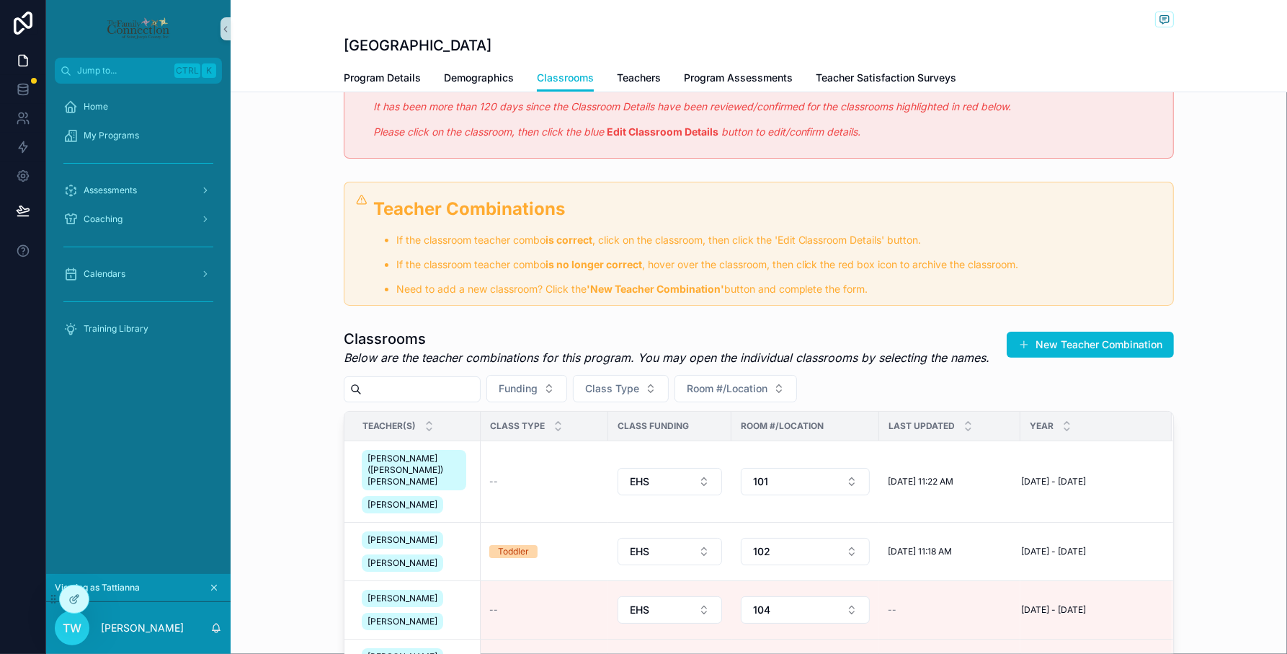
scroll to position [180, 0]
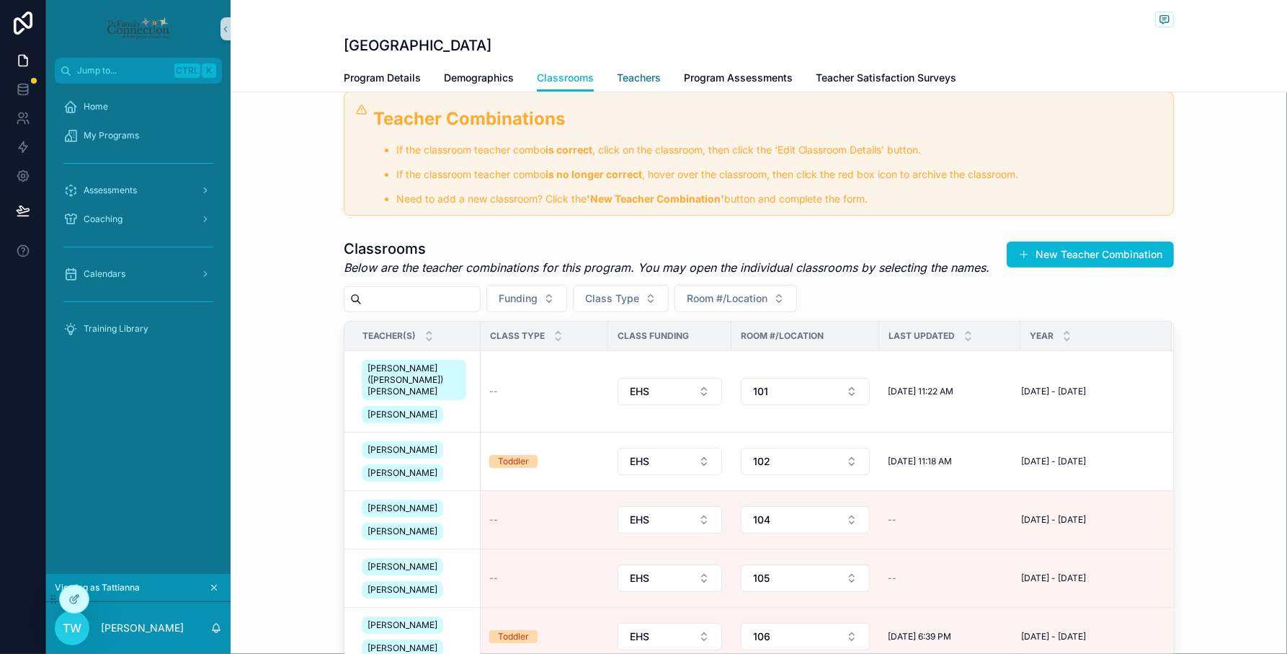
click at [618, 87] on link "Teachers" at bounding box center [639, 79] width 44 height 29
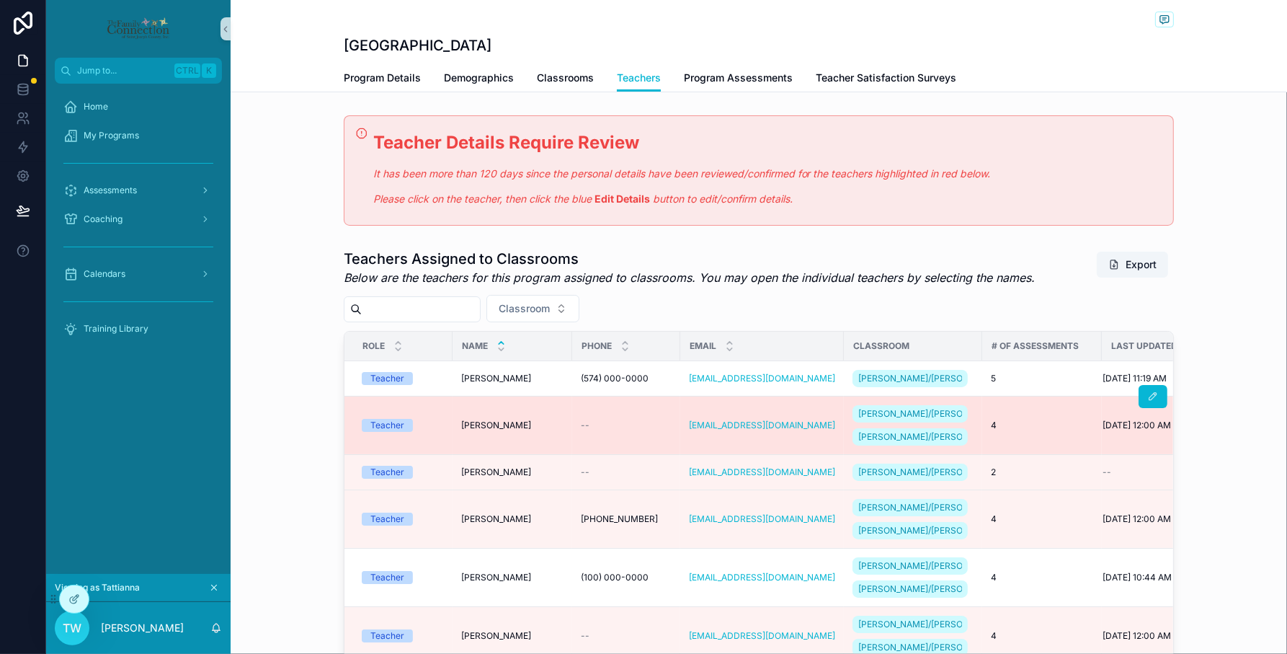
click at [538, 454] on td "[PERSON_NAME] [PERSON_NAME]" at bounding box center [513, 425] width 120 height 58
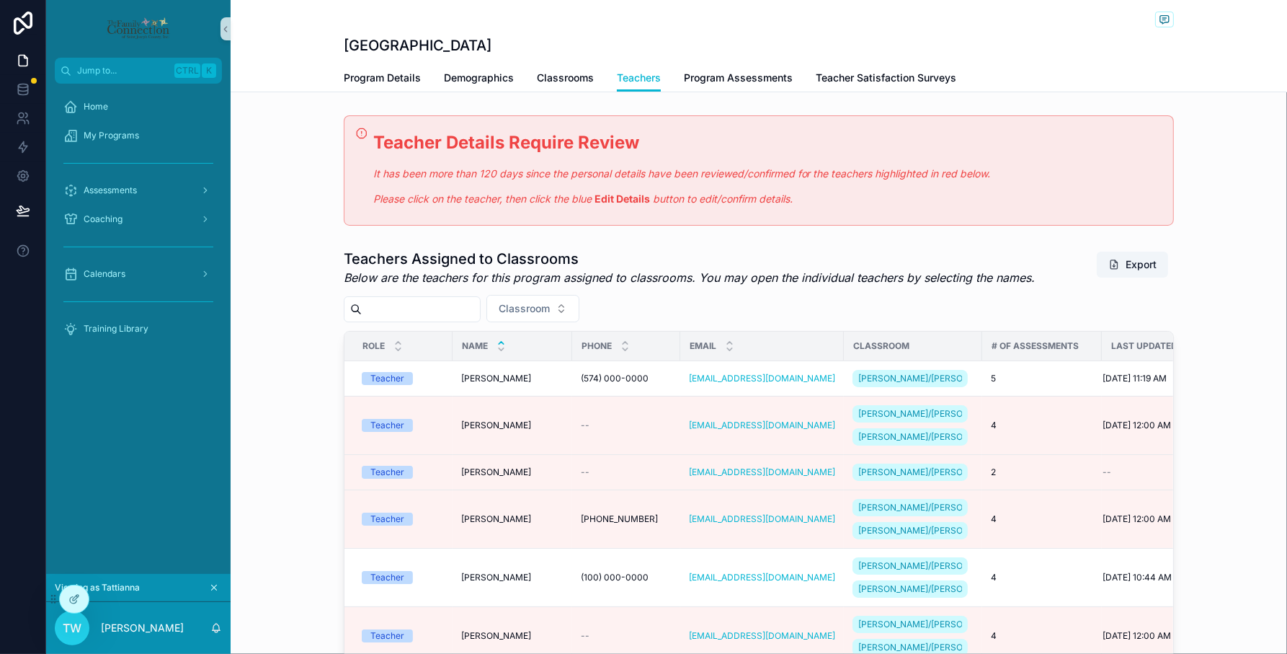
click at [467, 431] on span "[PERSON_NAME]" at bounding box center [496, 425] width 70 height 12
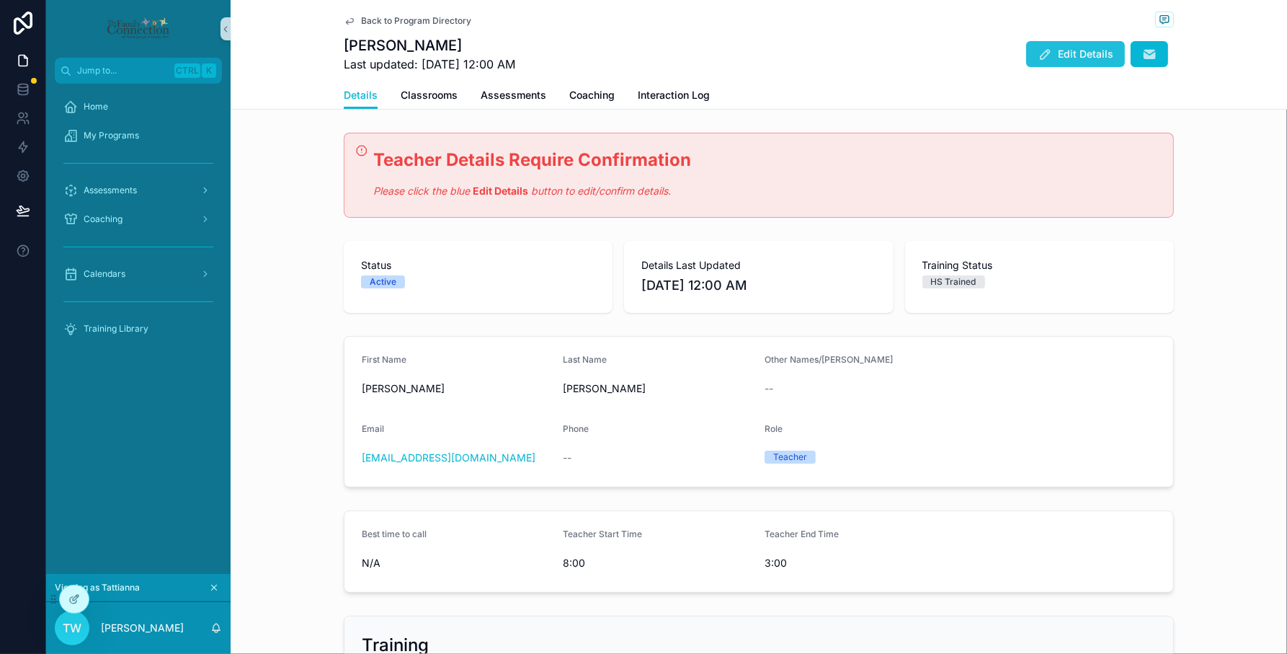
click at [1097, 52] on span "Edit Details" at bounding box center [1085, 54] width 55 height 14
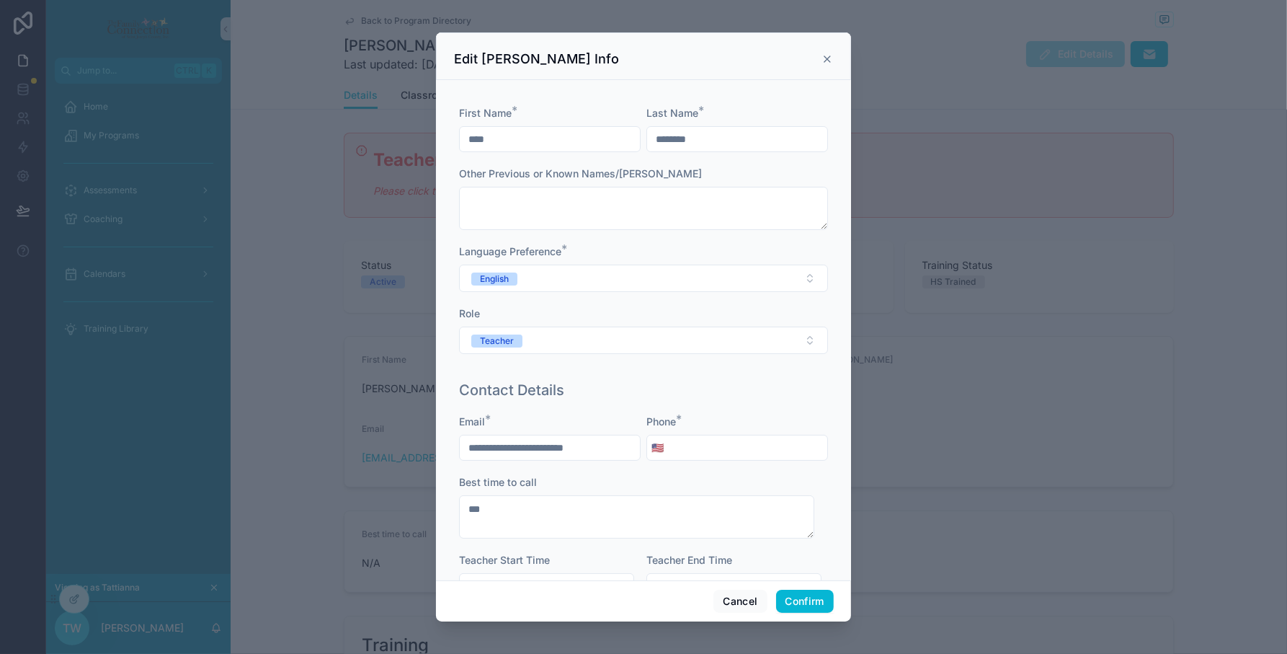
click at [731, 450] on input "tel" at bounding box center [747, 447] width 159 height 20
type input "**********"
click at [790, 602] on button "Confirm" at bounding box center [805, 600] width 58 height 23
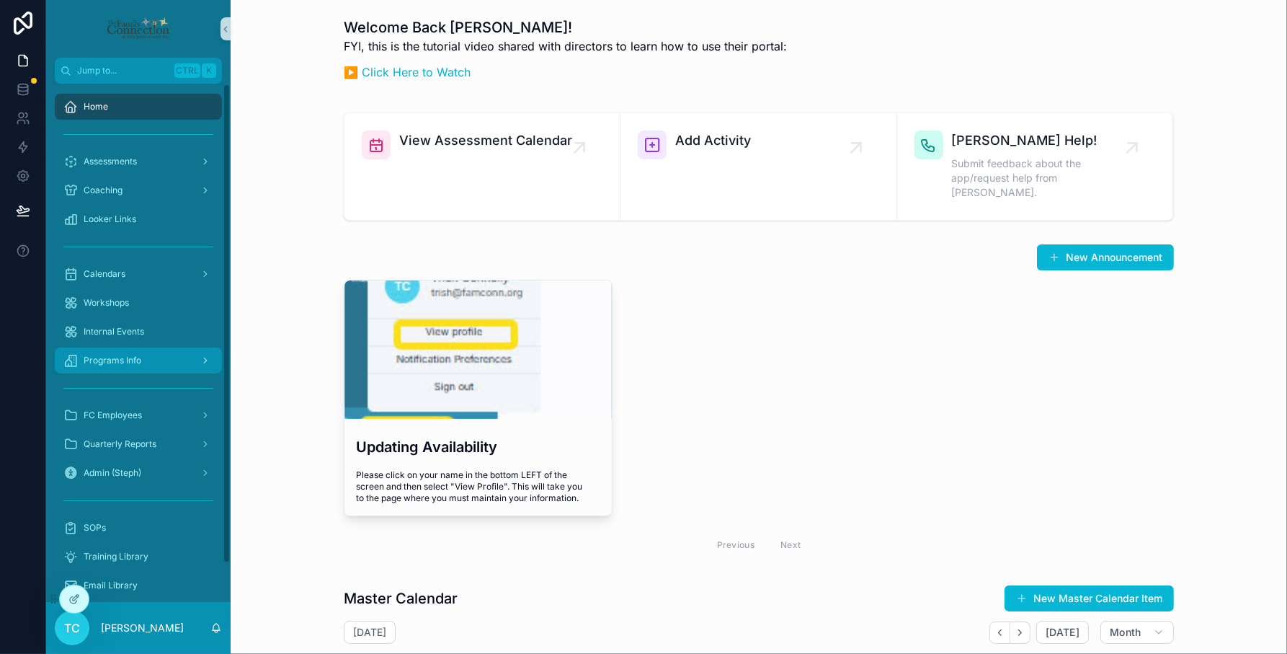
click at [106, 366] on div "Programs Info" at bounding box center [138, 360] width 150 height 23
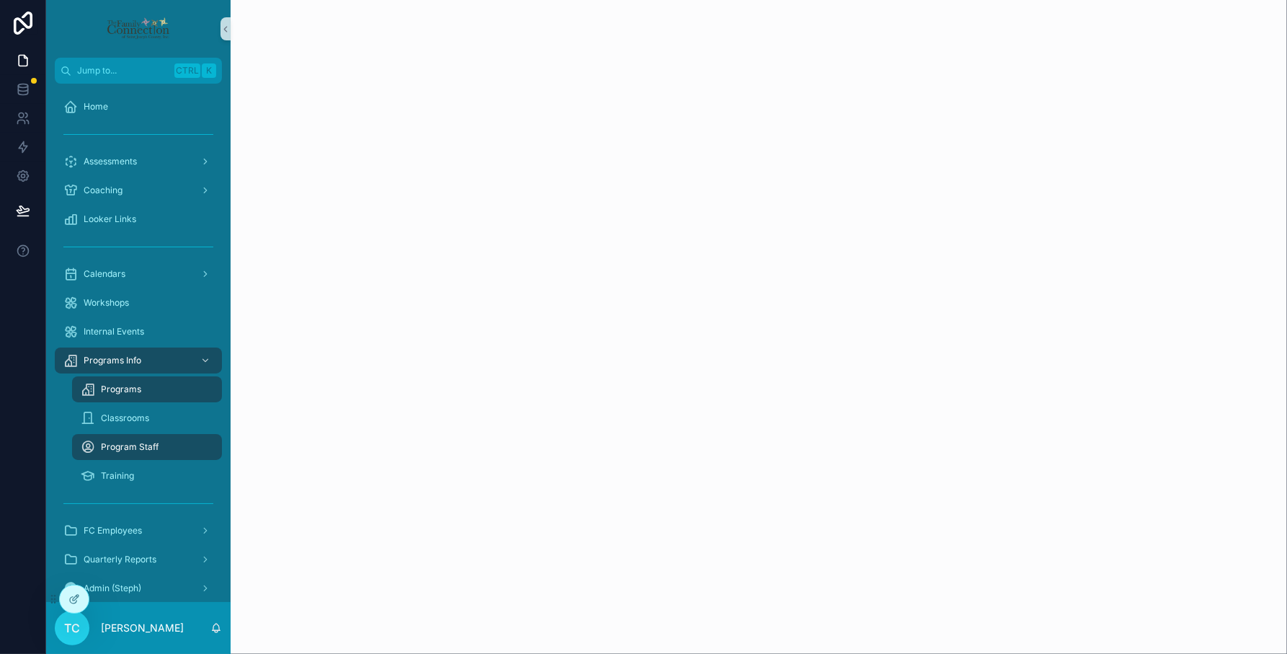
click at [114, 378] on div "Programs" at bounding box center [147, 389] width 133 height 23
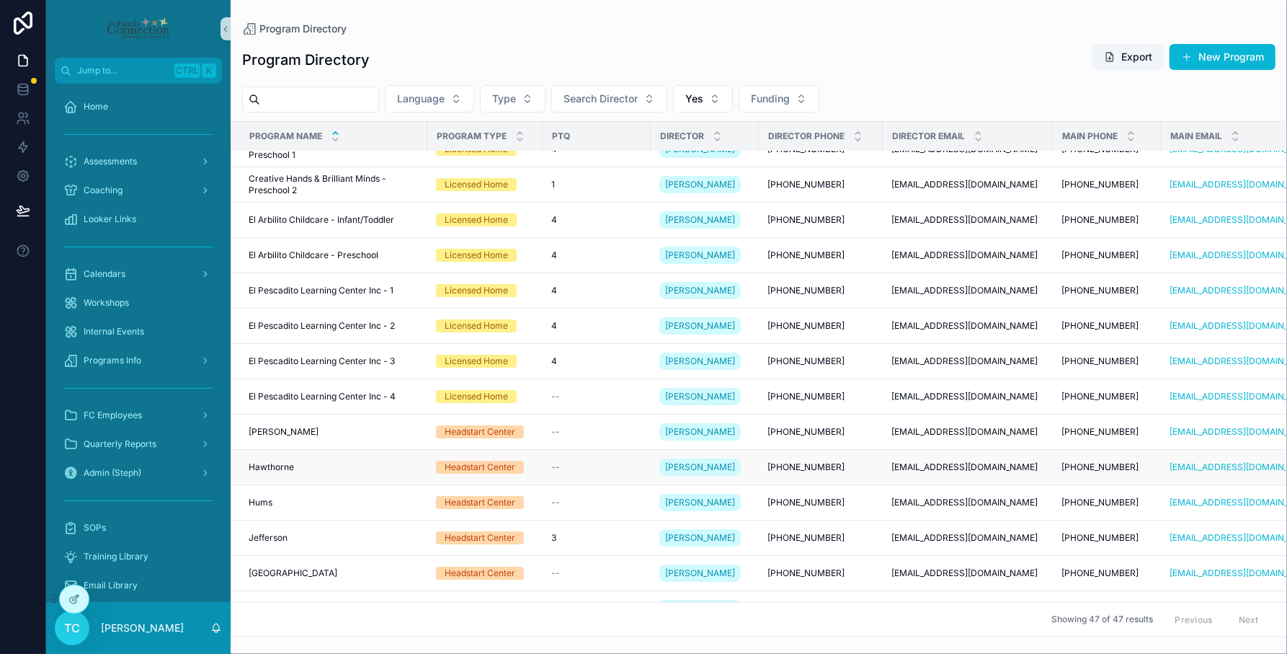
scroll to position [360, 0]
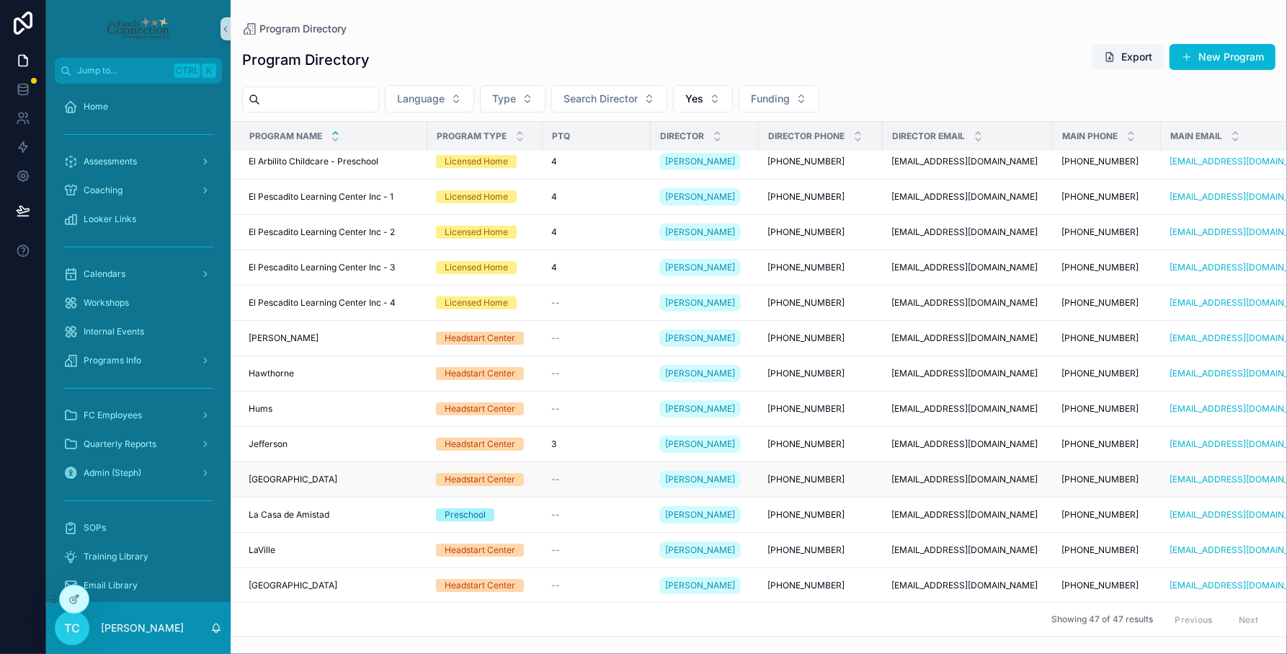
click at [351, 479] on div "Jimtown Jimtown" at bounding box center [334, 479] width 170 height 12
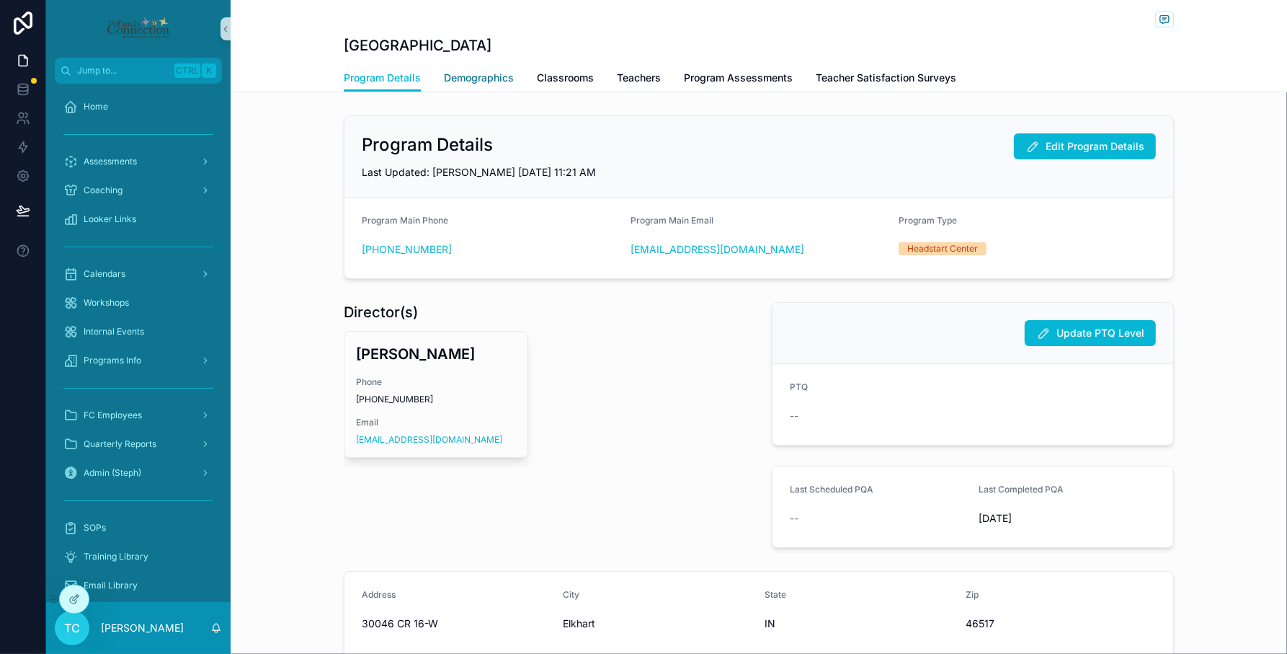
click at [470, 84] on span "Demographics" at bounding box center [479, 78] width 70 height 14
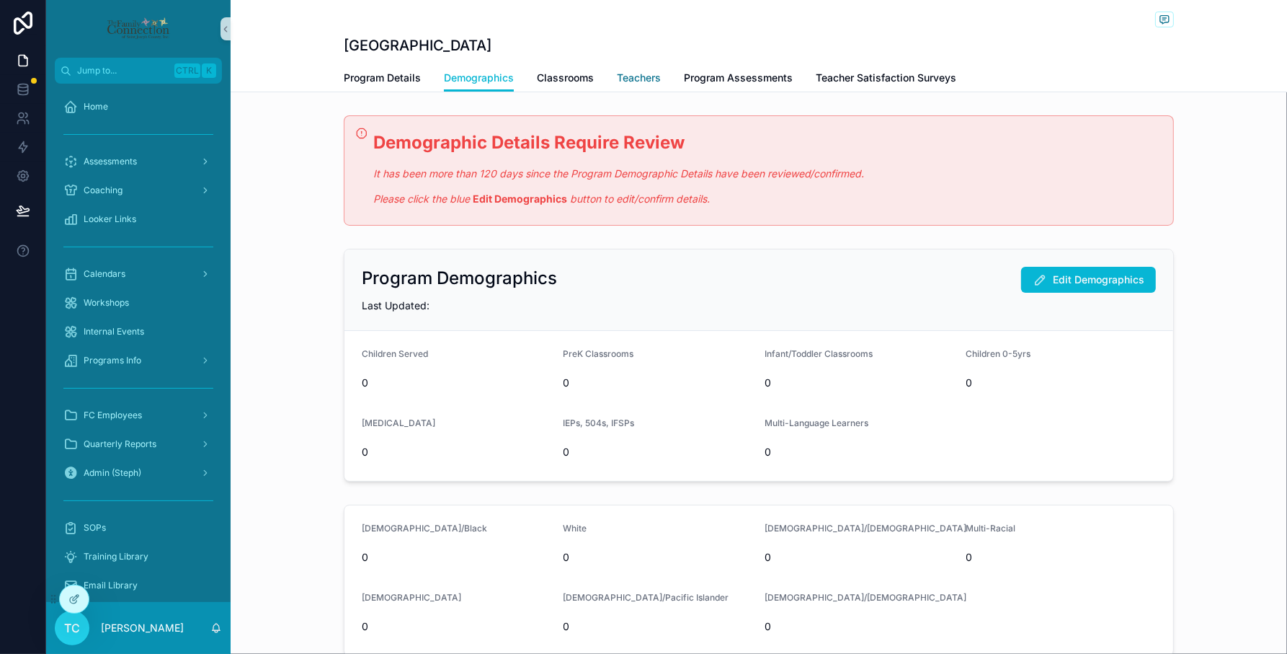
click at [636, 76] on span "Teachers" at bounding box center [639, 78] width 44 height 14
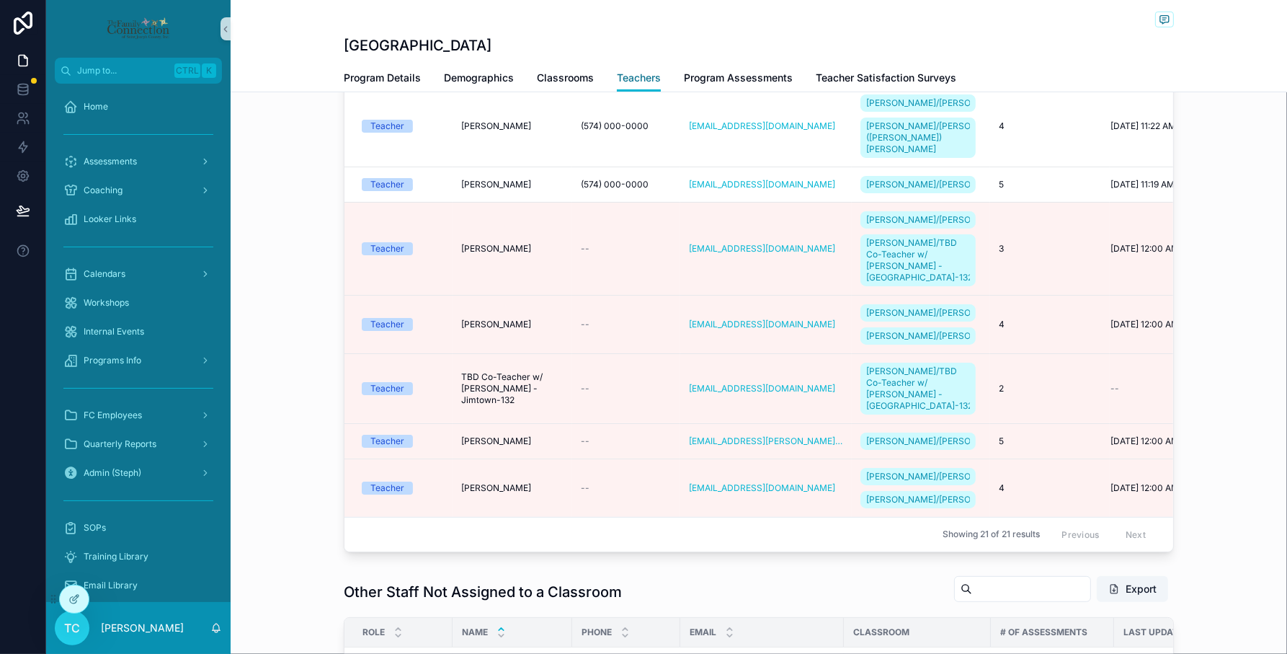
scroll to position [1146, 0]
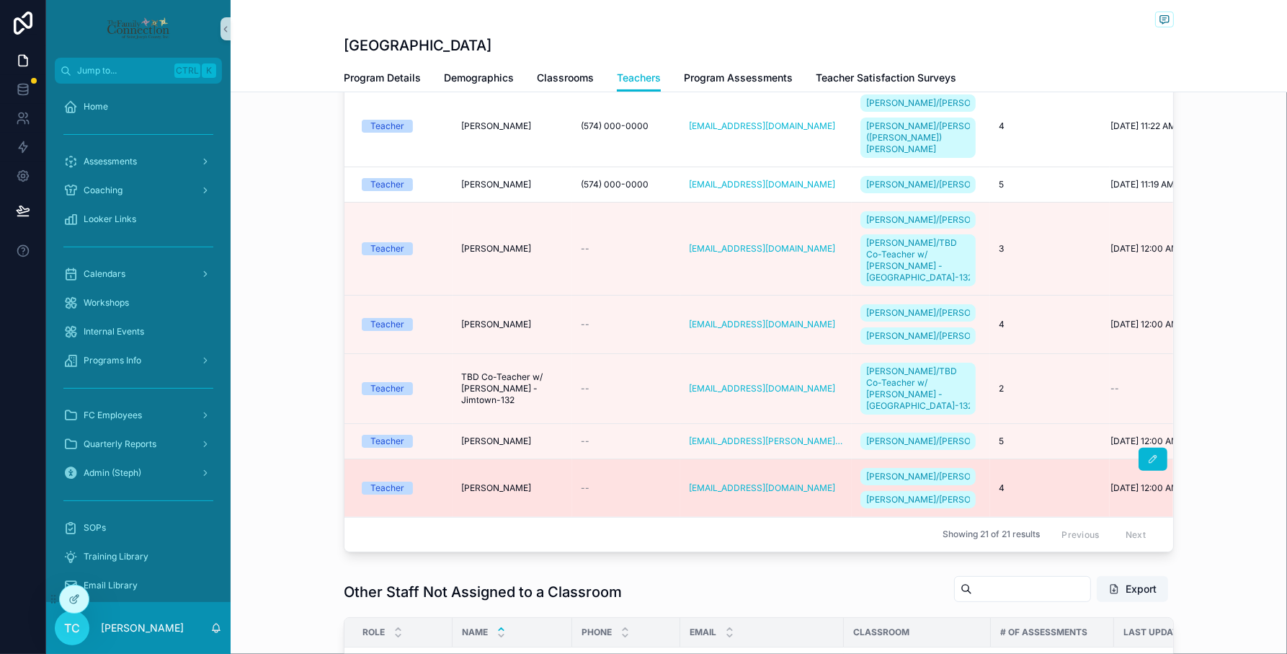
click at [641, 472] on td "--" at bounding box center [626, 487] width 108 height 58
click at [503, 482] on span "[PERSON_NAME]" at bounding box center [496, 488] width 70 height 12
click at [503, 383] on div "Jimtown Teachers Program Details Demographics Classrooms Teachers Program Asses…" at bounding box center [759, 57] width 1056 height 654
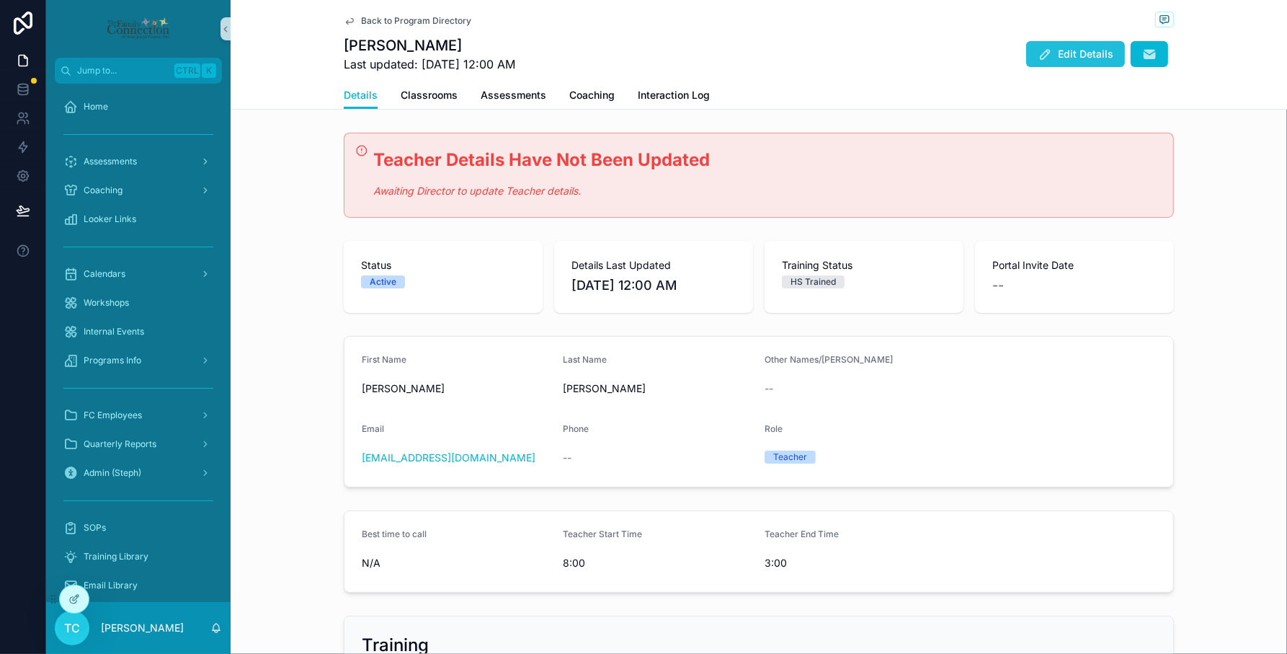
click at [1082, 54] on span "Edit Details" at bounding box center [1085, 54] width 55 height 14
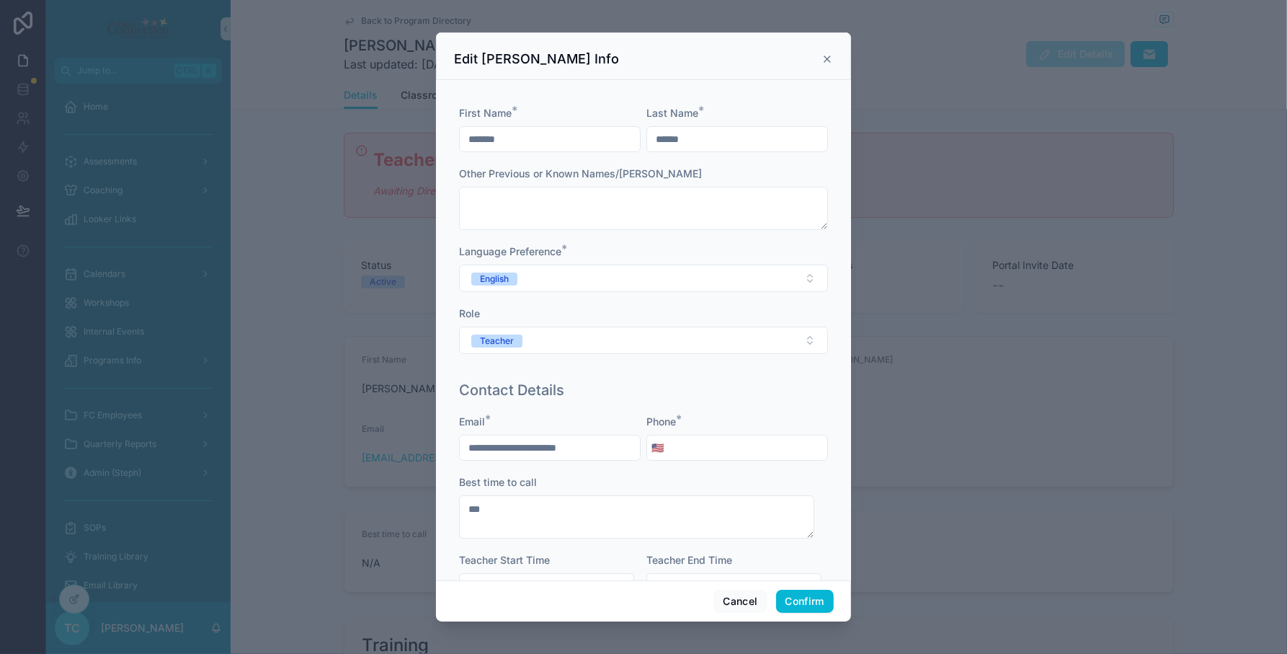
click at [746, 445] on input "tel" at bounding box center [747, 447] width 159 height 20
type input "**********"
click at [794, 596] on button "Confirm" at bounding box center [805, 600] width 58 height 23
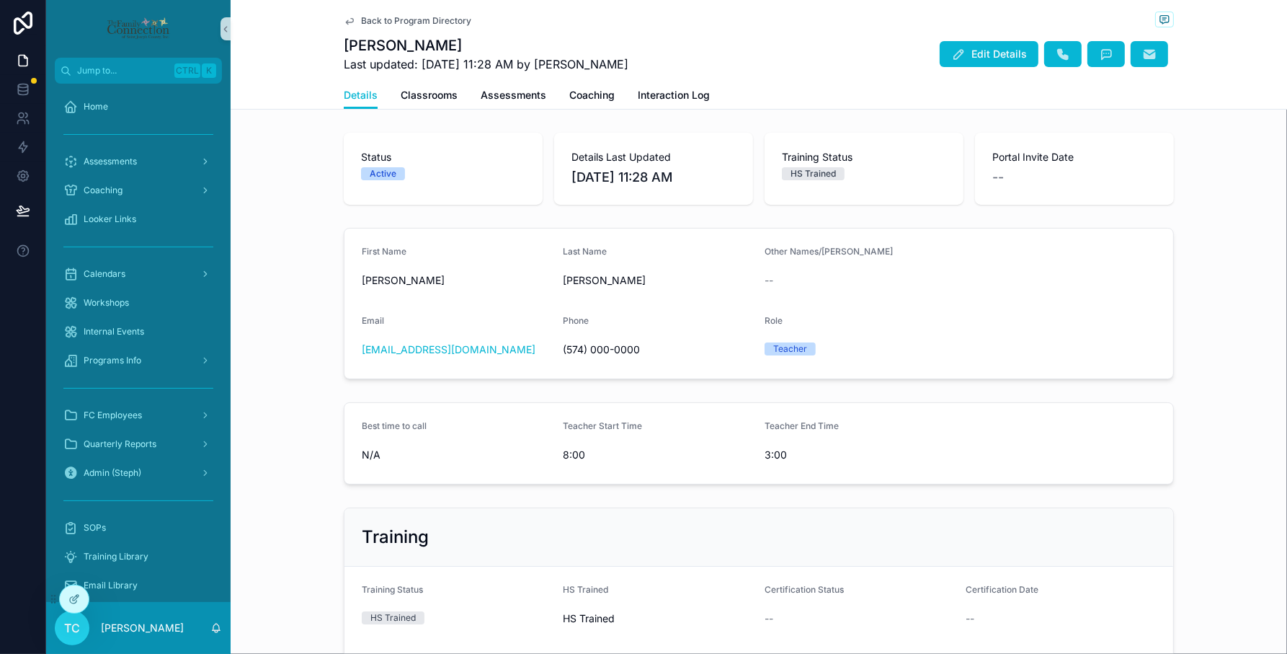
click at [419, 17] on span "Back to Program Directory" at bounding box center [416, 21] width 110 height 12
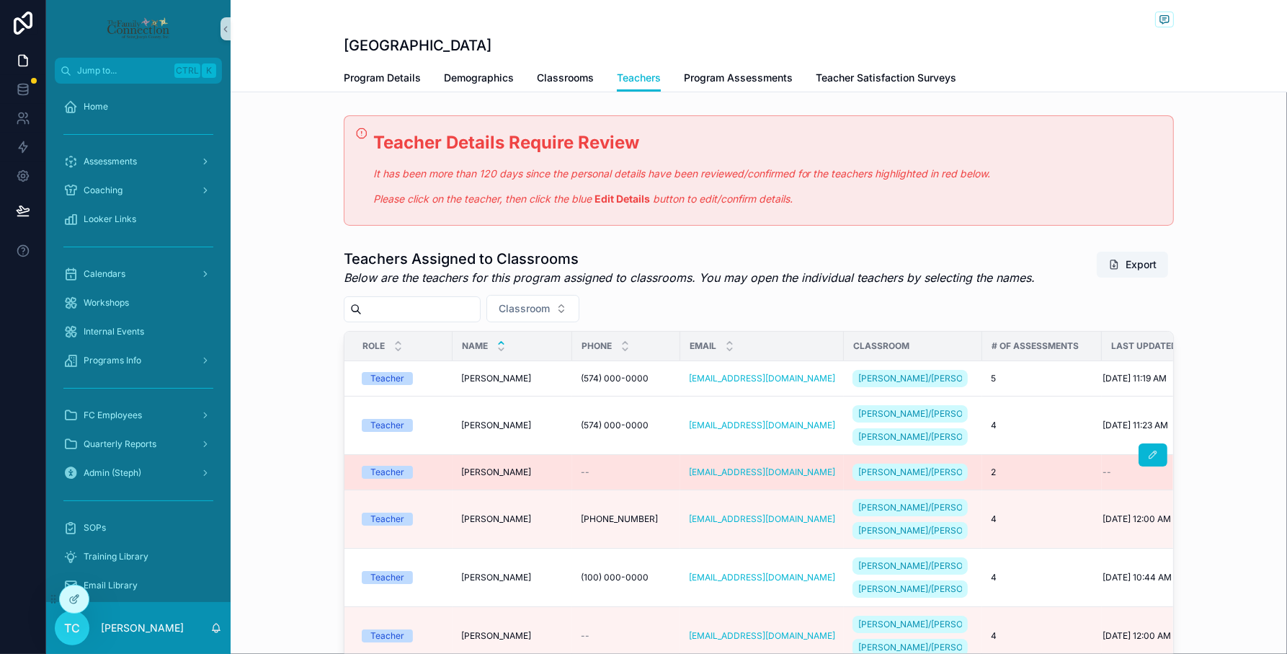
click at [572, 489] on td "--" at bounding box center [626, 471] width 108 height 35
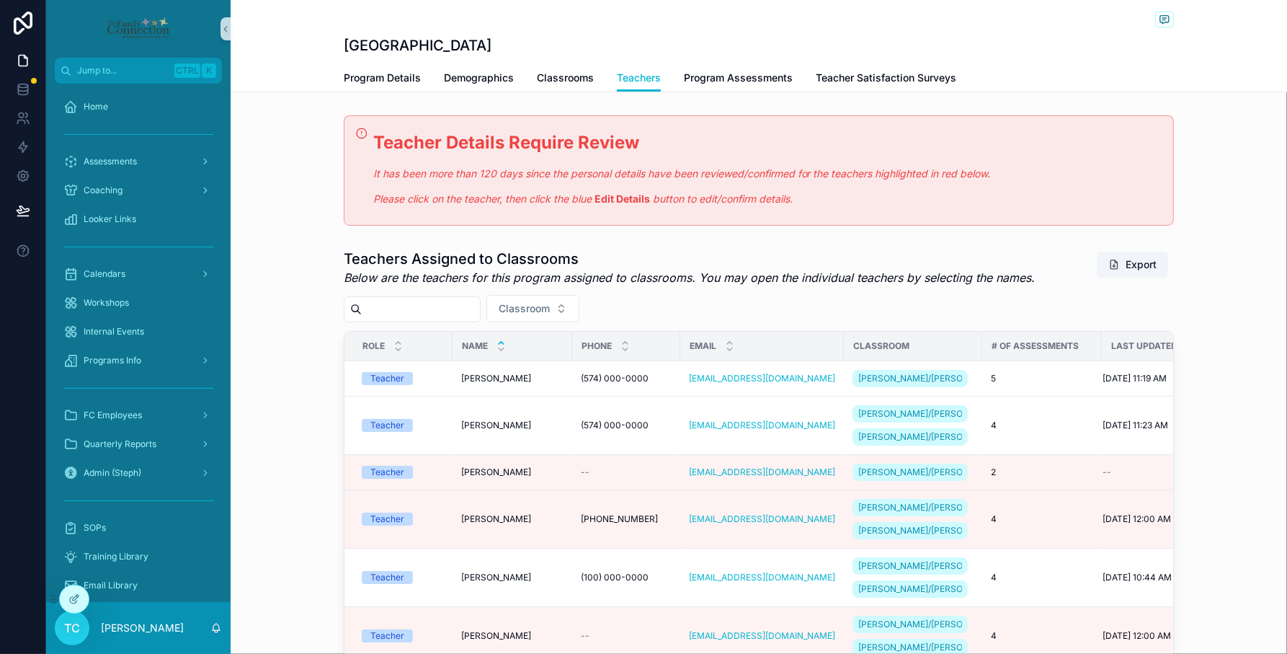
click at [532, 478] on div "Brianna Love Brianna Love" at bounding box center [512, 472] width 102 height 12
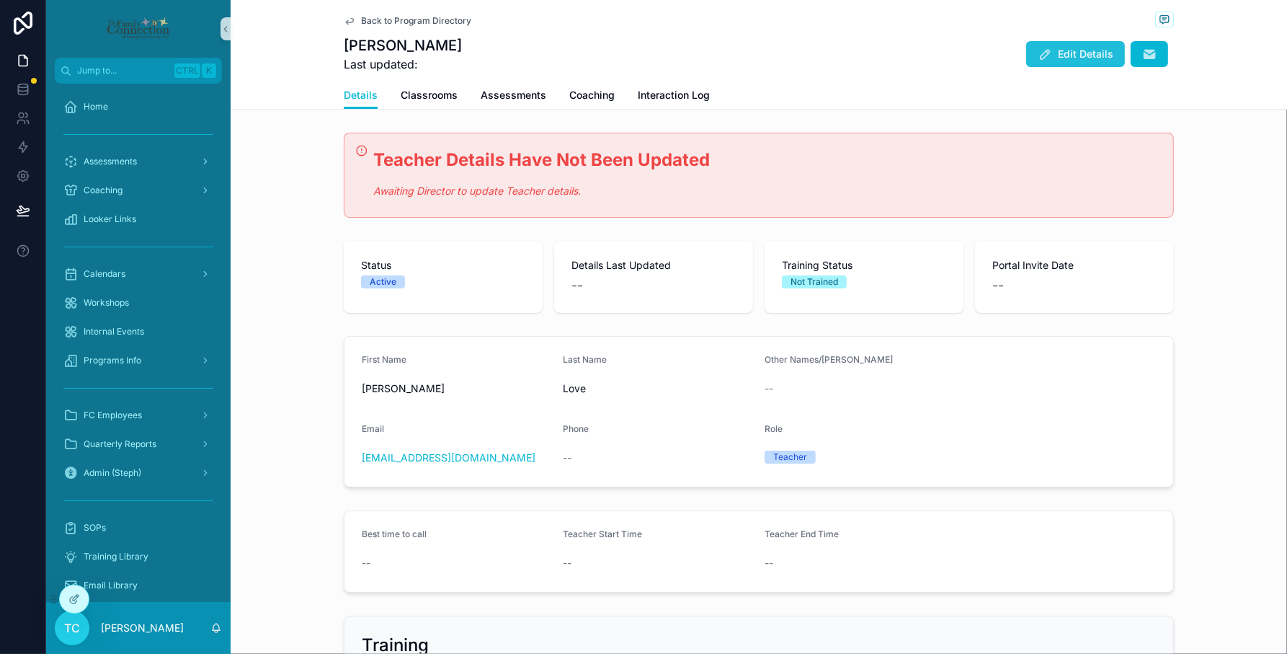
click at [1049, 66] on button "Edit Details" at bounding box center [1075, 54] width 99 height 26
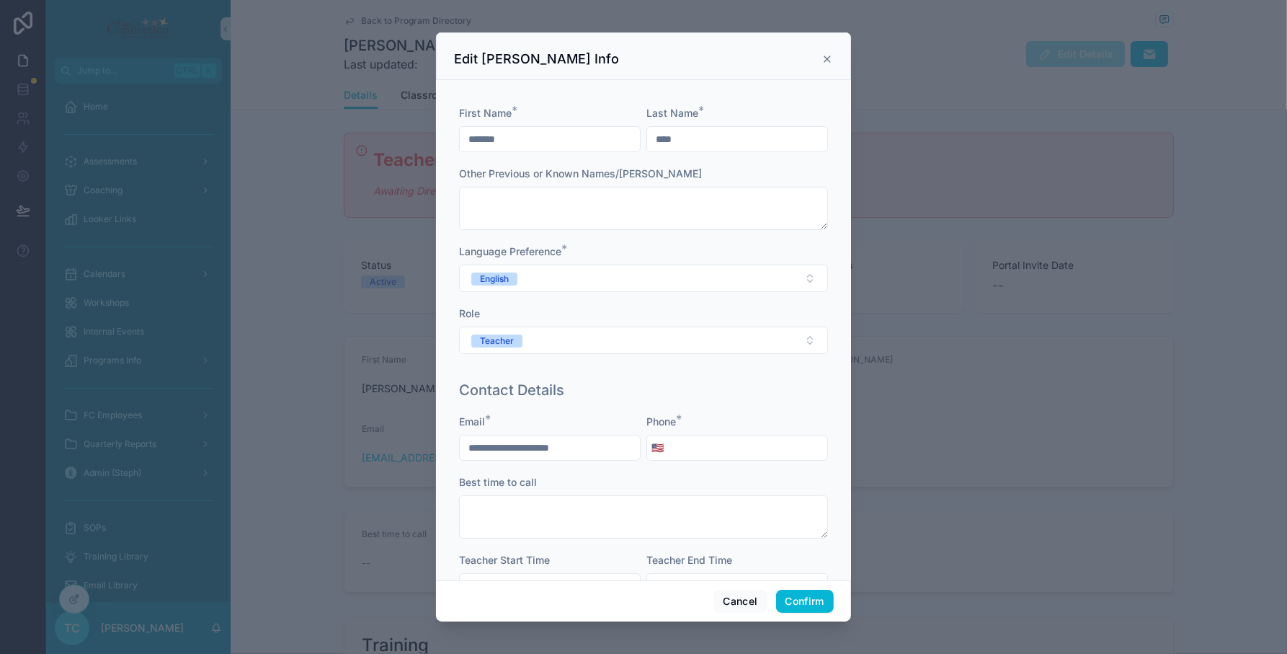
click at [710, 454] on input "tel" at bounding box center [747, 447] width 159 height 20
type input "**********"
drag, startPoint x: 793, startPoint y: 600, endPoint x: 737, endPoint y: 538, distance: 83.1
click at [793, 600] on button "Confirm" at bounding box center [805, 600] width 58 height 23
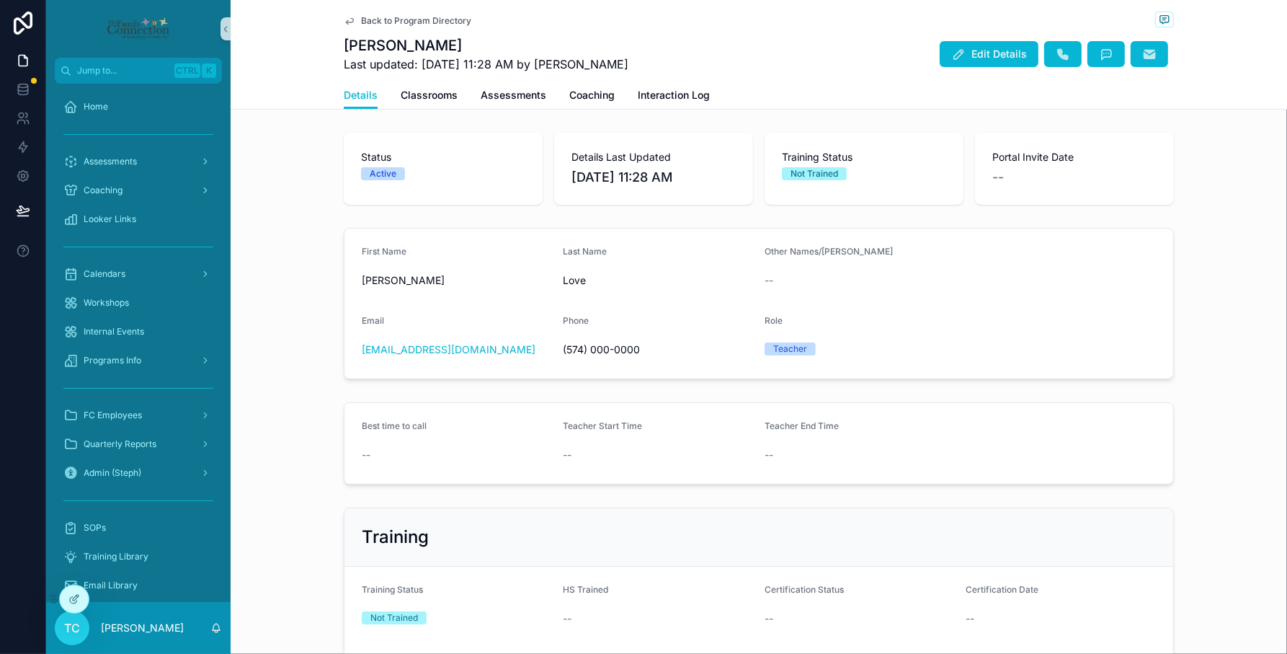
click at [423, 19] on span "Back to Program Directory" at bounding box center [416, 21] width 110 height 12
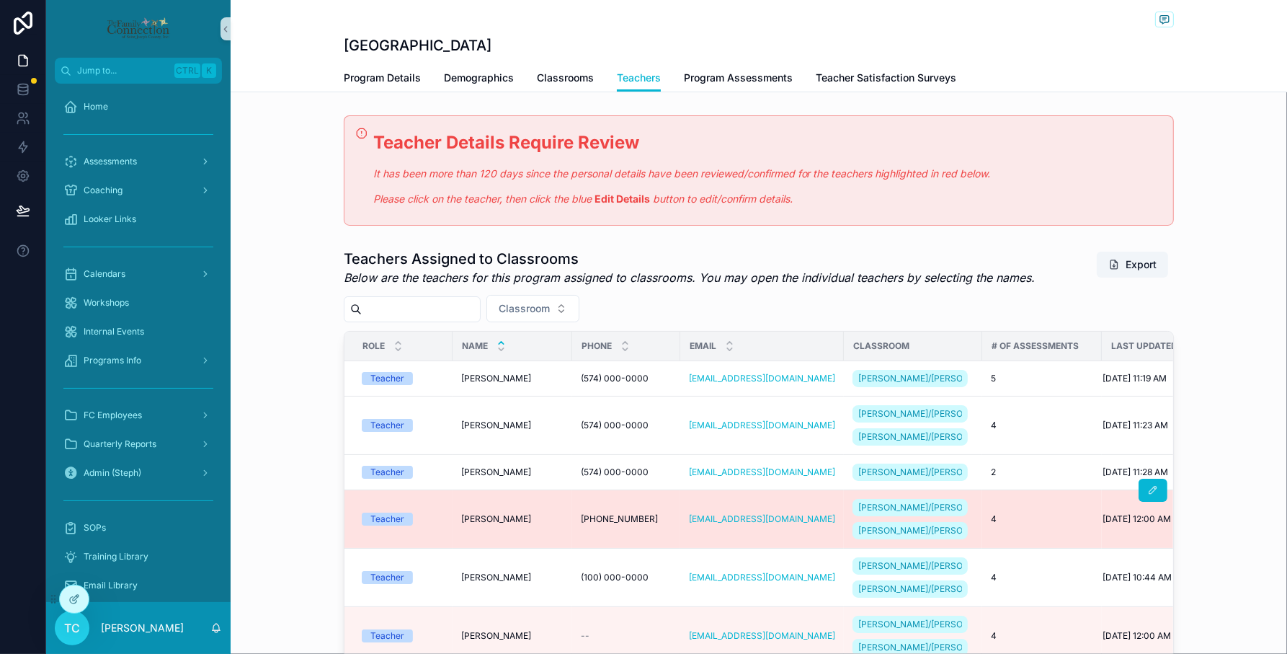
click at [521, 525] on span "[PERSON_NAME]" at bounding box center [496, 519] width 70 height 12
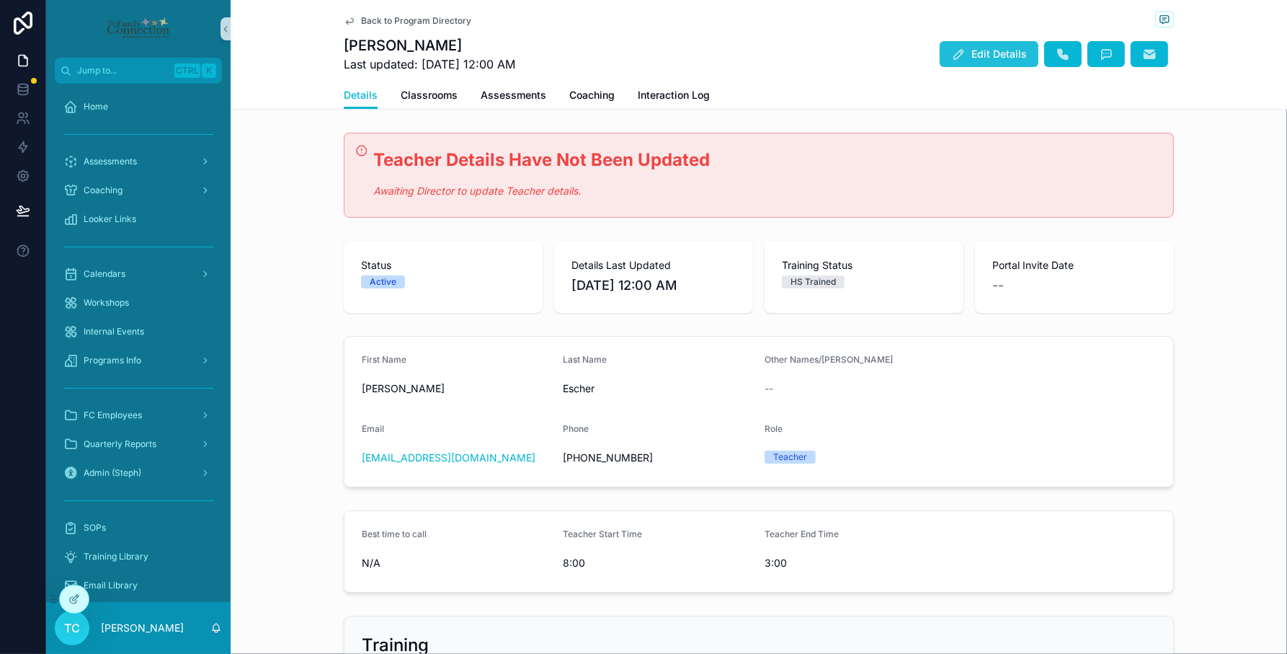
click at [988, 42] on button "Edit Details" at bounding box center [989, 54] width 99 height 26
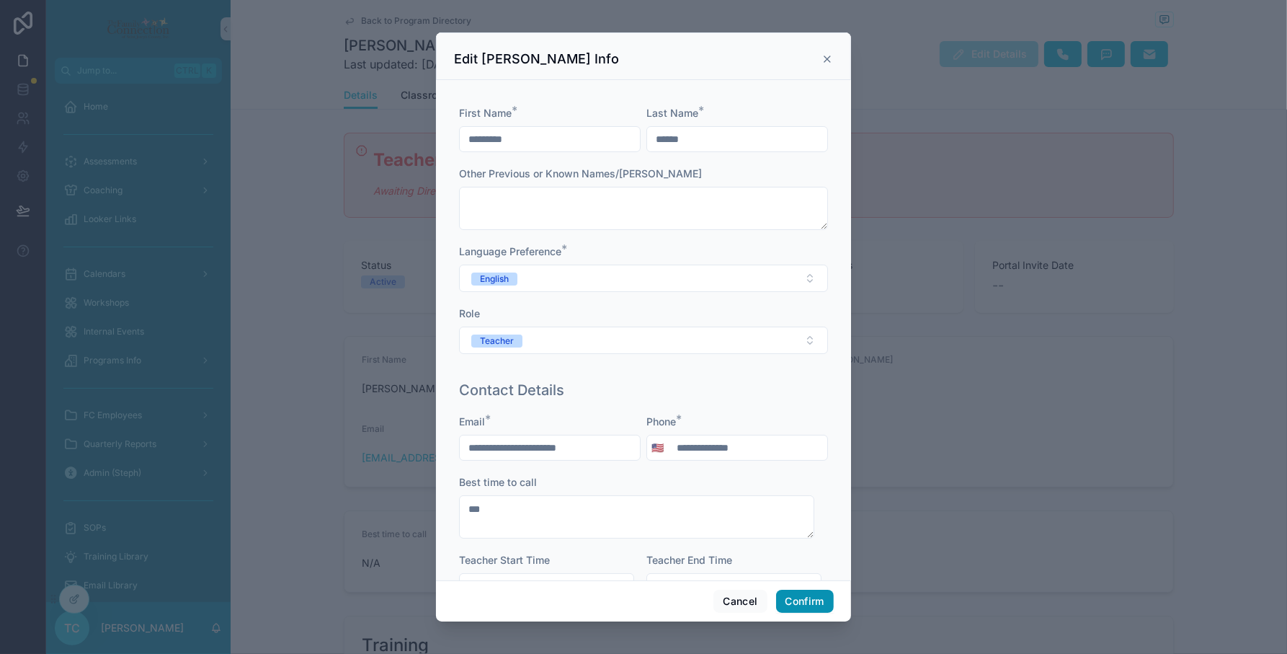
click at [816, 606] on button "Confirm" at bounding box center [805, 600] width 58 height 23
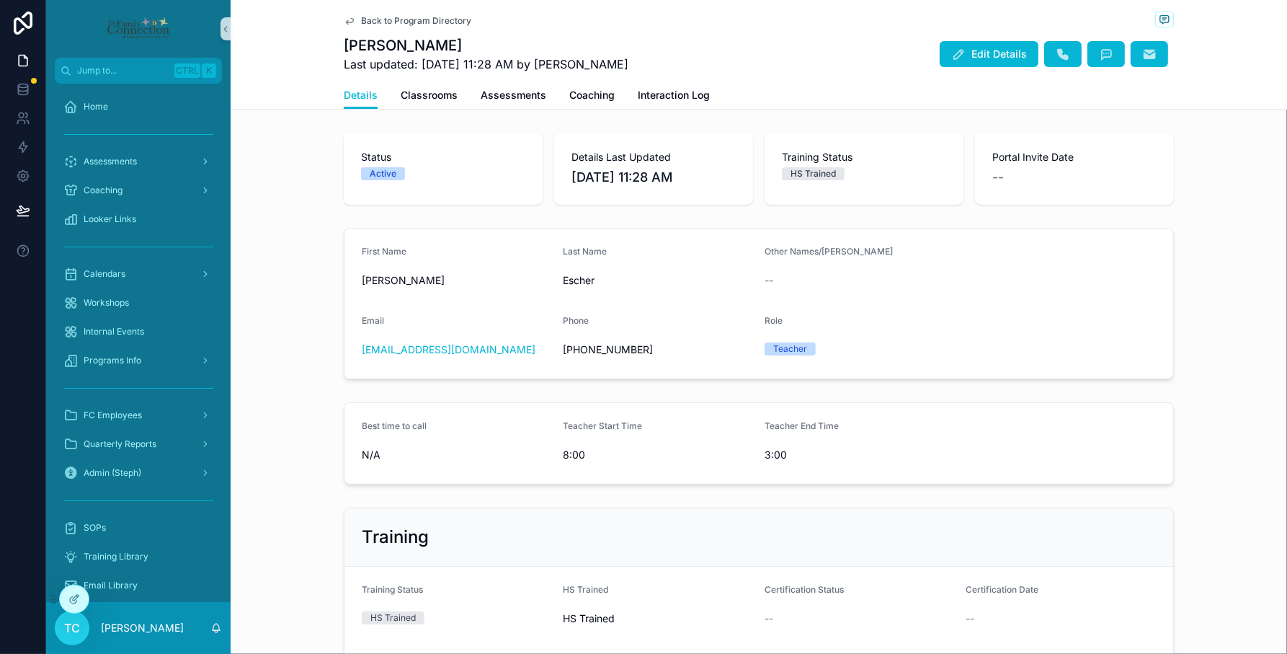
click at [445, 22] on span "Back to Program Directory" at bounding box center [416, 21] width 110 height 12
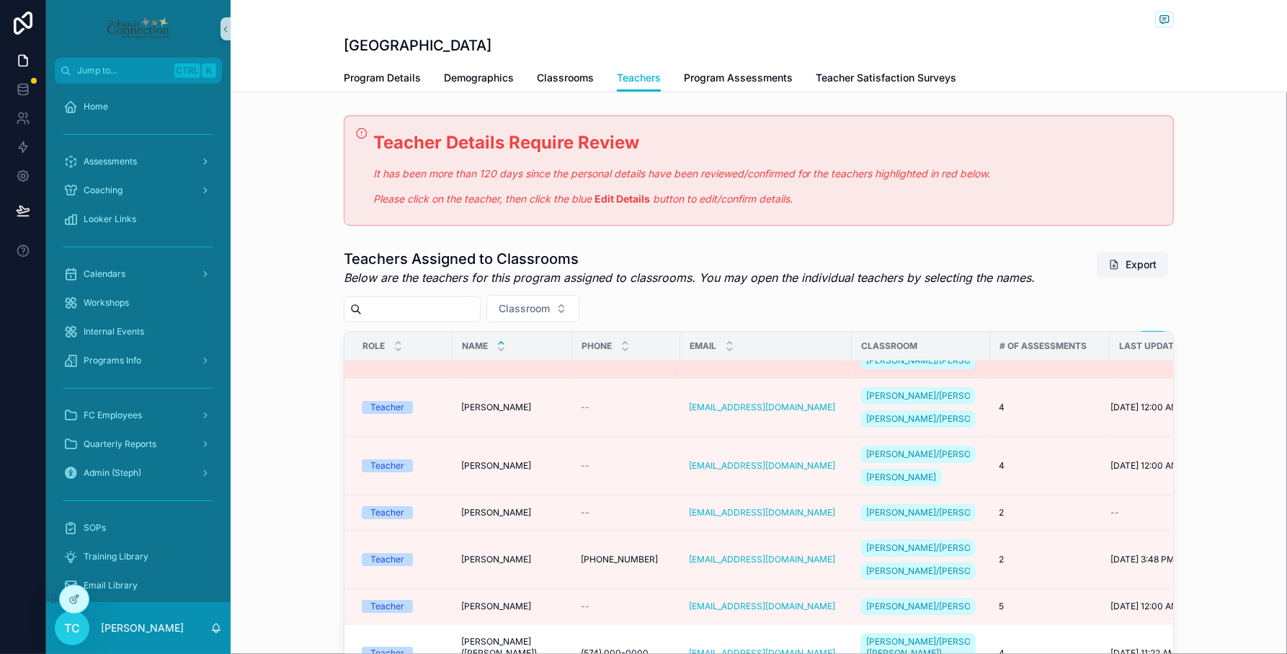
scroll to position [360, 0]
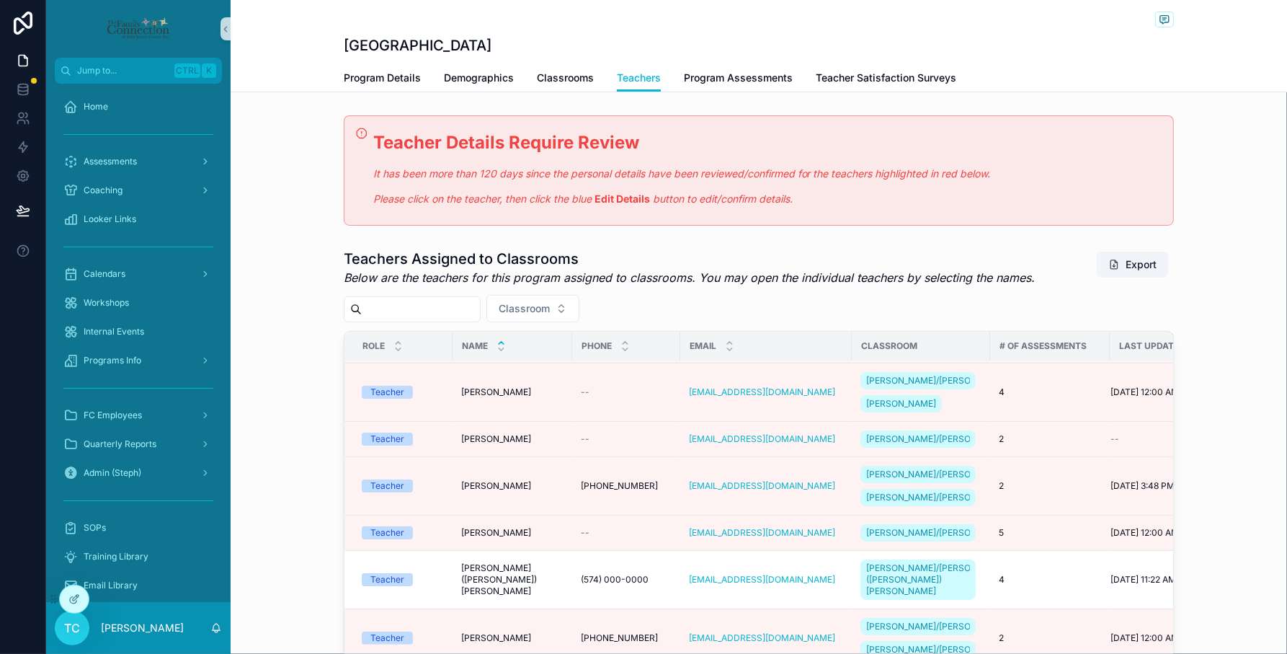
click at [295, 539] on div "Teachers Assigned to Classrooms Below are the teachers for this program assigne…" at bounding box center [759, 535] width 1056 height 585
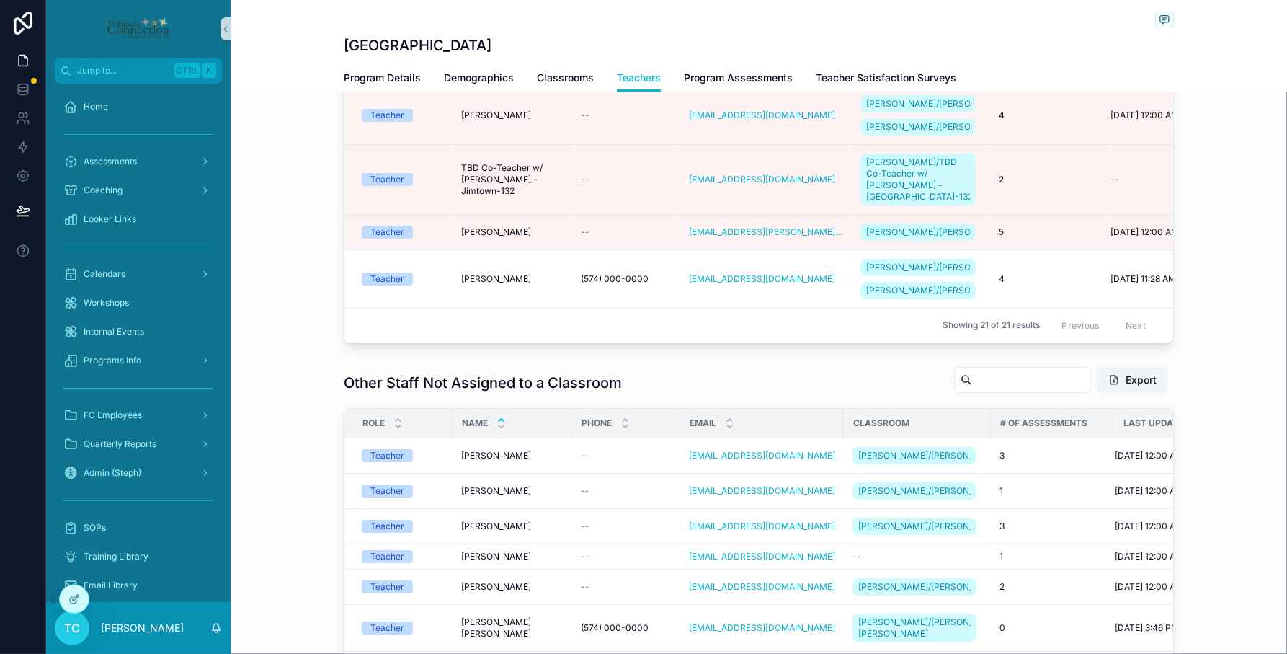
scroll to position [450, 0]
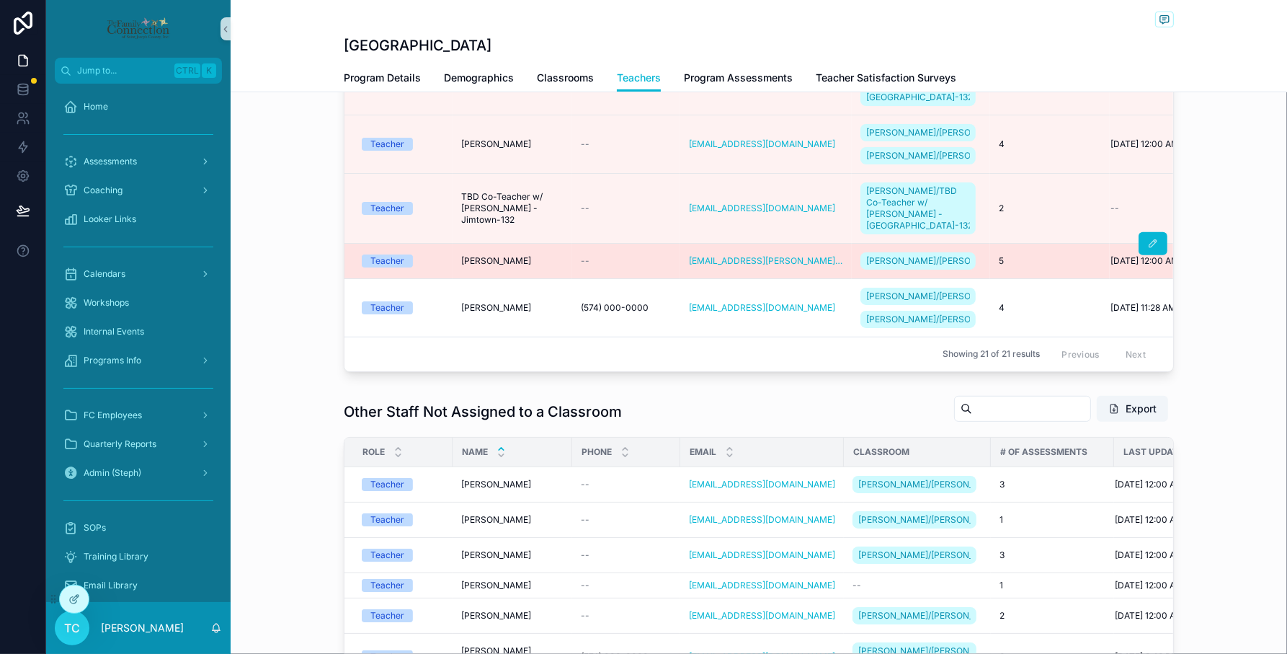
click at [551, 243] on td "TJ Douglas-Johnson TJ Douglas-Johnson" at bounding box center [513, 260] width 120 height 35
click at [480, 243] on td "TJ Douglas-Johnson TJ Douglas-Johnson" at bounding box center [513, 260] width 120 height 35
click at [481, 255] on span "[PERSON_NAME]" at bounding box center [496, 261] width 70 height 12
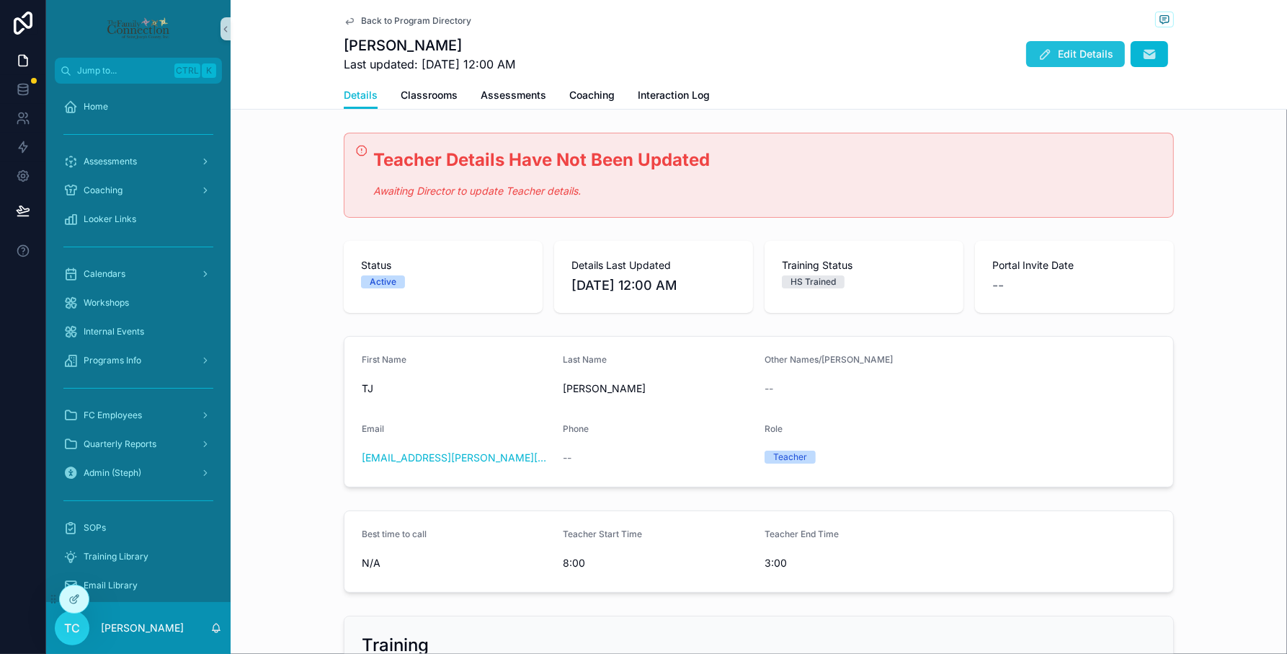
click at [1074, 56] on span "Edit Details" at bounding box center [1085, 54] width 55 height 14
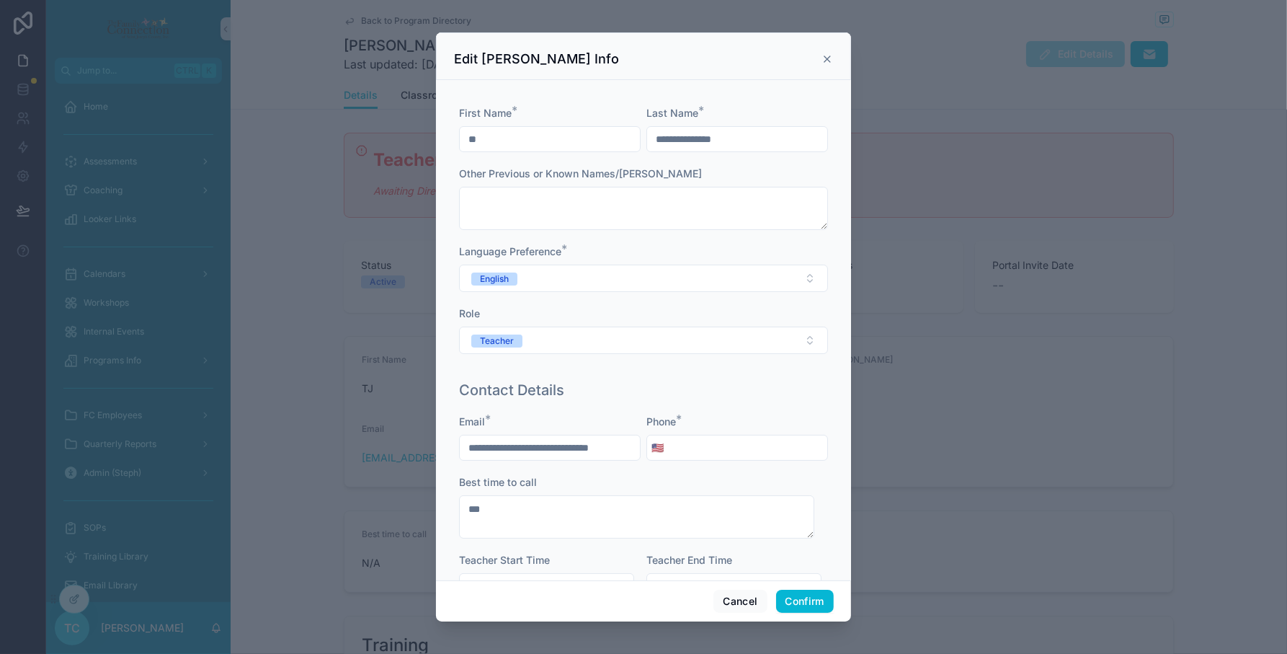
click at [733, 451] on input "tel" at bounding box center [747, 447] width 159 height 20
type input "**********"
drag, startPoint x: 798, startPoint y: 599, endPoint x: 769, endPoint y: 615, distance: 33.5
click at [798, 600] on button "Confirm" at bounding box center [805, 600] width 58 height 23
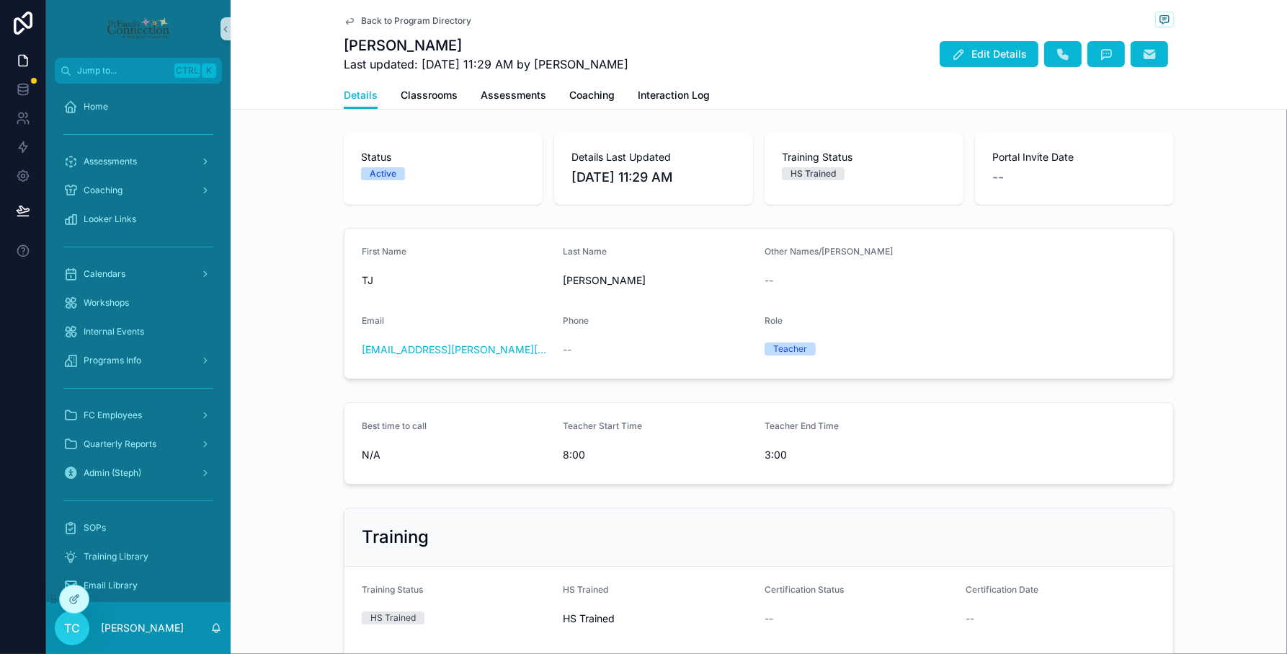
click at [419, 19] on span "Back to Program Directory" at bounding box center [416, 21] width 110 height 12
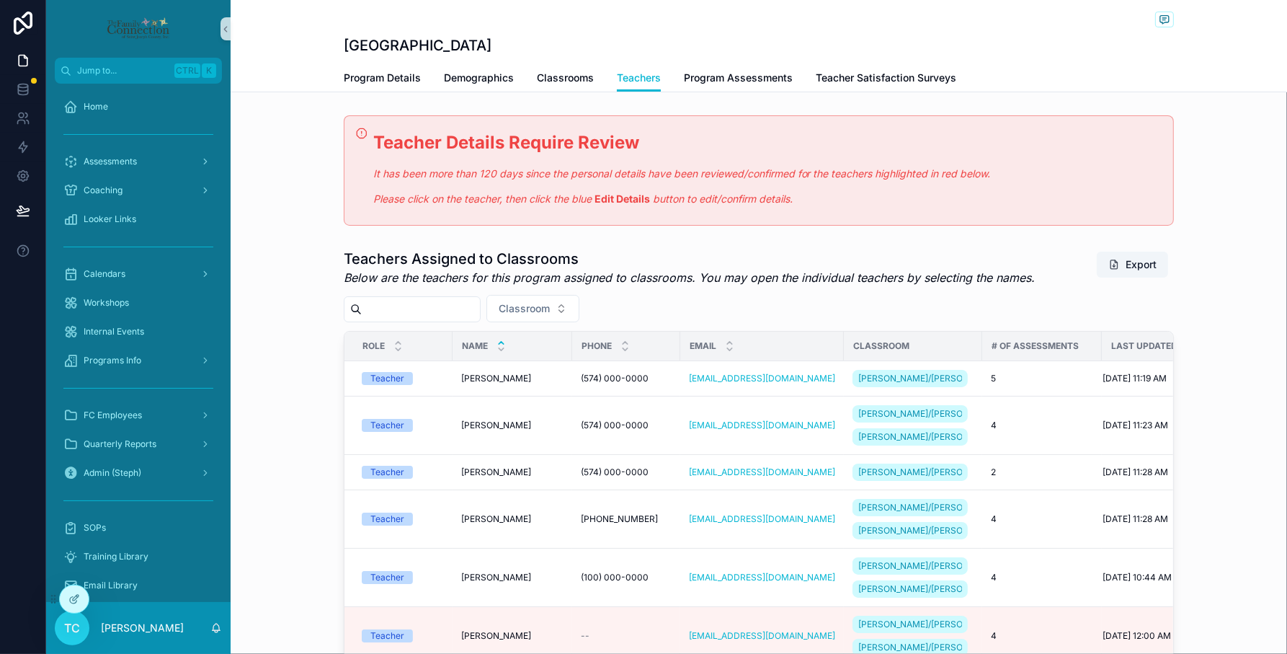
click at [1202, 346] on div "Teachers Assigned to Classrooms Below are the teachers for this program assigne…" at bounding box center [759, 535] width 1056 height 585
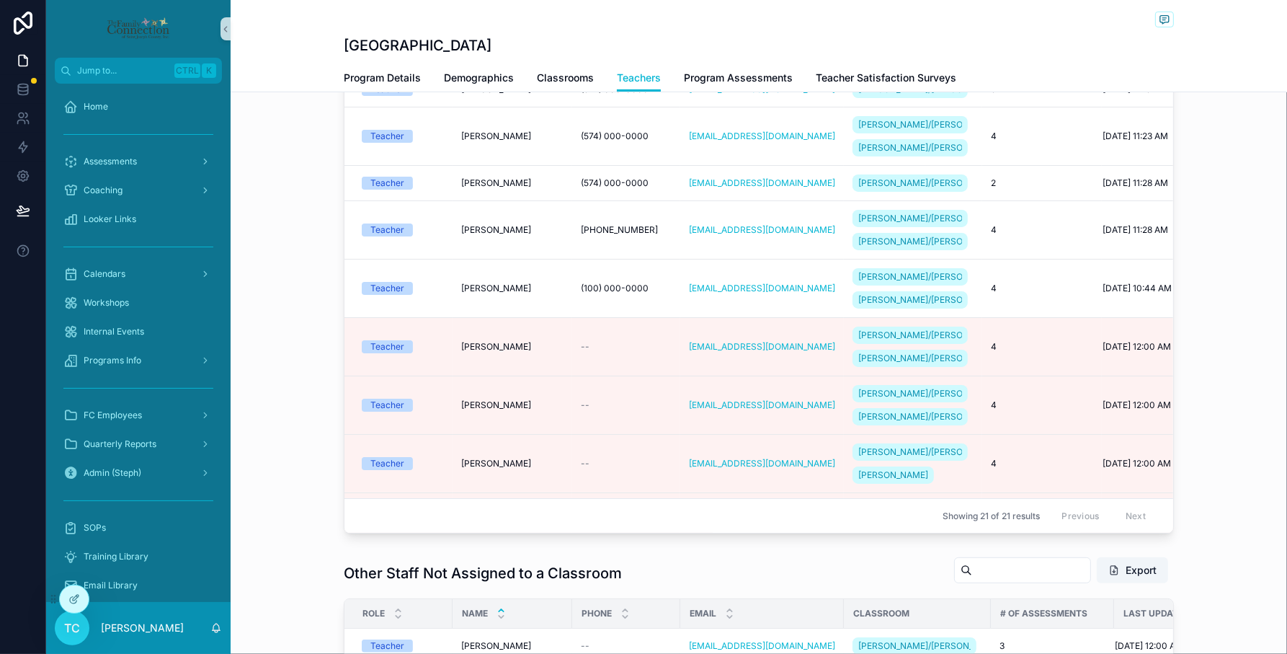
scroll to position [293, 0]
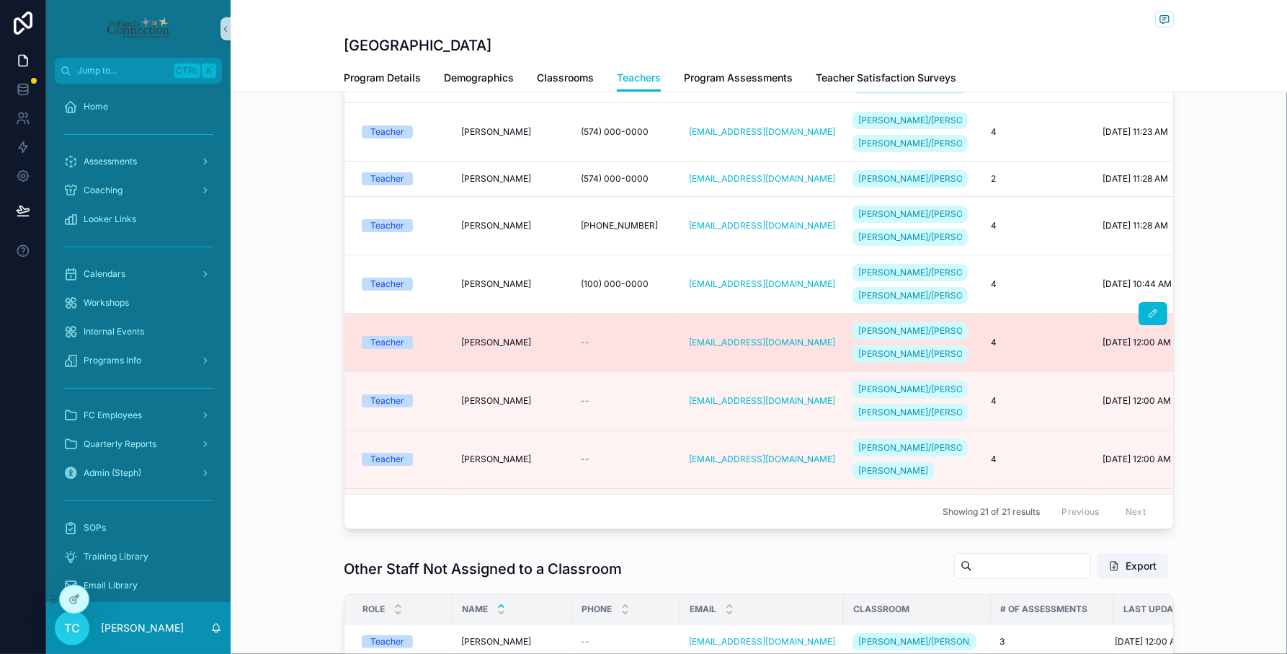
click at [638, 371] on td "--" at bounding box center [626, 342] width 108 height 58
click at [486, 348] on span "[PERSON_NAME]" at bounding box center [496, 342] width 70 height 12
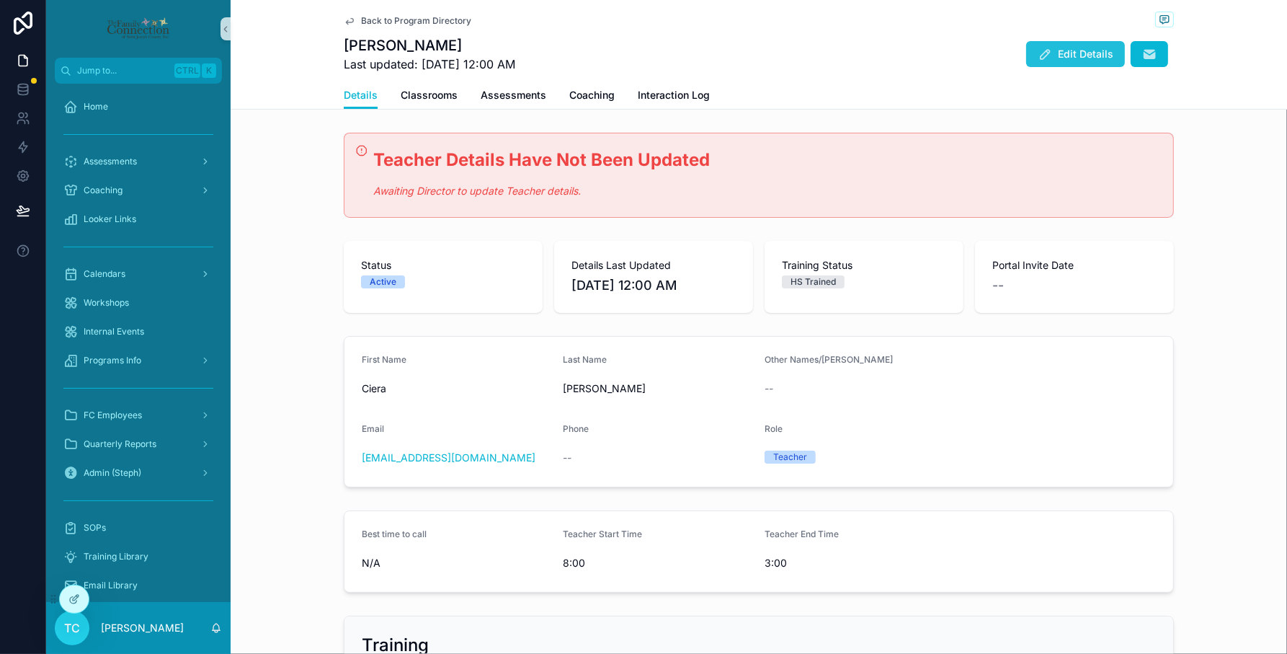
click at [1088, 53] on span "Edit Details" at bounding box center [1085, 54] width 55 height 14
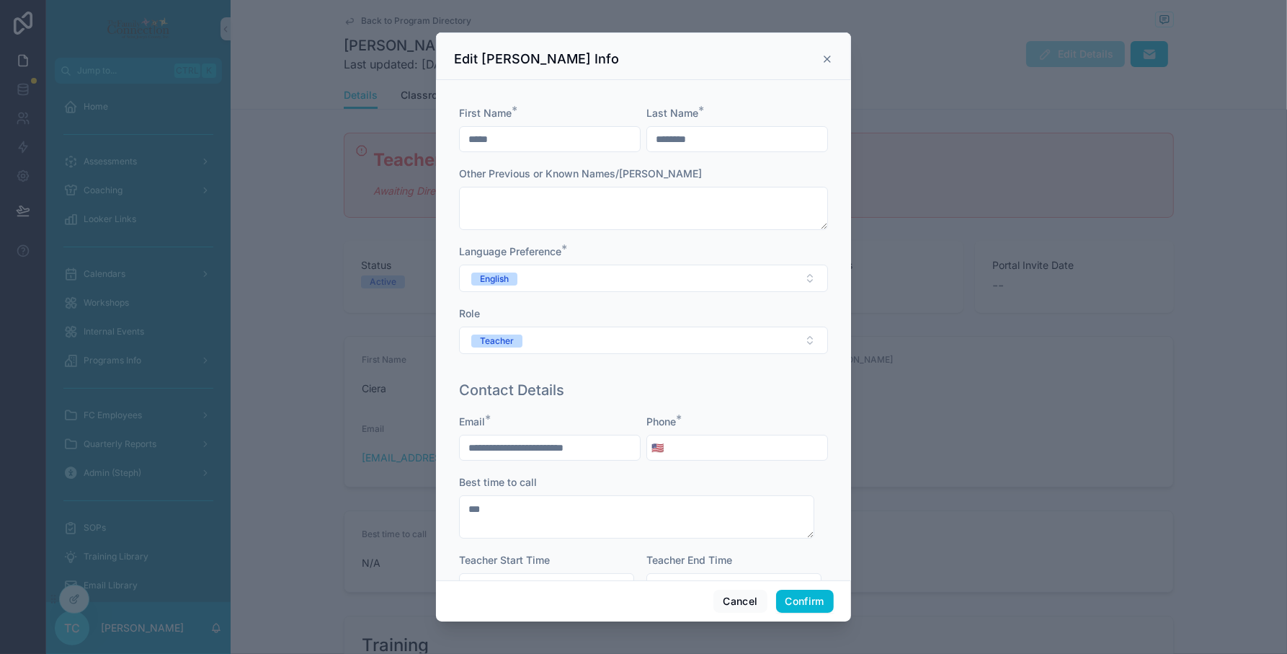
click at [742, 444] on input "tel" at bounding box center [747, 447] width 159 height 20
type input "**********"
click at [789, 600] on button "Confirm" at bounding box center [805, 600] width 58 height 23
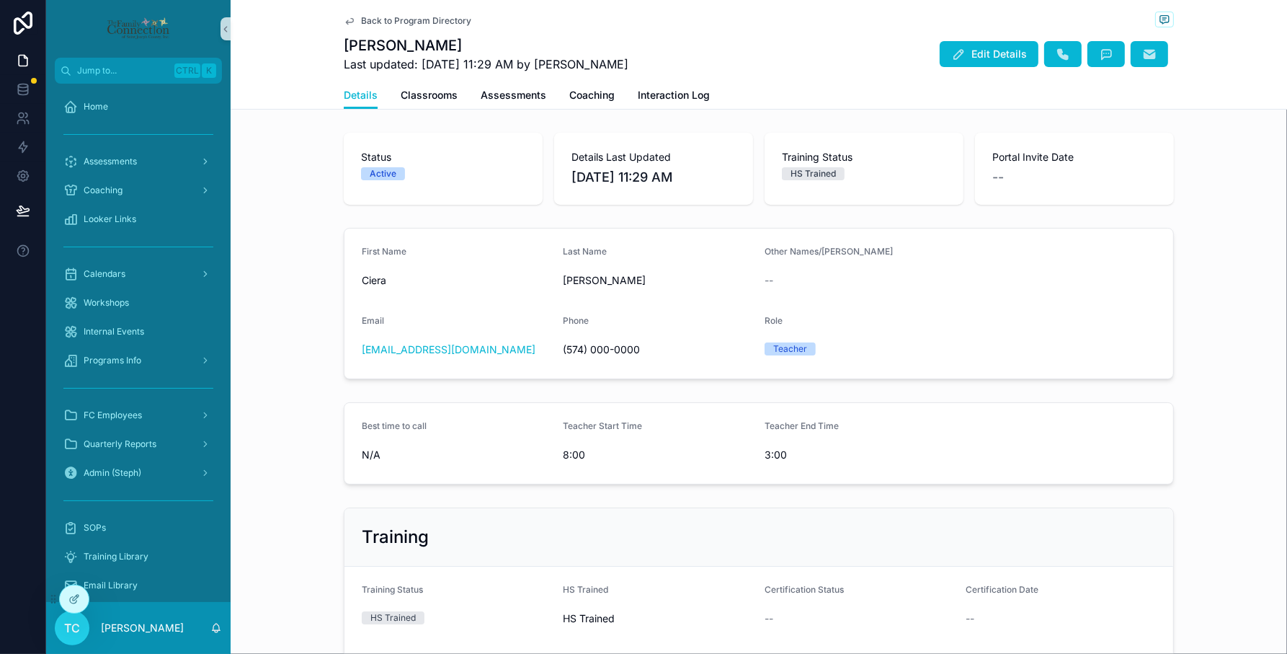
click at [407, 7] on div "Back to Program Directory Ciera Robinson Last updated: 8/28/2025 11:29 AM by Tr…" at bounding box center [759, 40] width 830 height 81
click at [418, 19] on span "Back to Program Directory" at bounding box center [416, 21] width 110 height 12
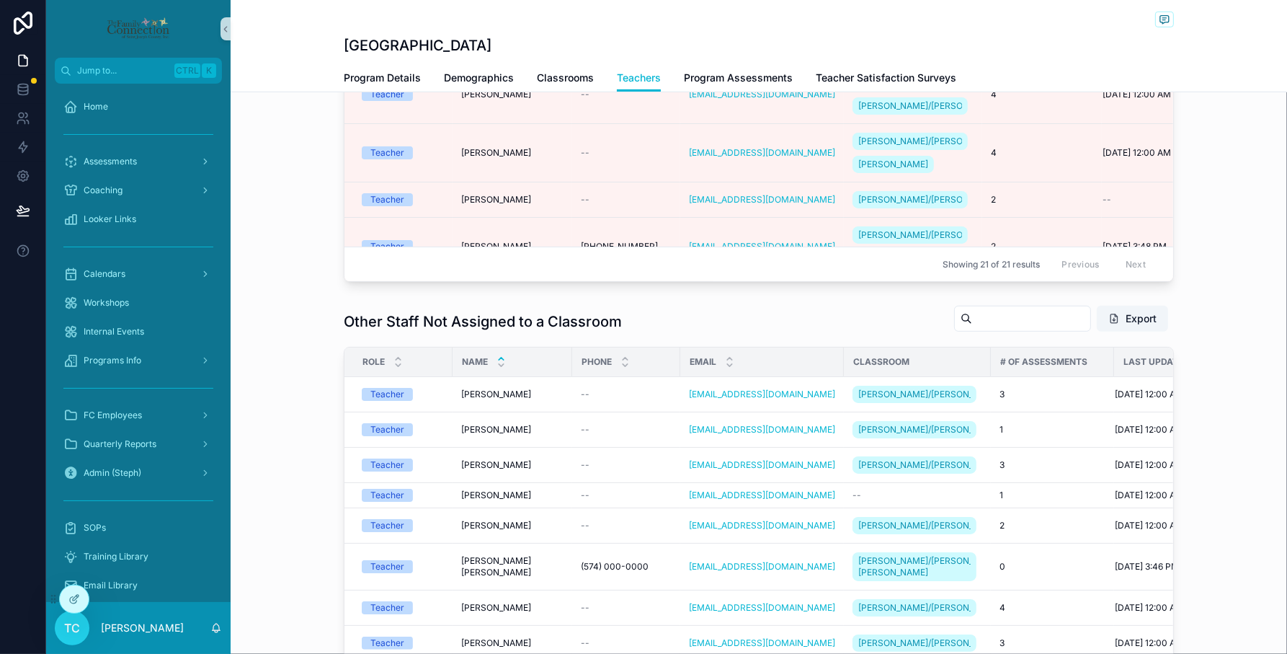
scroll to position [90, 0]
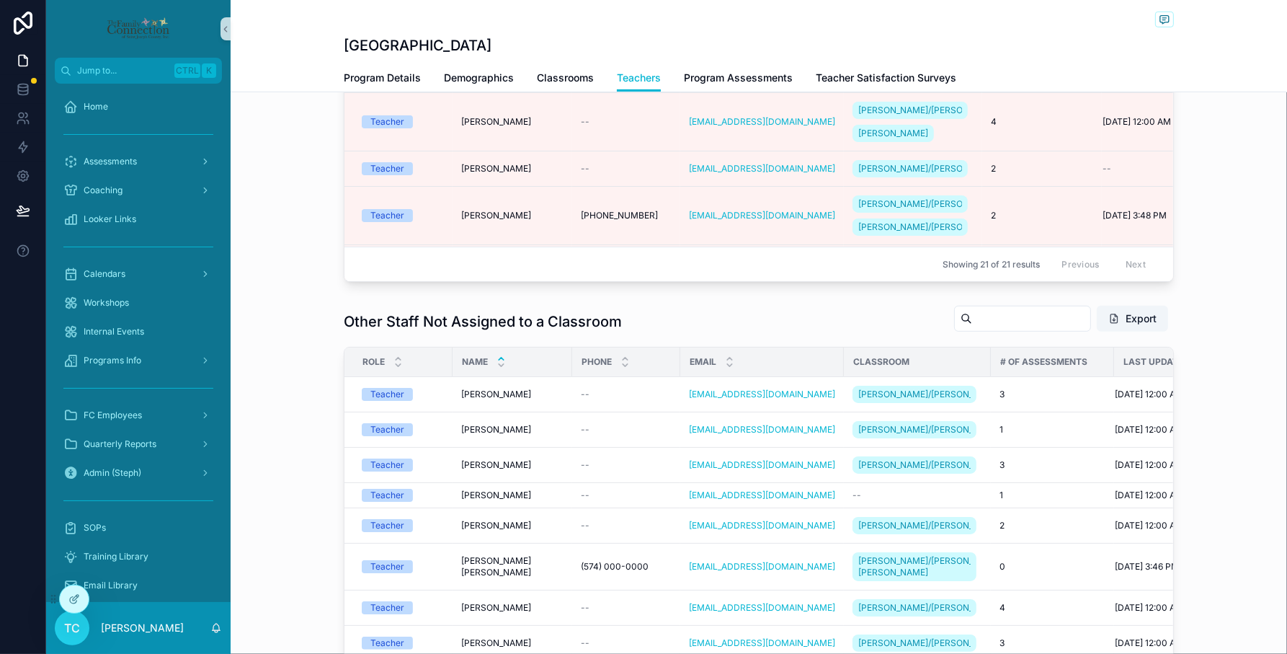
click at [442, 92] on td "Teacher" at bounding box center [398, 63] width 108 height 58
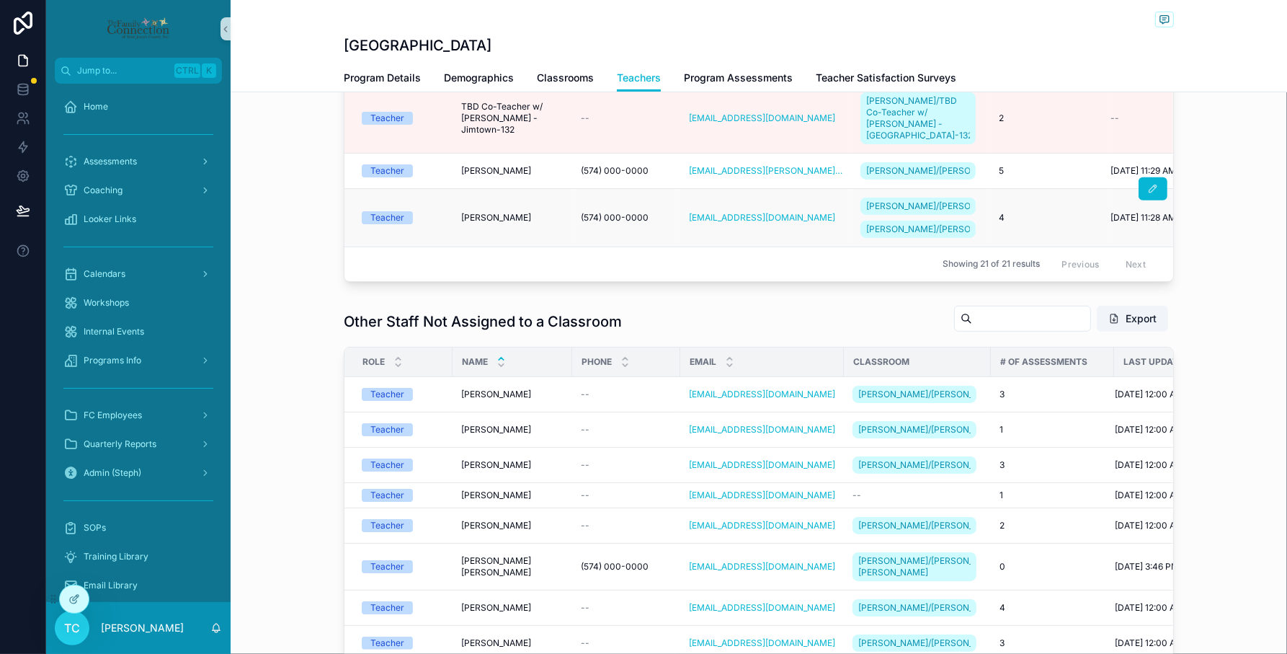
scroll to position [1056, 0]
click at [487, 83] on td "Stephanie Hartwell Stephanie Hartwell" at bounding box center [513, 53] width 120 height 58
click at [486, 83] on td "Stephanie Hartwell Stephanie Hartwell" at bounding box center [513, 53] width 120 height 58
click at [473, 60] on span "[PERSON_NAME]" at bounding box center [496, 54] width 70 height 12
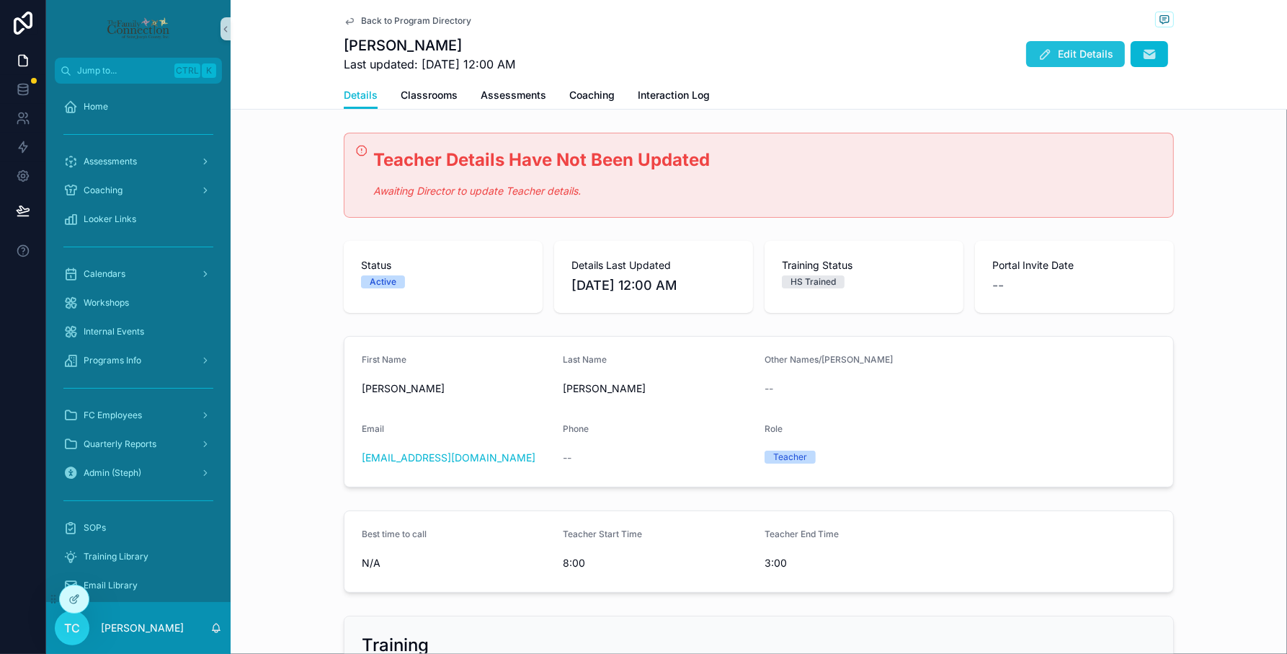
click at [1096, 44] on button "Edit Details" at bounding box center [1075, 54] width 99 height 26
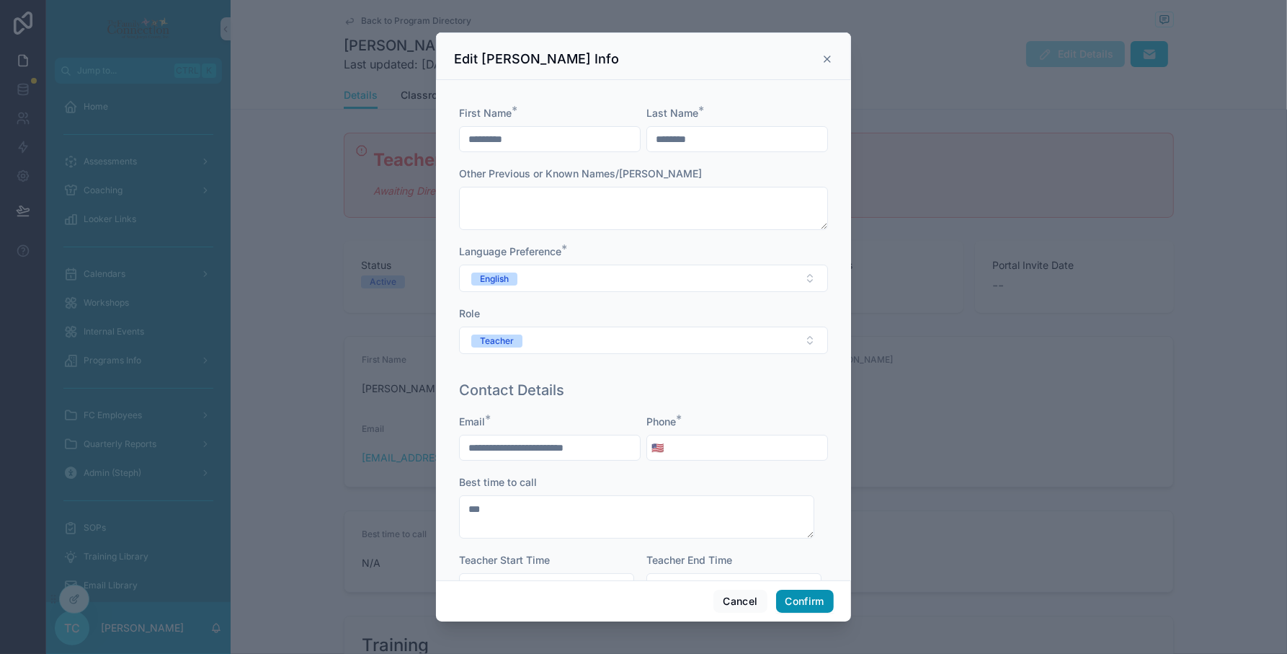
click at [801, 597] on button "Confirm" at bounding box center [805, 600] width 58 height 23
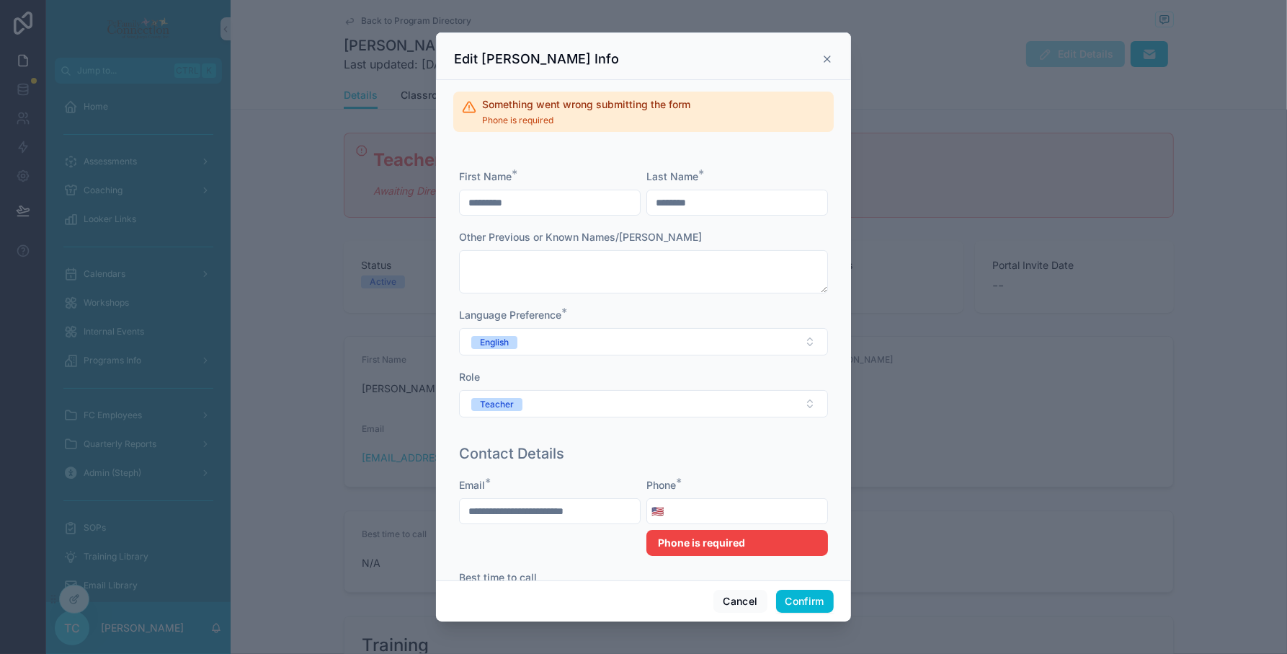
click at [719, 513] on input "tel" at bounding box center [747, 511] width 159 height 20
type input "**********"
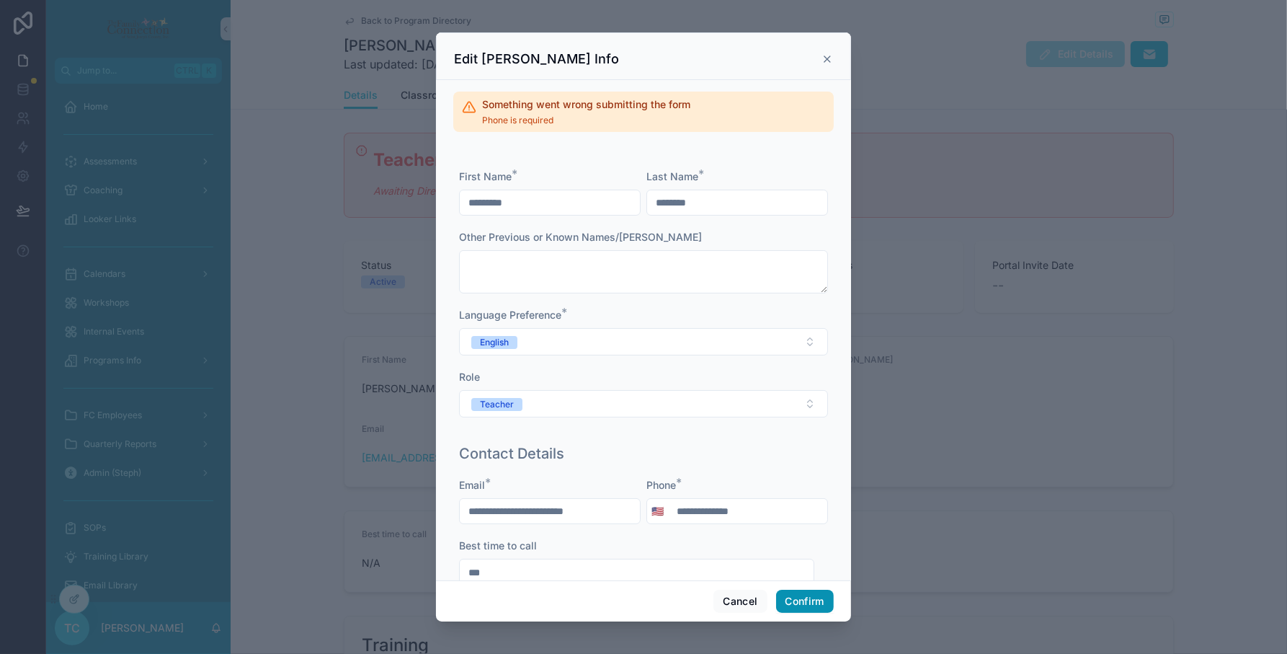
click at [811, 607] on button "Confirm" at bounding box center [805, 600] width 58 height 23
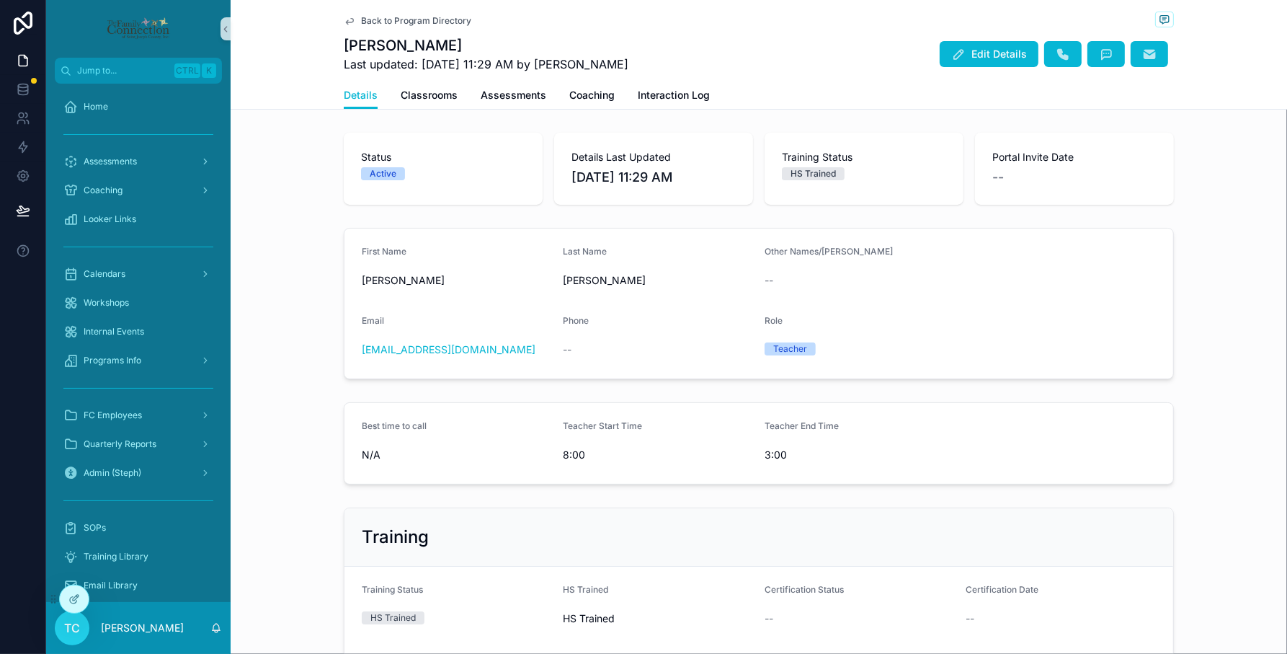
click at [432, 19] on span "Back to Program Directory" at bounding box center [416, 21] width 110 height 12
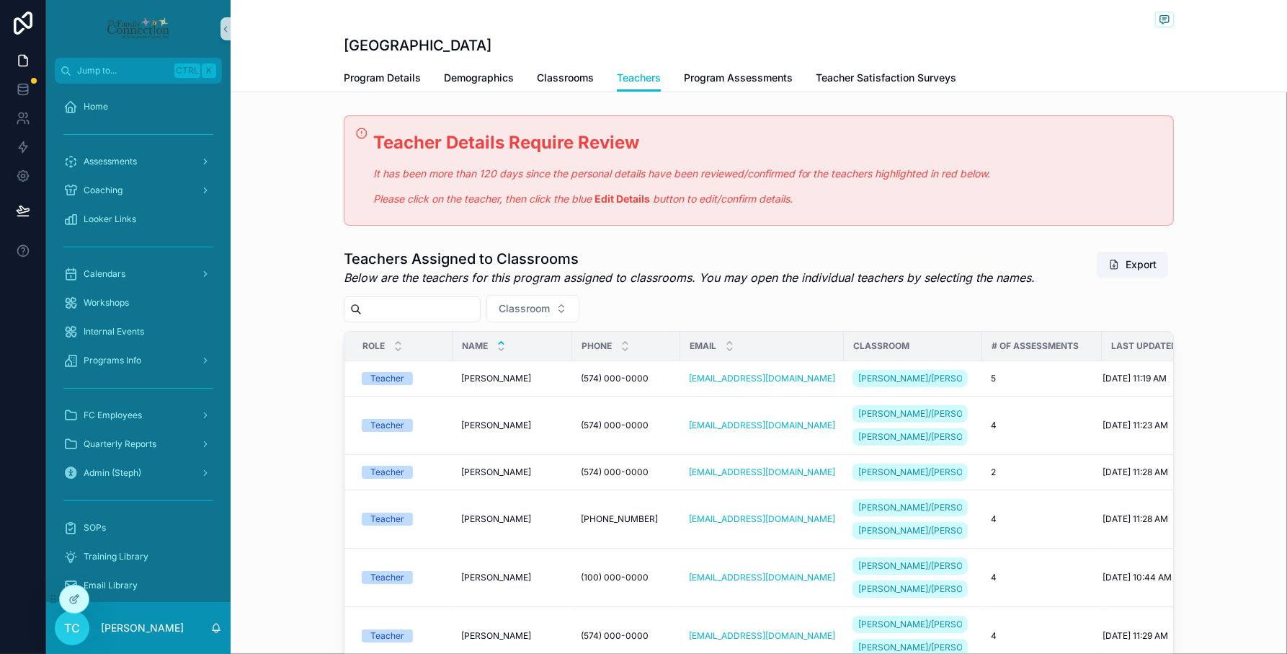
click at [300, 411] on div "Teachers Assigned to Classrooms Below are the teachers for this program assigne…" at bounding box center [759, 535] width 1056 height 585
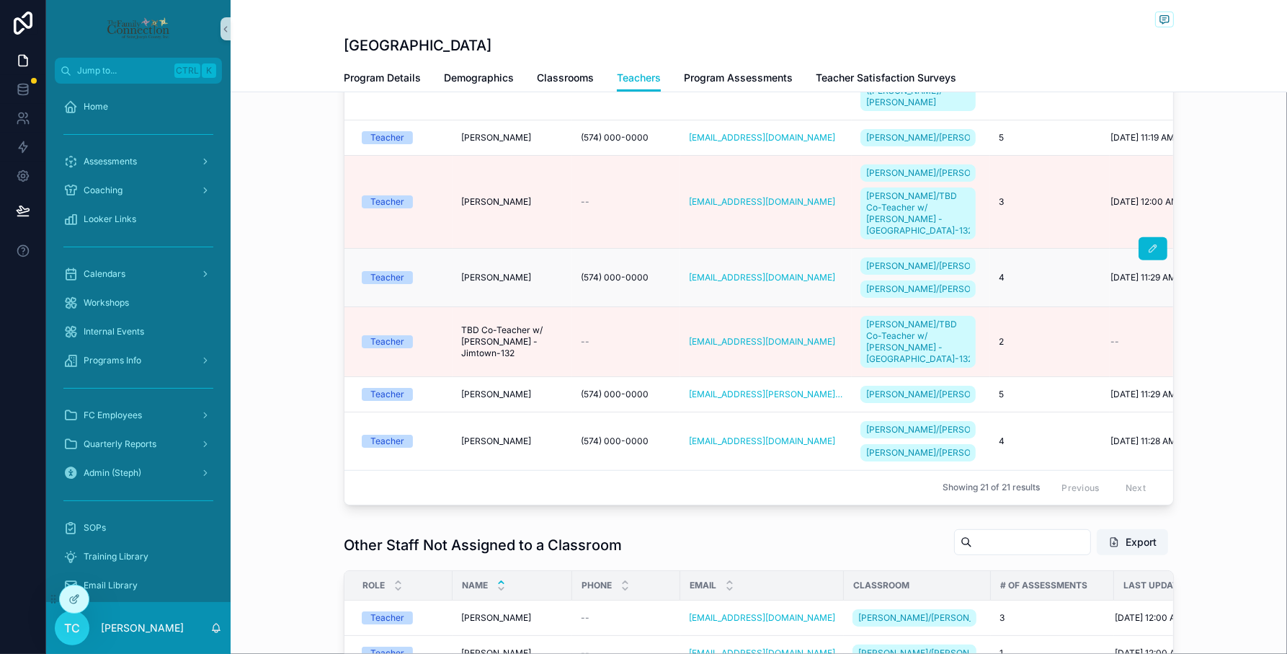
scroll to position [270, 0]
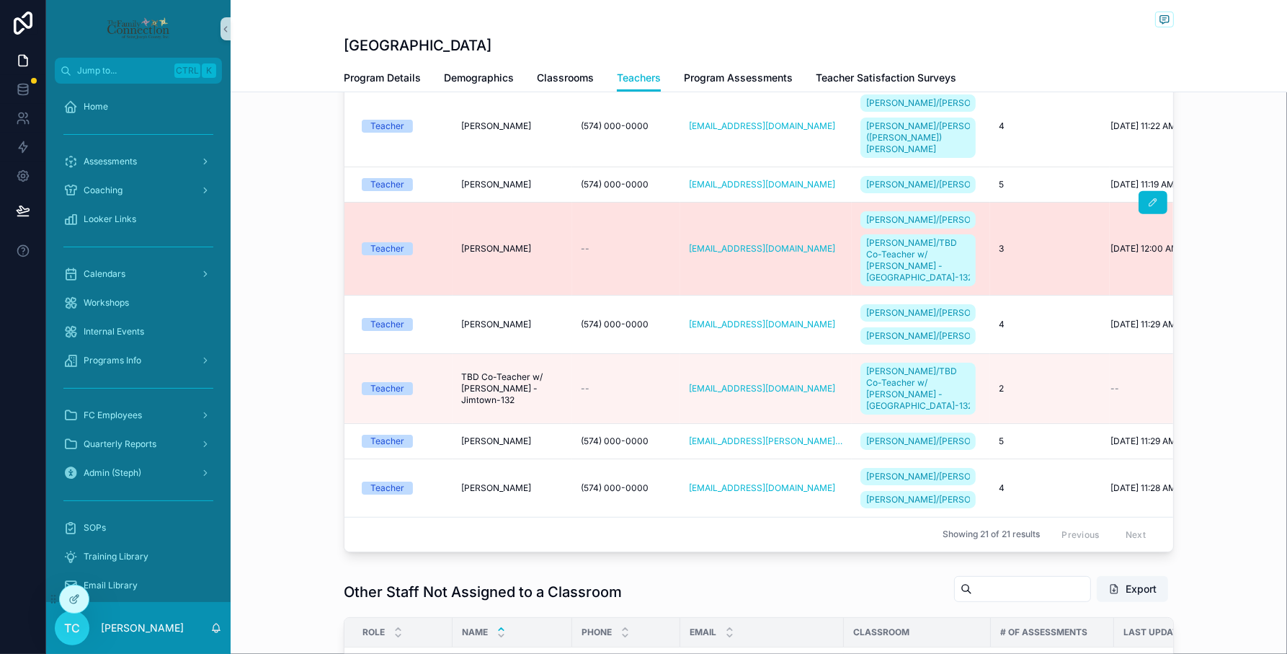
click at [476, 243] on span "[PERSON_NAME]" at bounding box center [496, 249] width 70 height 12
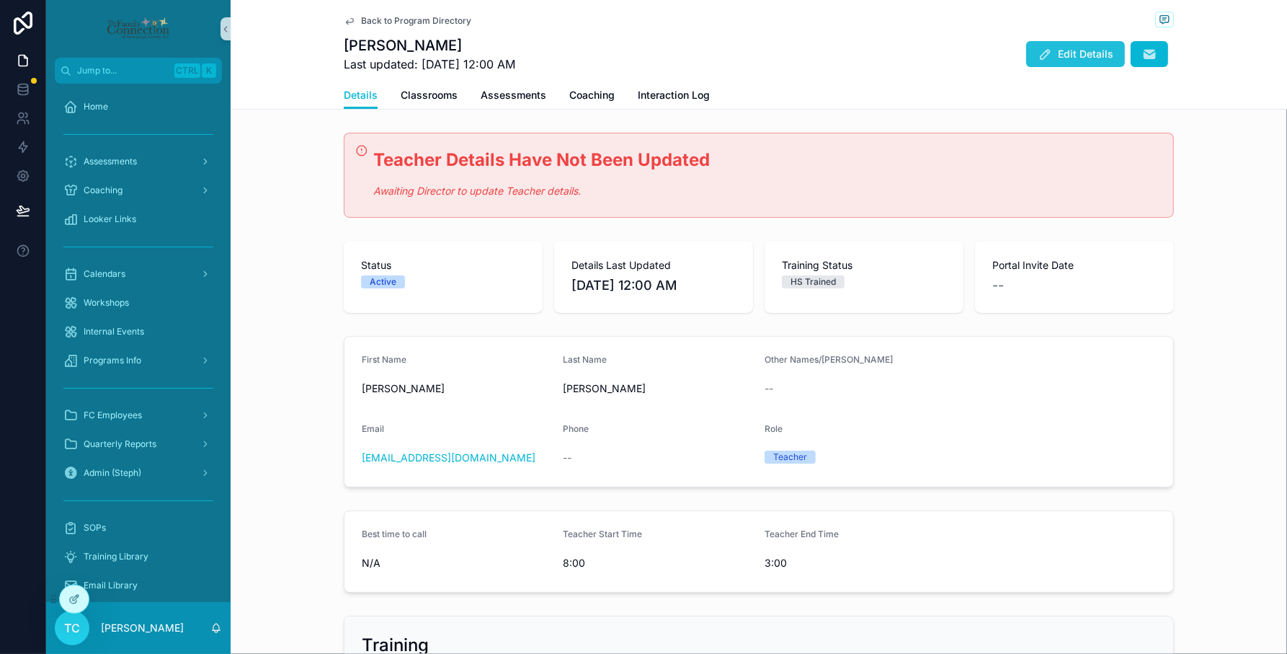
click at [1079, 45] on button "Edit Details" at bounding box center [1075, 54] width 99 height 26
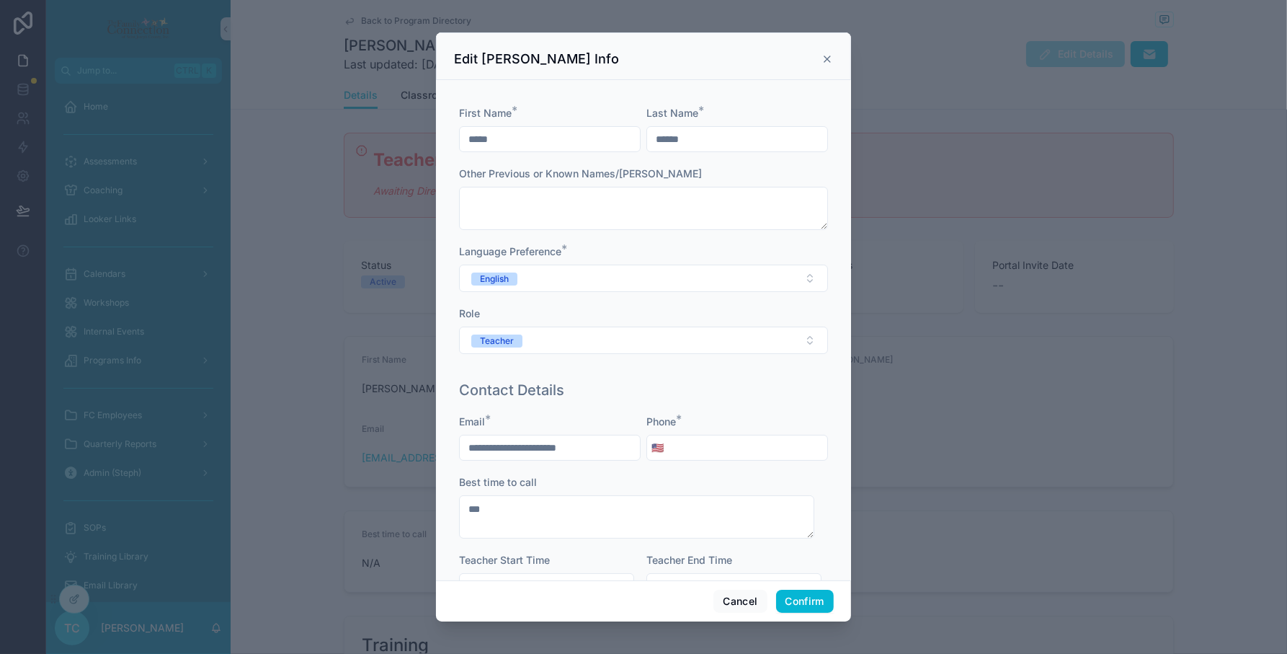
click at [732, 447] on input "tel" at bounding box center [747, 447] width 159 height 20
type input "**********"
click at [807, 599] on button "Confirm" at bounding box center [805, 600] width 58 height 23
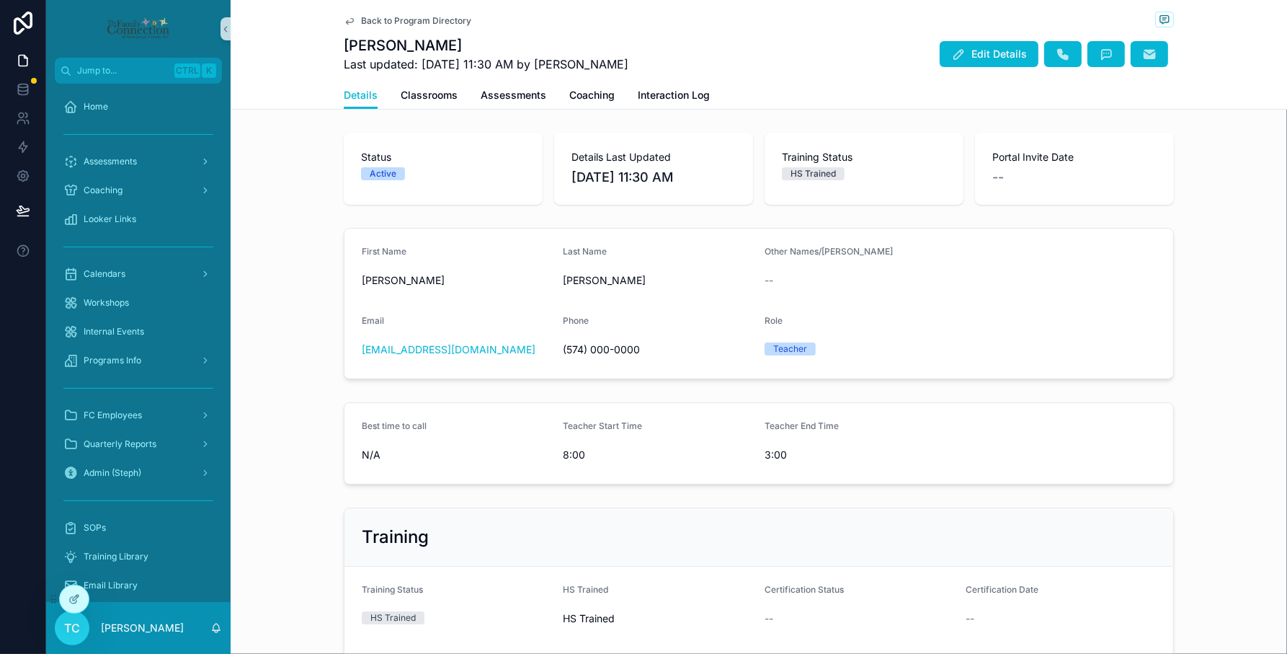
click at [431, 15] on span "Back to Program Directory" at bounding box center [416, 21] width 110 height 12
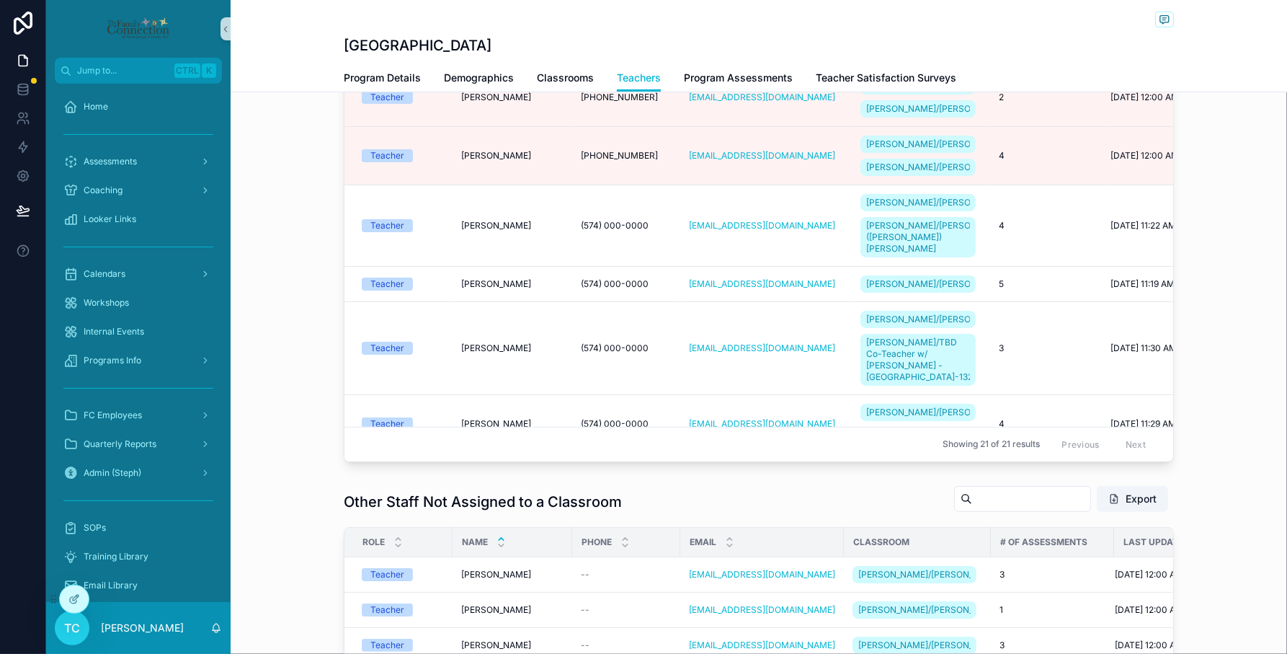
scroll to position [630, 0]
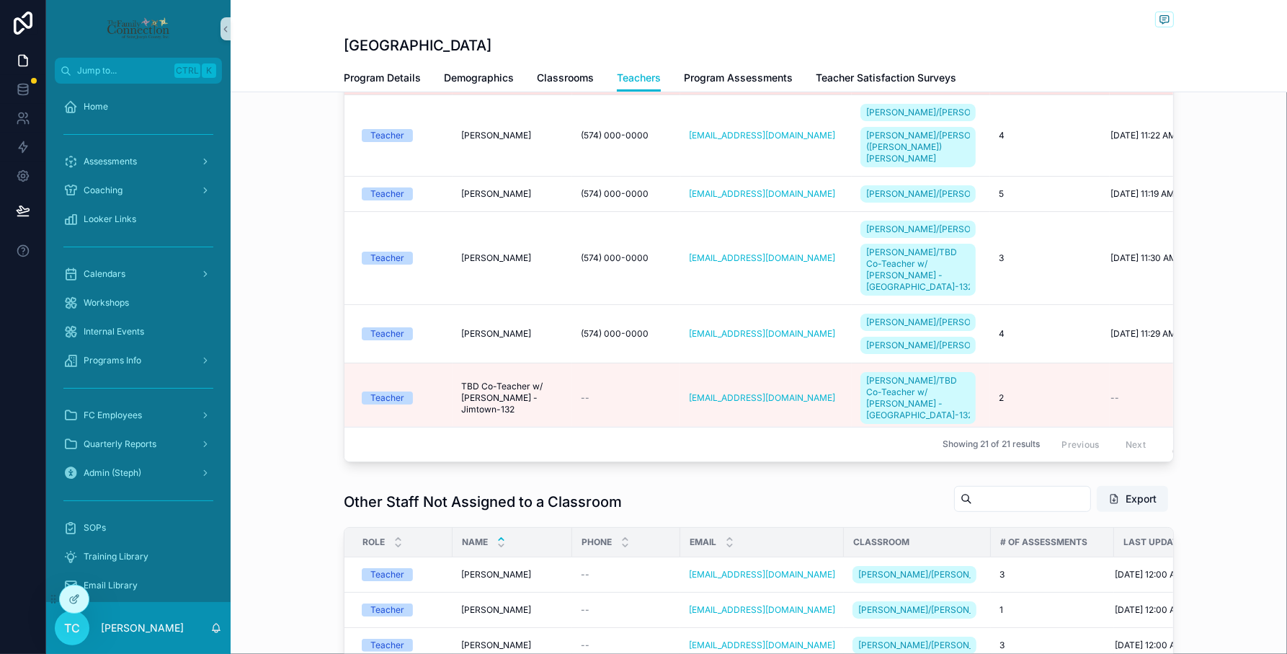
click at [616, 94] on td "(574) 575-4676 (574) 575-4676" at bounding box center [626, 65] width 108 height 58
click at [497, 71] on span "[PERSON_NAME]" at bounding box center [496, 66] width 70 height 12
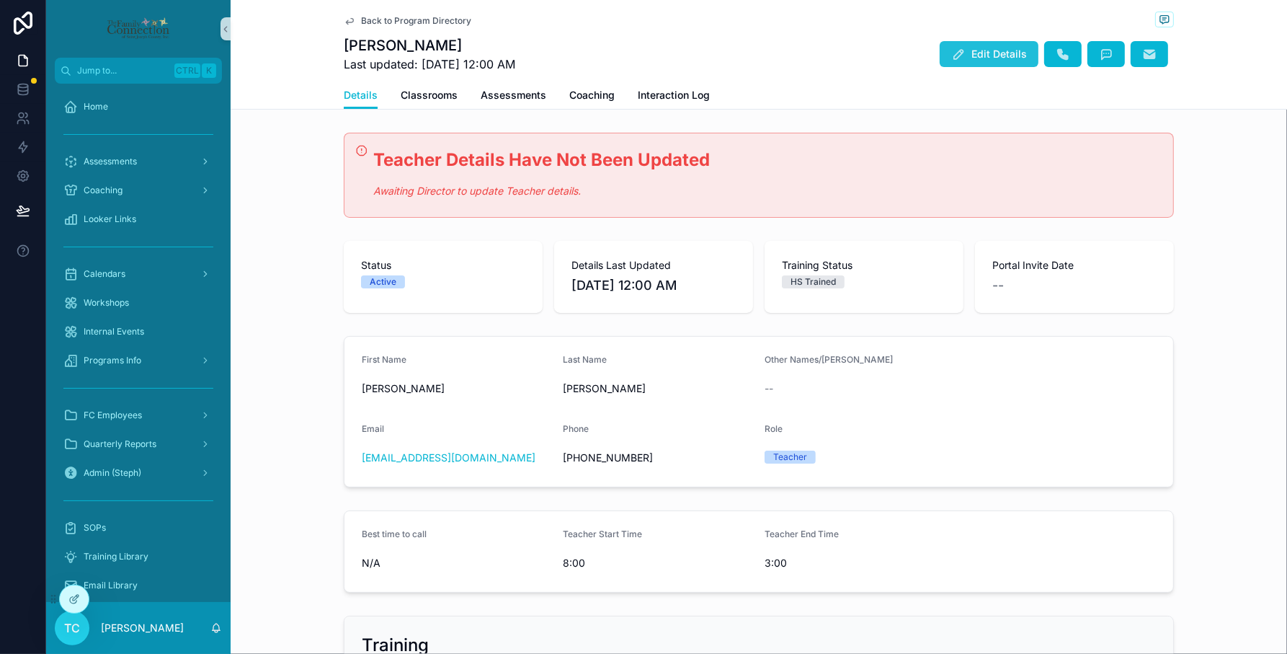
click at [1007, 56] on span "Edit Details" at bounding box center [998, 54] width 55 height 14
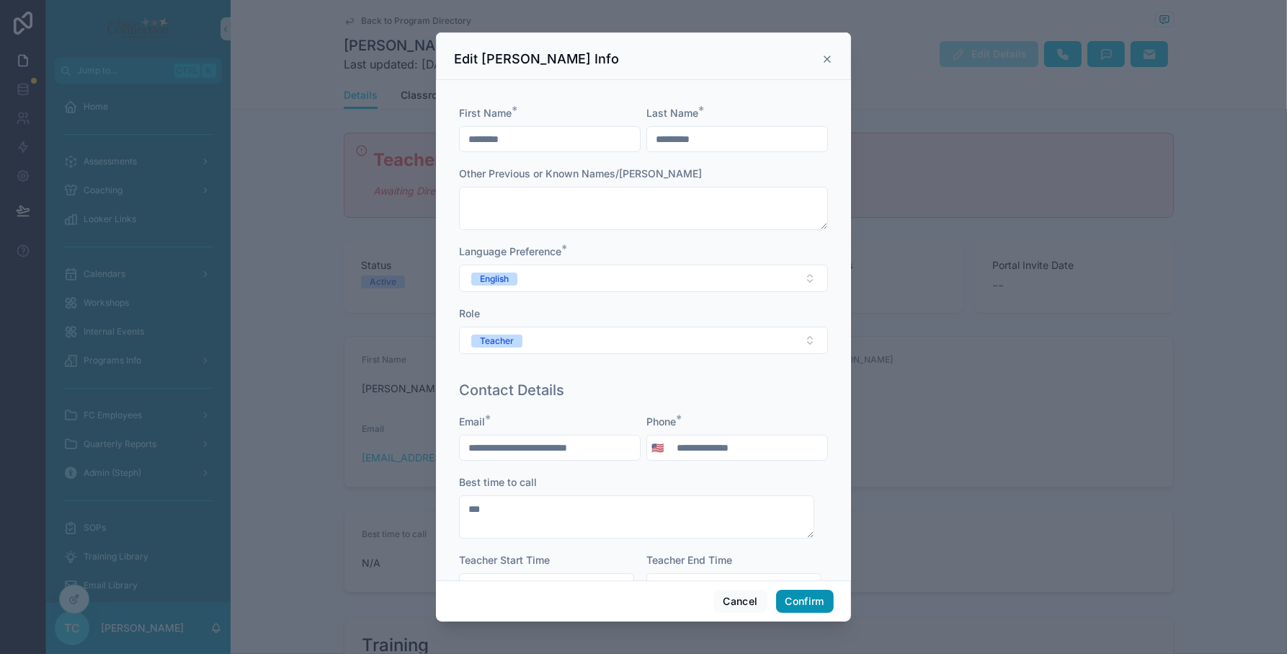
click at [811, 602] on button "Confirm" at bounding box center [805, 600] width 58 height 23
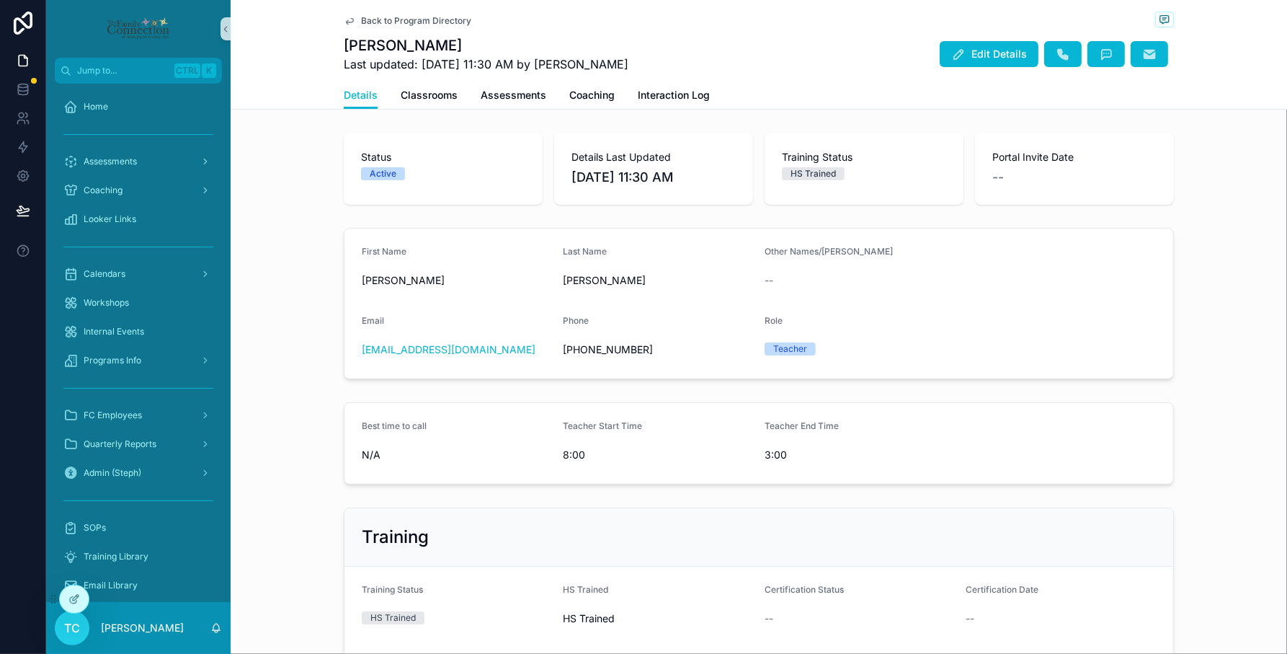
click at [406, 19] on span "Back to Program Directory" at bounding box center [416, 21] width 110 height 12
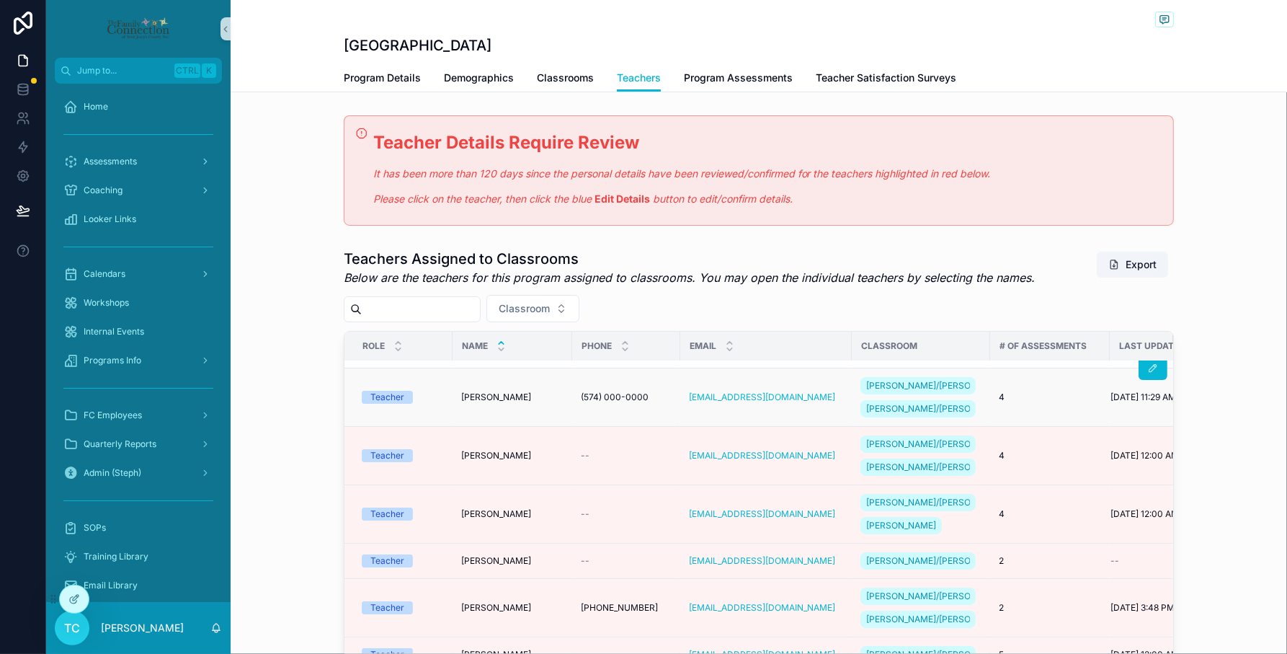
scroll to position [270, 0]
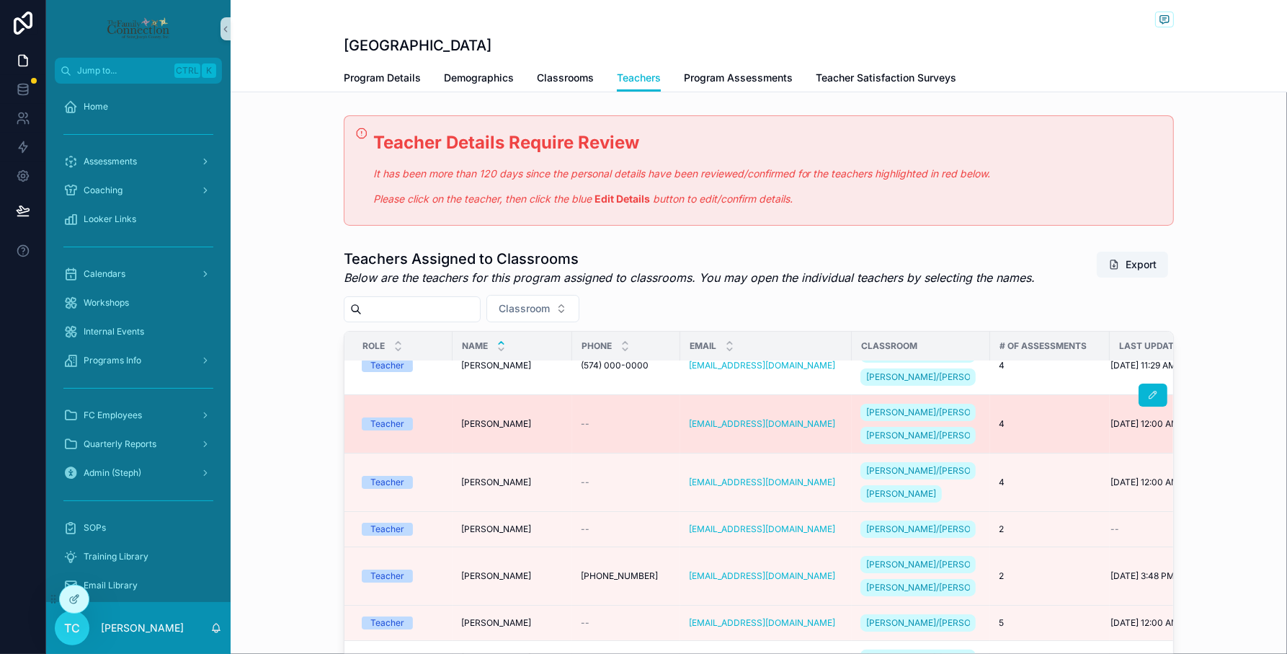
click at [502, 429] on span "[PERSON_NAME]" at bounding box center [496, 424] width 70 height 12
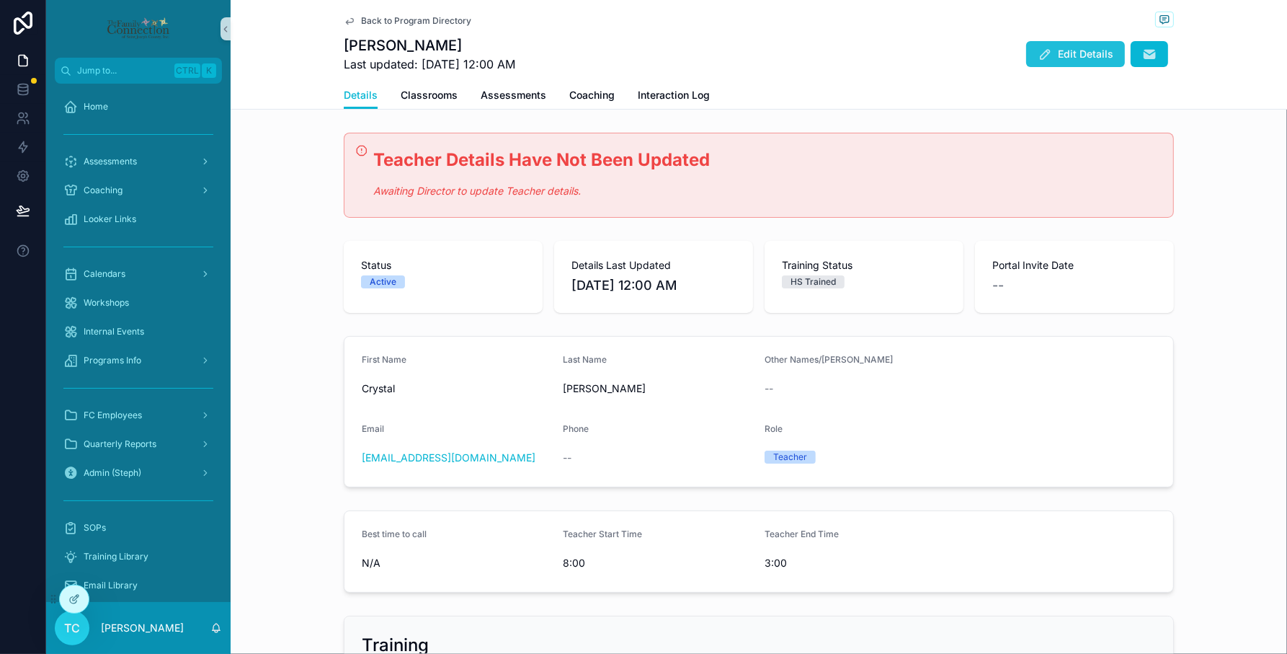
click at [1061, 56] on span "Edit Details" at bounding box center [1085, 54] width 55 height 14
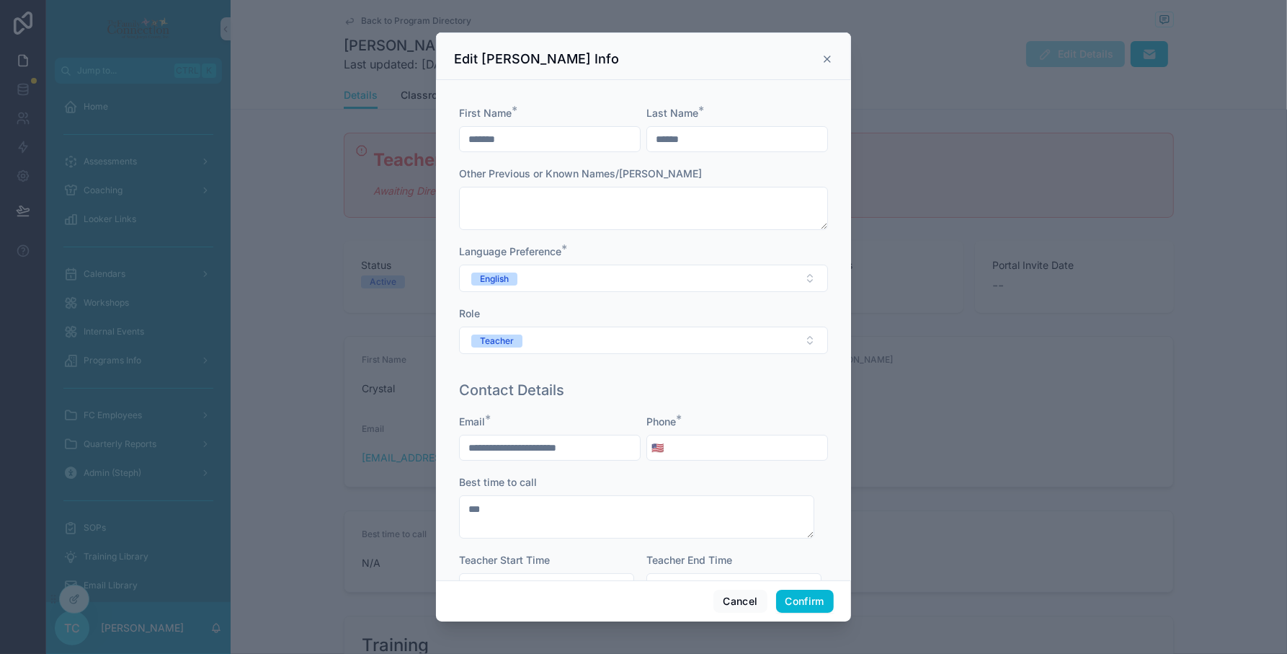
click at [692, 458] on input "tel" at bounding box center [747, 447] width 159 height 20
type input "**********"
click at [798, 599] on button "Confirm" at bounding box center [805, 600] width 58 height 23
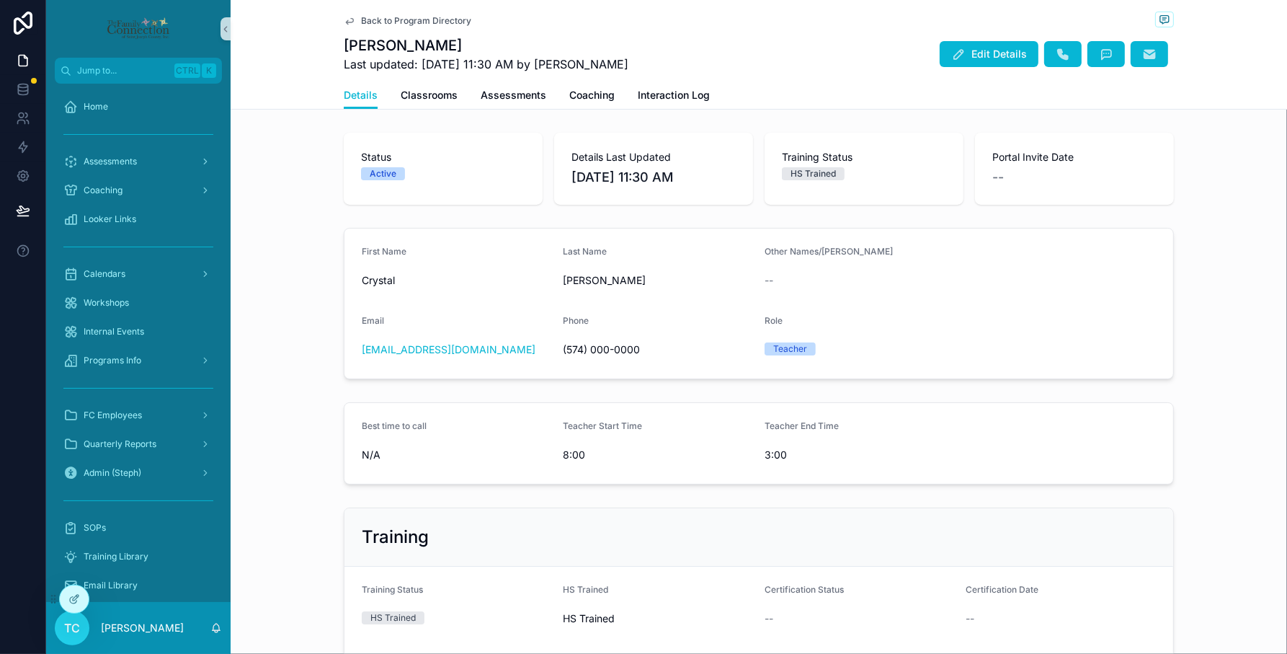
click at [391, 15] on span "Back to Program Directory" at bounding box center [416, 21] width 110 height 12
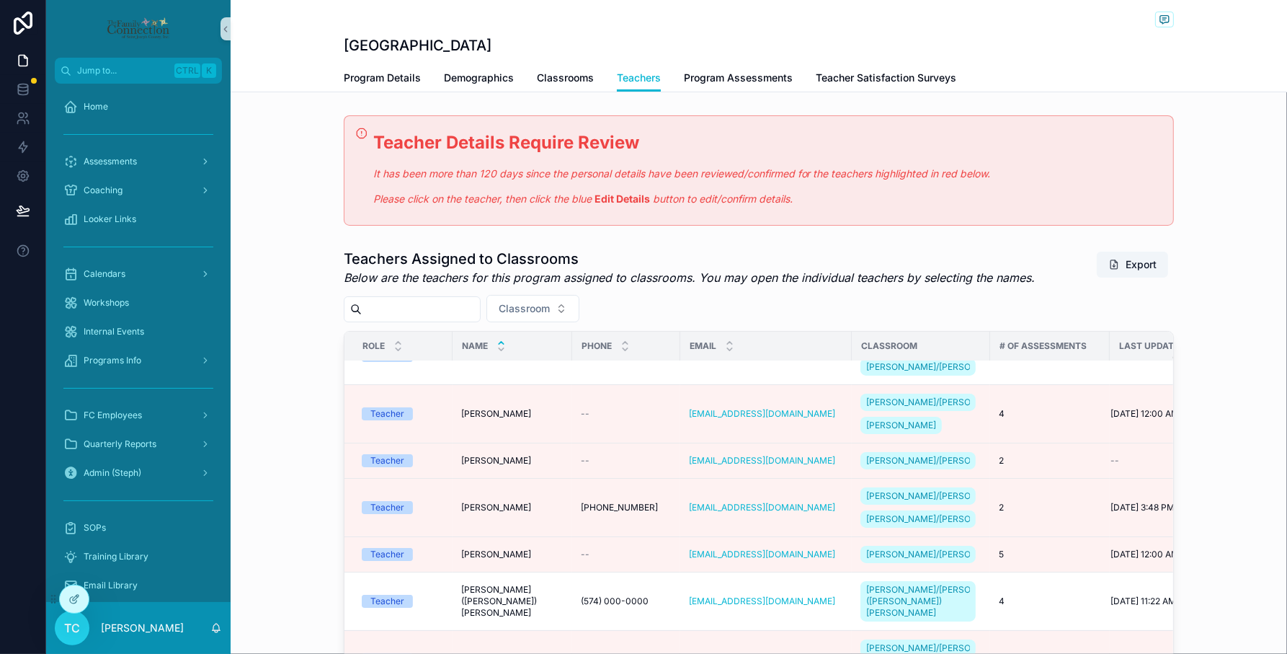
scroll to position [450, 0]
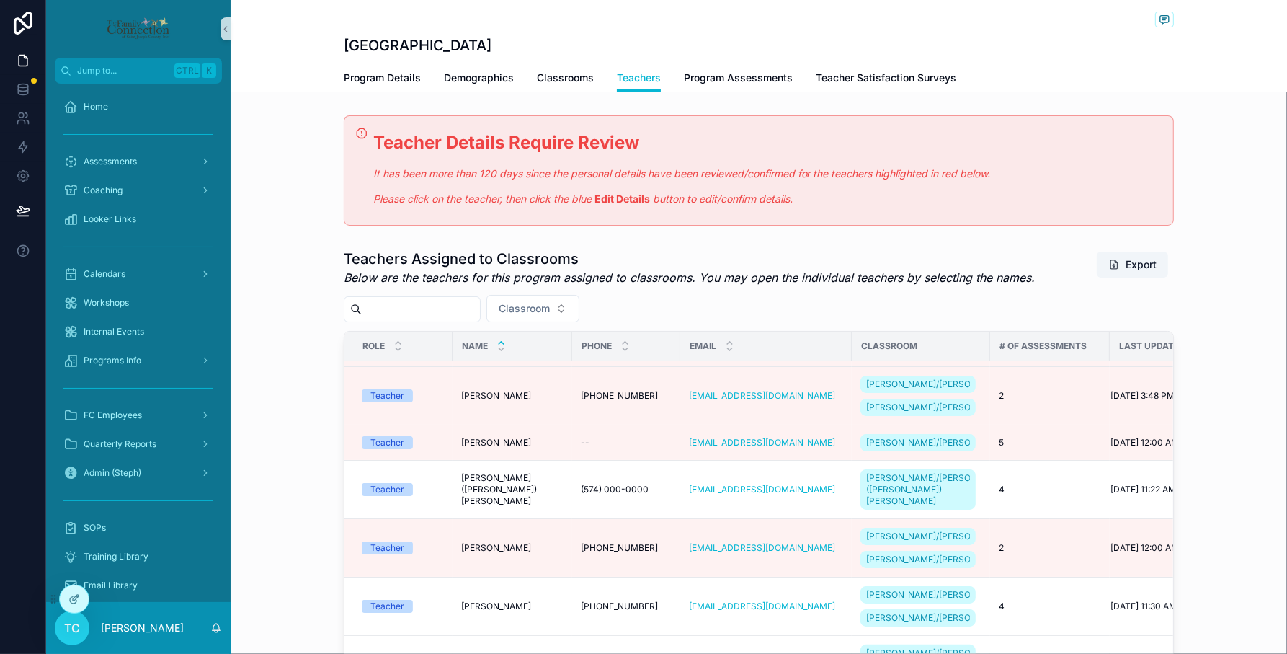
click at [490, 308] on span "[PERSON_NAME]" at bounding box center [496, 302] width 70 height 12
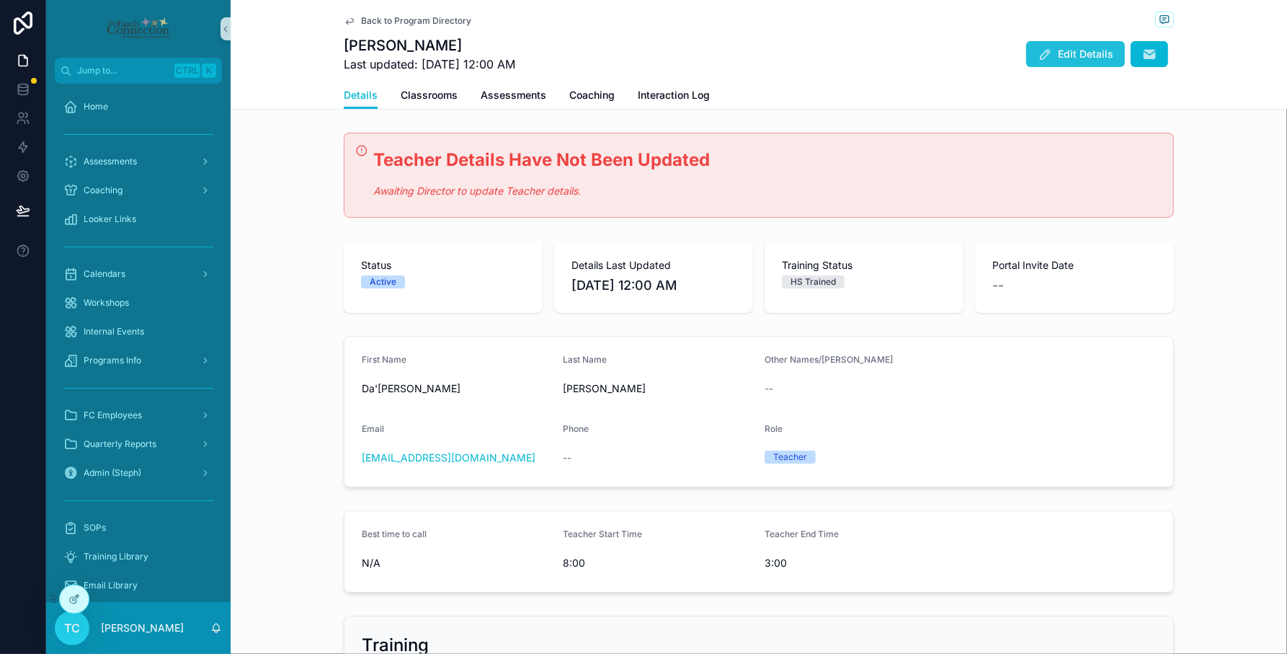
click at [1074, 53] on span "Edit Details" at bounding box center [1085, 54] width 55 height 14
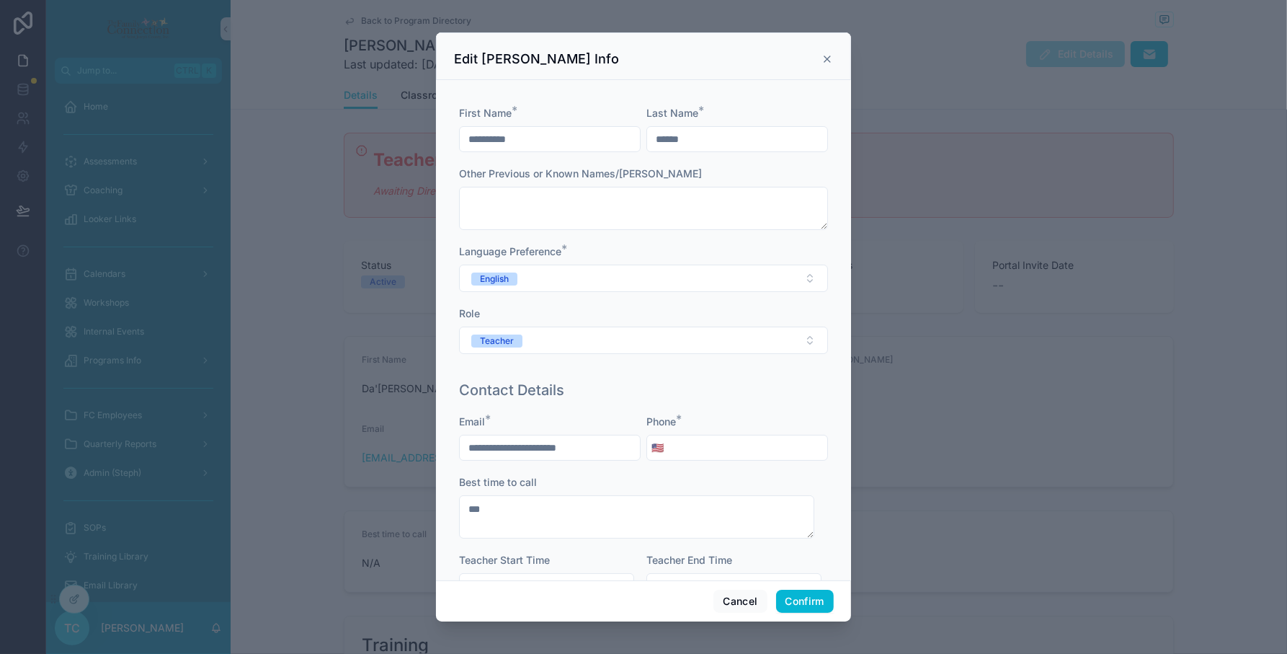
click at [741, 451] on input "tel" at bounding box center [747, 447] width 159 height 20
type input "**********"
click at [798, 602] on button "Confirm" at bounding box center [805, 600] width 58 height 23
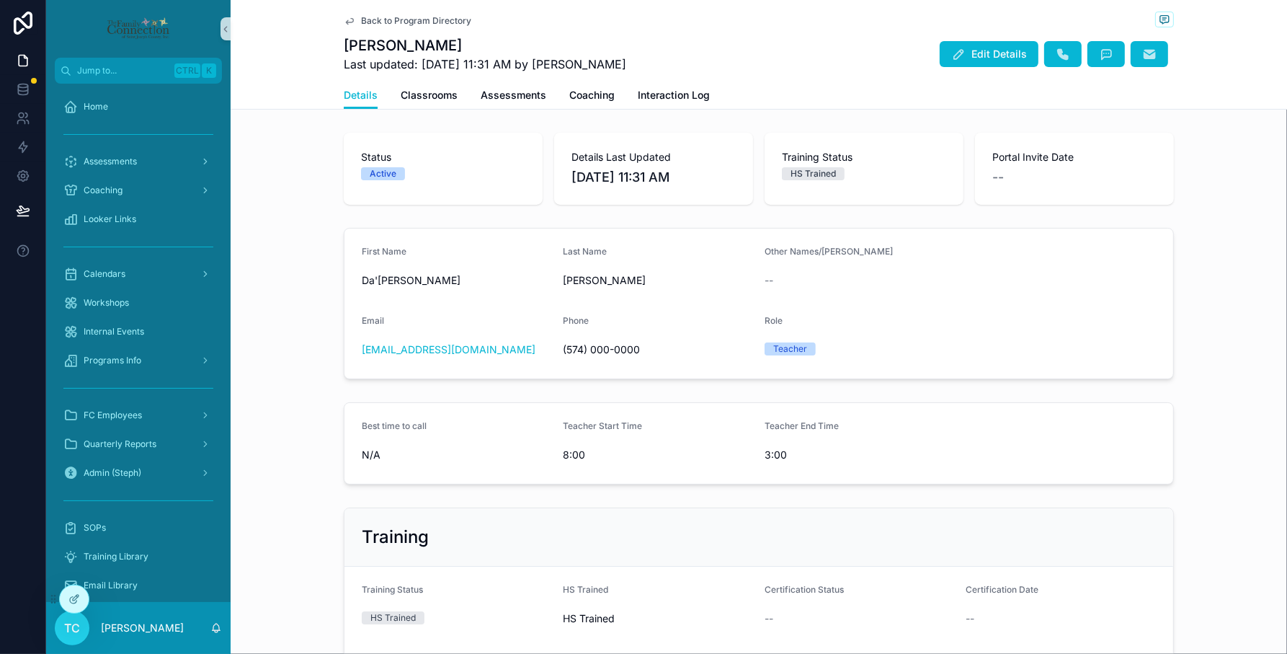
click at [431, 19] on span "Back to Program Directory" at bounding box center [416, 21] width 110 height 12
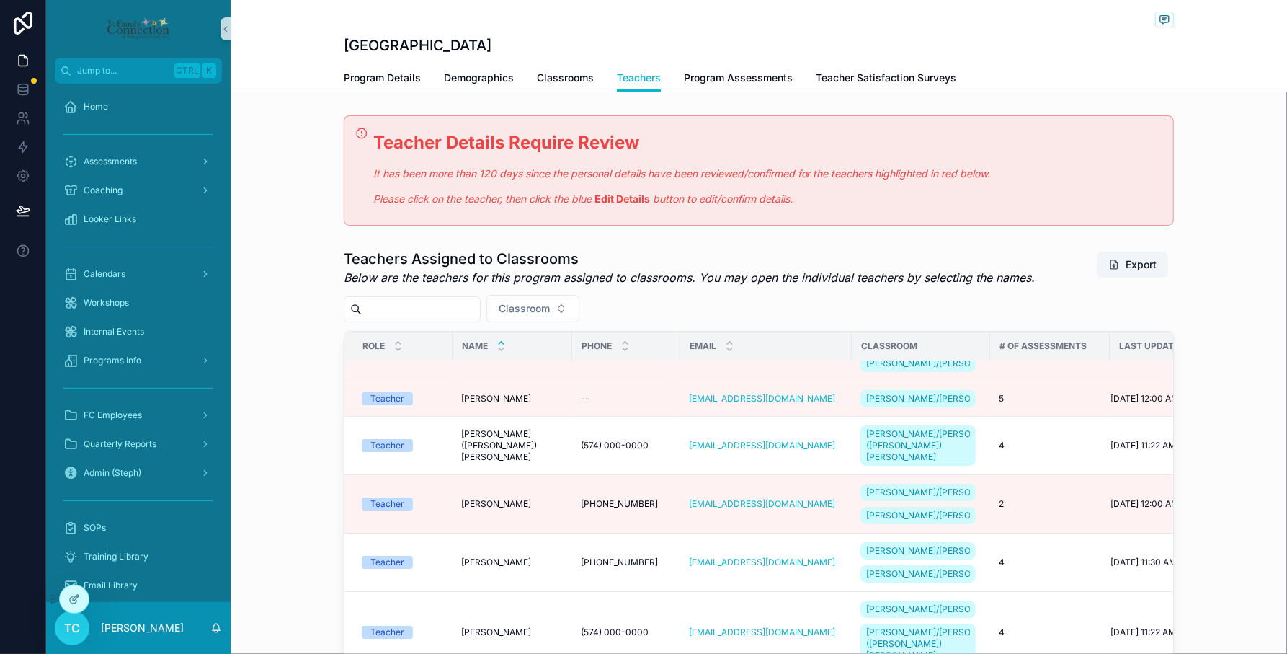
scroll to position [540, 0]
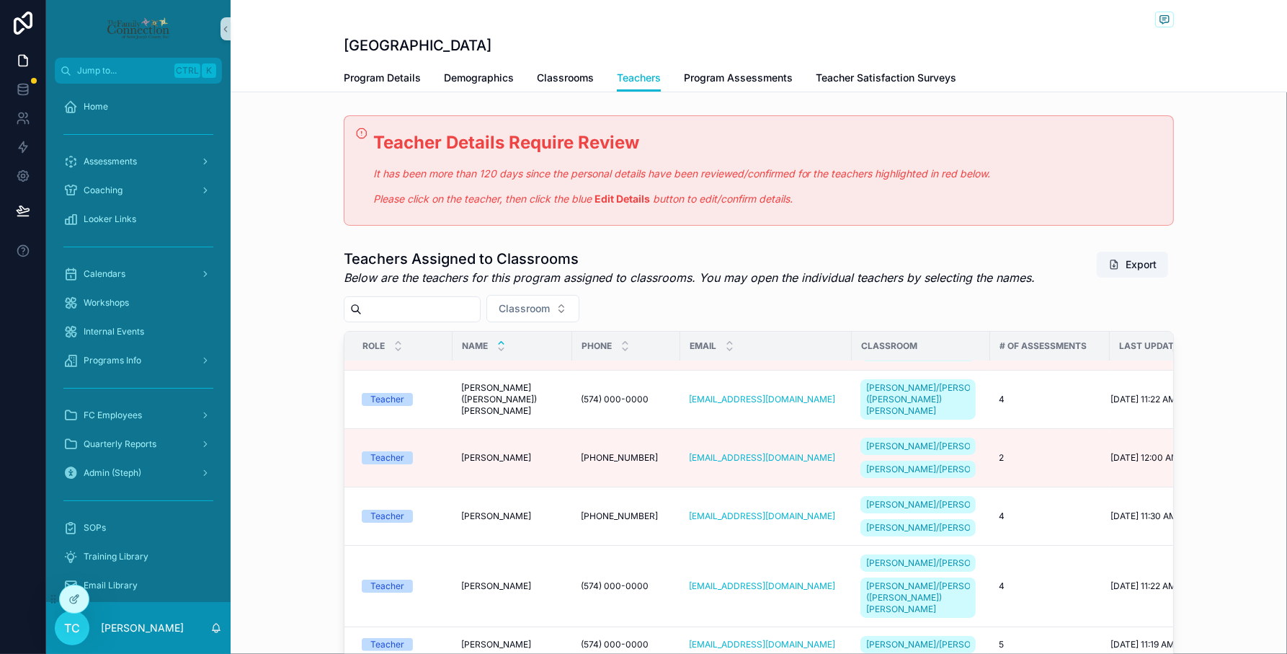
click at [508, 264] on span "[PERSON_NAME]" at bounding box center [496, 259] width 70 height 12
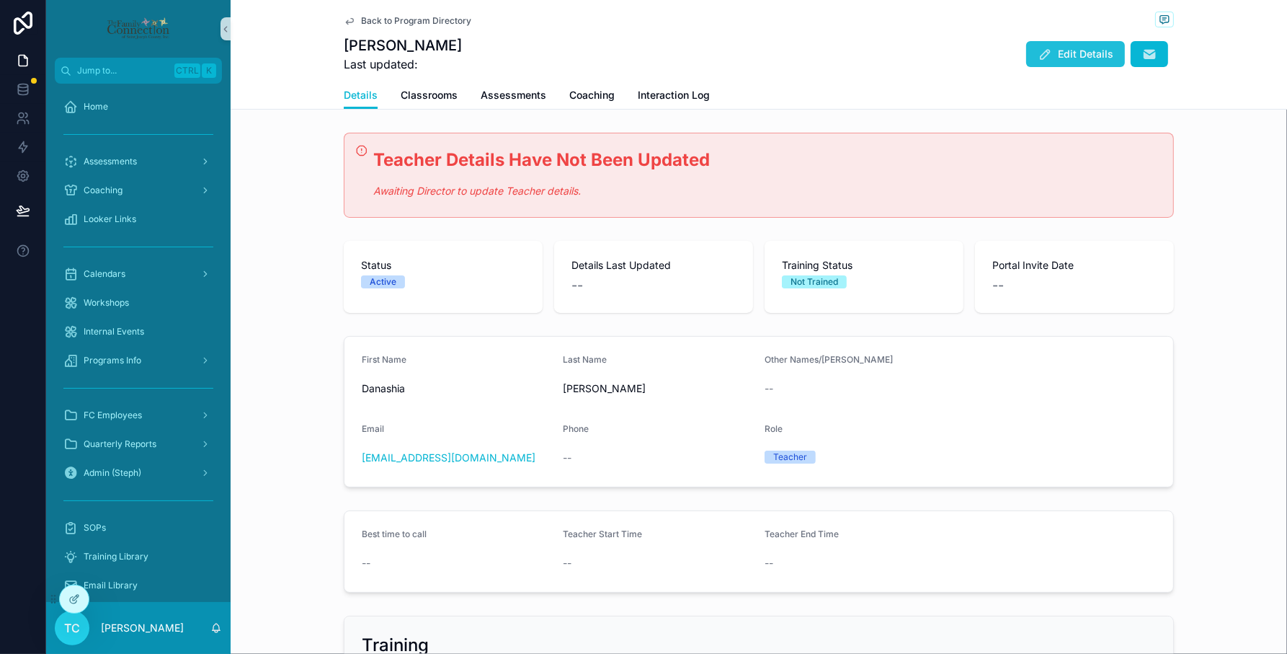
click at [1071, 54] on span "Edit Details" at bounding box center [1085, 54] width 55 height 14
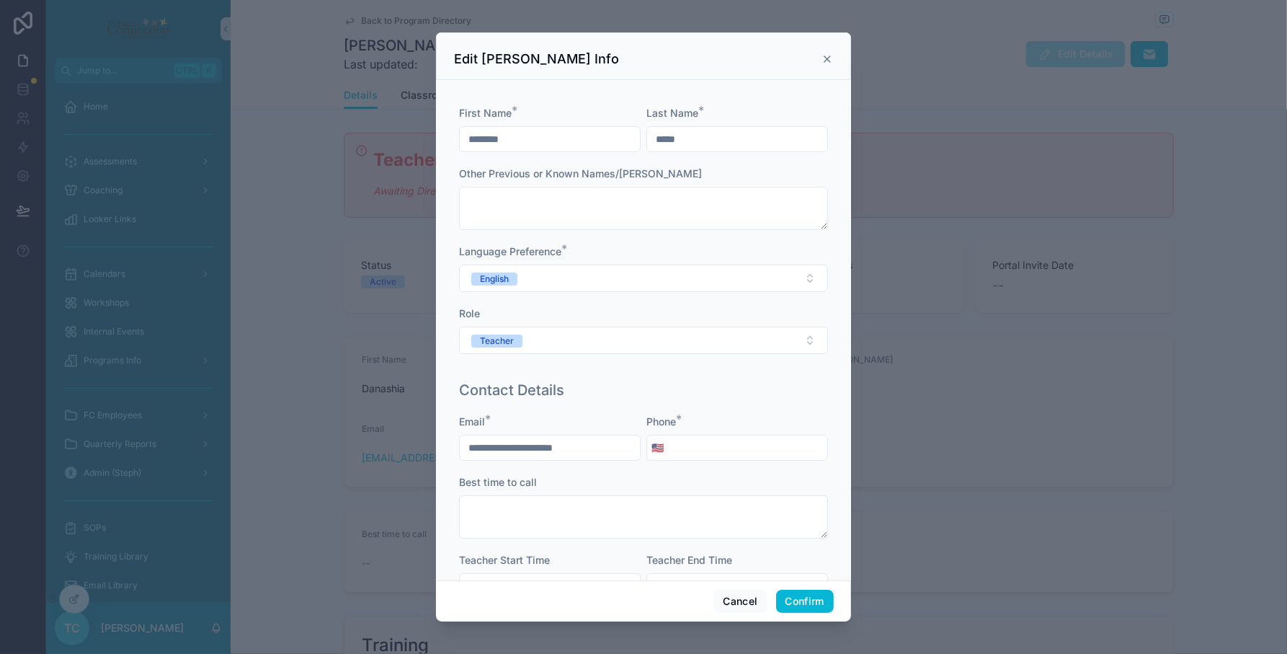
click at [722, 444] on input "tel" at bounding box center [747, 447] width 159 height 20
type input "**********"
click at [801, 602] on button "Confirm" at bounding box center [805, 600] width 58 height 23
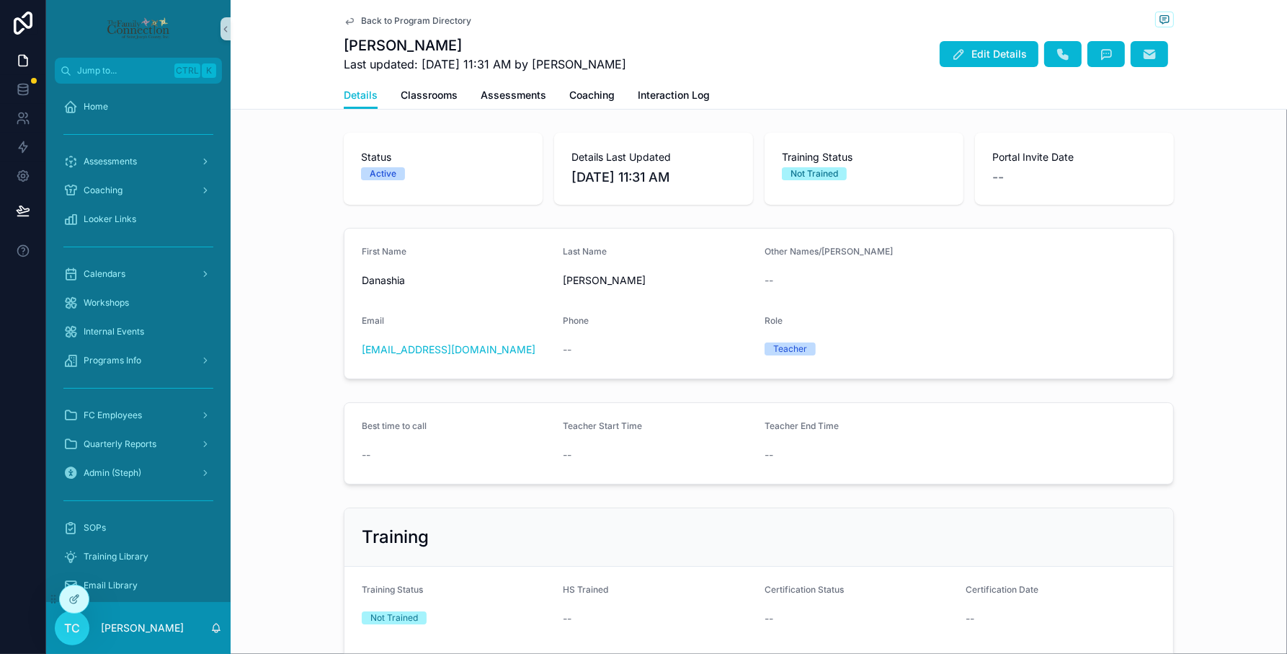
click at [440, 12] on div "Back to Program Directory" at bounding box center [759, 21] width 830 height 18
click at [438, 26] on span "Back to Program Directory" at bounding box center [416, 21] width 110 height 12
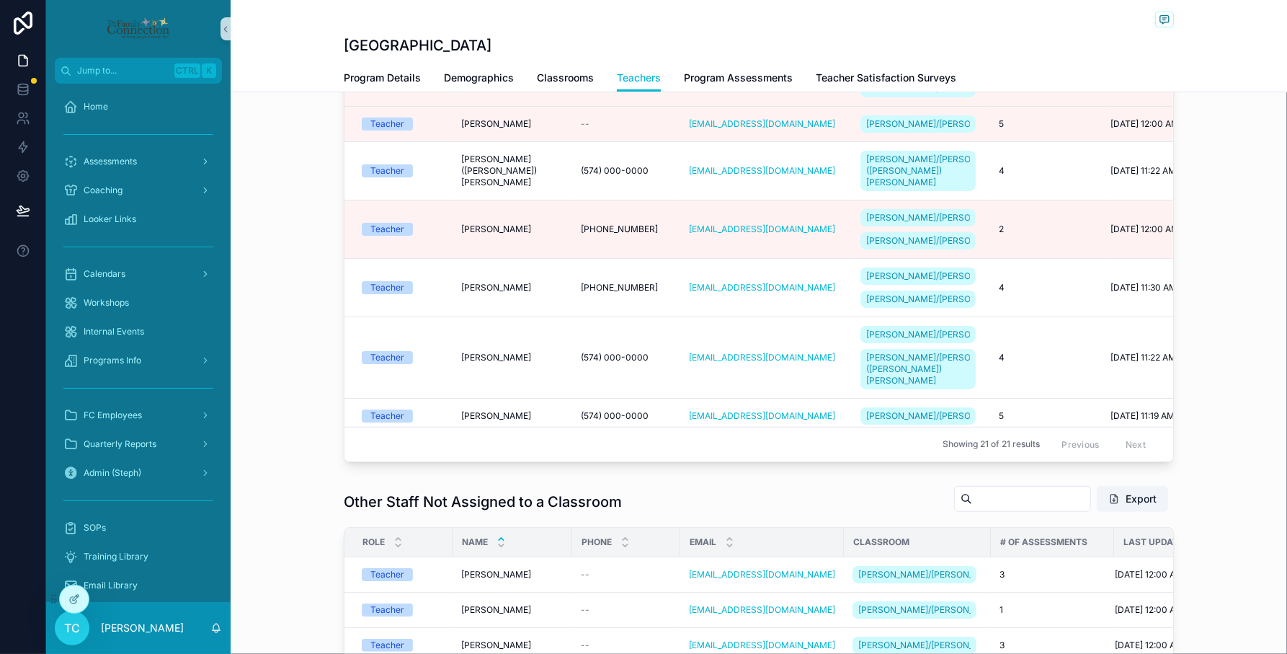
scroll to position [450, 0]
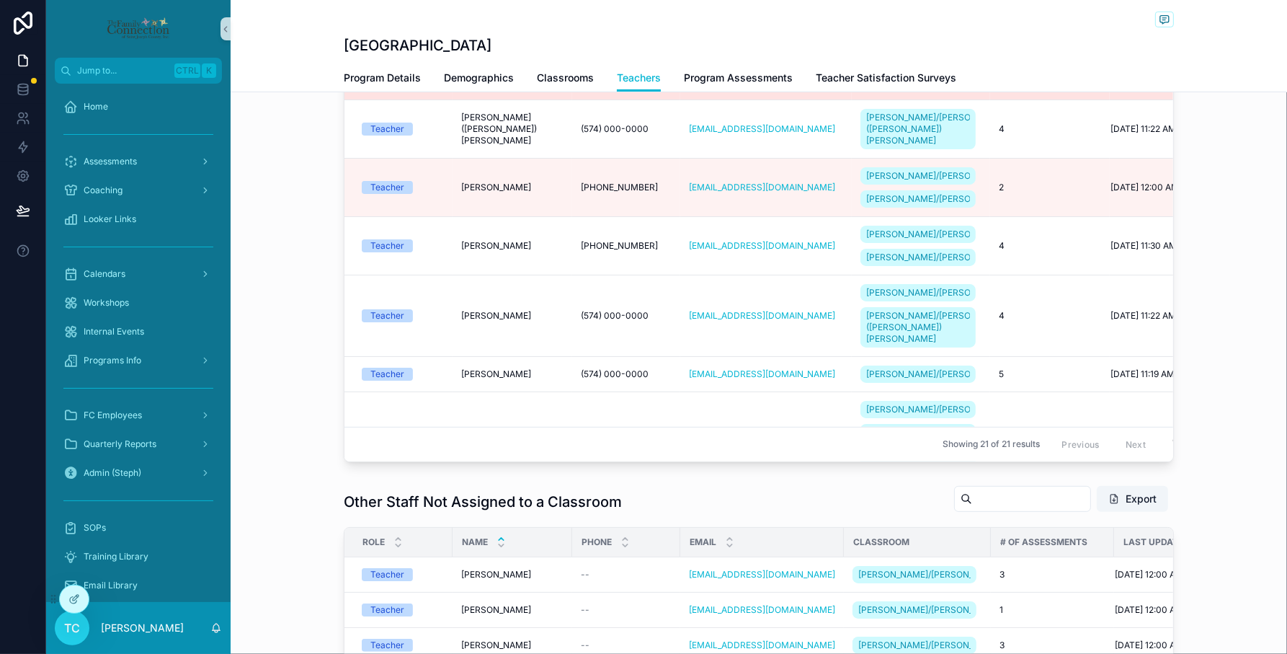
click at [477, 88] on span "[PERSON_NAME]" at bounding box center [496, 82] width 70 height 12
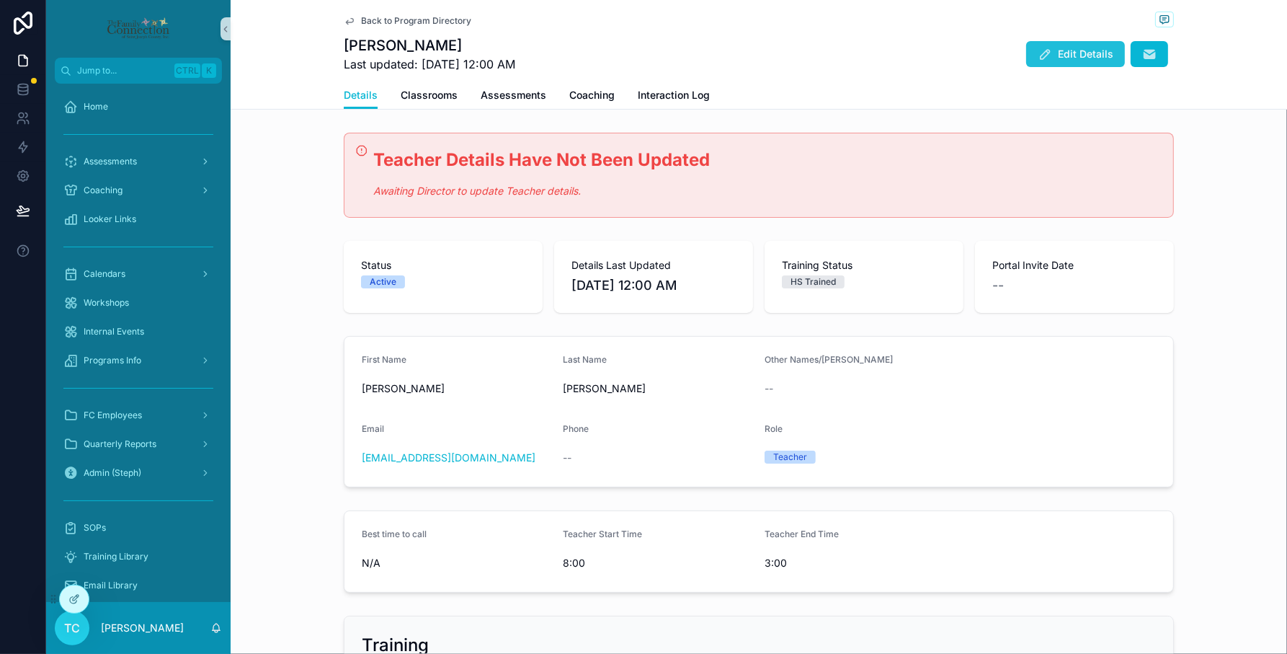
click at [1063, 44] on button "Edit Details" at bounding box center [1075, 54] width 99 height 26
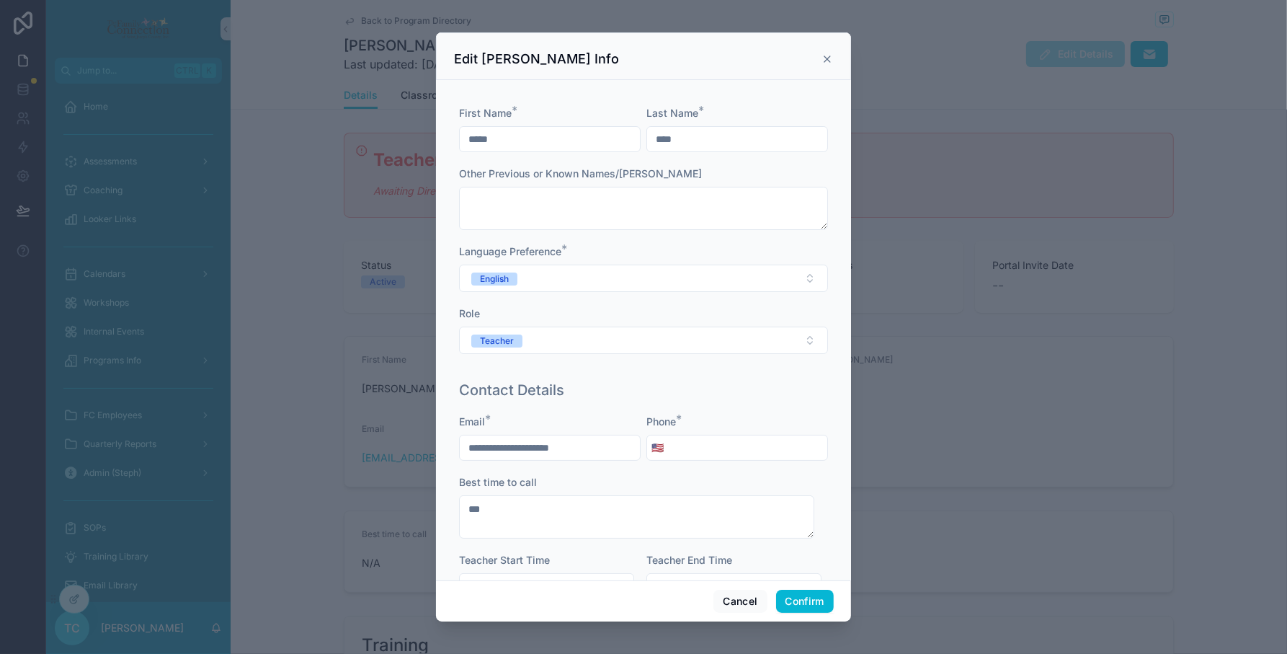
click at [731, 450] on input "tel" at bounding box center [747, 447] width 159 height 20
type input "**********"
click at [804, 598] on button "Confirm" at bounding box center [805, 600] width 58 height 23
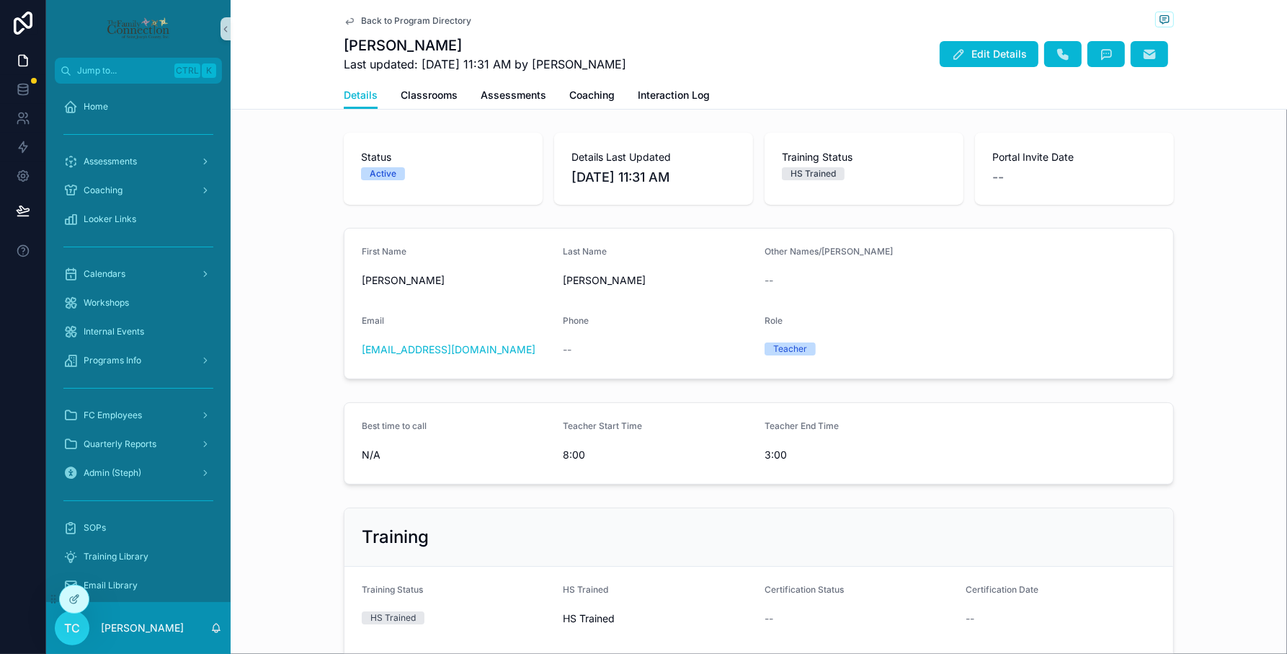
click at [1254, 242] on div "First Name Debra Last Name Todt Other Names/Alias -- Email dtodt@headstartesj.c…" at bounding box center [759, 303] width 1056 height 163
click at [429, 20] on span "Back to Program Directory" at bounding box center [416, 21] width 110 height 12
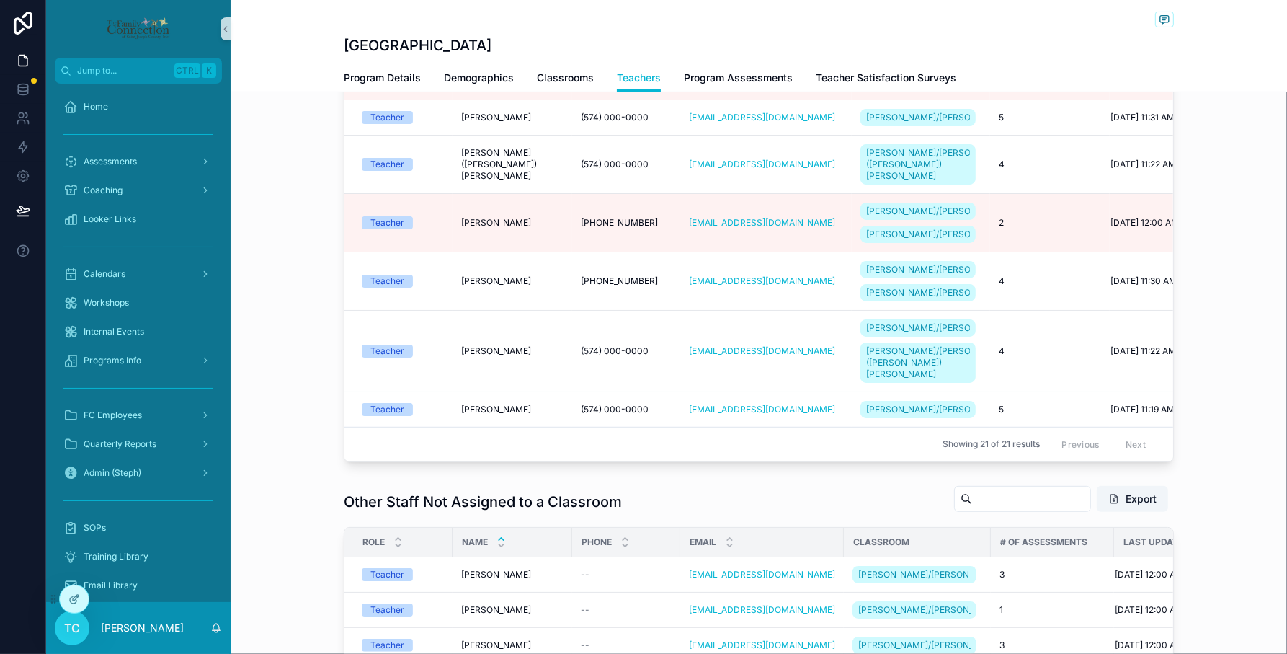
scroll to position [450, 0]
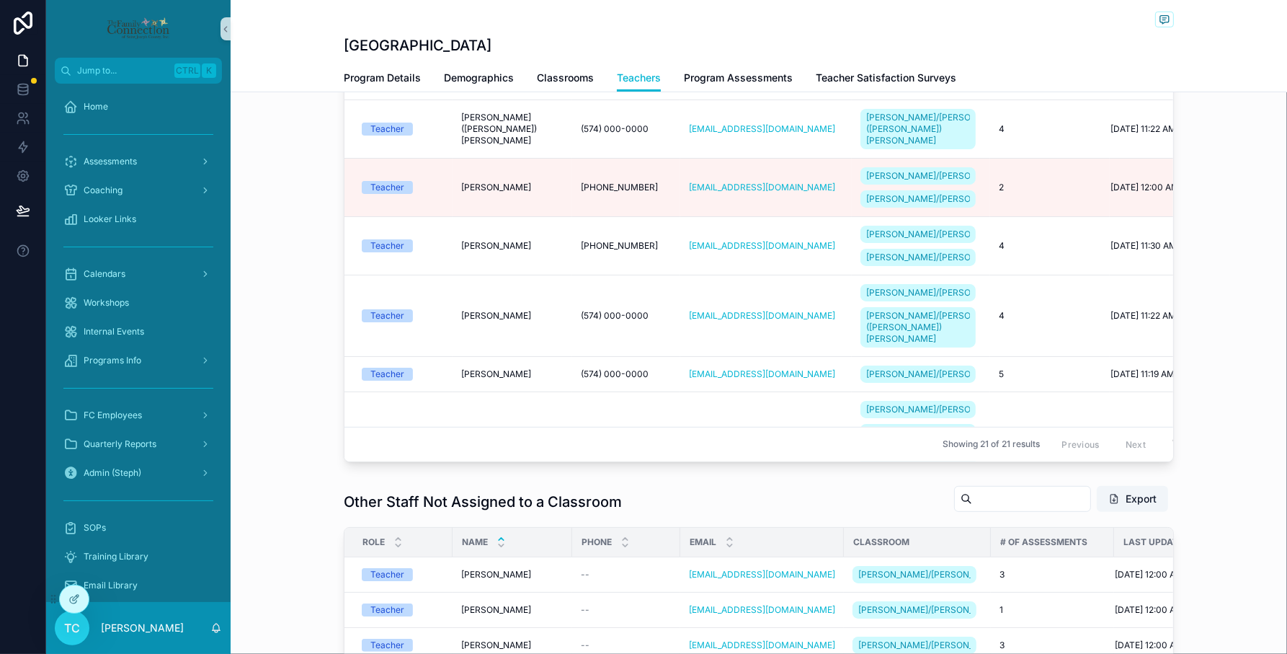
click at [582, 41] on span "[PHONE_NUMBER]" at bounding box center [619, 36] width 77 height 12
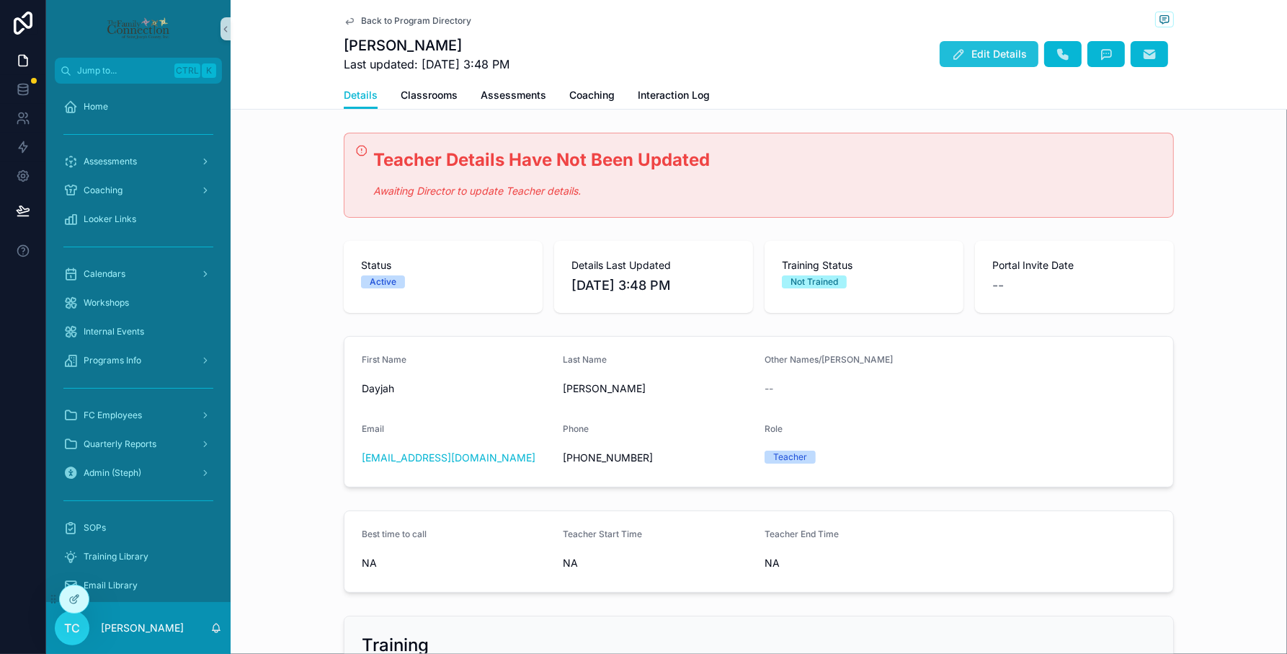
click at [997, 55] on span "Edit Details" at bounding box center [998, 54] width 55 height 14
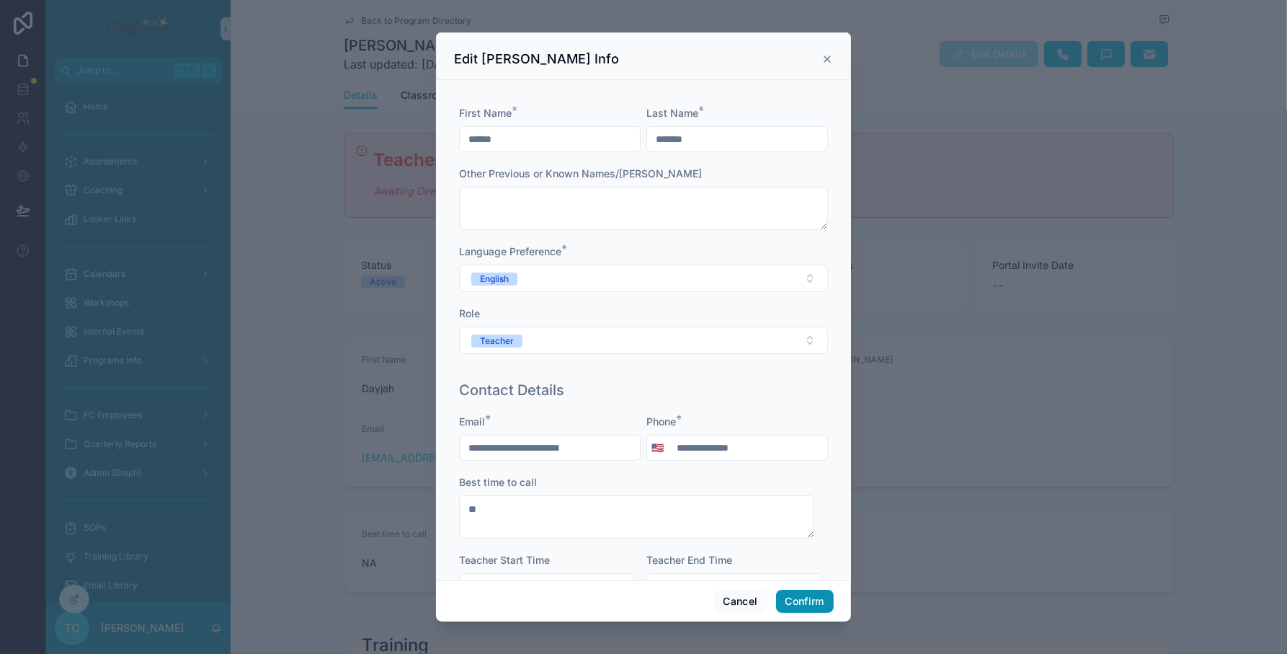
click at [816, 600] on button "Confirm" at bounding box center [805, 600] width 58 height 23
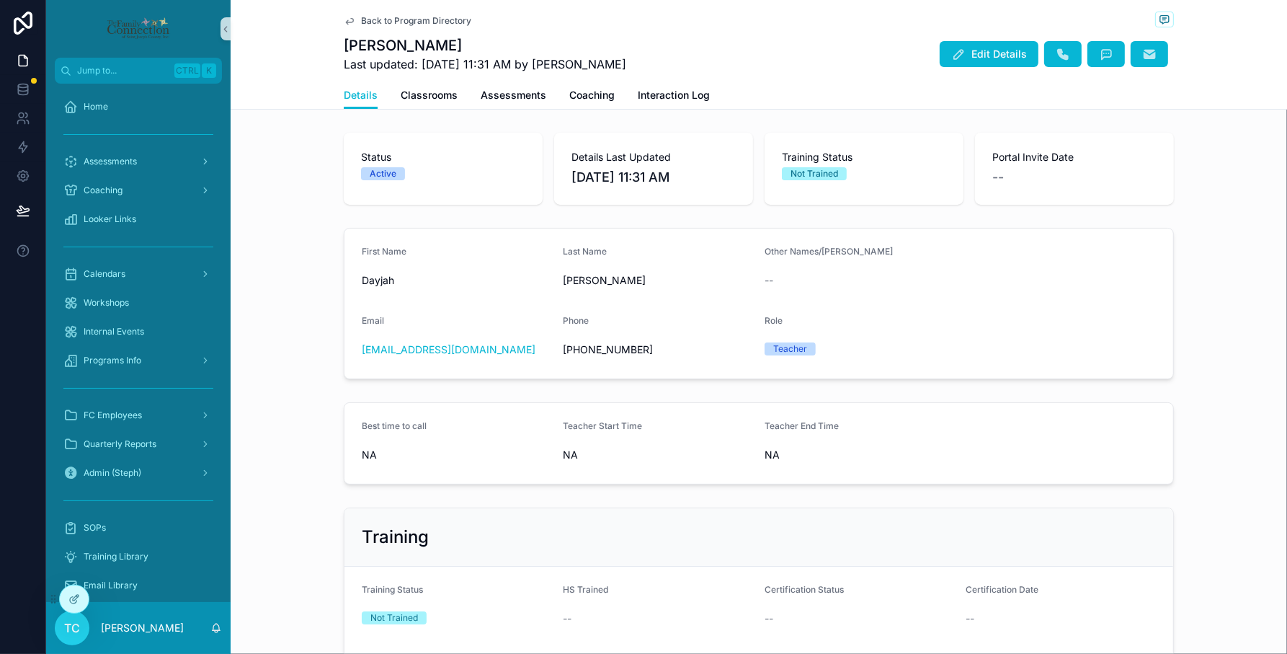
click at [422, 18] on span "Back to Program Directory" at bounding box center [416, 21] width 110 height 12
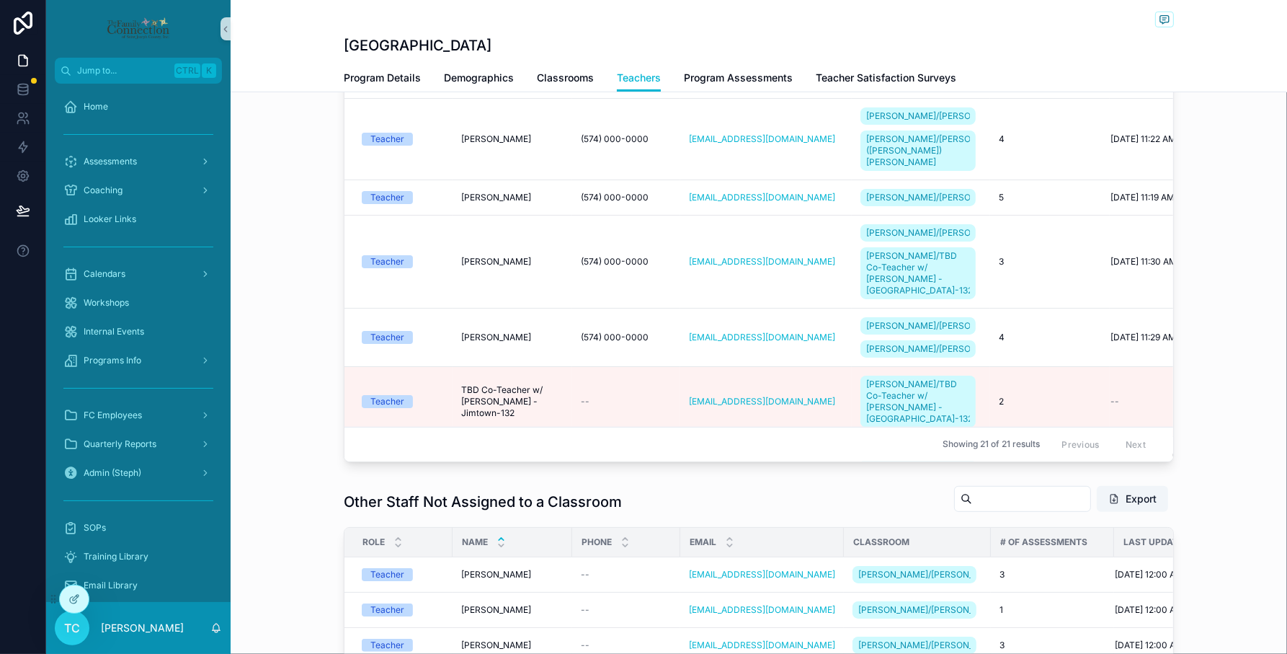
scroll to position [630, 0]
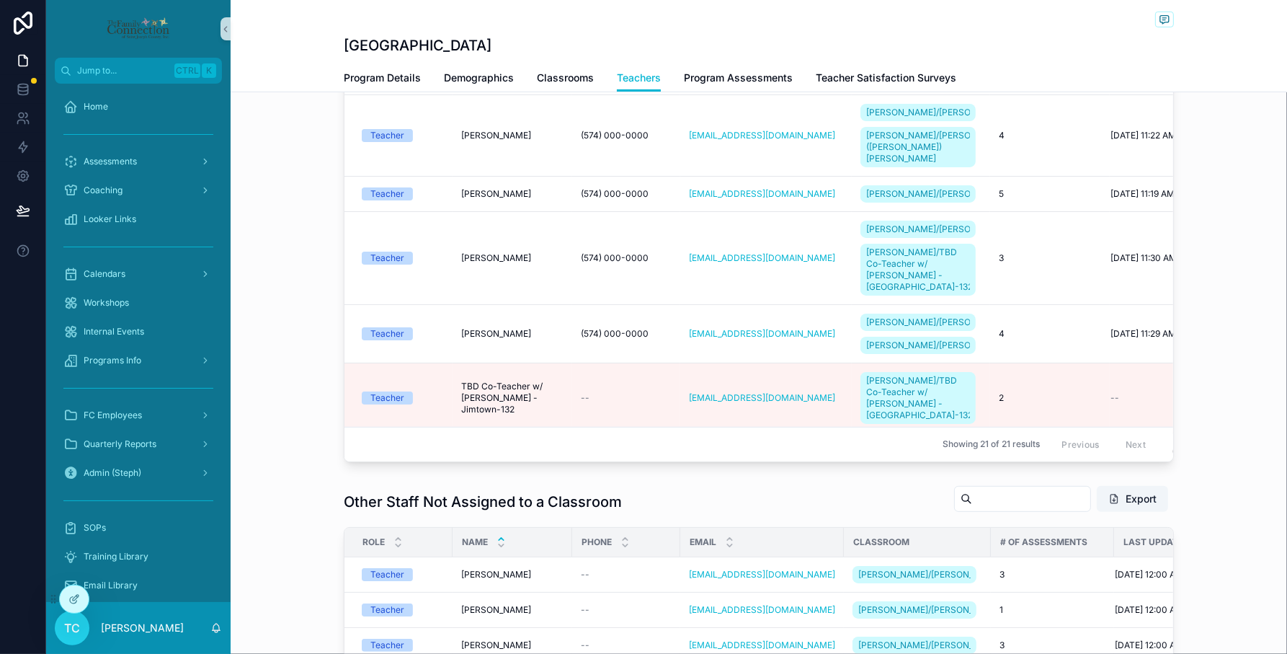
click at [483, 13] on span "[PERSON_NAME]" at bounding box center [496, 7] width 70 height 12
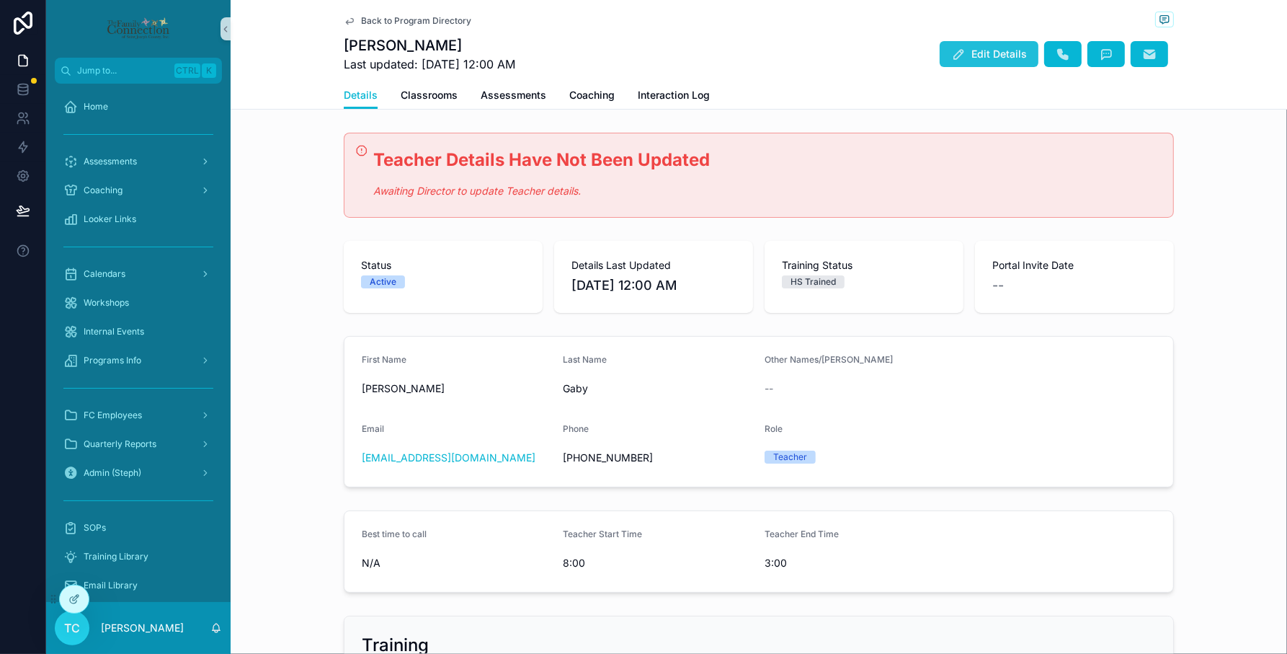
click at [984, 49] on span "Edit Details" at bounding box center [998, 54] width 55 height 14
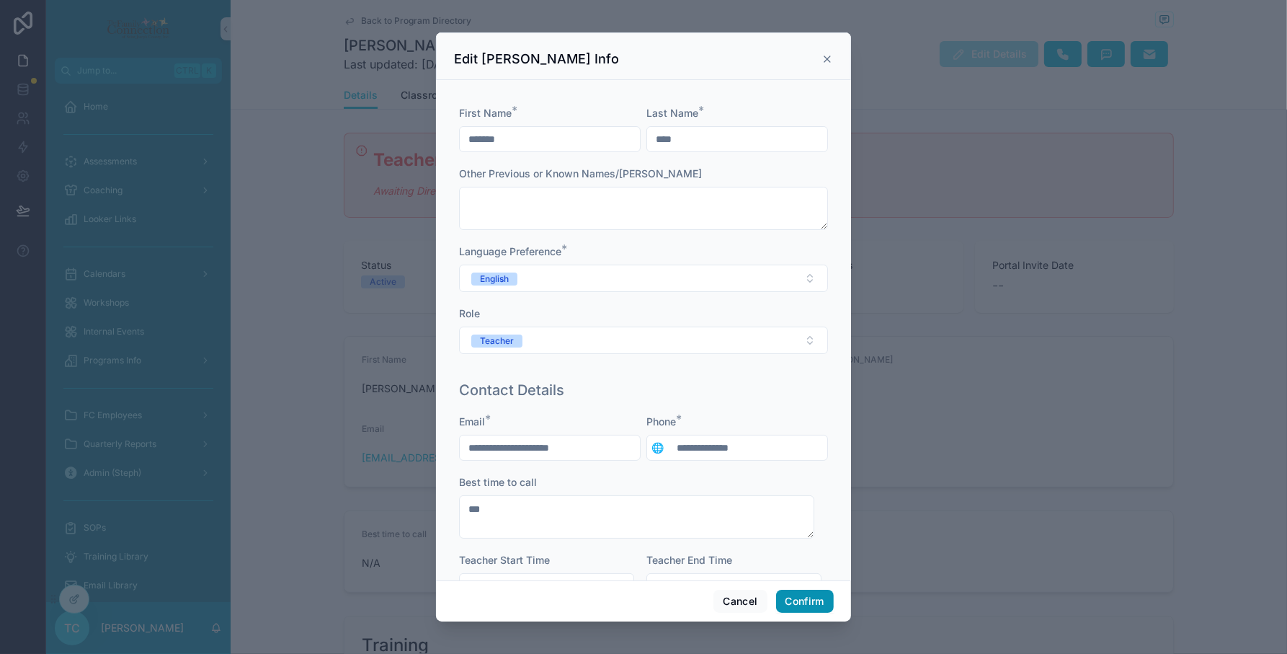
drag, startPoint x: 815, startPoint y: 603, endPoint x: 827, endPoint y: 585, distance: 21.8
click at [814, 603] on button "Confirm" at bounding box center [805, 600] width 58 height 23
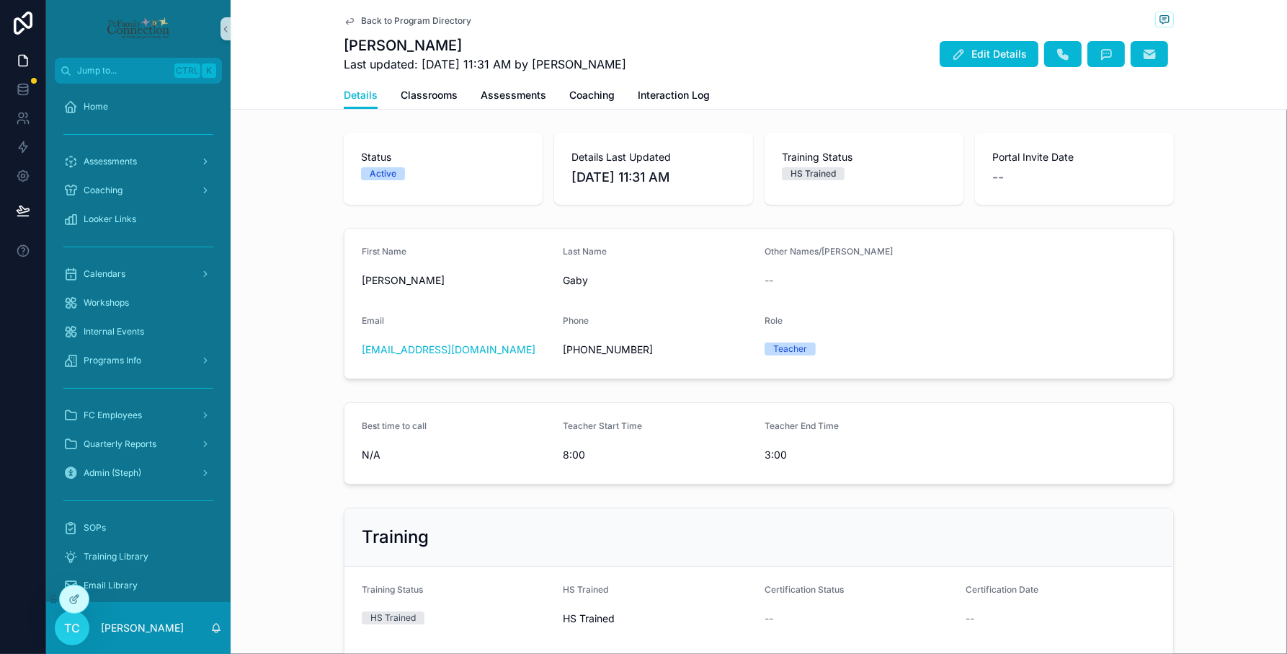
drag, startPoint x: 398, startPoint y: 11, endPoint x: 393, endPoint y: 19, distance: 9.7
click at [398, 12] on div "Back to Program Directory" at bounding box center [759, 21] width 830 height 18
click at [393, 22] on span "Back to Program Directory" at bounding box center [416, 21] width 110 height 12
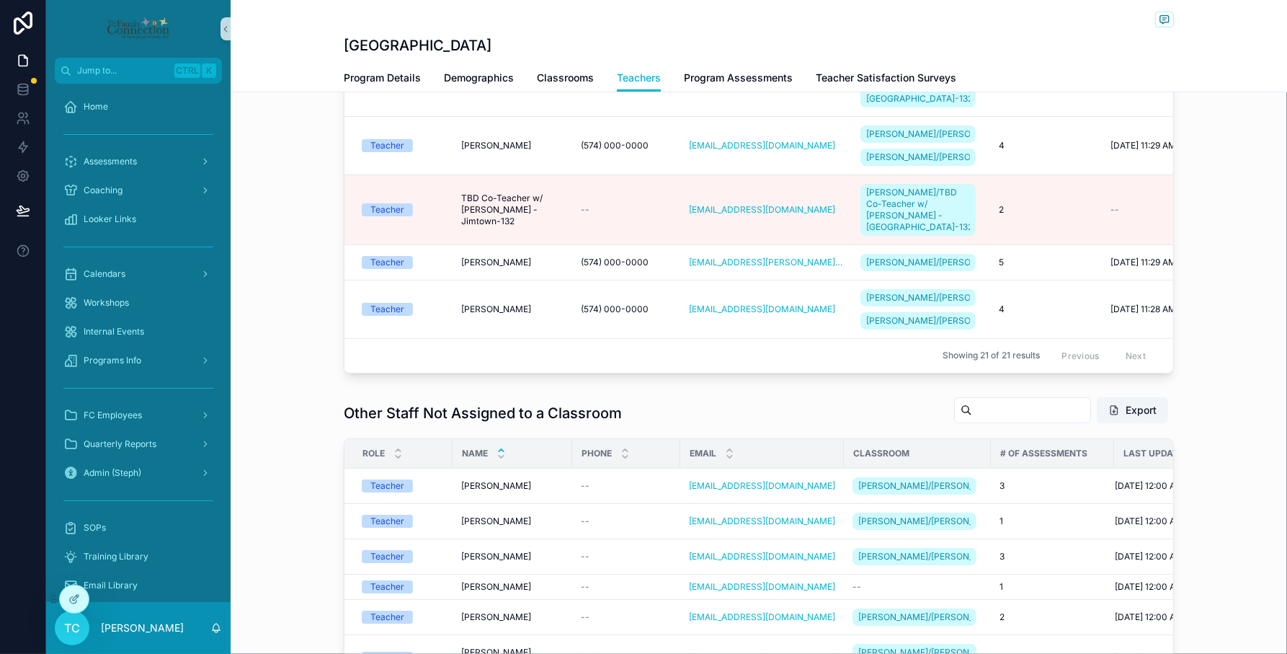
scroll to position [1146, 0]
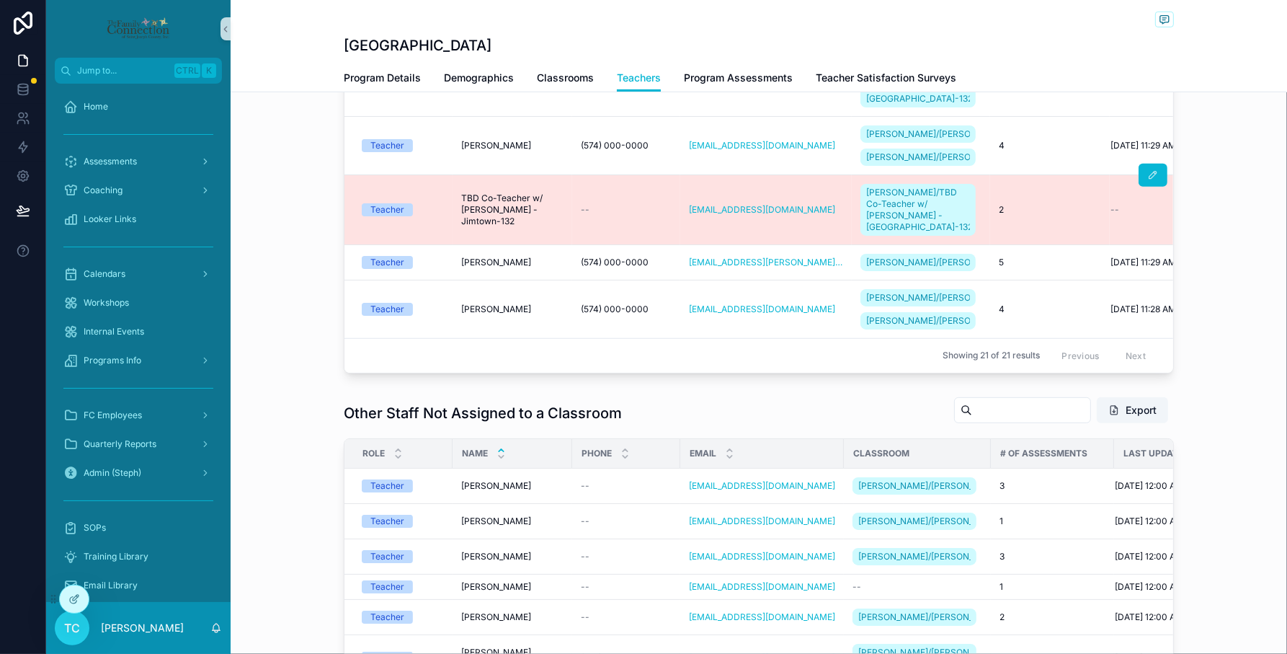
click at [502, 192] on span "TBD Co-Teacher w/ [PERSON_NAME] - Jimtown-132" at bounding box center [512, 209] width 102 height 35
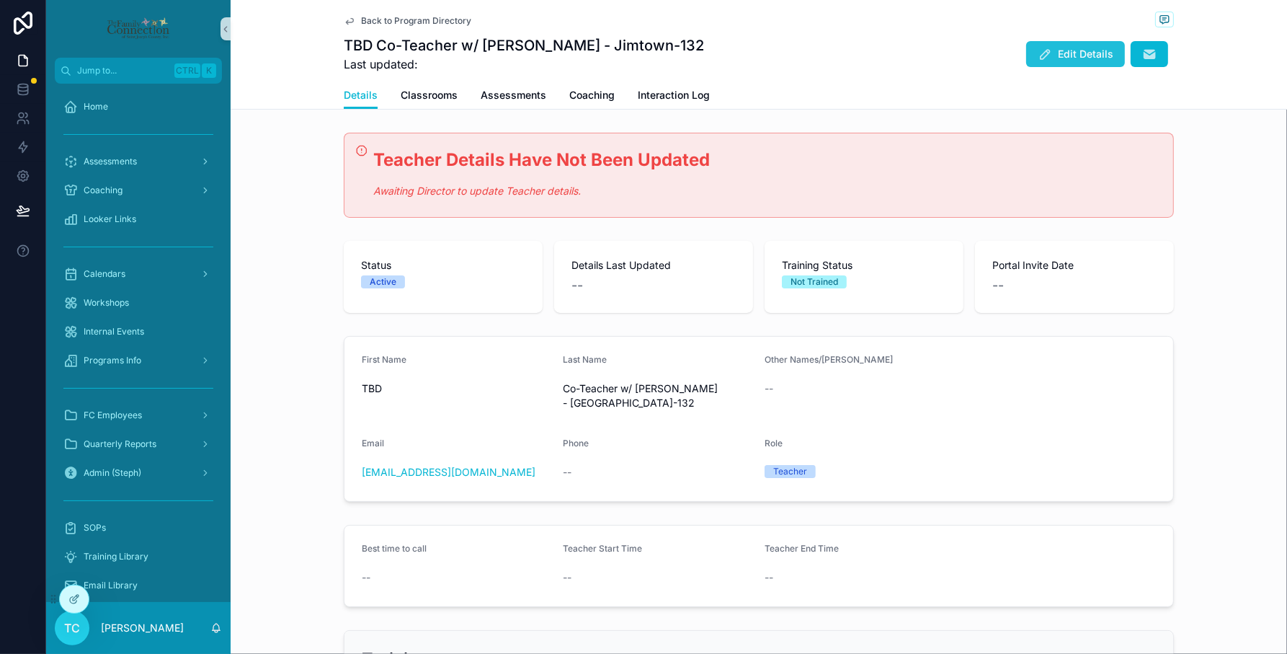
click at [1043, 48] on icon "scrollable content" at bounding box center [1045, 54] width 14 height 14
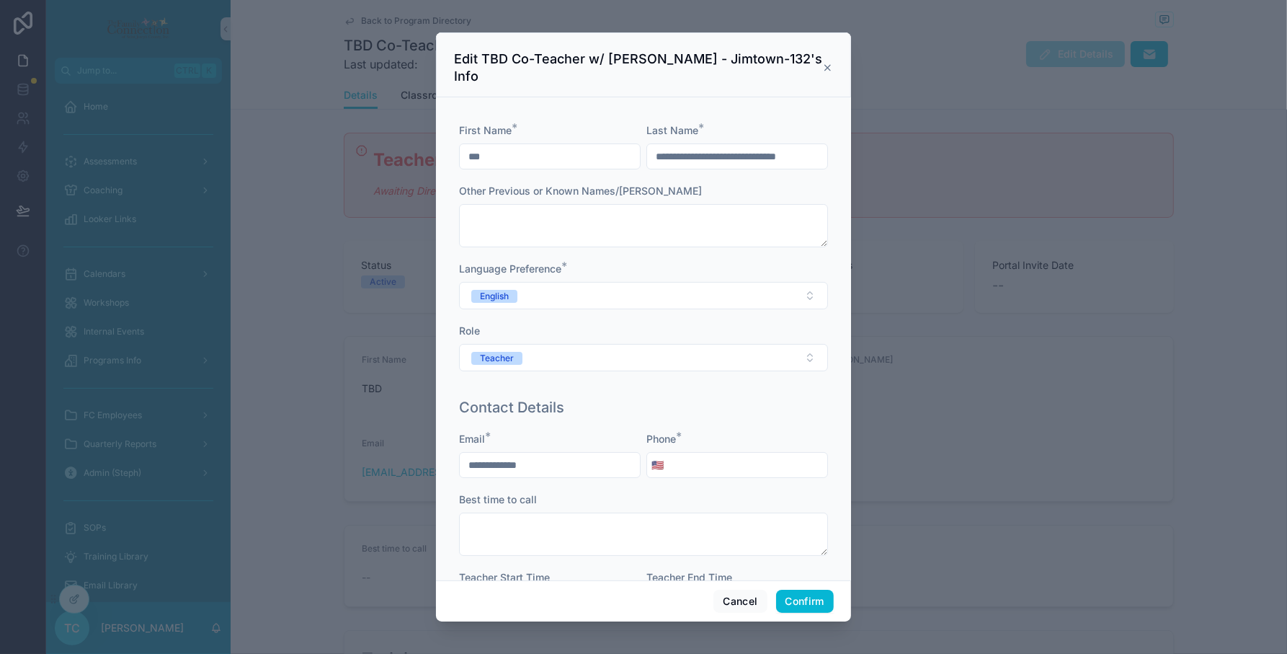
click at [721, 455] on input "tel" at bounding box center [747, 465] width 159 height 20
type input "**********"
click at [808, 603] on button "Confirm" at bounding box center [805, 600] width 58 height 23
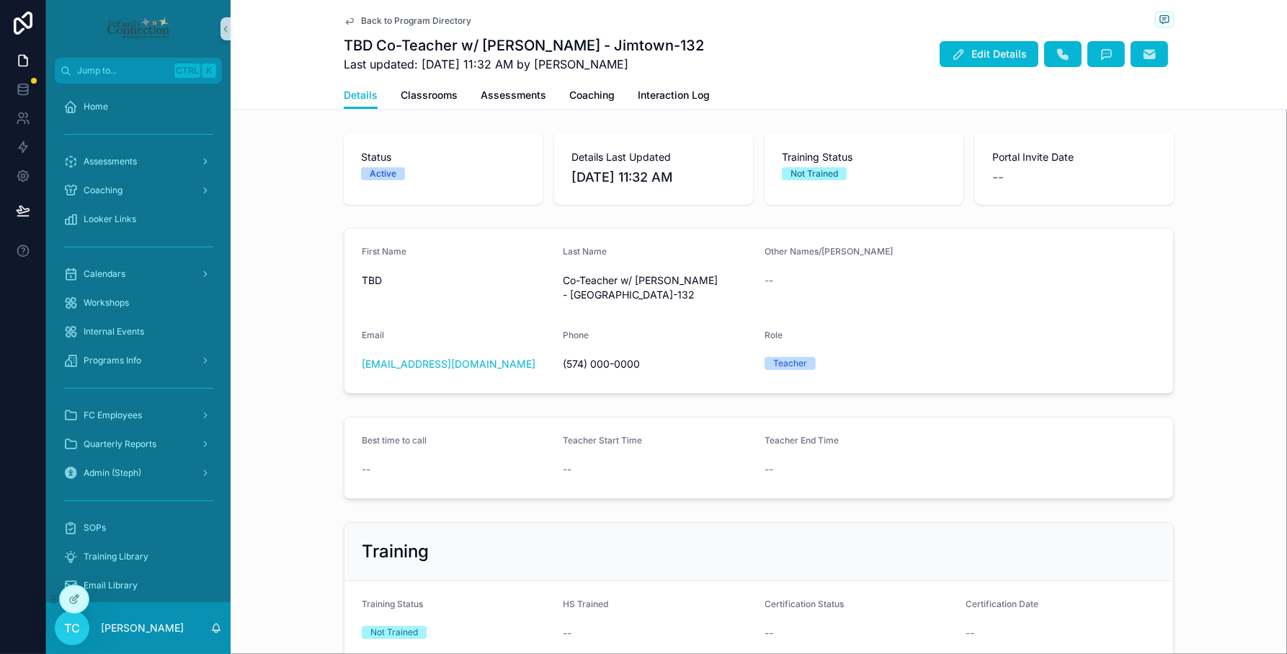
click at [369, 20] on span "Back to Program Directory" at bounding box center [416, 21] width 110 height 12
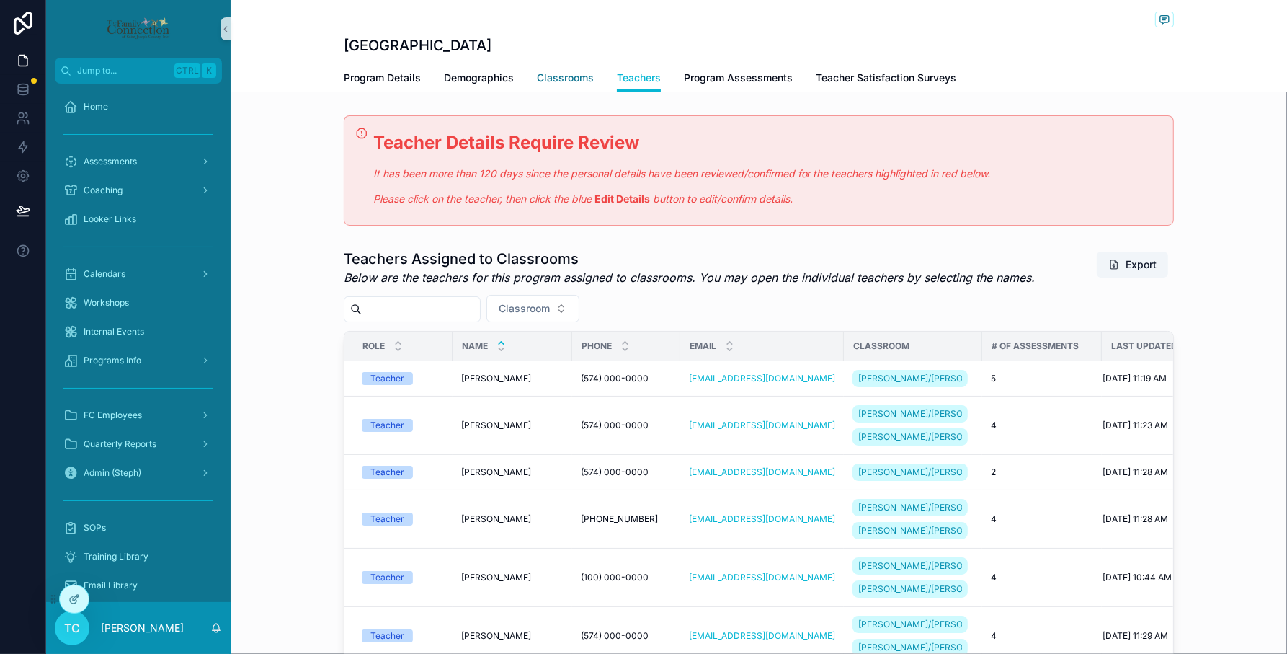
click at [551, 77] on span "Classrooms" at bounding box center [565, 78] width 57 height 14
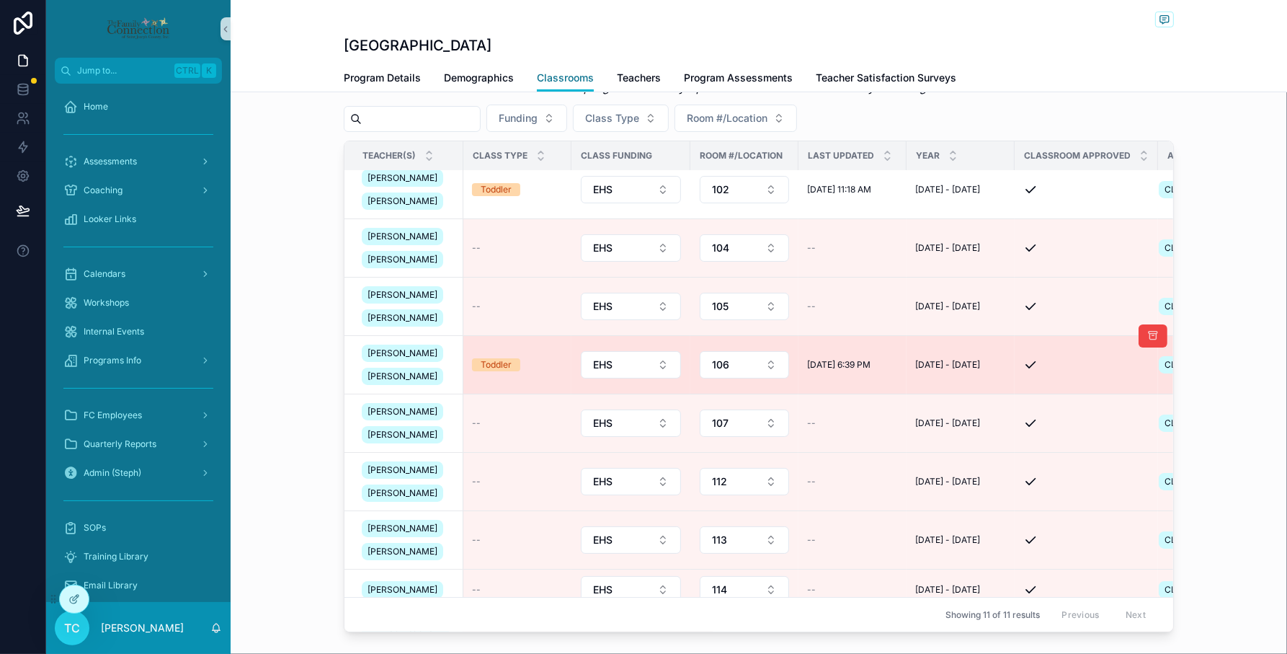
scroll to position [62, 0]
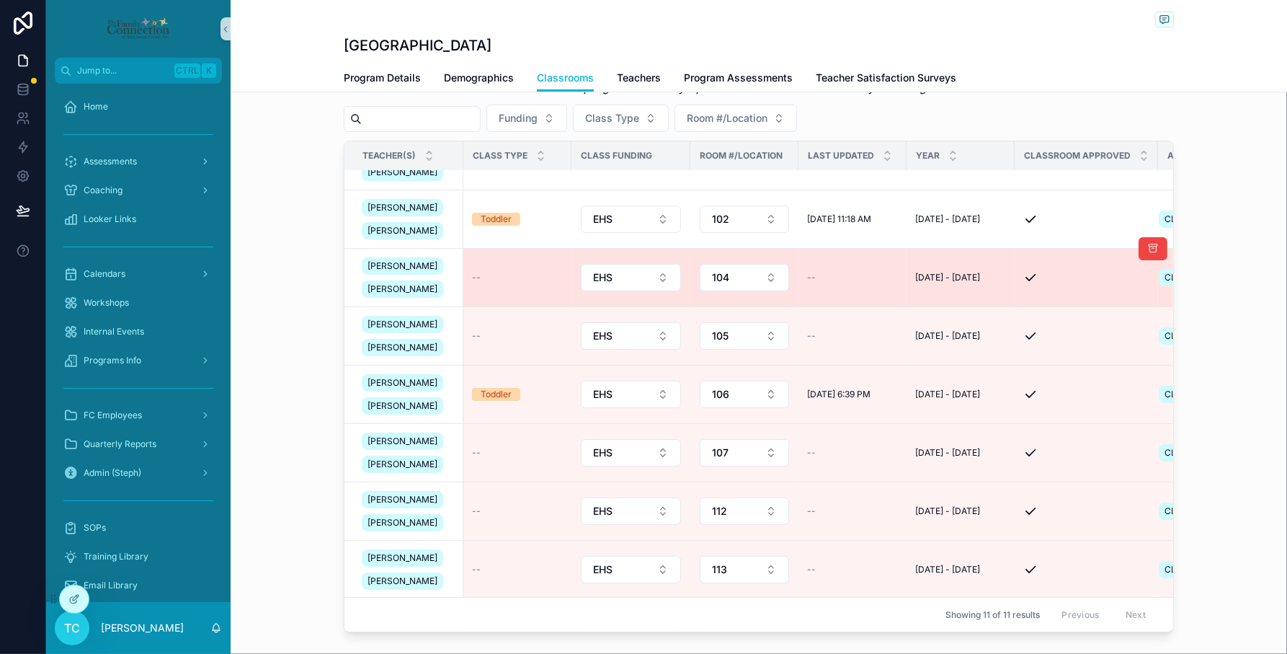
click at [503, 283] on div "--" at bounding box center [517, 278] width 91 height 12
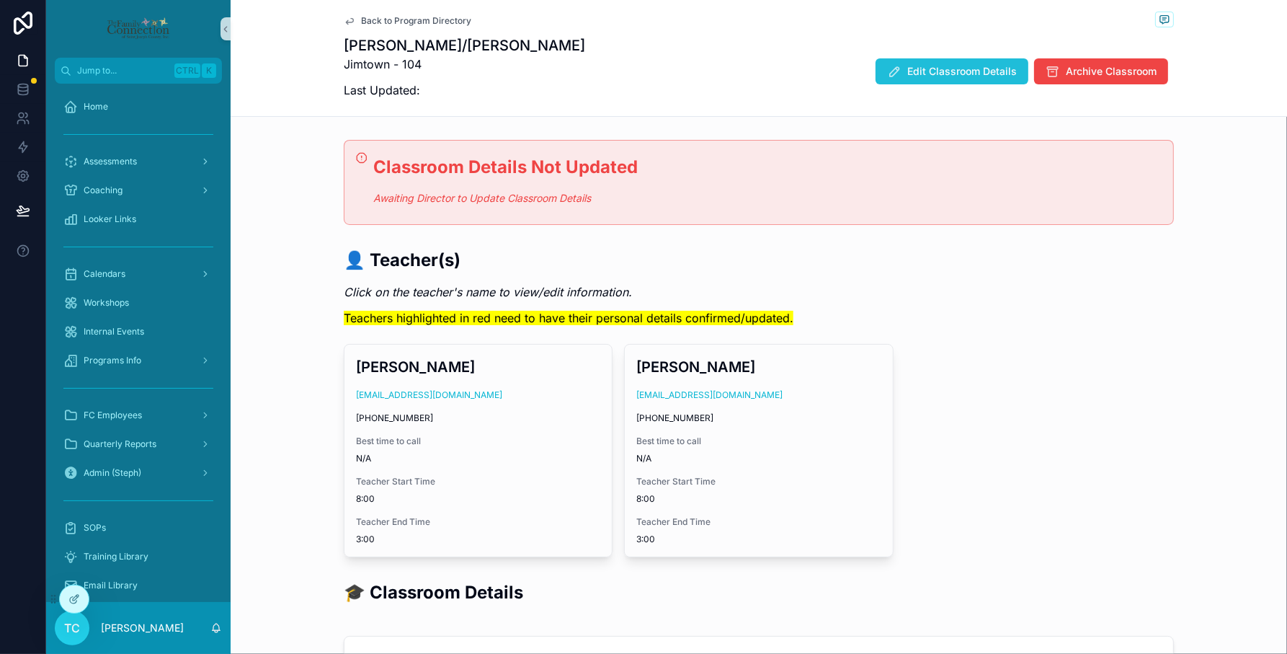
click at [977, 71] on span "Edit Classroom Details" at bounding box center [962, 71] width 110 height 14
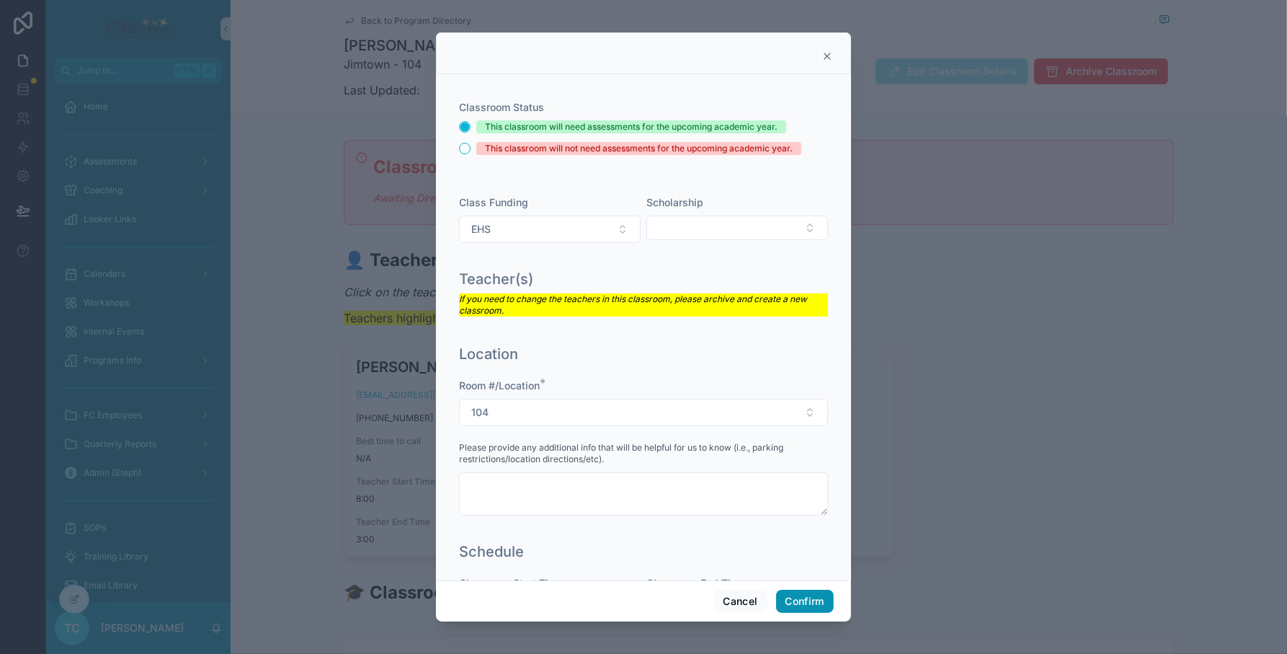
click at [832, 603] on button "Confirm" at bounding box center [805, 600] width 58 height 23
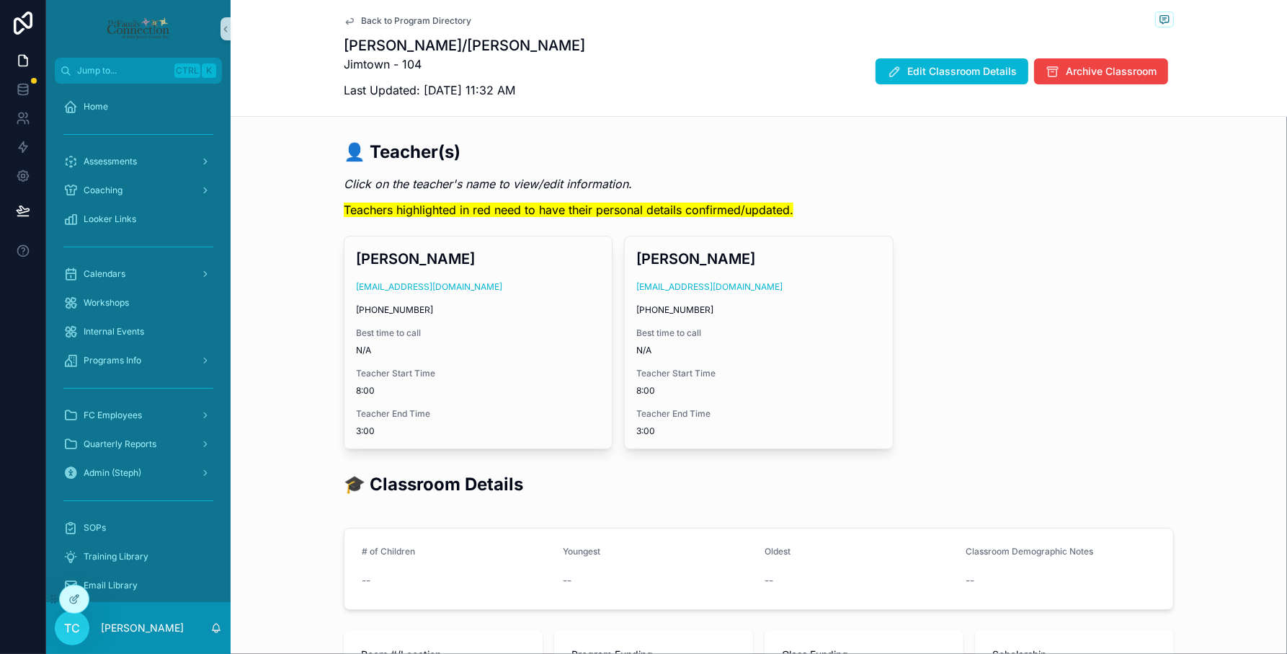
click at [432, 18] on span "Back to Program Directory" at bounding box center [416, 21] width 110 height 12
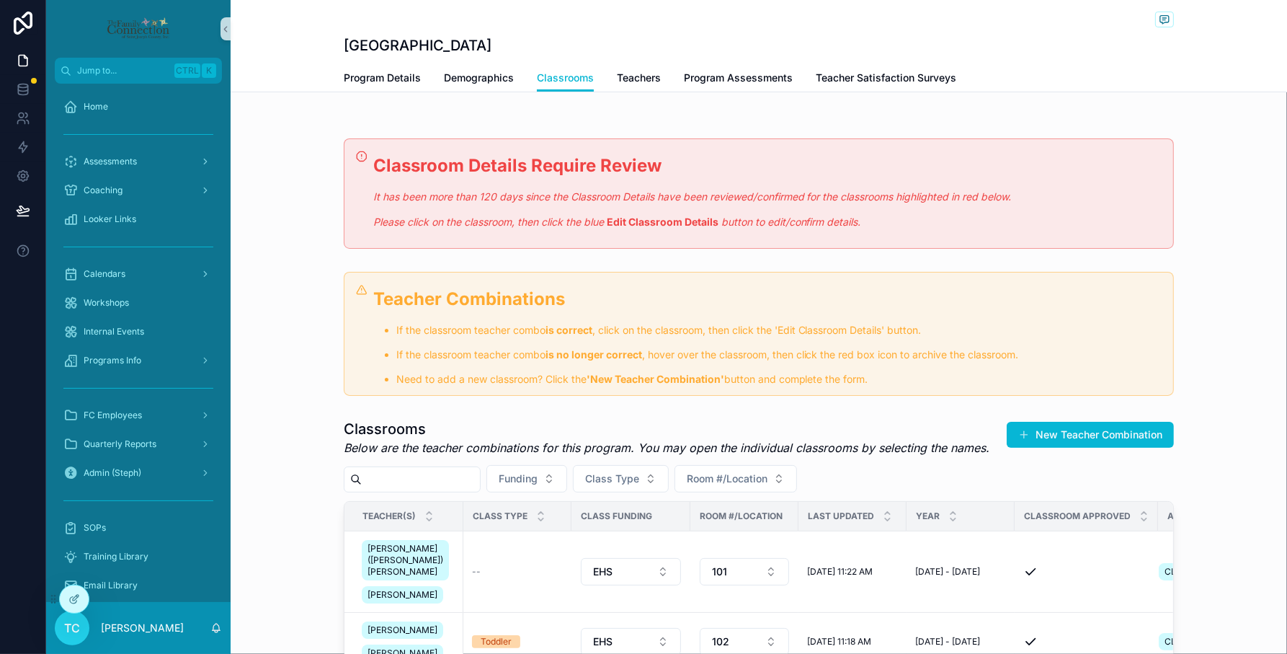
scroll to position [360, 0]
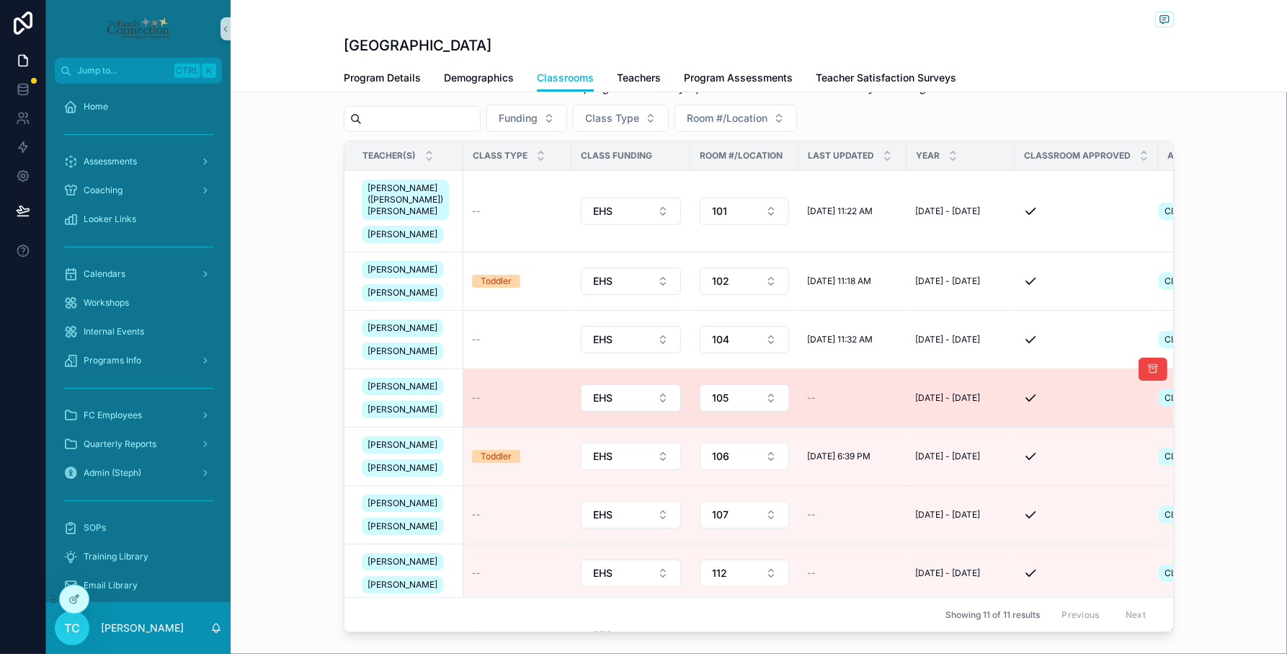
click at [512, 427] on td "--" at bounding box center [517, 398] width 108 height 58
click at [473, 404] on div "--" at bounding box center [517, 398] width 91 height 12
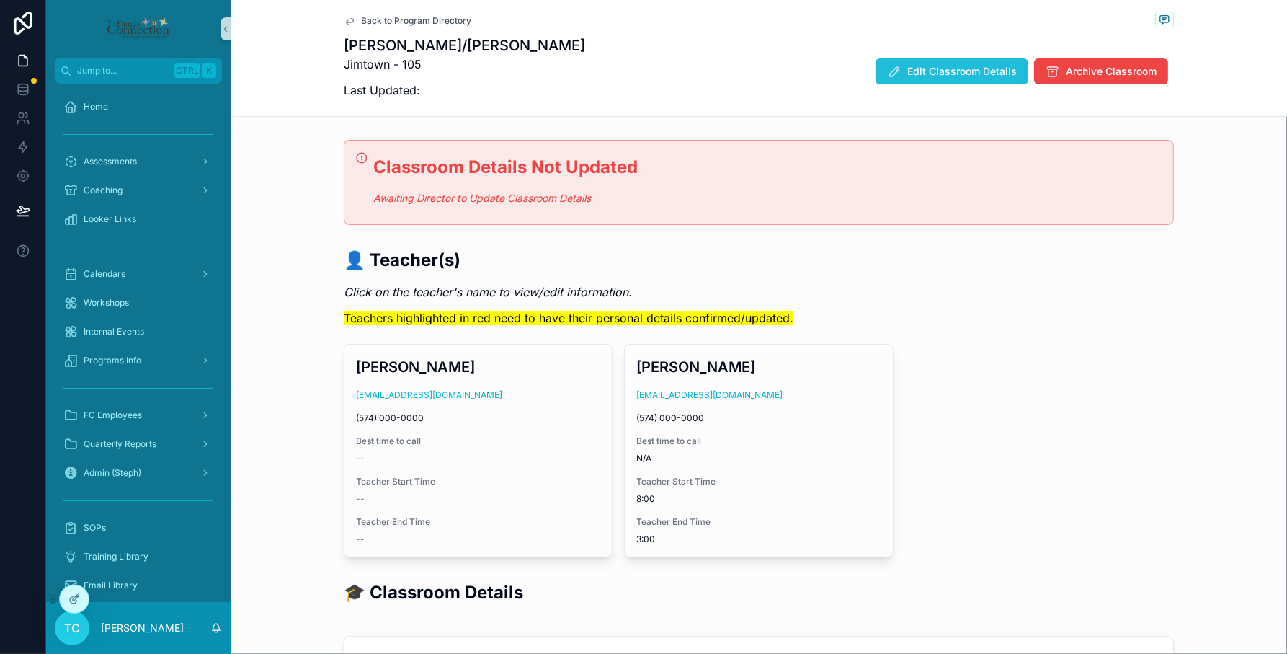
click at [908, 78] on span "Edit Classroom Details" at bounding box center [962, 71] width 110 height 14
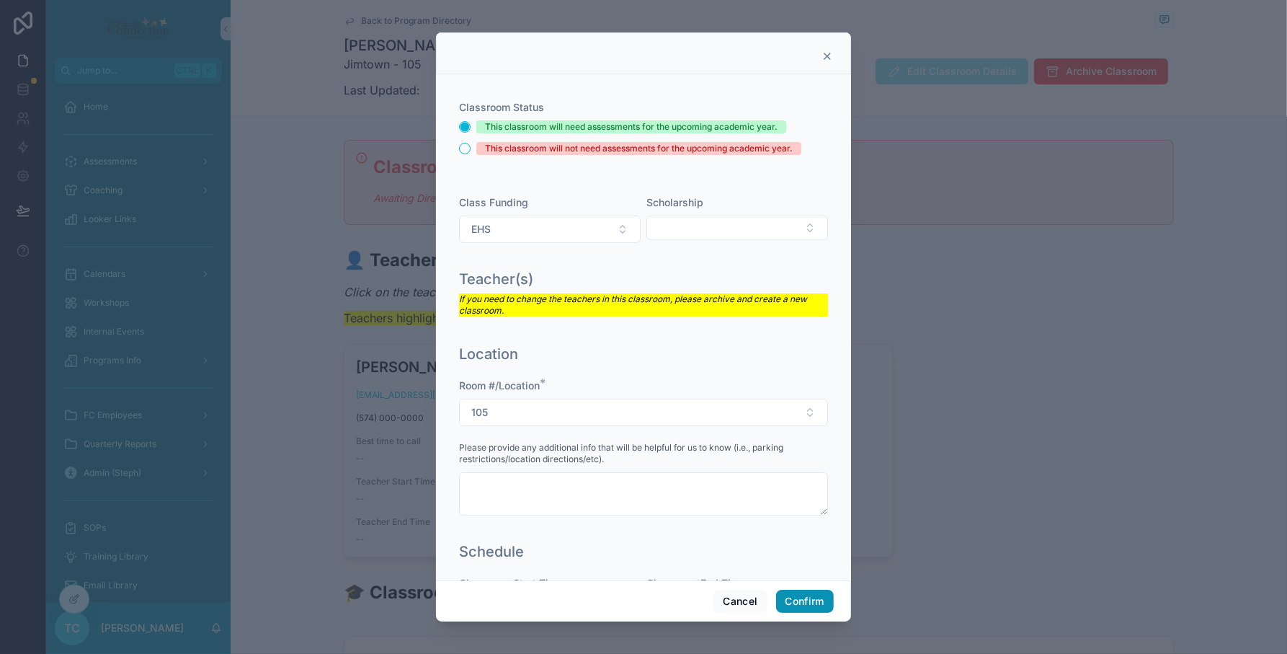
click at [795, 598] on button "Confirm" at bounding box center [805, 600] width 58 height 23
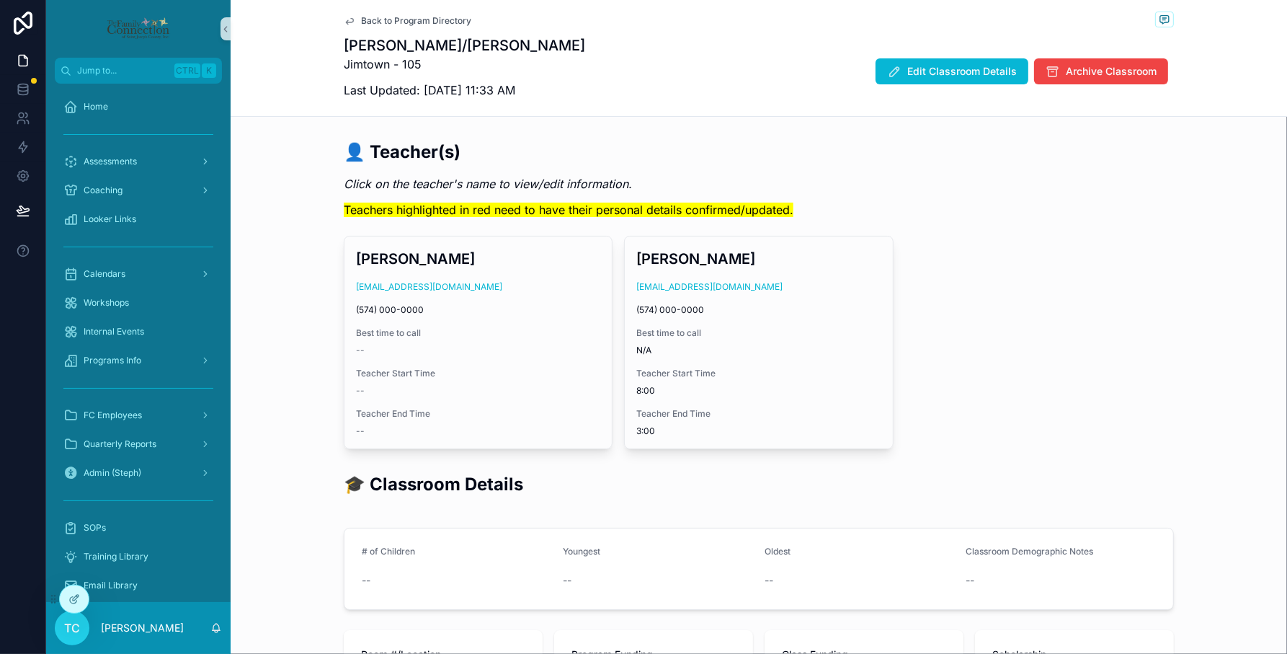
click at [398, 20] on span "Back to Program Directory" at bounding box center [416, 21] width 110 height 12
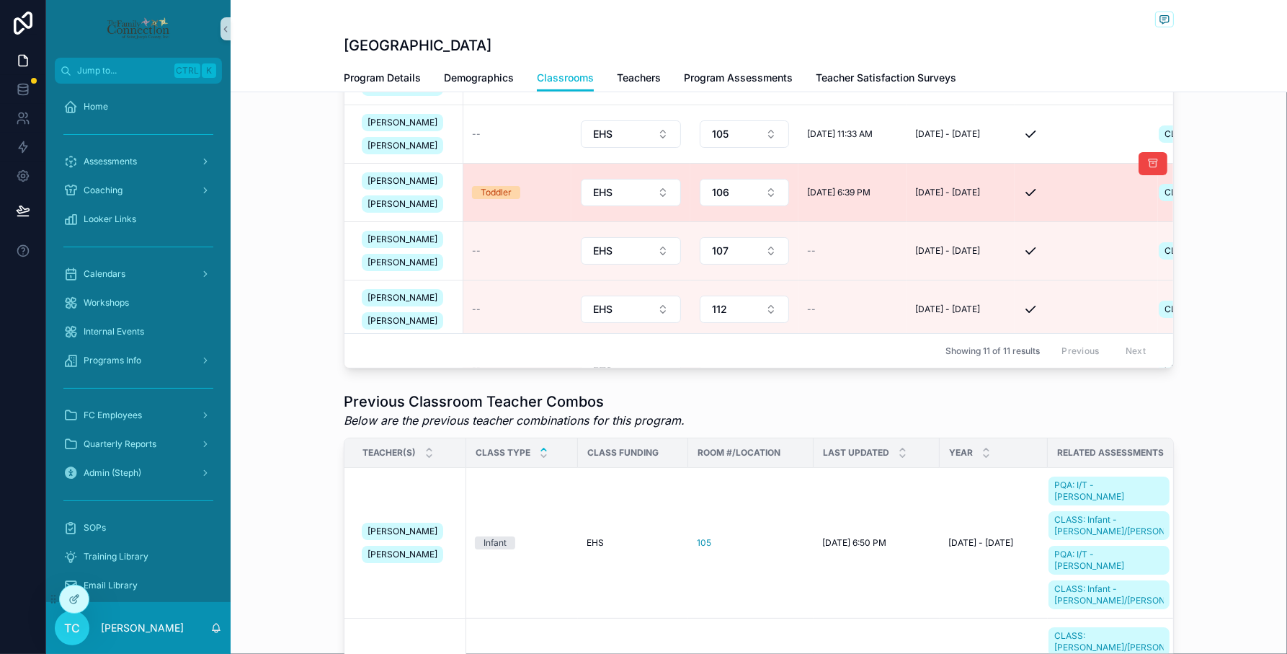
scroll to position [630, 0]
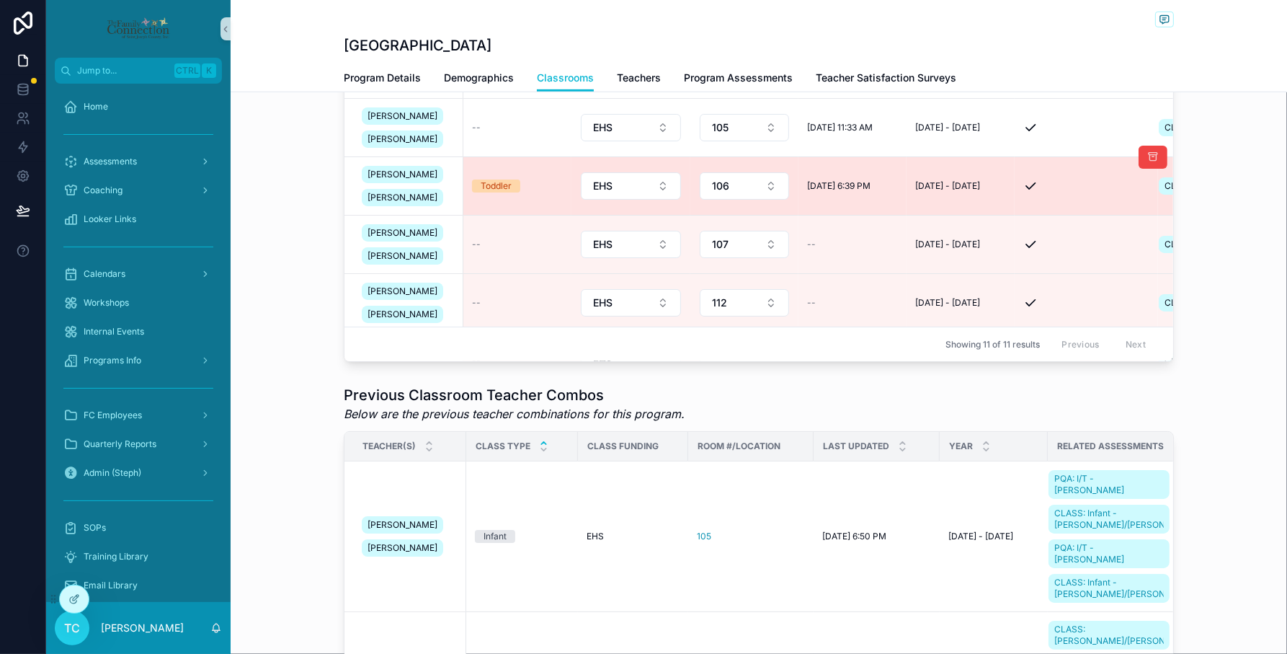
click at [483, 192] on div "Toddler" at bounding box center [496, 185] width 31 height 13
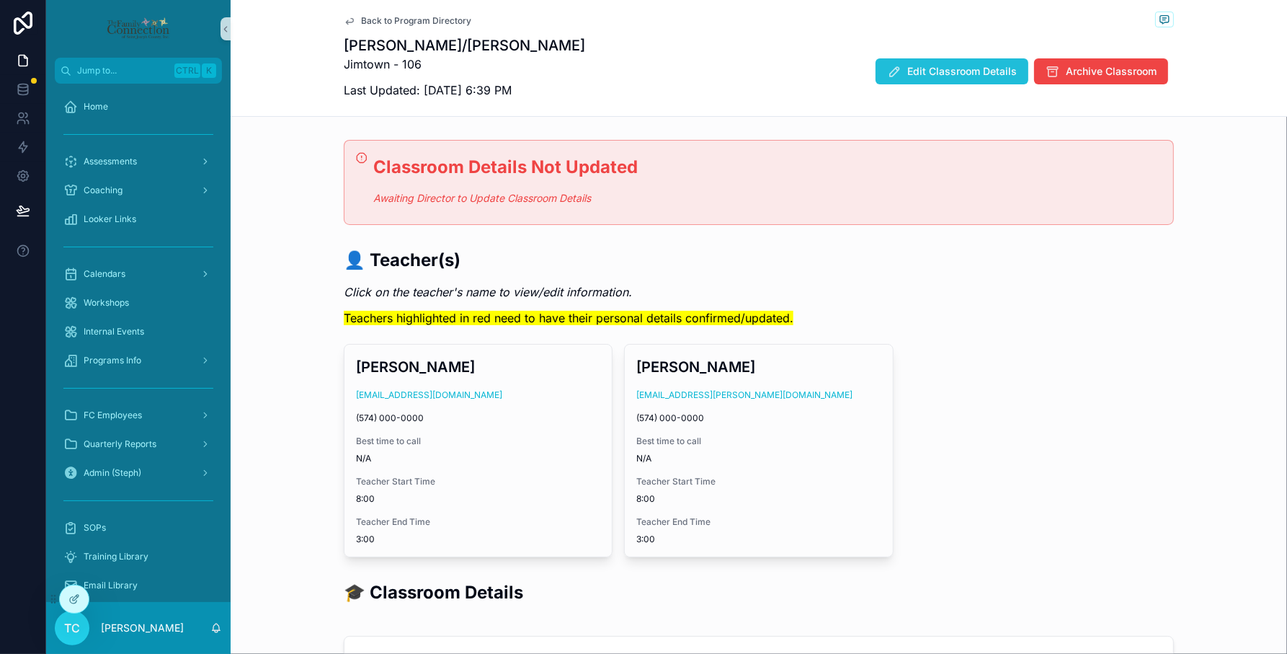
click at [952, 74] on span "Edit Classroom Details" at bounding box center [962, 71] width 110 height 14
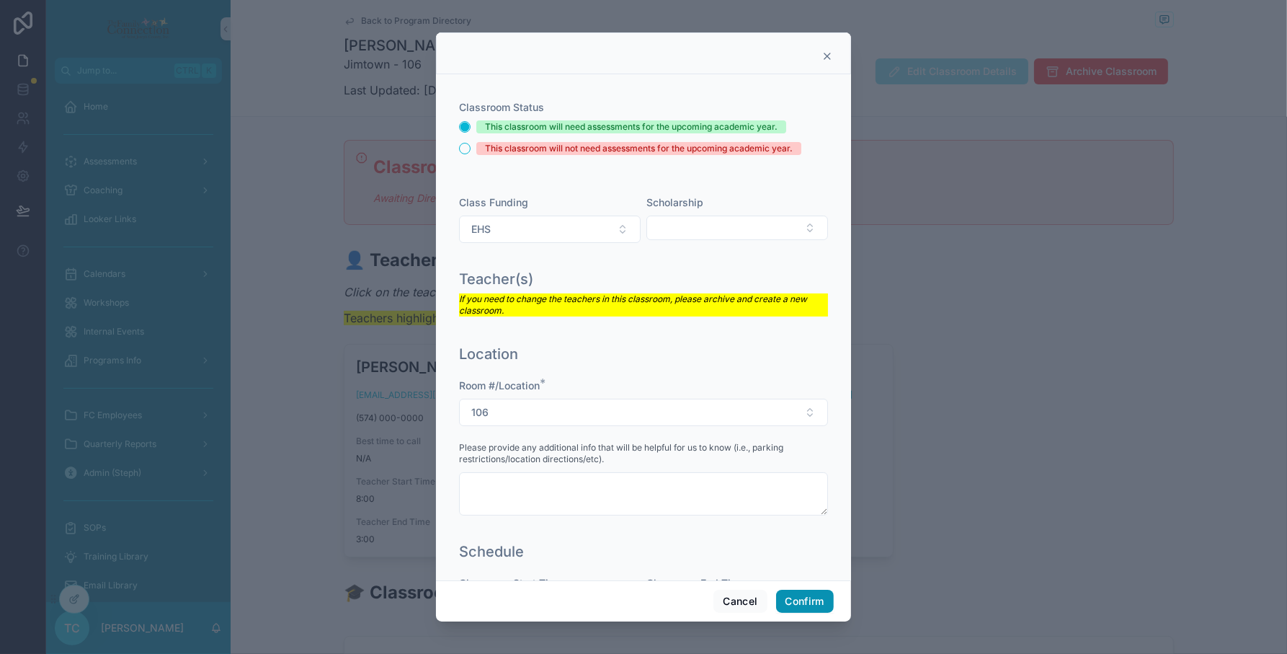
click at [804, 604] on button "Confirm" at bounding box center [805, 600] width 58 height 23
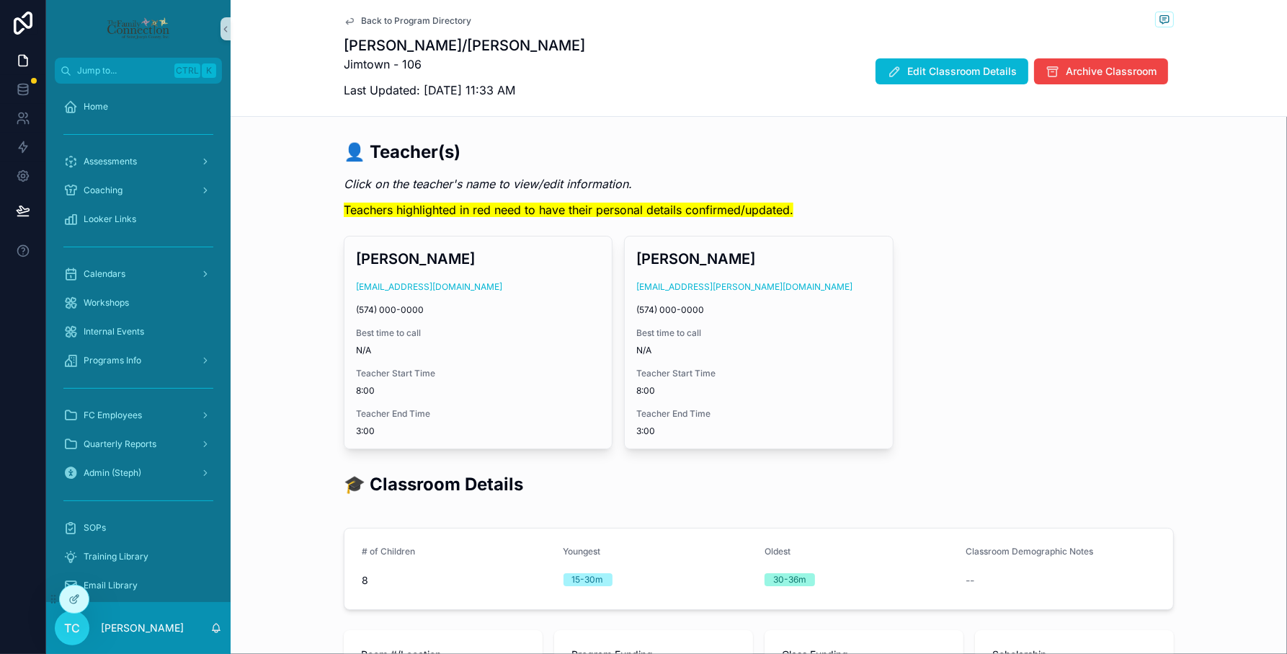
click at [371, 19] on span "Back to Program Directory" at bounding box center [416, 21] width 110 height 12
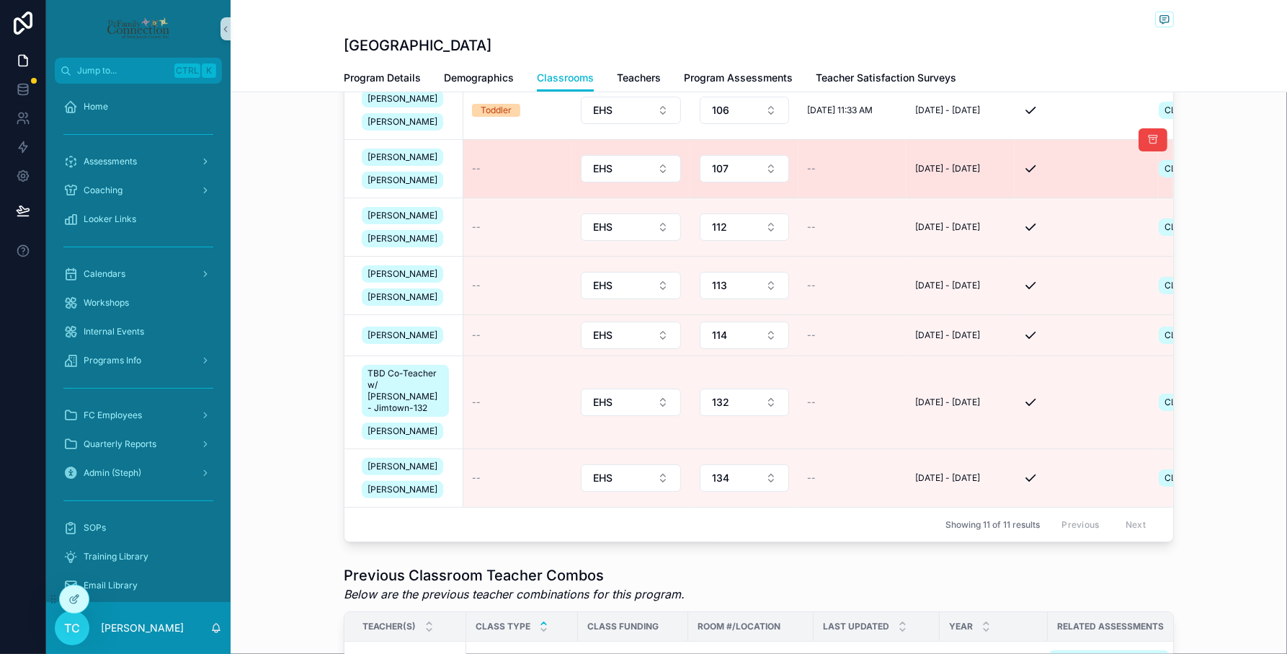
scroll to position [540, 0]
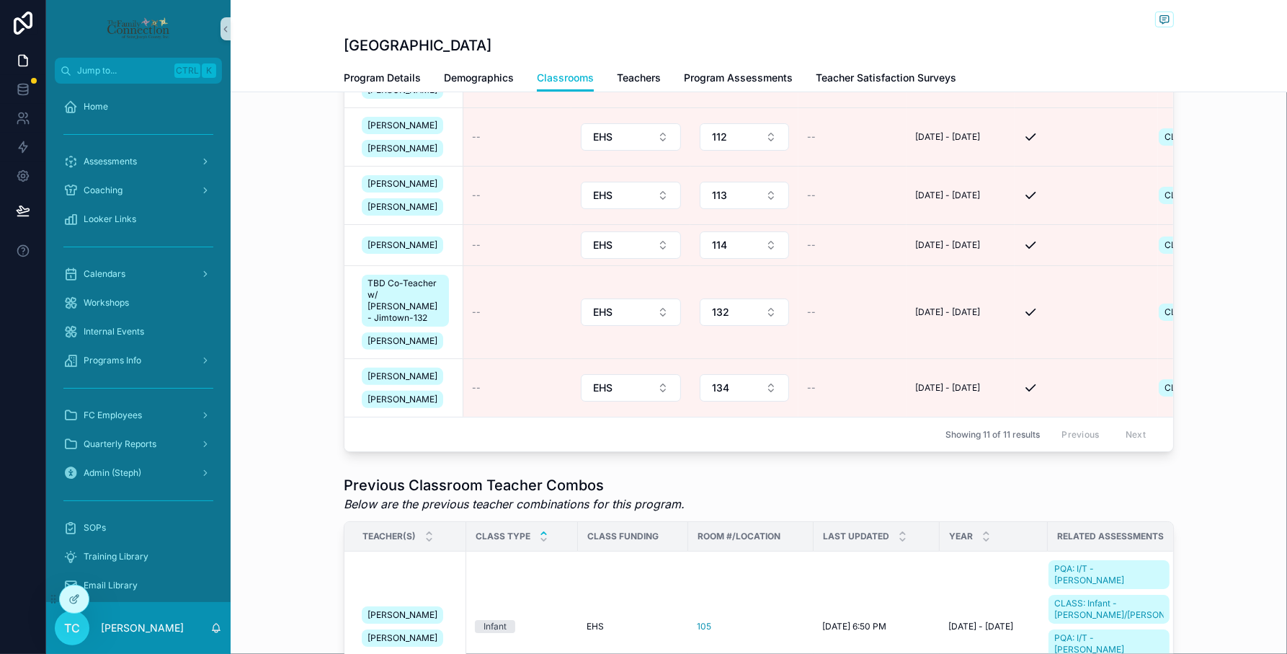
click at [300, 416] on div "Classrooms Below are the teacher combinations for this program. You may open th…" at bounding box center [759, 164] width 1056 height 585
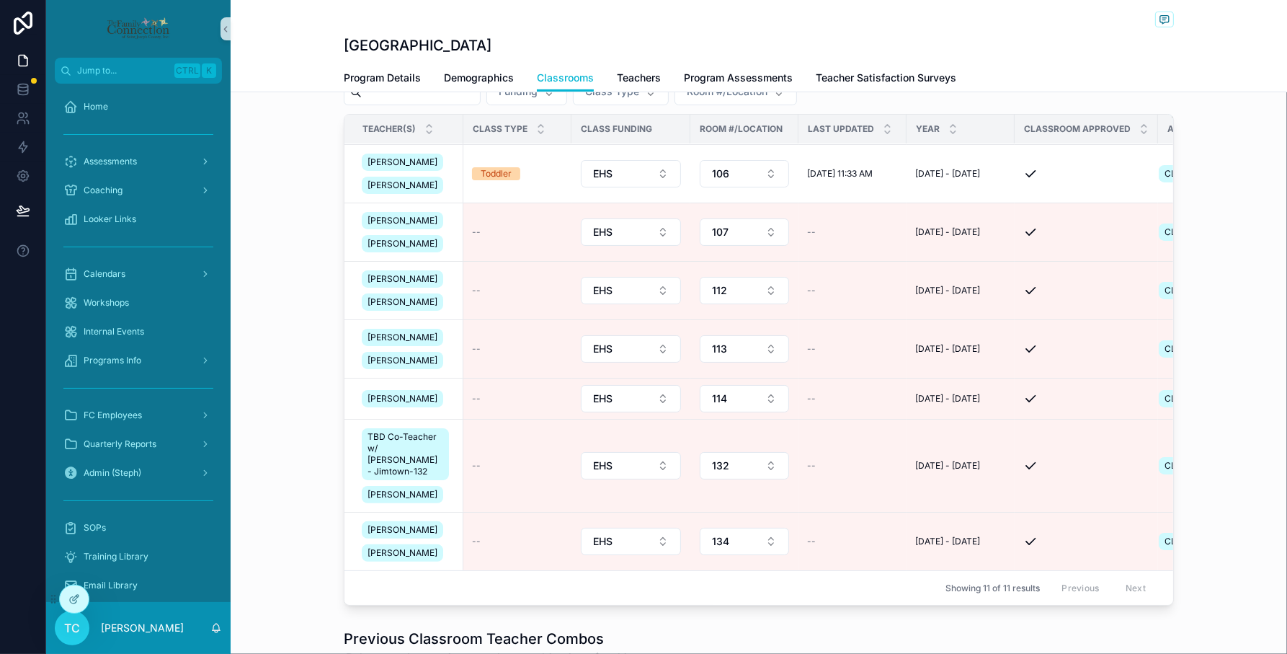
scroll to position [360, 0]
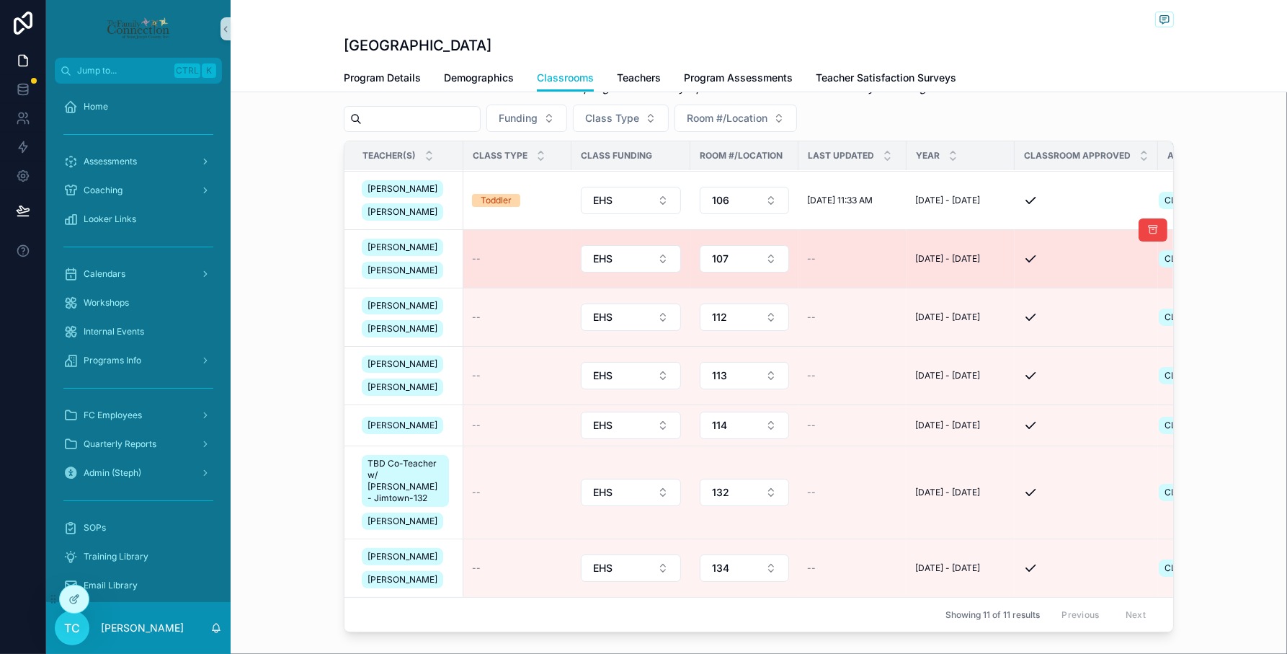
click at [502, 244] on td "--" at bounding box center [517, 259] width 108 height 58
click at [488, 253] on div "--" at bounding box center [517, 259] width 91 height 12
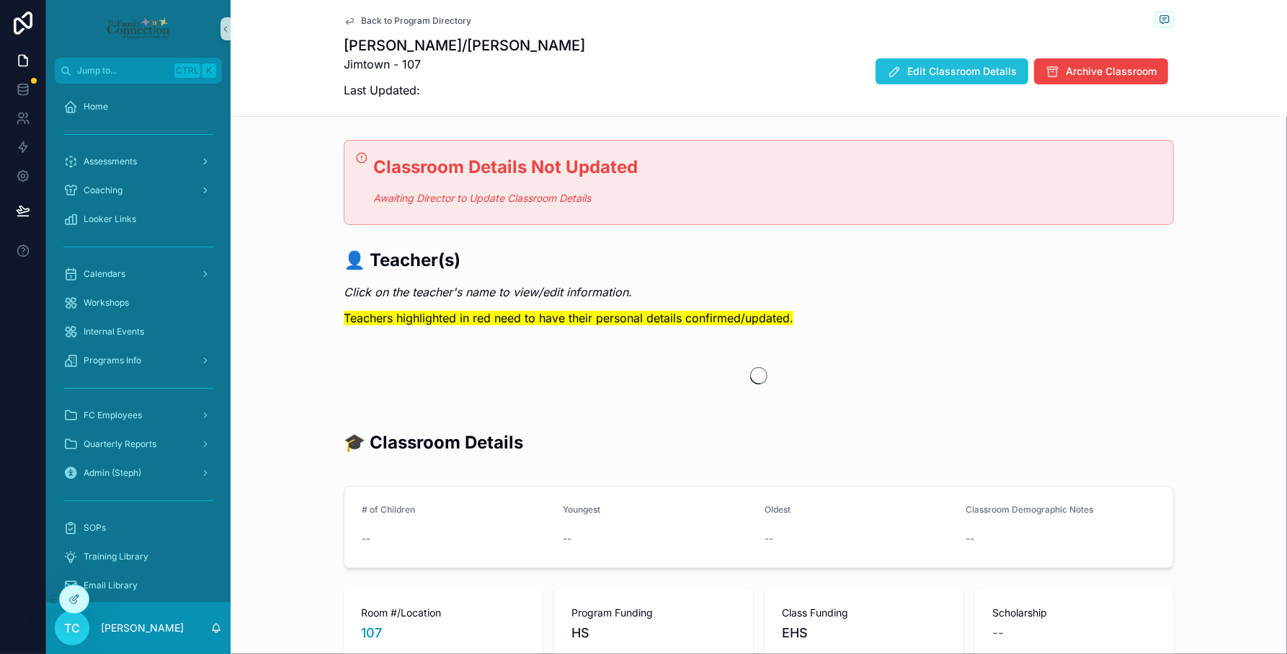
click at [964, 80] on button "Edit Classroom Details" at bounding box center [951, 71] width 153 height 26
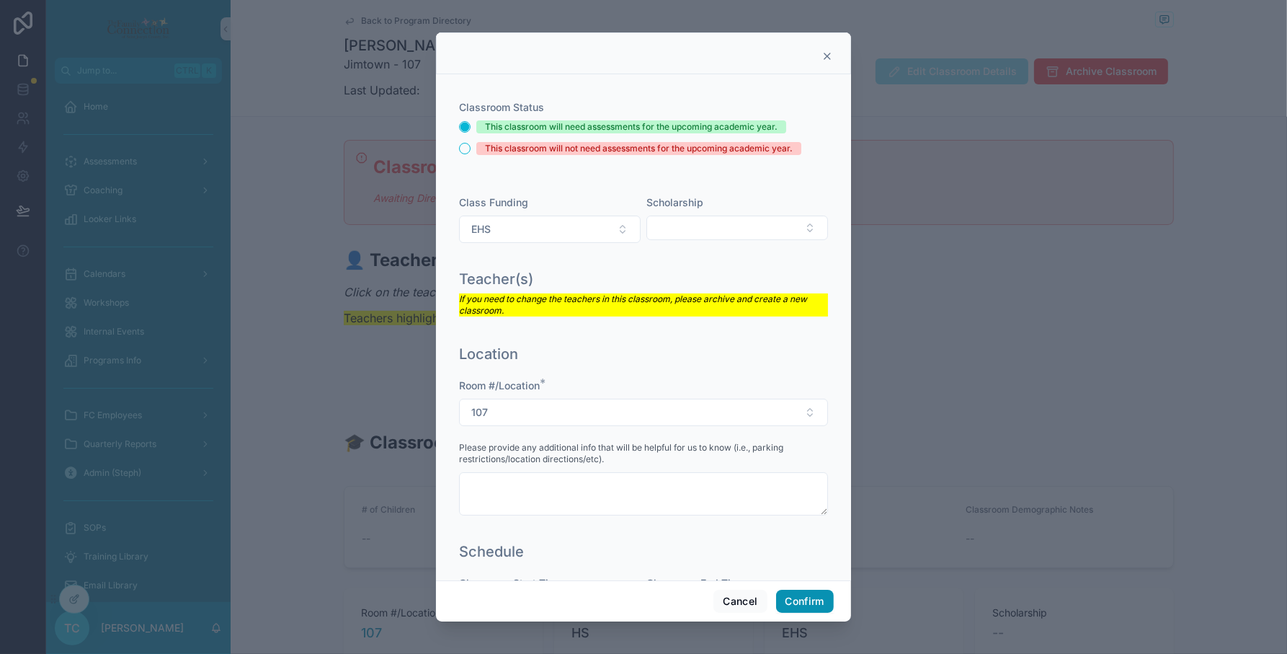
click at [809, 596] on button "Confirm" at bounding box center [805, 600] width 58 height 23
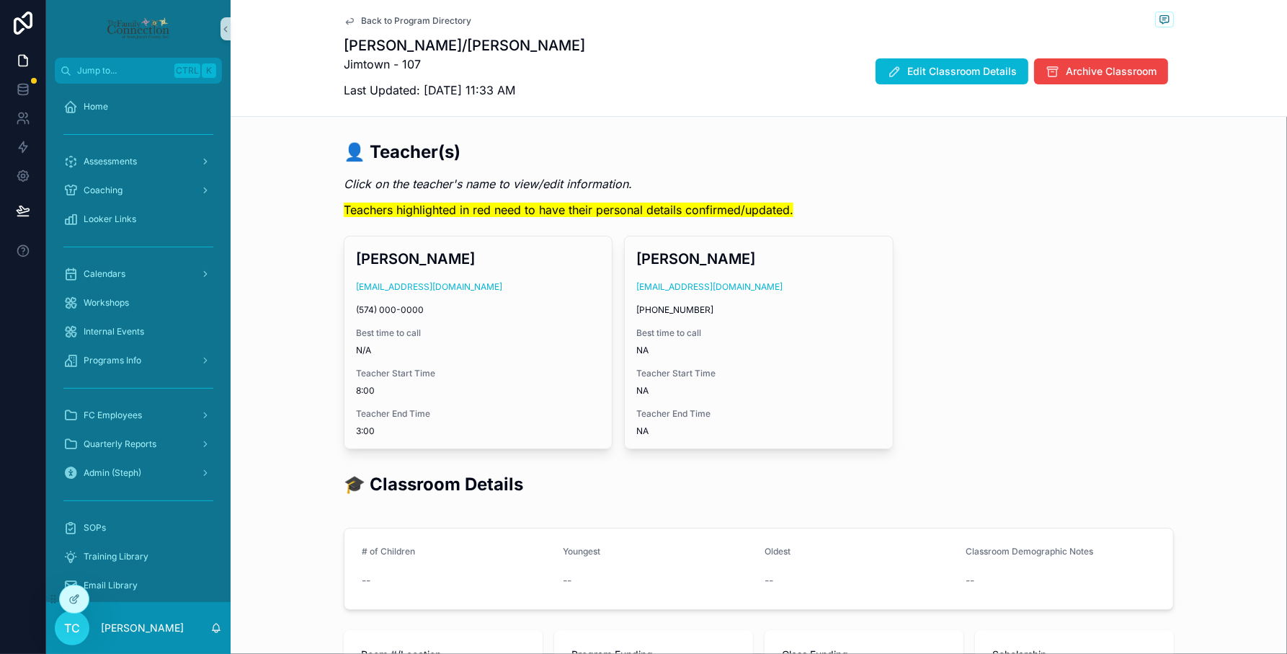
click at [400, 19] on span "Back to Program Directory" at bounding box center [416, 21] width 110 height 12
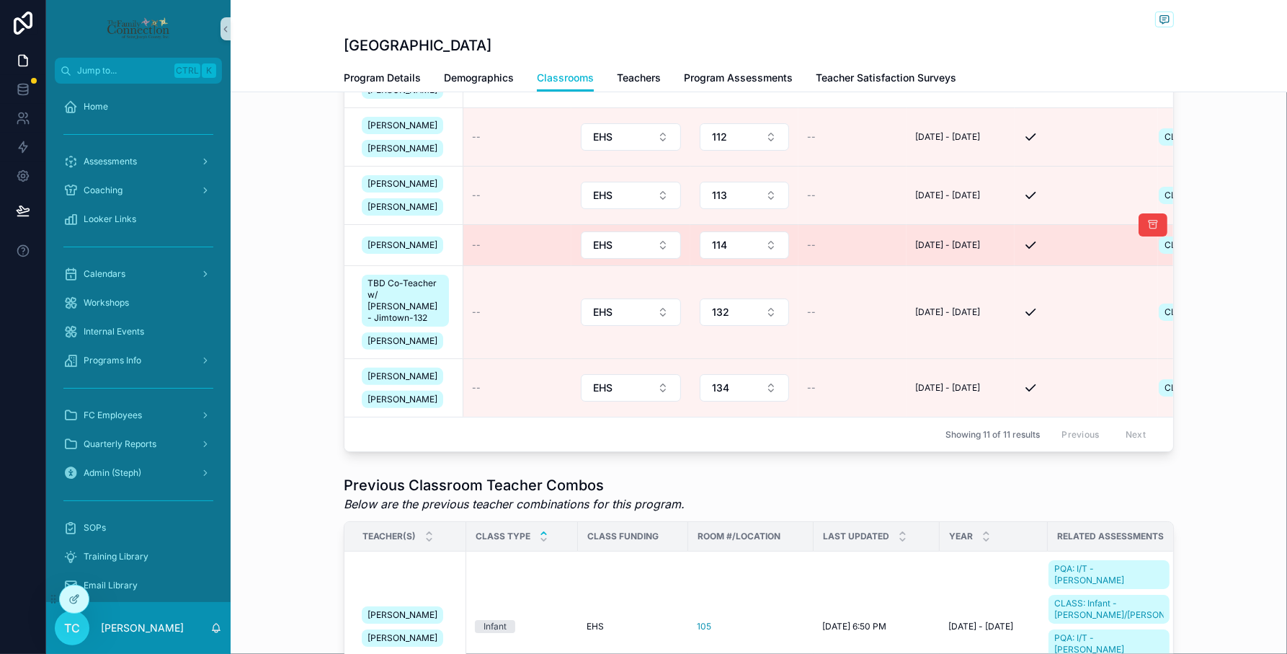
scroll to position [241, 0]
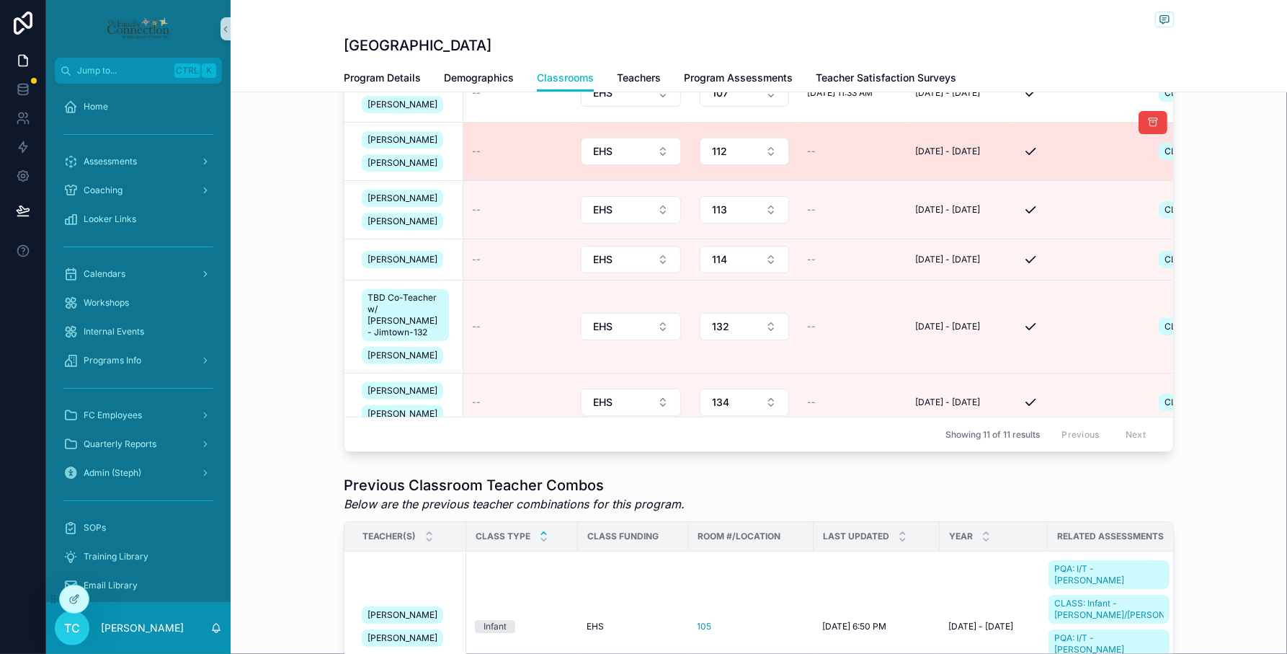
click at [476, 157] on div "--" at bounding box center [517, 152] width 91 height 12
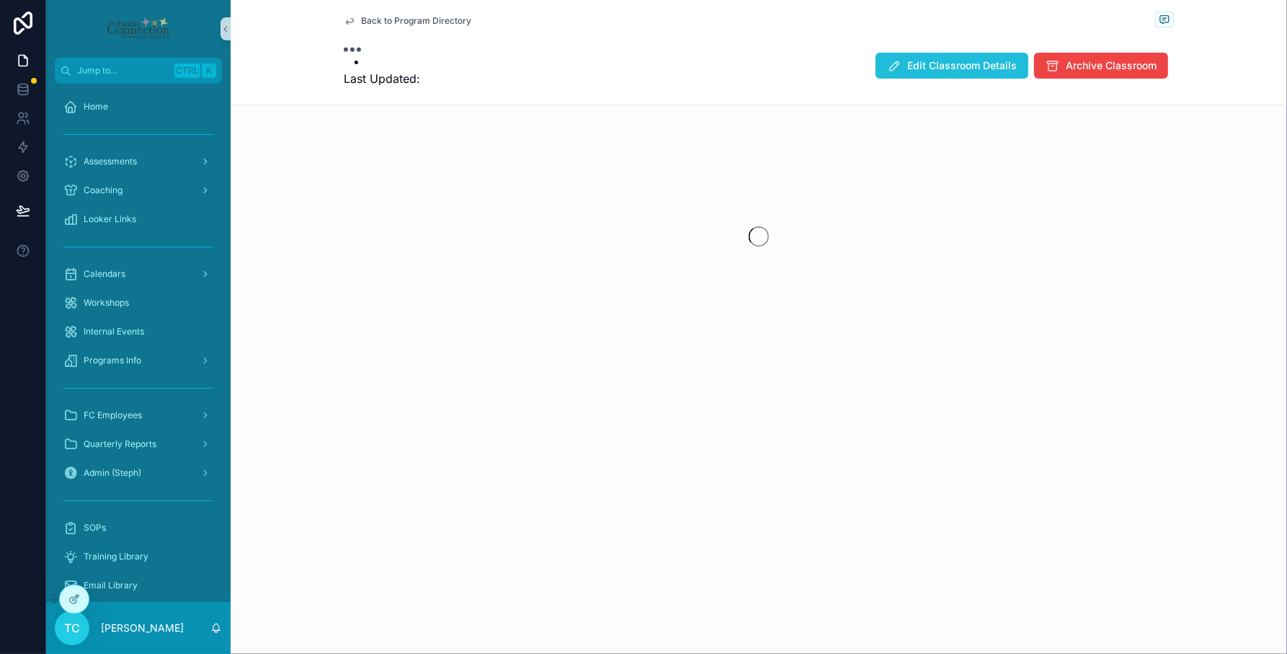
click at [930, 74] on button "Edit Classroom Details" at bounding box center [951, 66] width 153 height 26
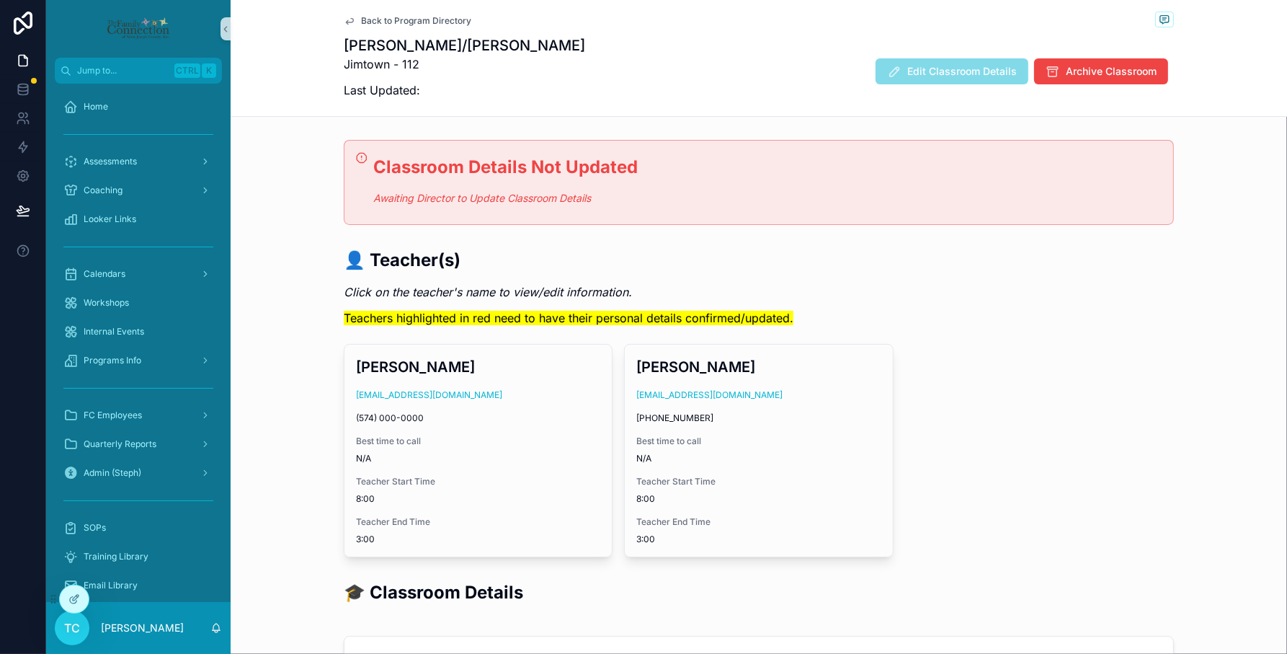
click at [1005, 285] on div "👤 Teacher(s) Click on the teacher's name to view/edit information. Teachers hig…" at bounding box center [759, 291] width 830 height 87
click at [948, 76] on span "Edit Classroom Details" at bounding box center [951, 73] width 153 height 14
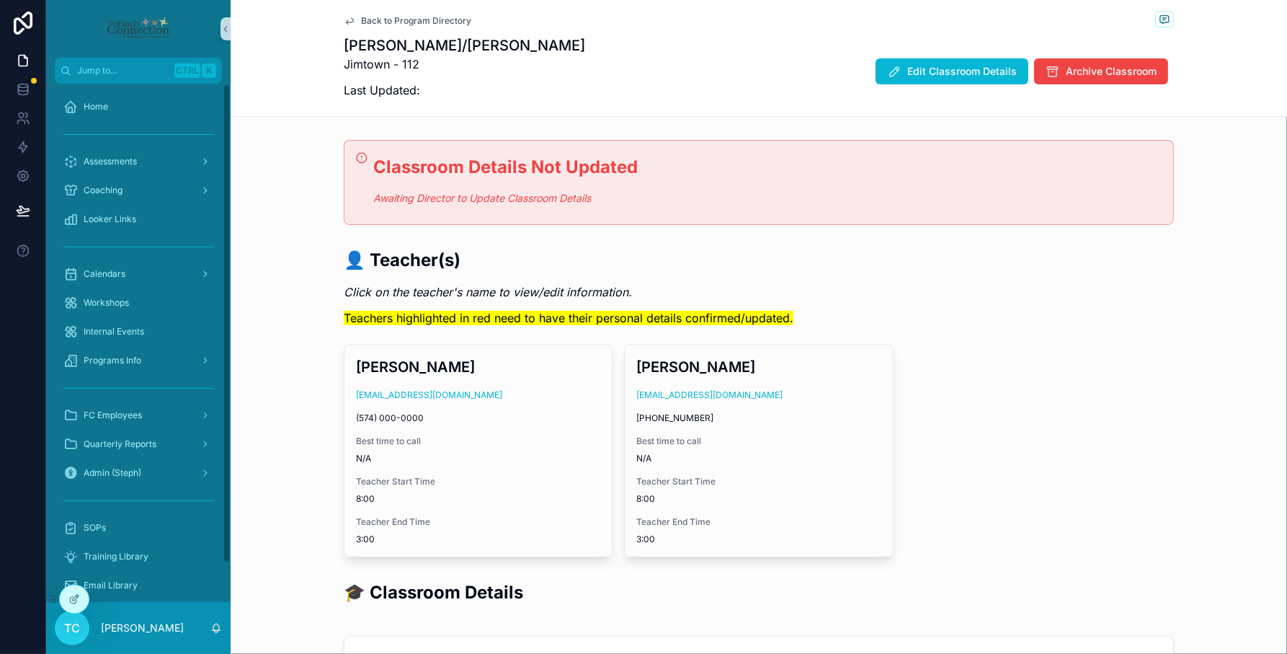
click at [938, 58] on div "Edit Classroom Details Archive Classroom" at bounding box center [1019, 71] width 310 height 27
click at [937, 73] on span "Edit Classroom Details" at bounding box center [962, 71] width 110 height 14
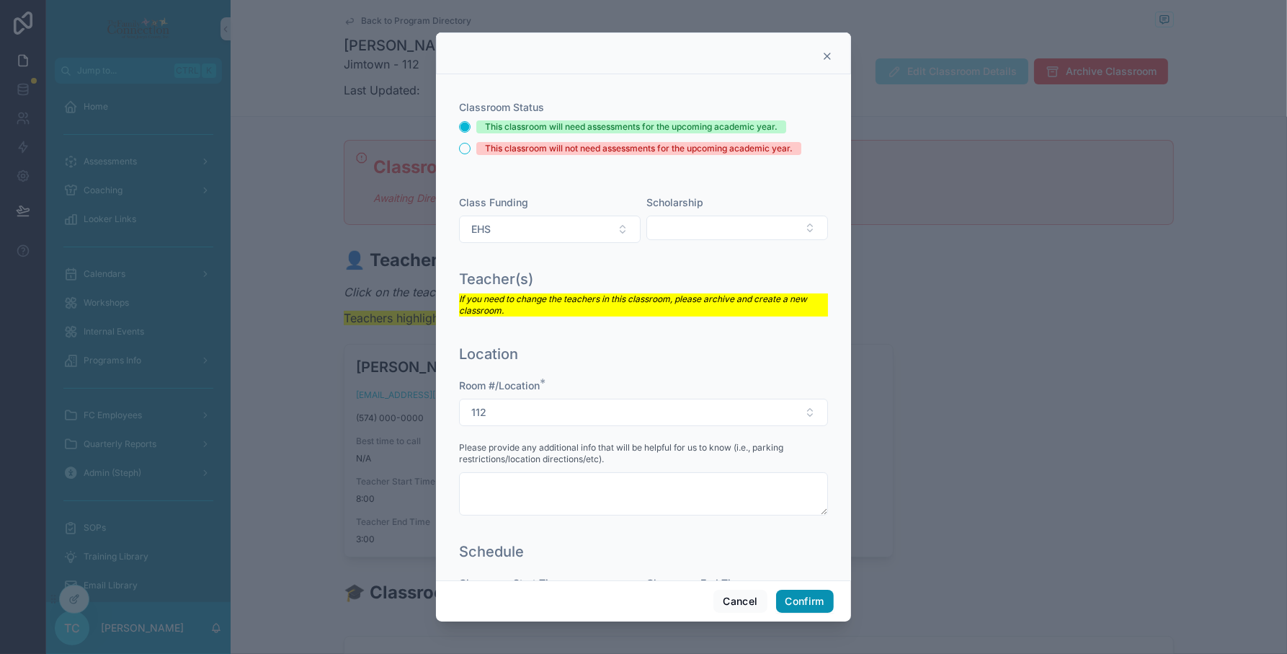
click at [805, 596] on button "Confirm" at bounding box center [805, 600] width 58 height 23
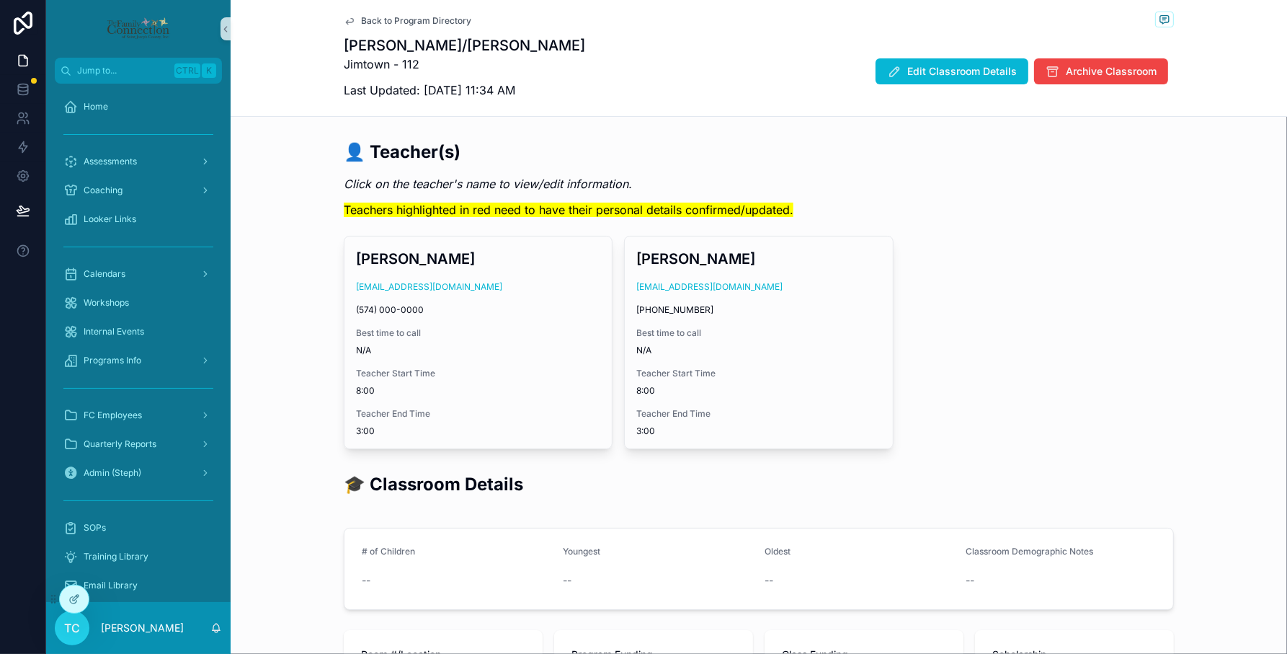
click at [365, 26] on span "Back to Program Directory" at bounding box center [416, 21] width 110 height 12
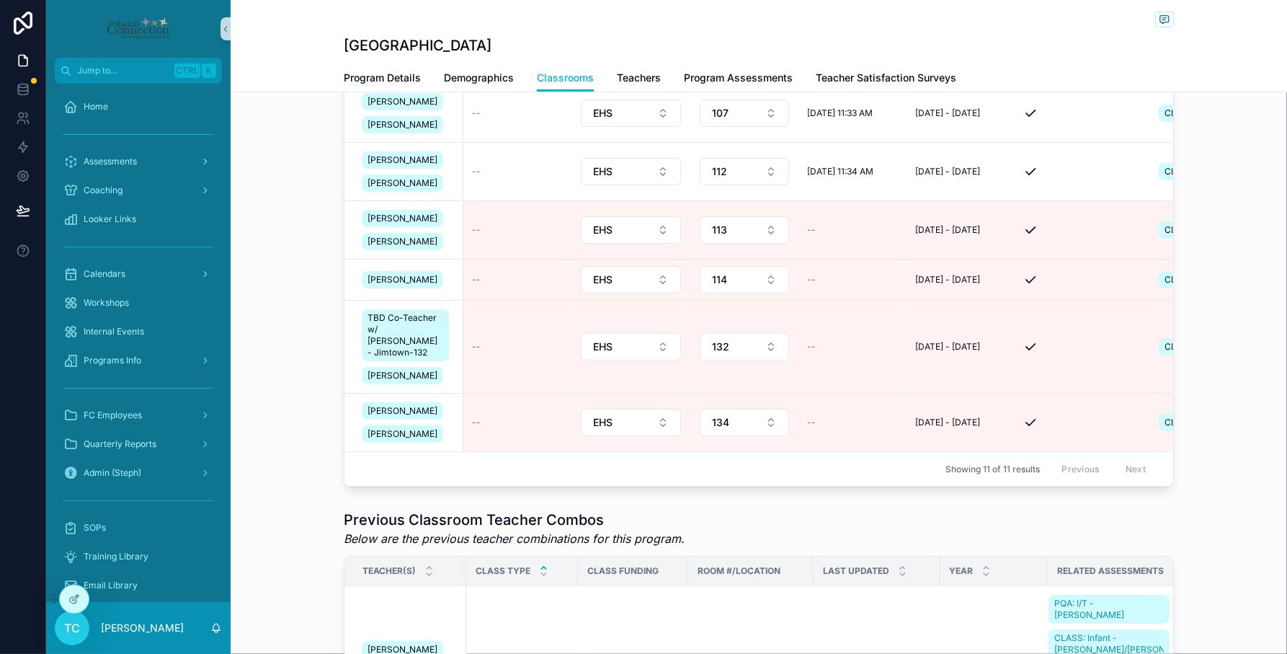
scroll to position [331, 0]
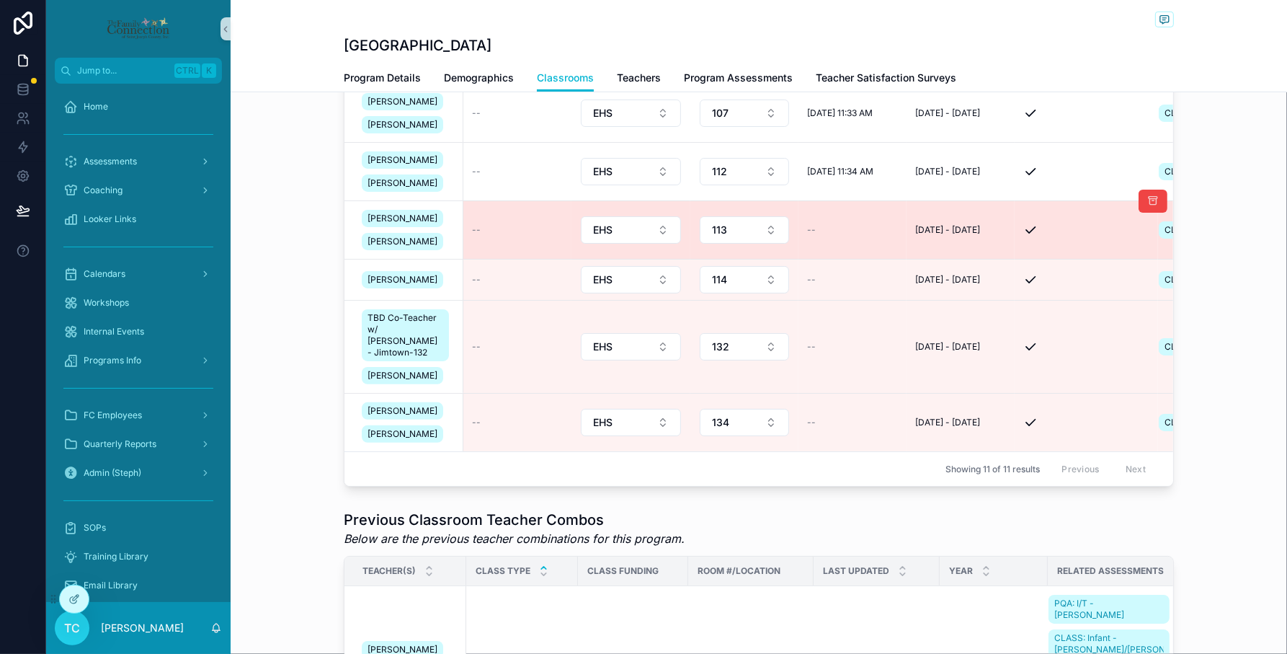
click at [489, 204] on td "--" at bounding box center [517, 230] width 108 height 58
click at [489, 224] on div "--" at bounding box center [517, 230] width 91 height 12
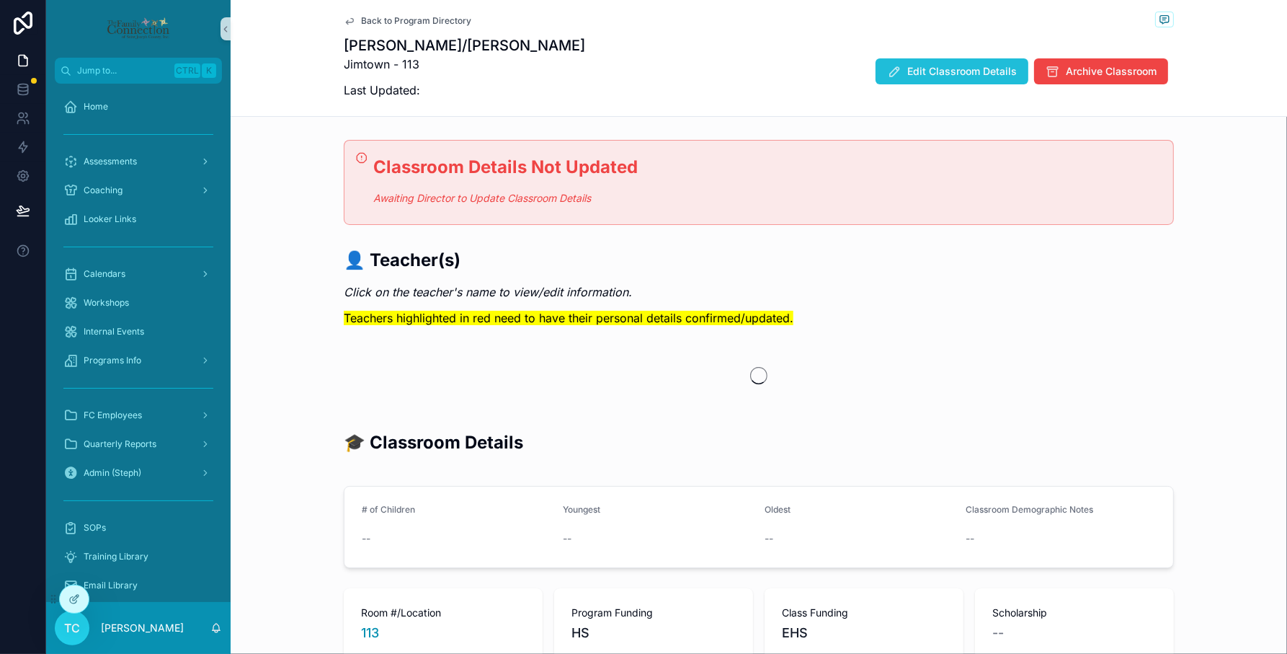
click at [953, 61] on button "Edit Classroom Details" at bounding box center [951, 71] width 153 height 26
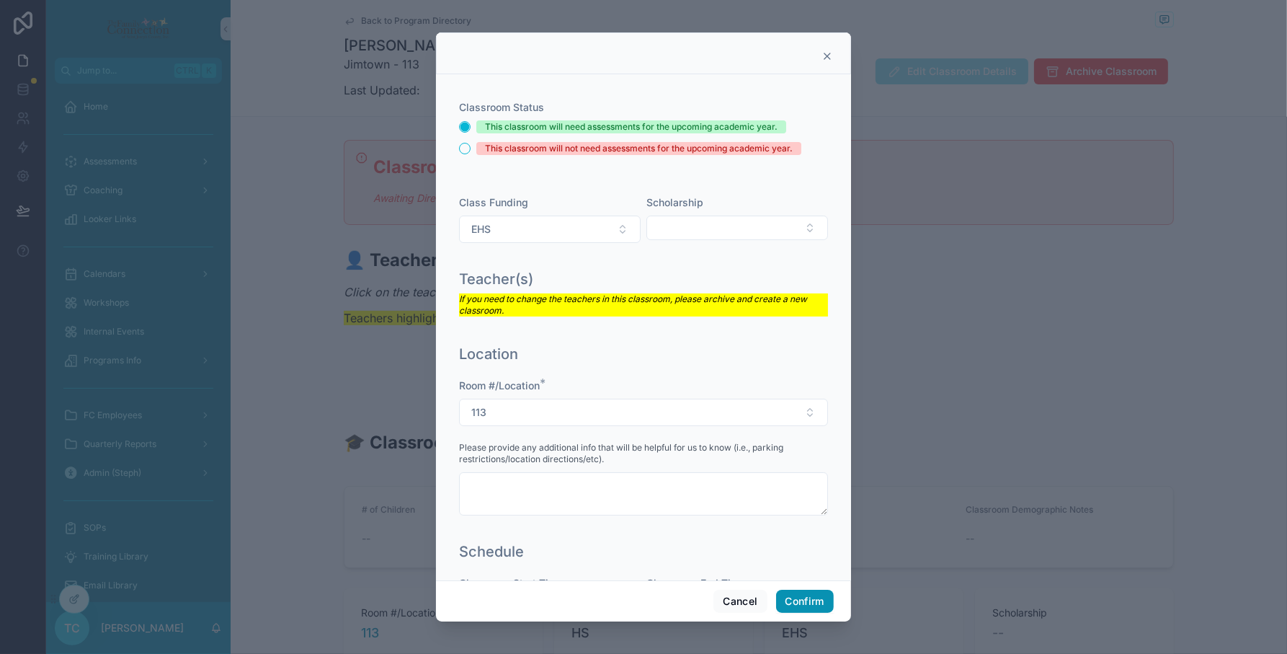
click at [801, 606] on button "Confirm" at bounding box center [805, 600] width 58 height 23
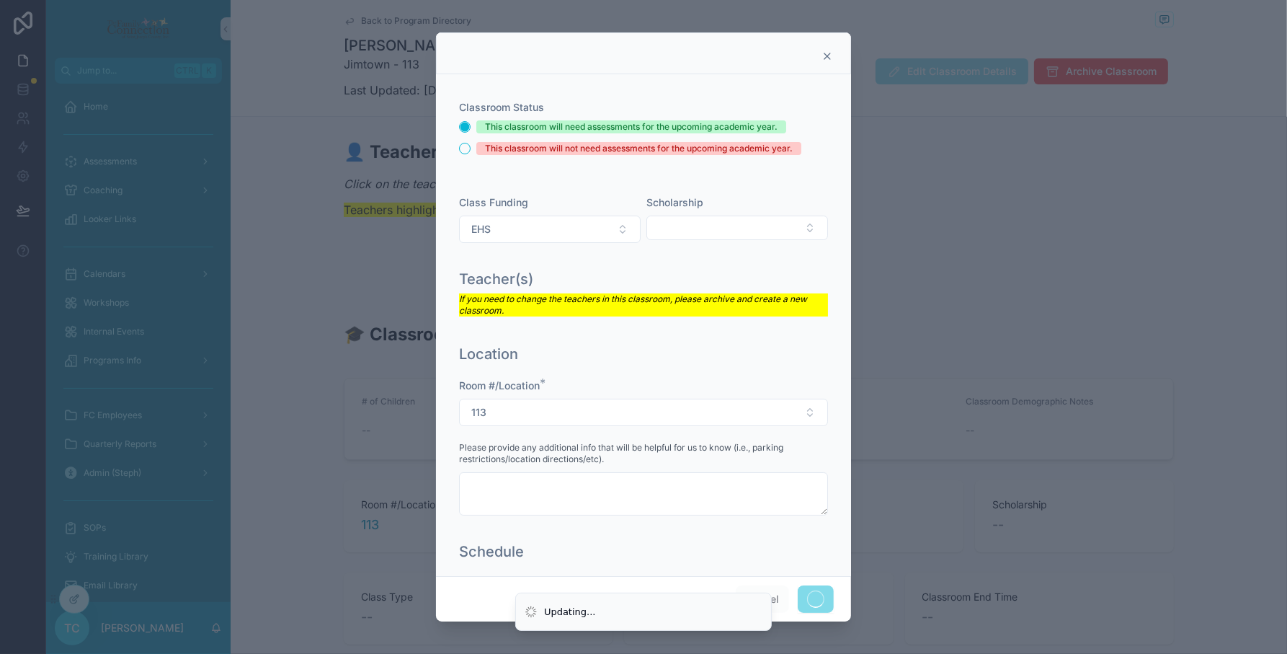
click at [1254, 289] on div at bounding box center [643, 327] width 1287 height 654
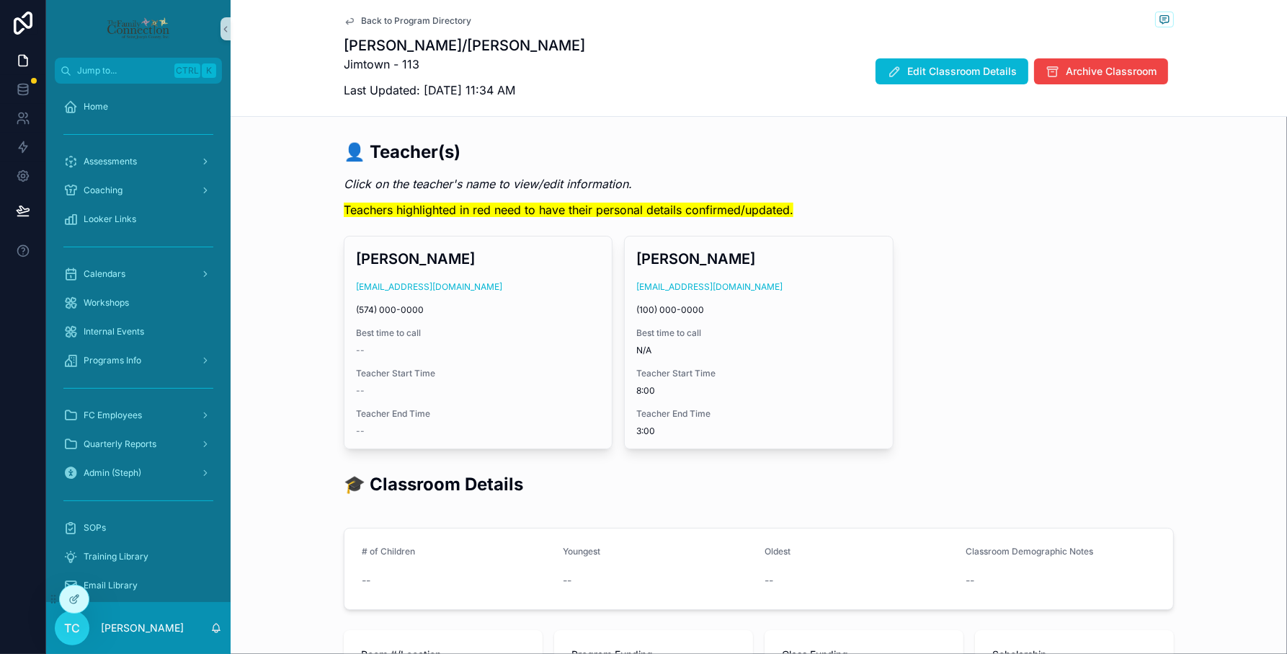
click at [441, 19] on span "Back to Program Directory" at bounding box center [416, 21] width 110 height 12
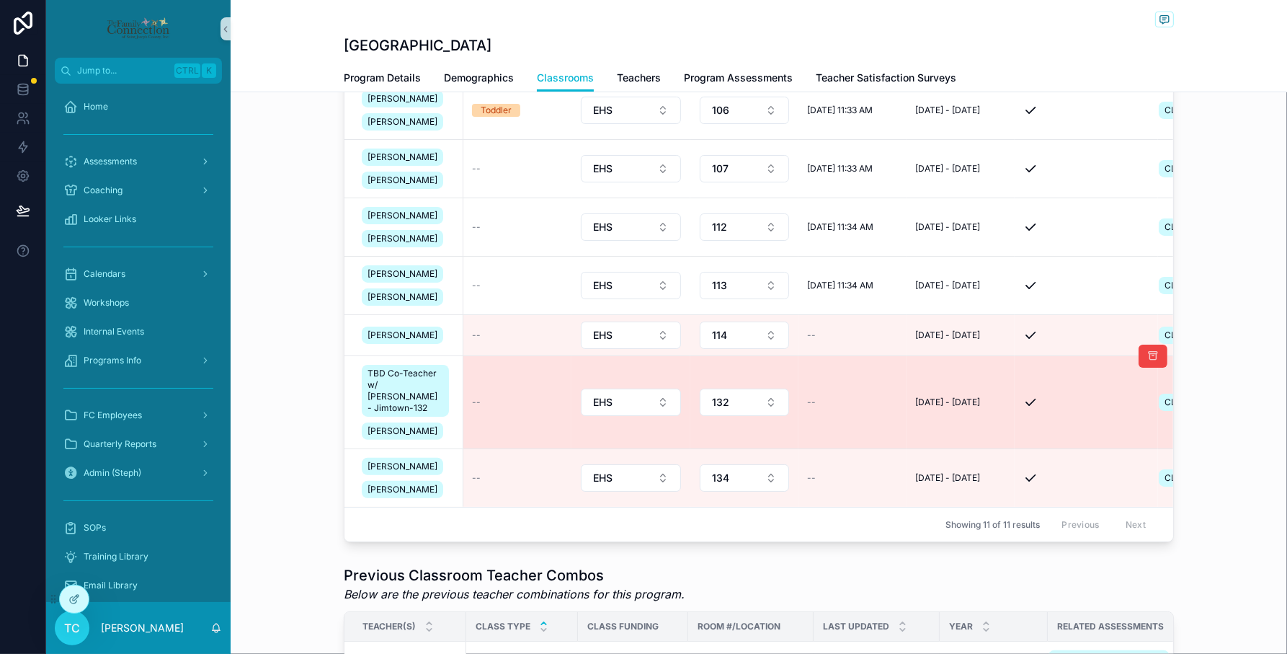
scroll to position [331, 0]
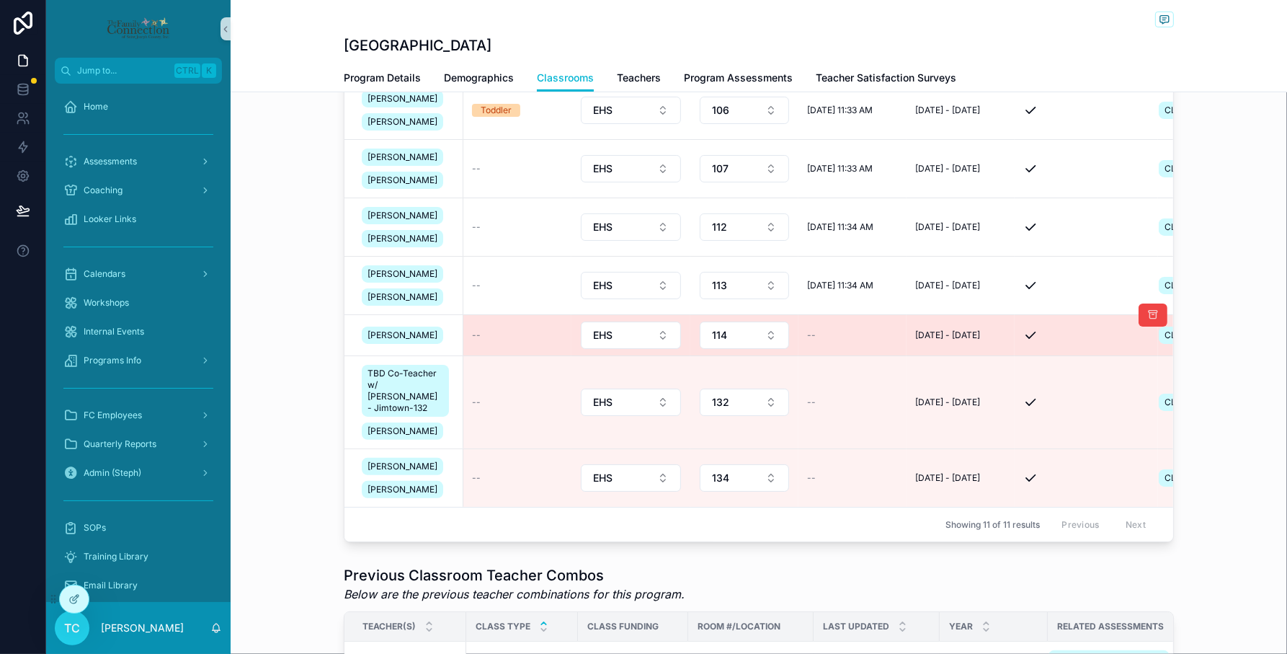
click at [512, 329] on div "--" at bounding box center [517, 335] width 91 height 12
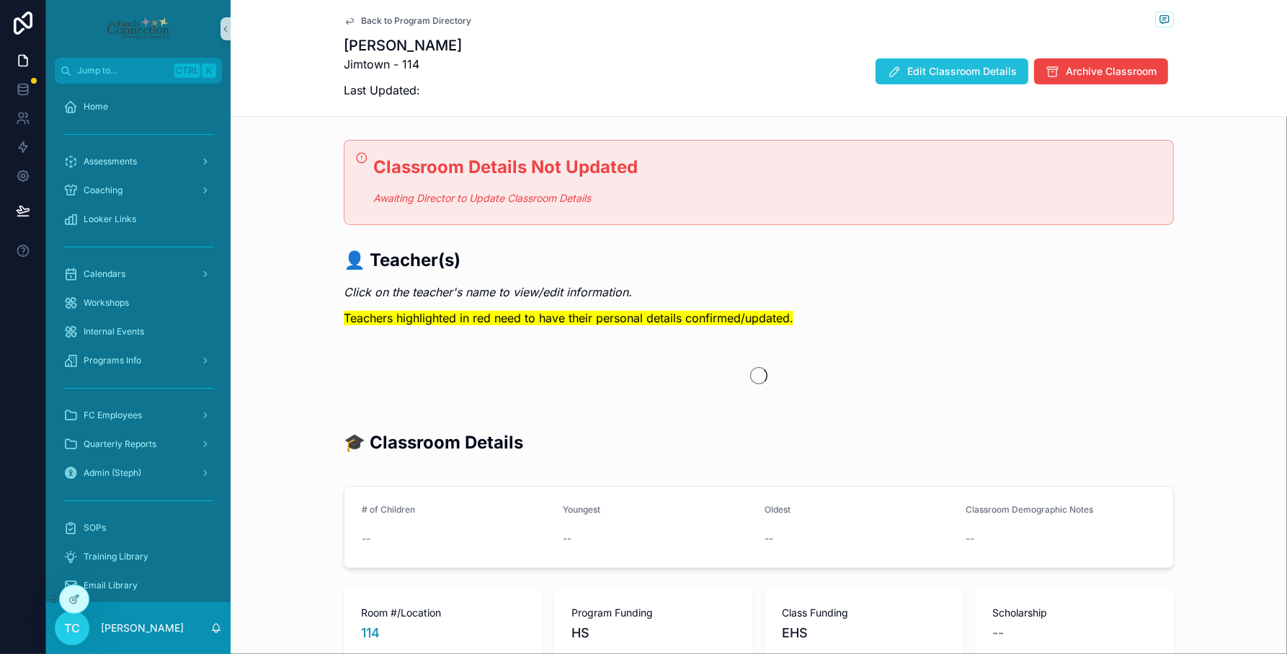
click at [959, 73] on span "Edit Classroom Details" at bounding box center [962, 71] width 110 height 14
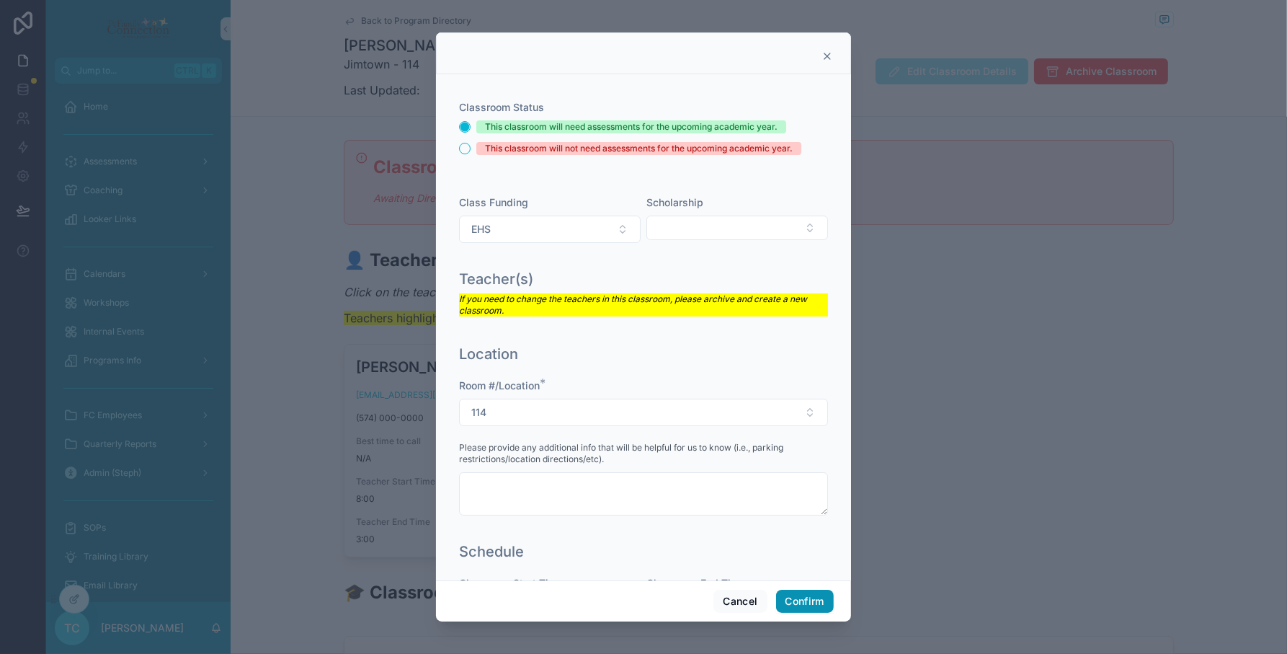
click at [807, 604] on button "Confirm" at bounding box center [805, 600] width 58 height 23
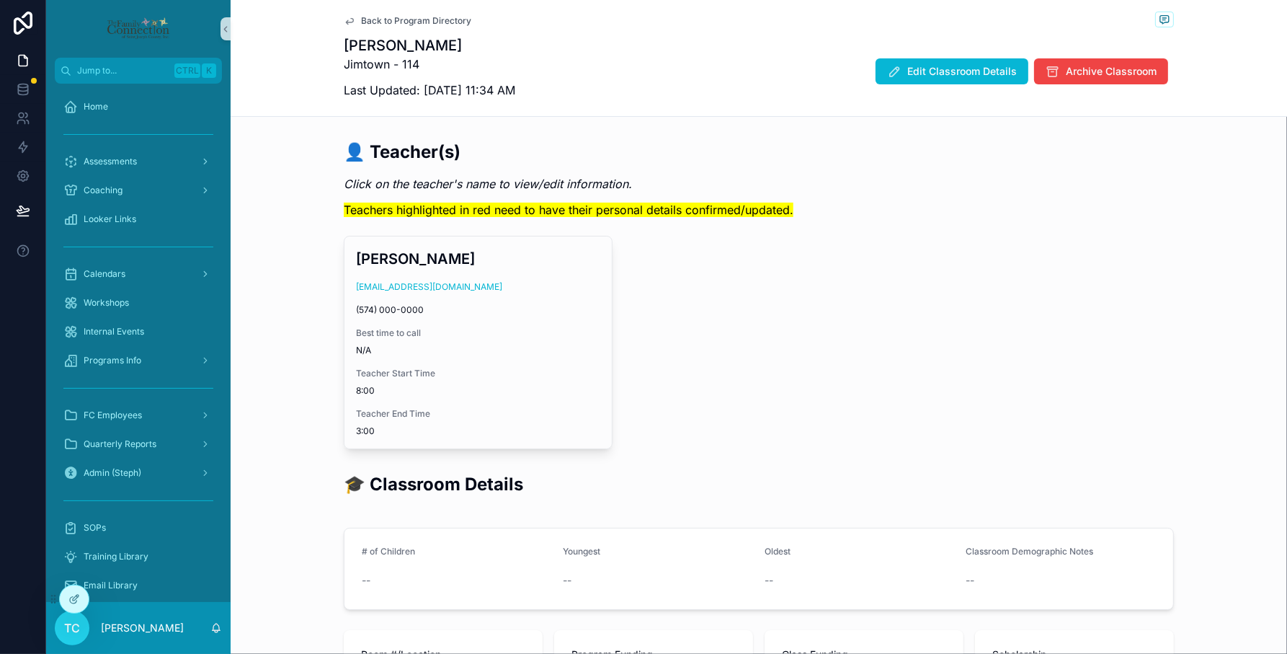
click at [437, 12] on div "Back to Program Directory" at bounding box center [759, 21] width 830 height 18
click at [438, 18] on span "Back to Program Directory" at bounding box center [416, 21] width 110 height 12
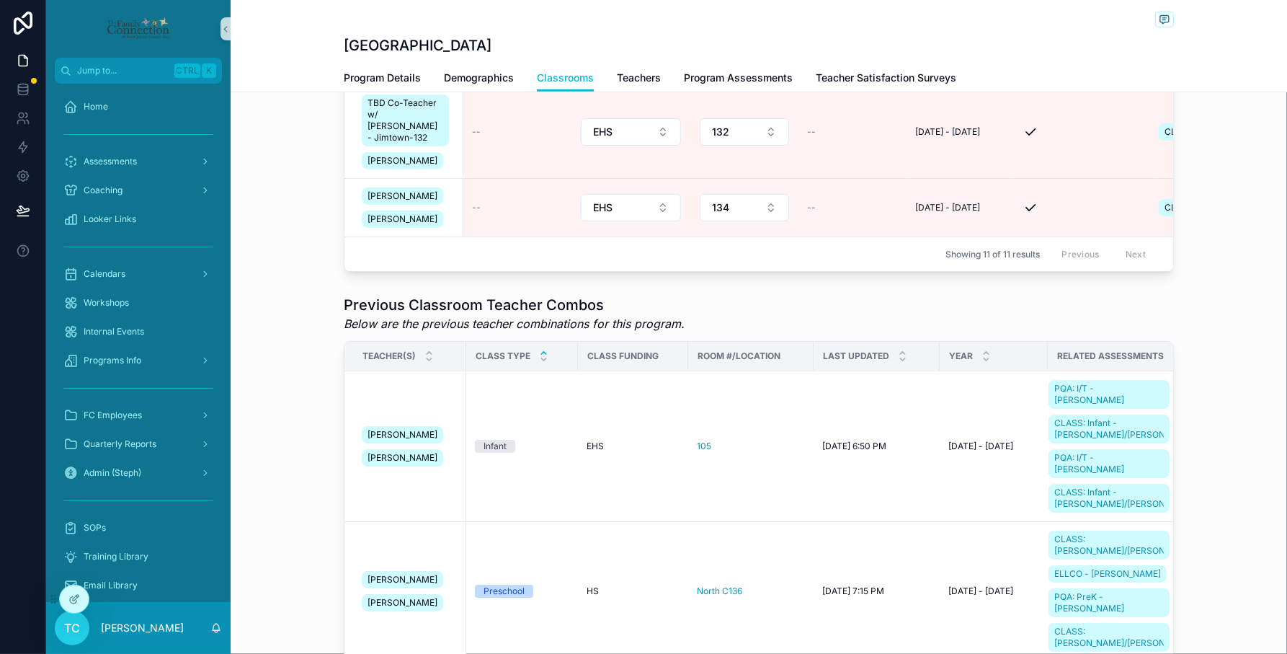
scroll to position [331, 0]
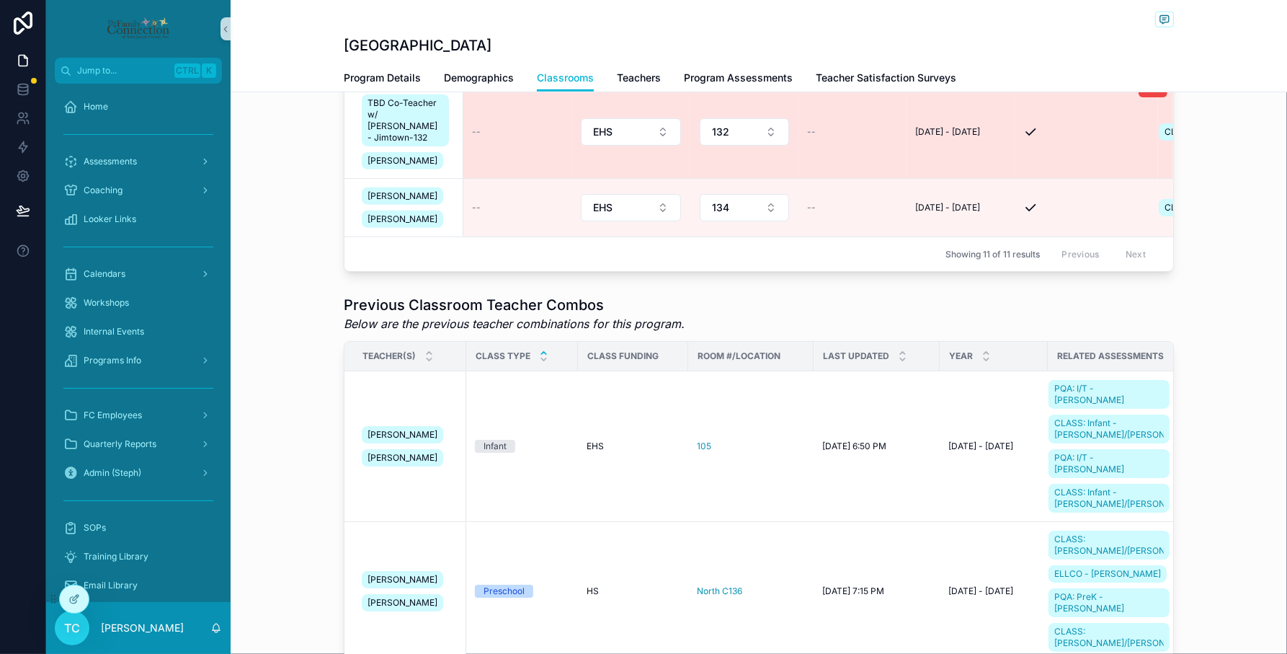
click at [517, 130] on td "--" at bounding box center [517, 132] width 108 height 93
click at [490, 126] on div "--" at bounding box center [517, 132] width 91 height 12
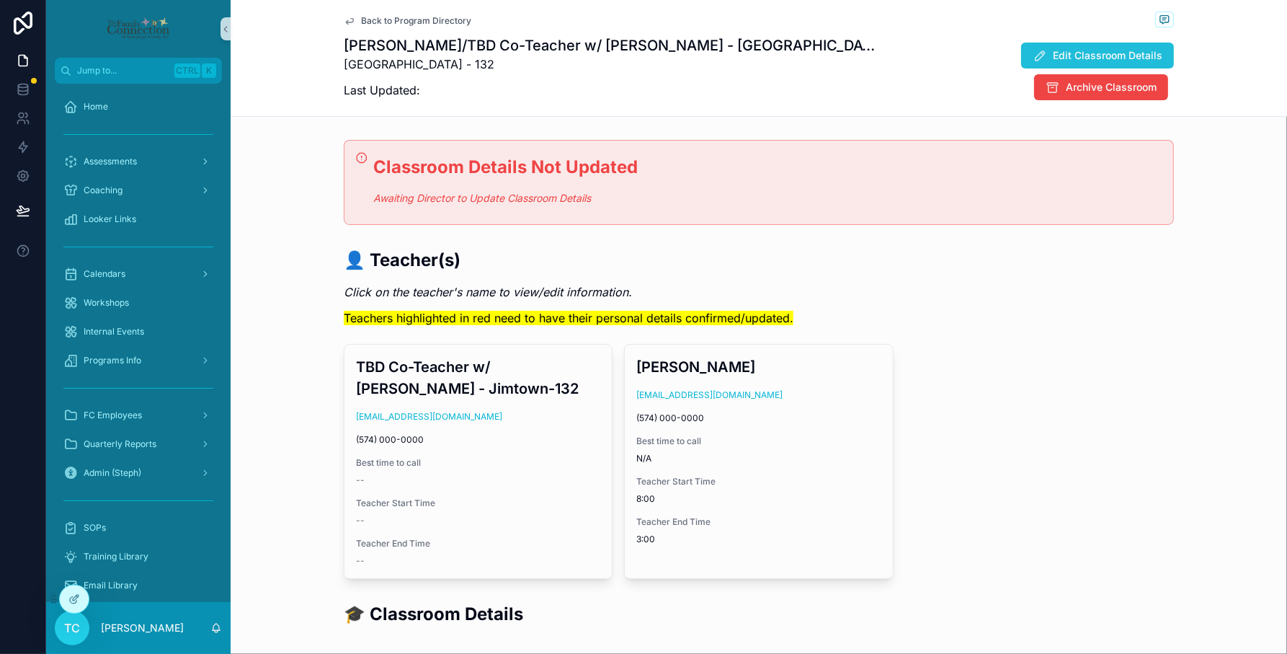
click at [1053, 63] on span "Edit Classroom Details" at bounding box center [1108, 55] width 110 height 14
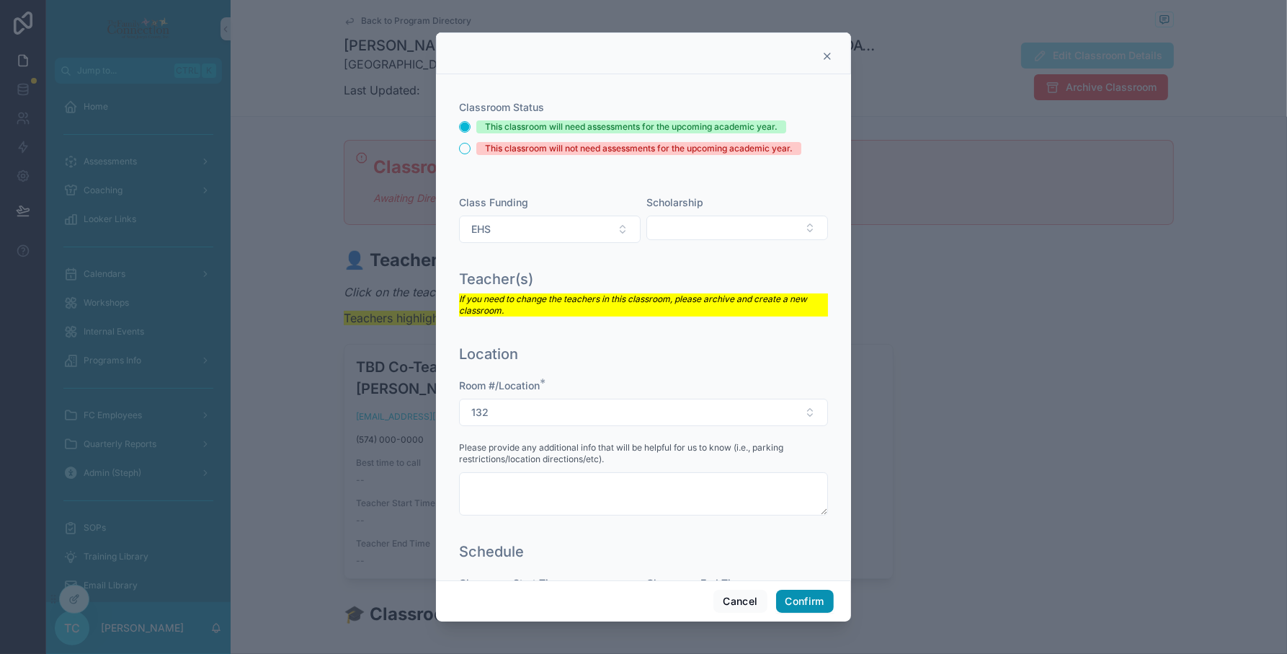
drag, startPoint x: 798, startPoint y: 599, endPoint x: 806, endPoint y: 584, distance: 16.1
click at [798, 599] on button "Confirm" at bounding box center [805, 600] width 58 height 23
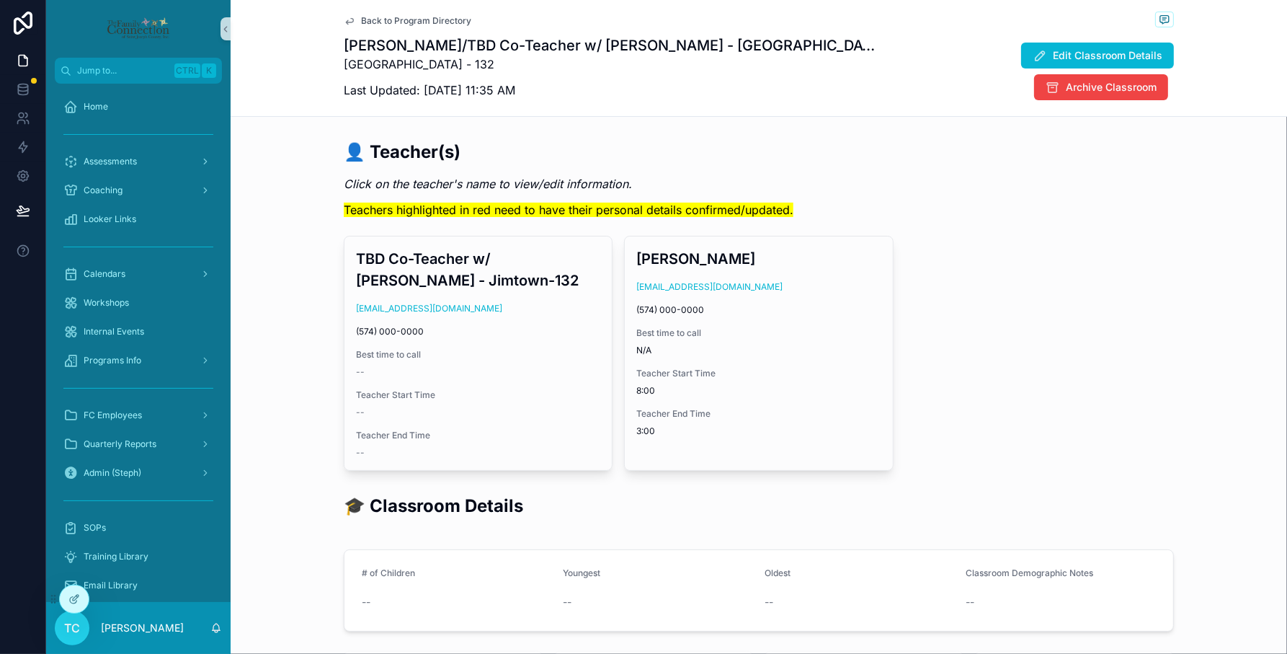
click at [433, 19] on span "Back to Program Directory" at bounding box center [416, 21] width 110 height 12
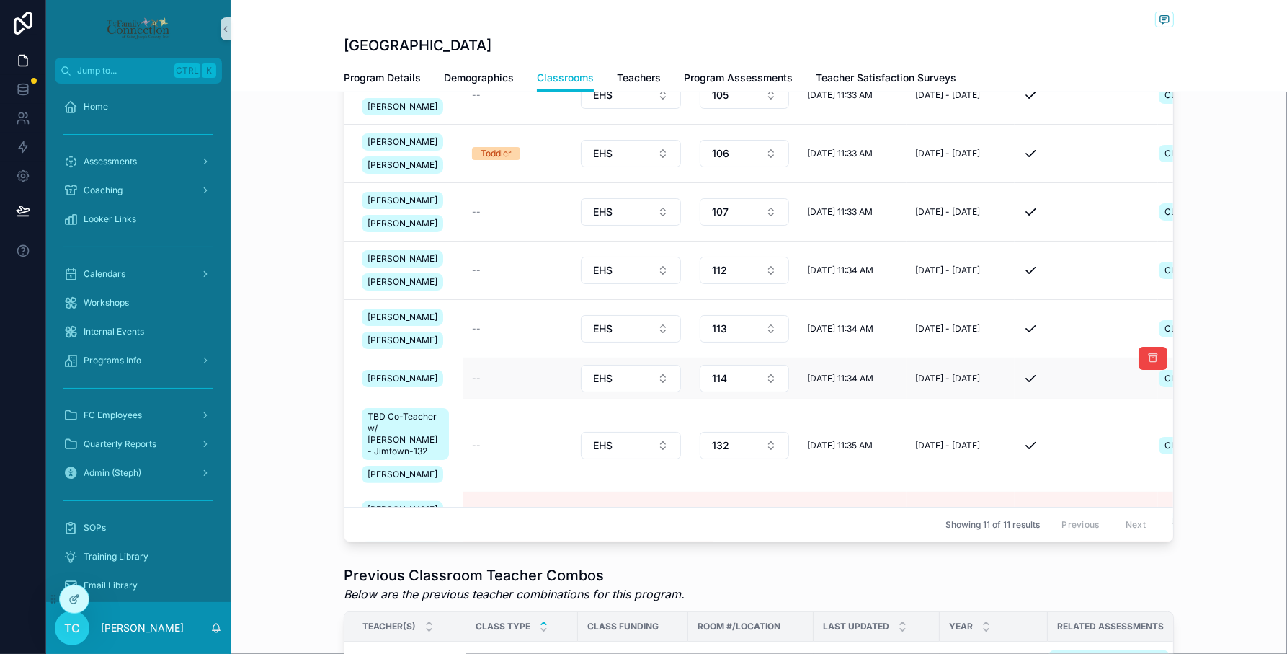
scroll to position [331, 0]
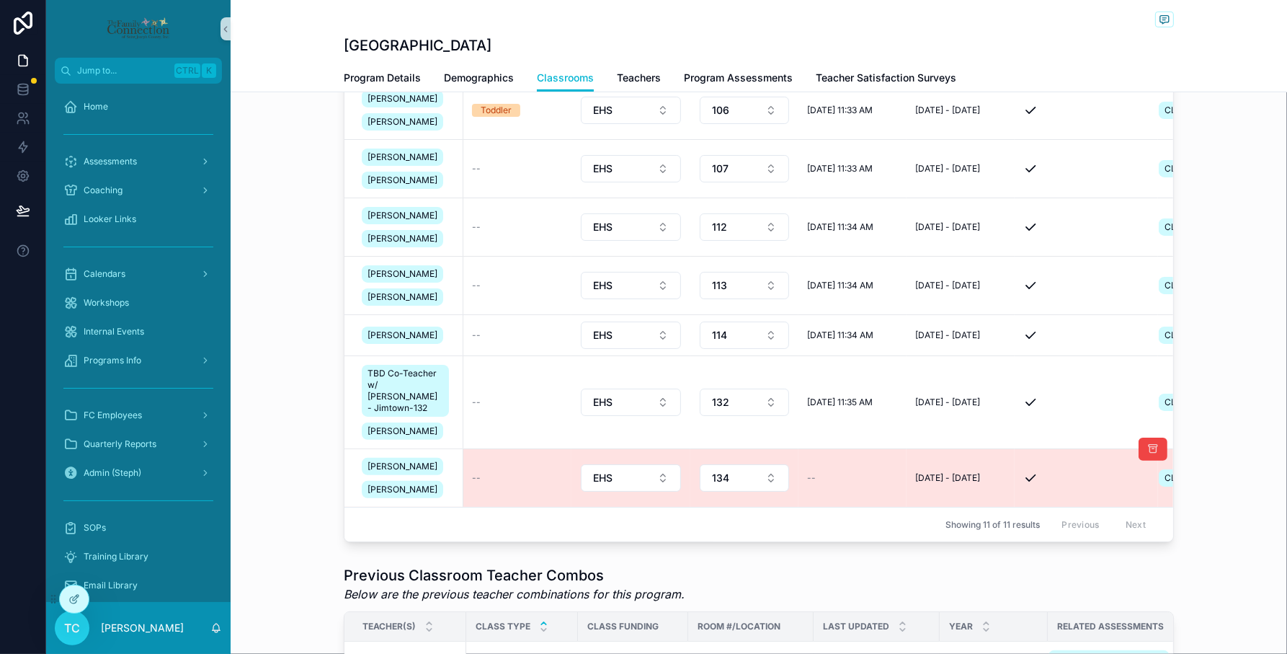
click at [491, 472] on div "--" at bounding box center [517, 478] width 91 height 12
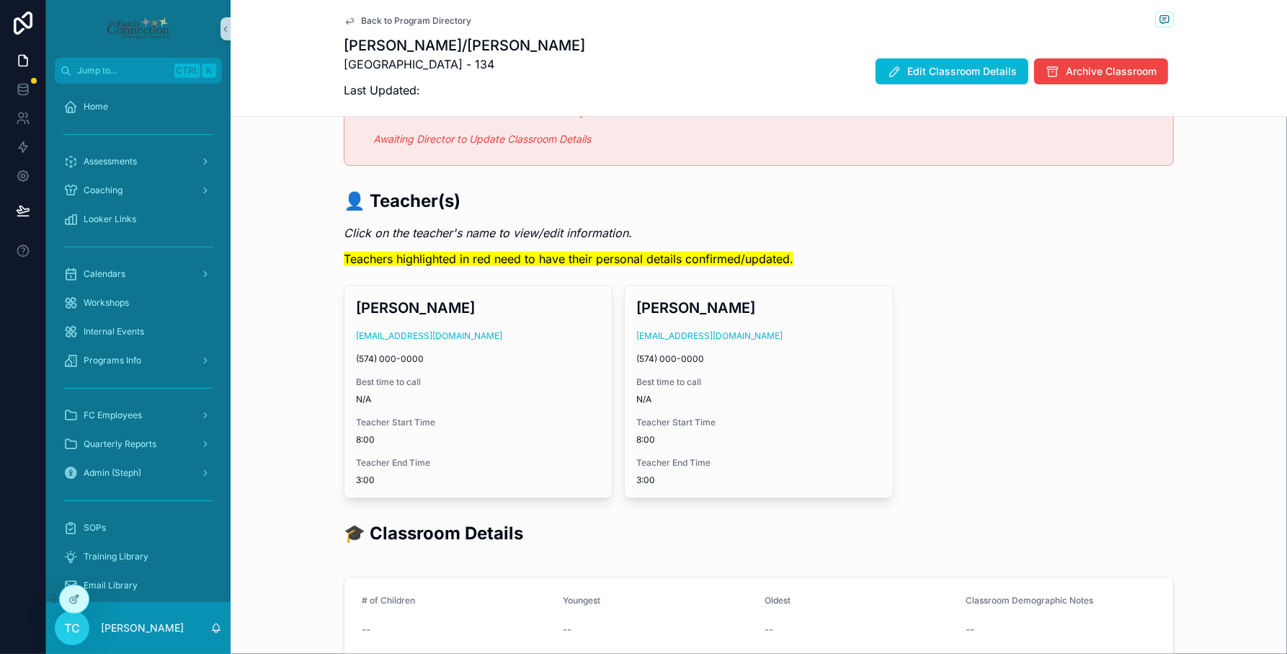
scroll to position [90, 0]
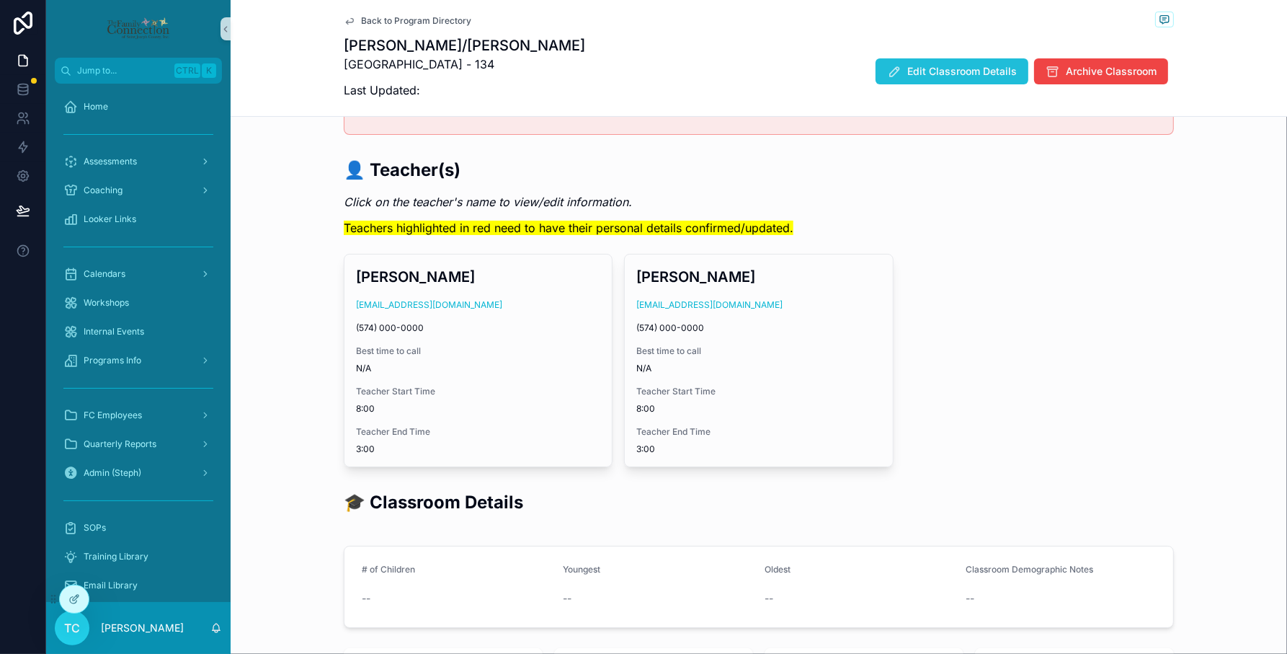
click at [974, 69] on span "Edit Classroom Details" at bounding box center [962, 71] width 110 height 14
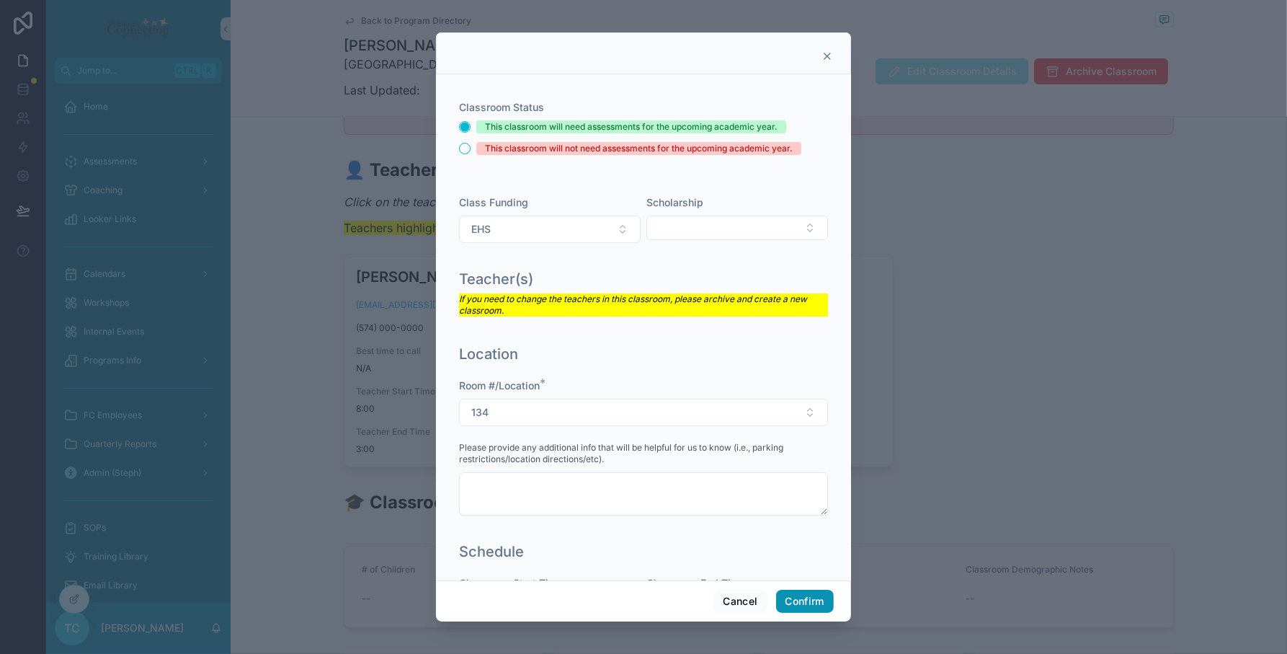
click at [822, 602] on button "Confirm" at bounding box center [805, 600] width 58 height 23
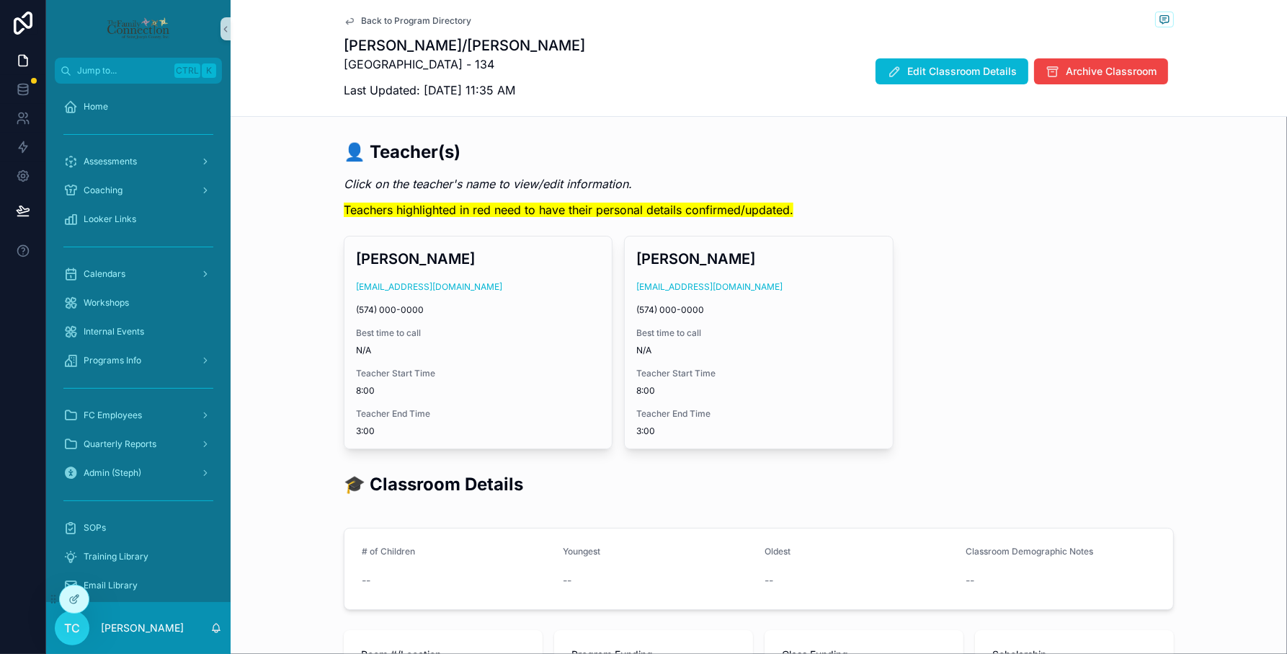
click at [413, 13] on div "Back to Program Directory" at bounding box center [759, 21] width 830 height 18
click at [411, 18] on span "Back to Program Directory" at bounding box center [416, 21] width 110 height 12
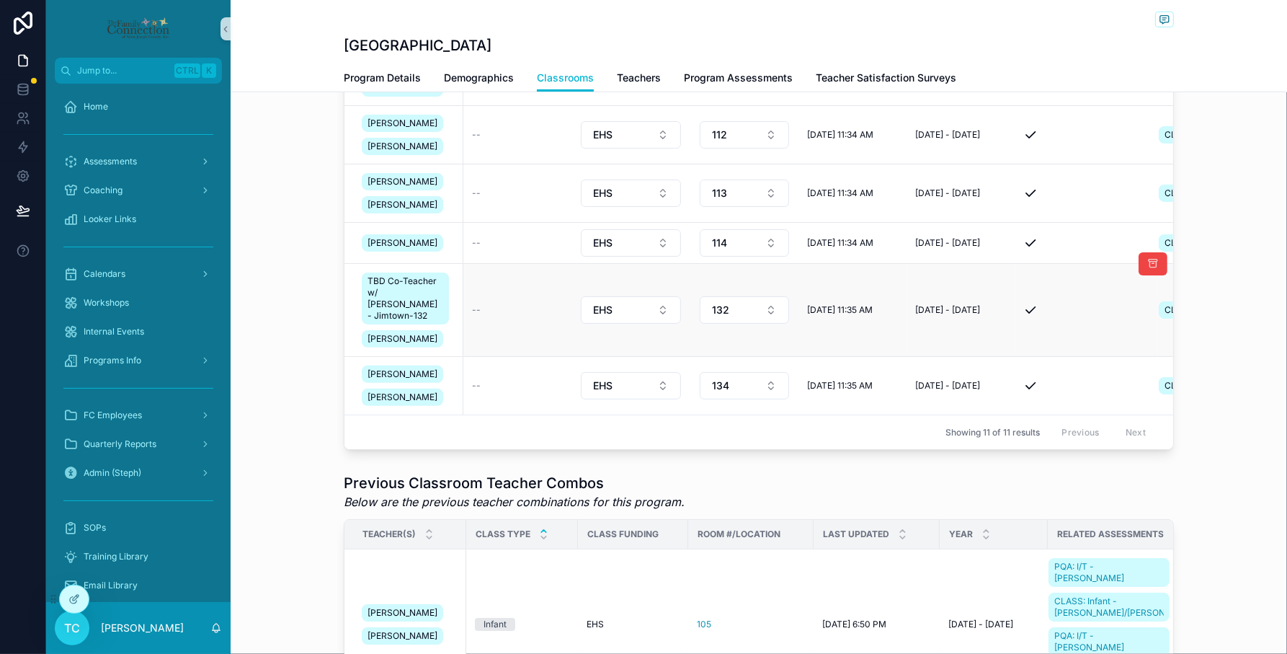
scroll to position [630, 0]
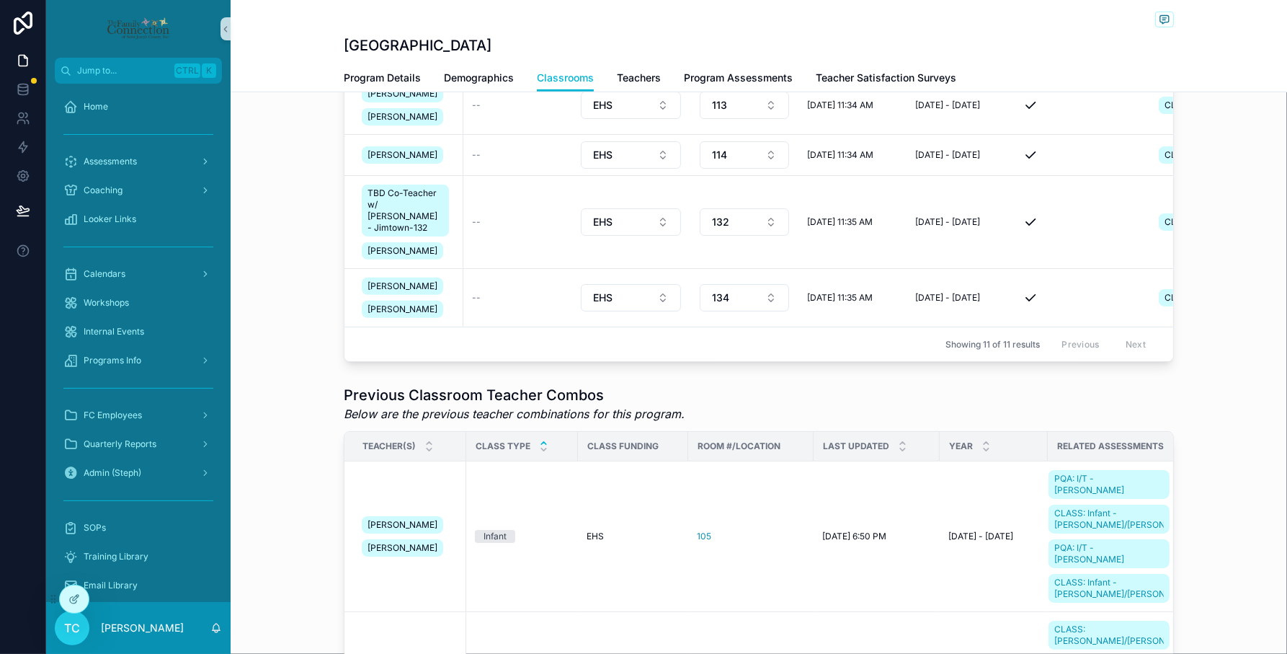
click at [1247, 389] on div "Previous Classroom Teacher Combos Below are the previous teacher combinations f…" at bounding box center [759, 653] width 1056 height 549
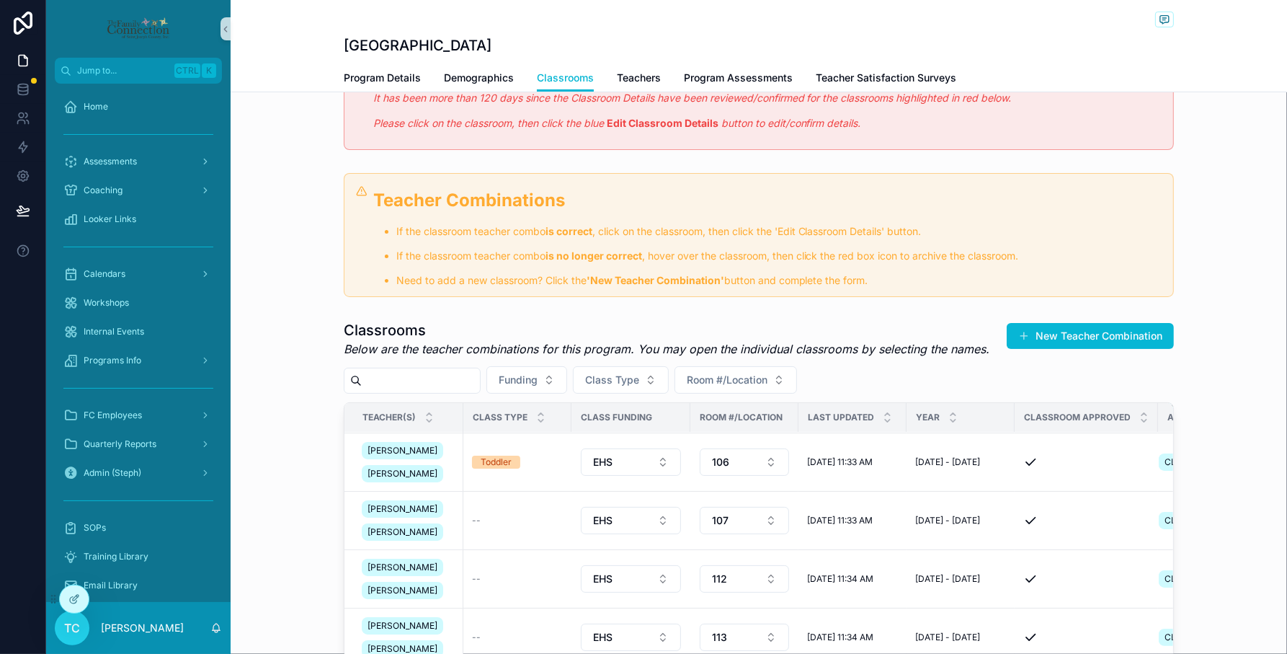
scroll to position [0, 0]
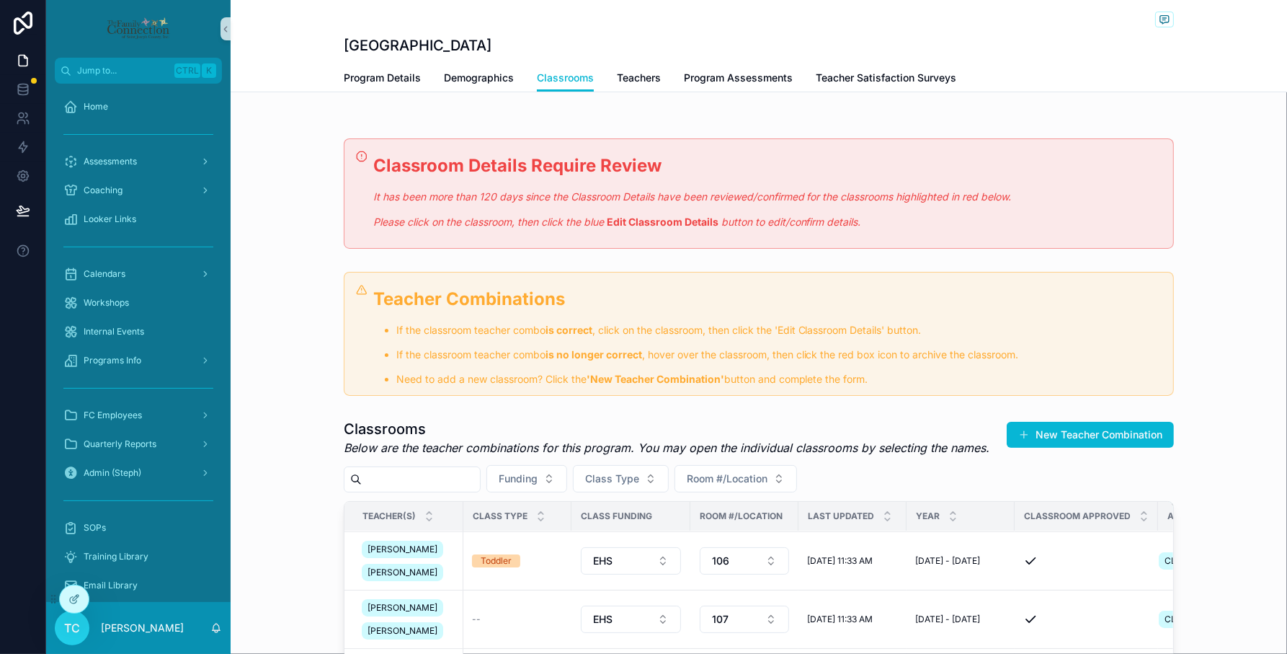
click at [1240, 247] on div "Classroom Details Require Review It has been more than 120 days since the Class…" at bounding box center [759, 194] width 1056 height 122
click at [1172, 299] on div "Teacher Combinations If the classroom teacher combo is correct , click on the c…" at bounding box center [759, 334] width 1056 height 136
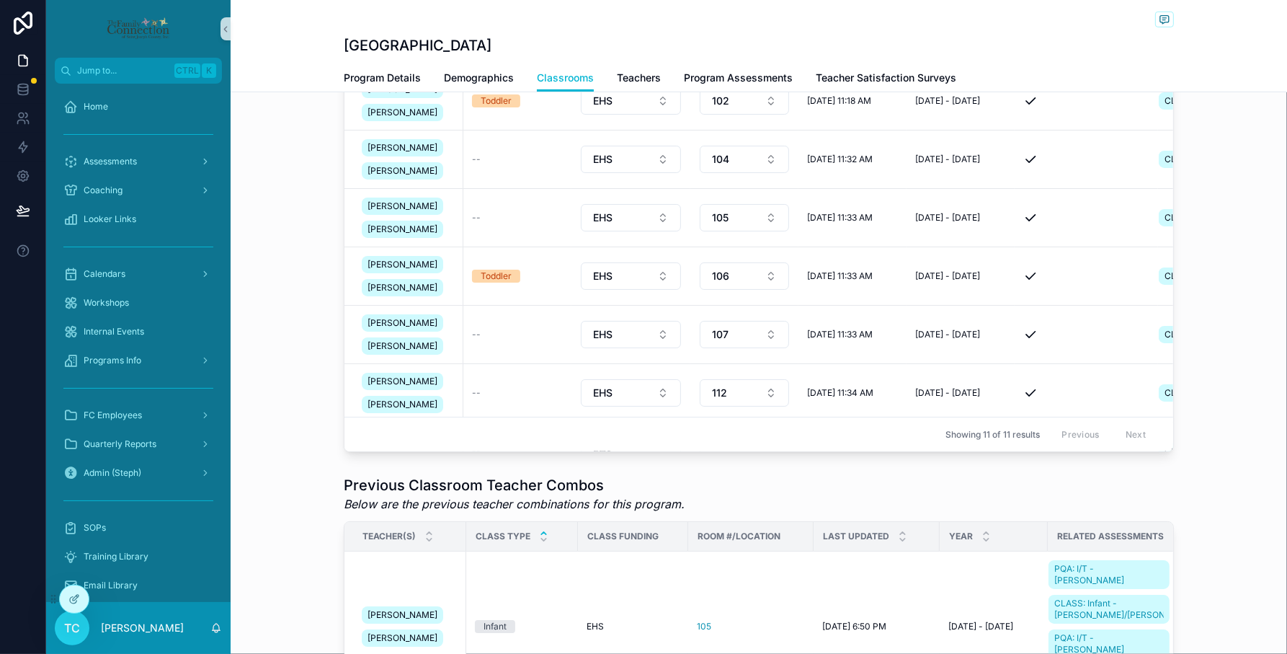
scroll to position [450, 0]
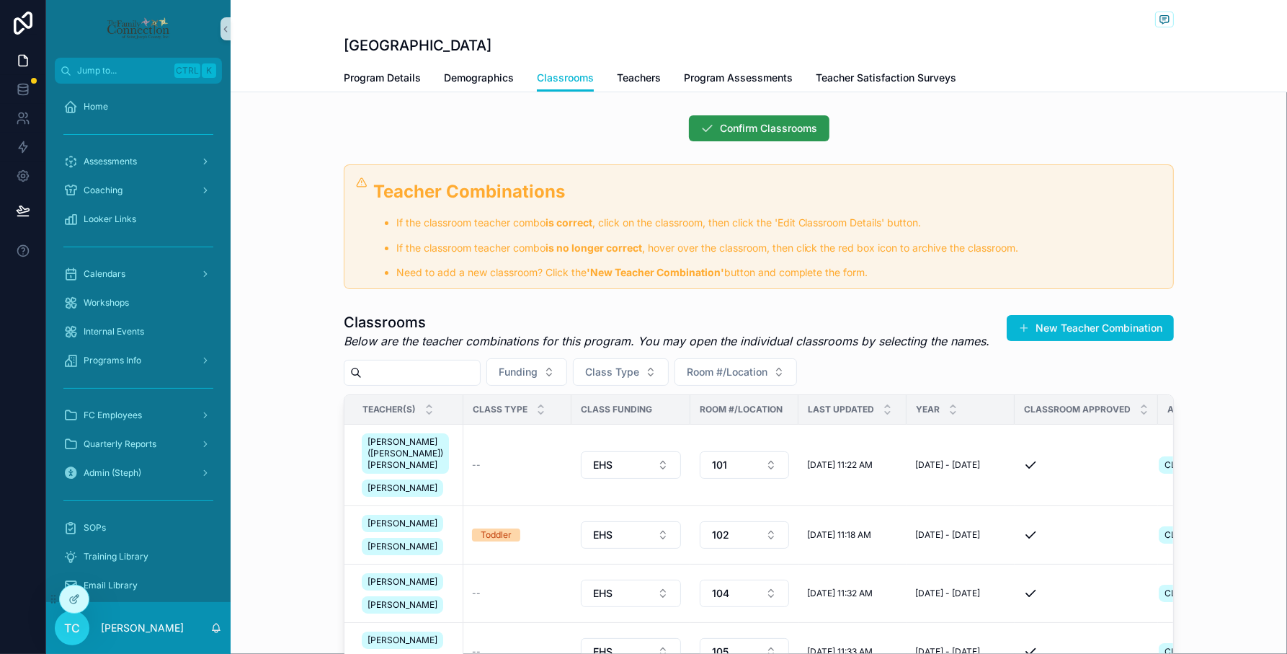
click at [744, 134] on span "Confirm Classrooms" at bounding box center [769, 128] width 97 height 14
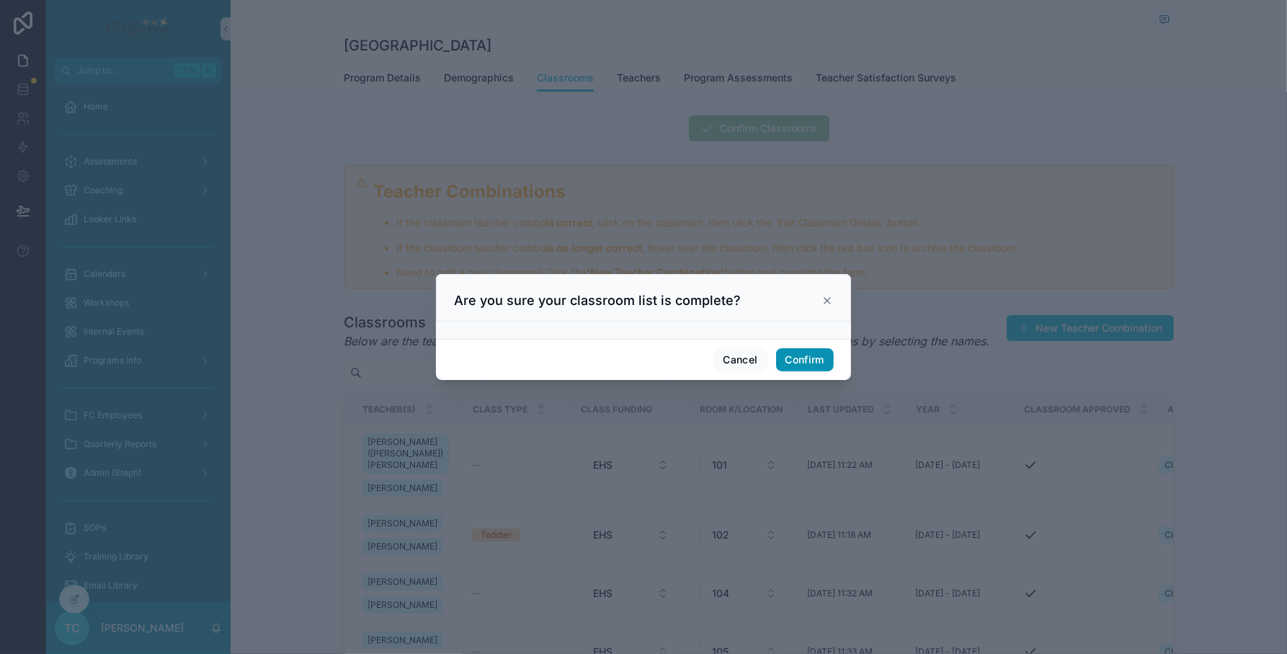
click at [784, 361] on button "Confirm" at bounding box center [805, 359] width 58 height 23
